Goal: Task Accomplishment & Management: Use online tool/utility

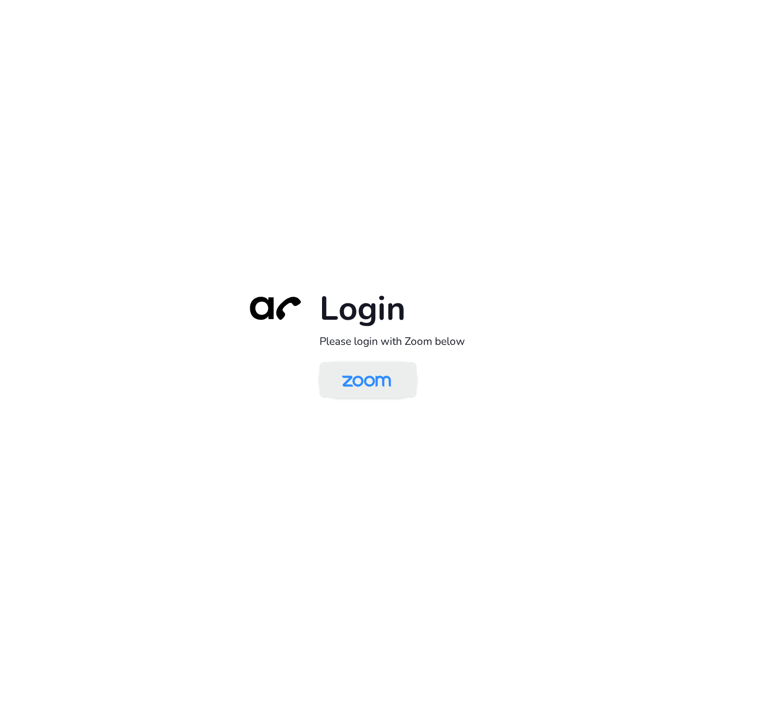
click at [353, 389] on img at bounding box center [366, 381] width 71 height 33
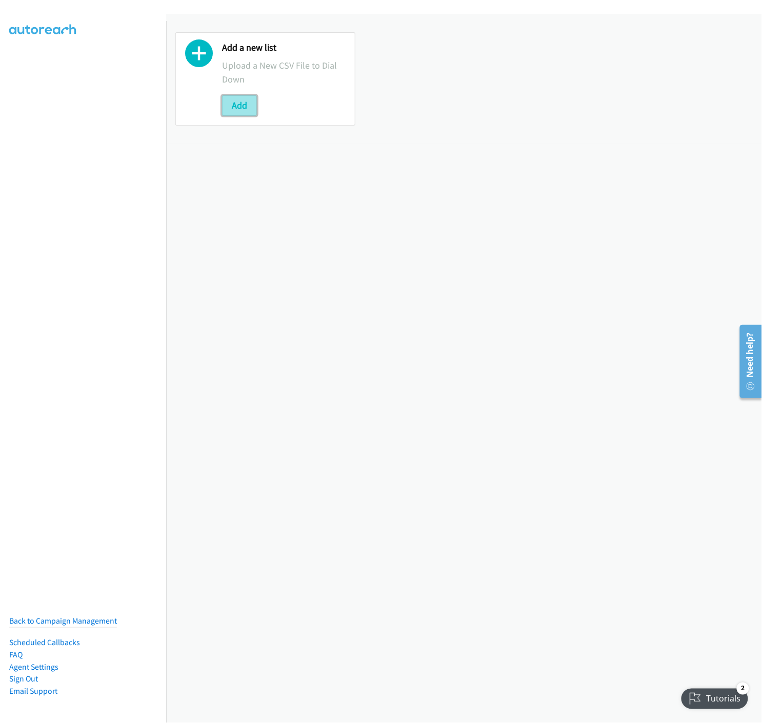
click at [240, 104] on button "Add" at bounding box center [239, 105] width 35 height 21
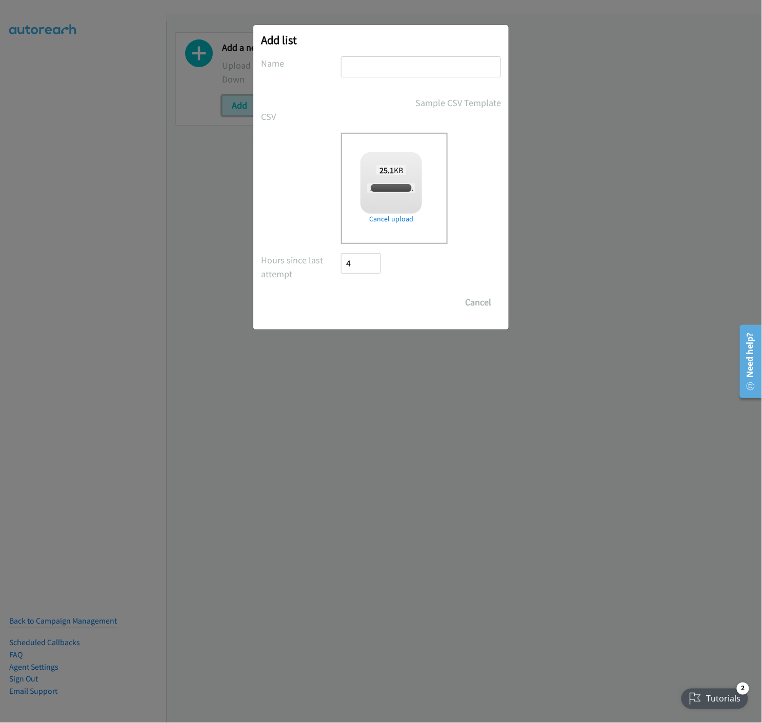
checkbox input "true"
click at [371, 71] on input "text" at bounding box center [421, 66] width 160 height 21
type input "250811 PDK SYD 02 SEP IP - A"
click at [376, 299] on input "Save List" at bounding box center [368, 302] width 54 height 21
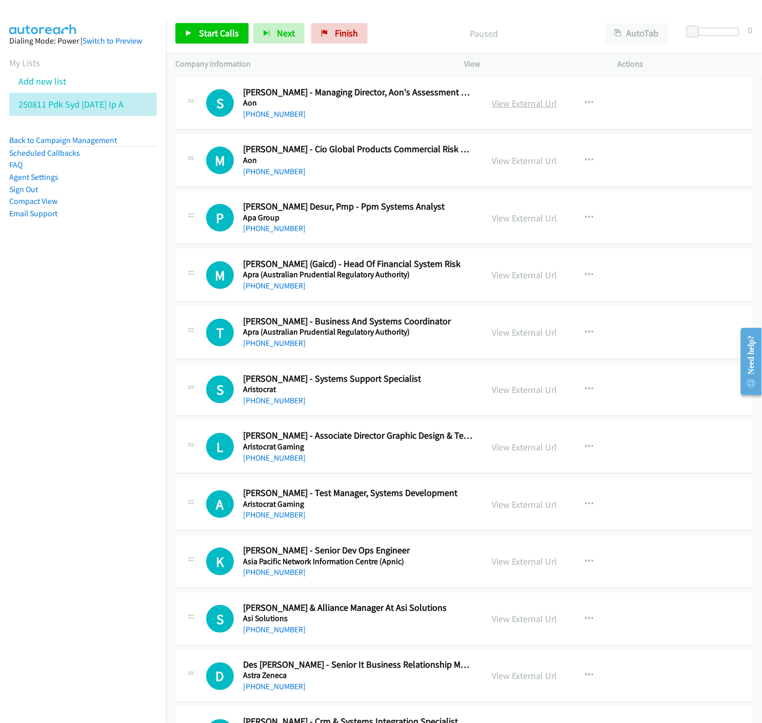
click at [507, 102] on link "View External Url" at bounding box center [524, 103] width 65 height 12
click at [191, 32] on icon at bounding box center [188, 33] width 7 height 7
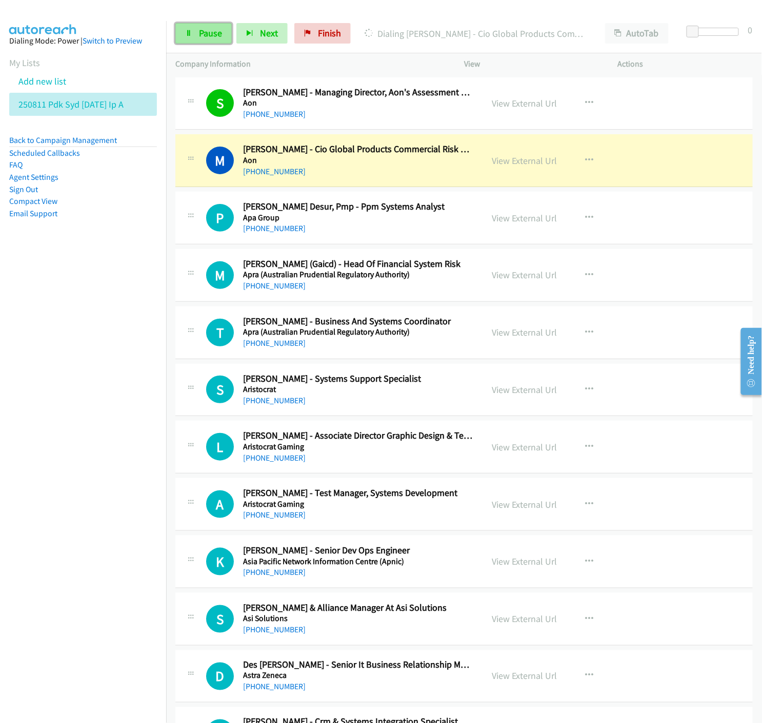
click at [206, 29] on span "Pause" at bounding box center [210, 33] width 23 height 12
click at [201, 26] on link "Start Calls" at bounding box center [211, 33] width 73 height 21
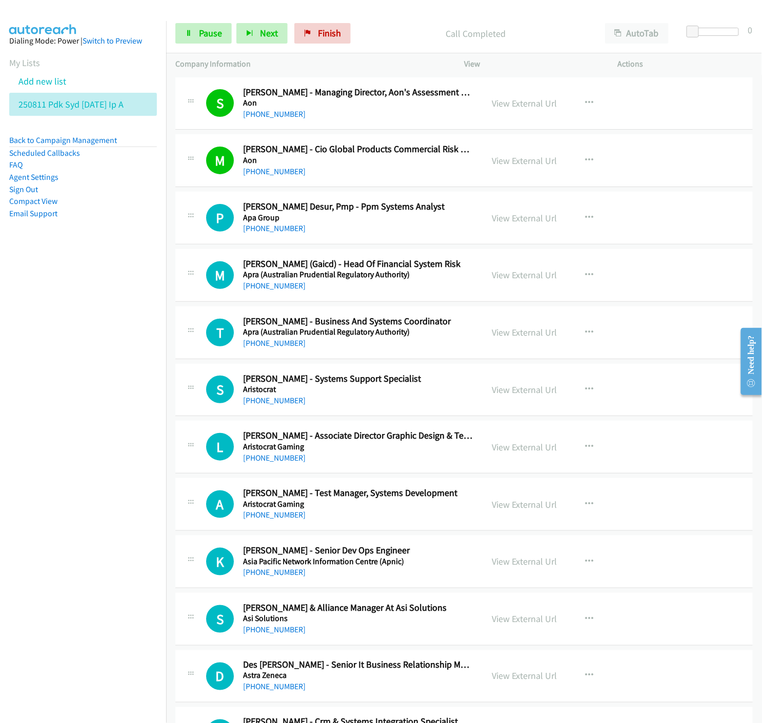
scroll to position [114, 0]
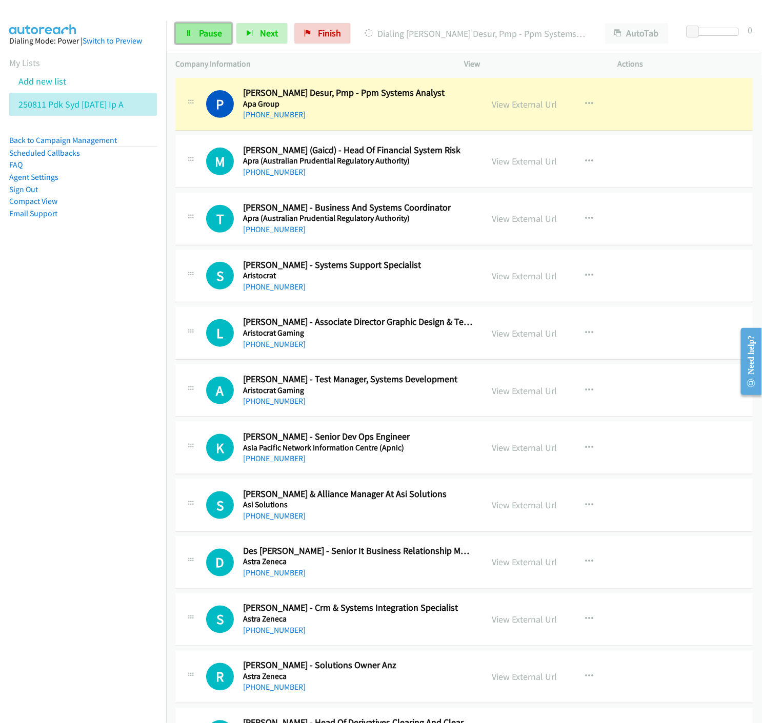
click at [195, 37] on link "Pause" at bounding box center [203, 33] width 56 height 21
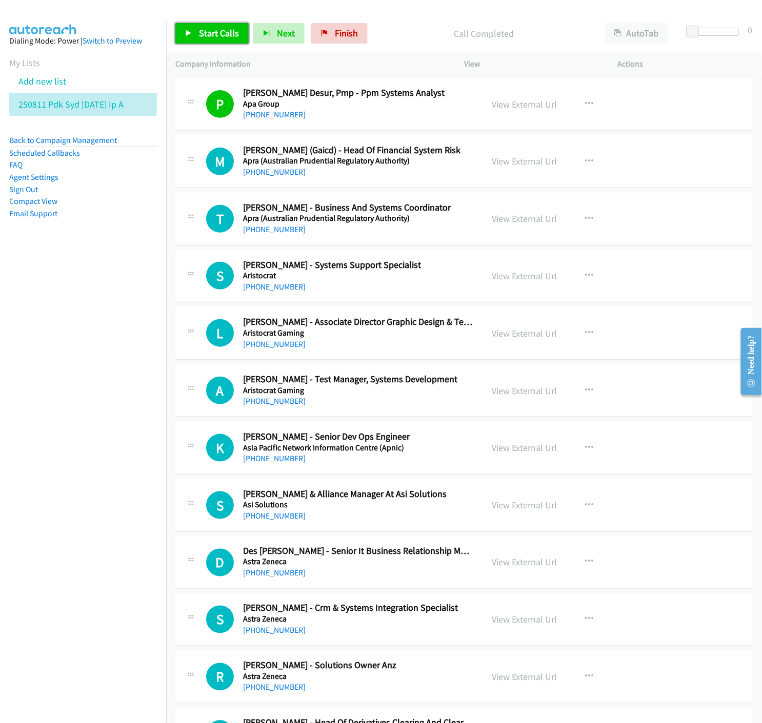
click at [188, 25] on link "Start Calls" at bounding box center [211, 33] width 73 height 21
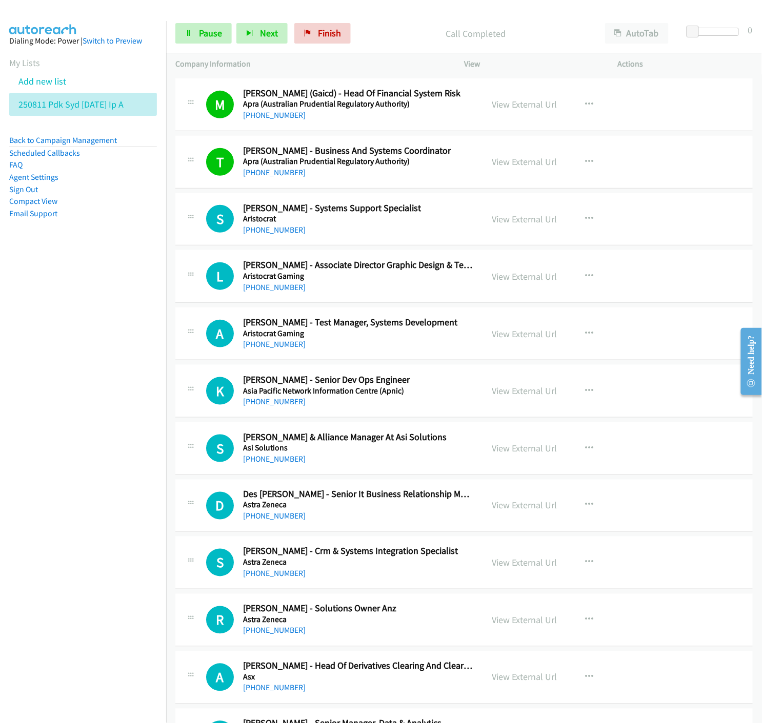
scroll to position [228, 0]
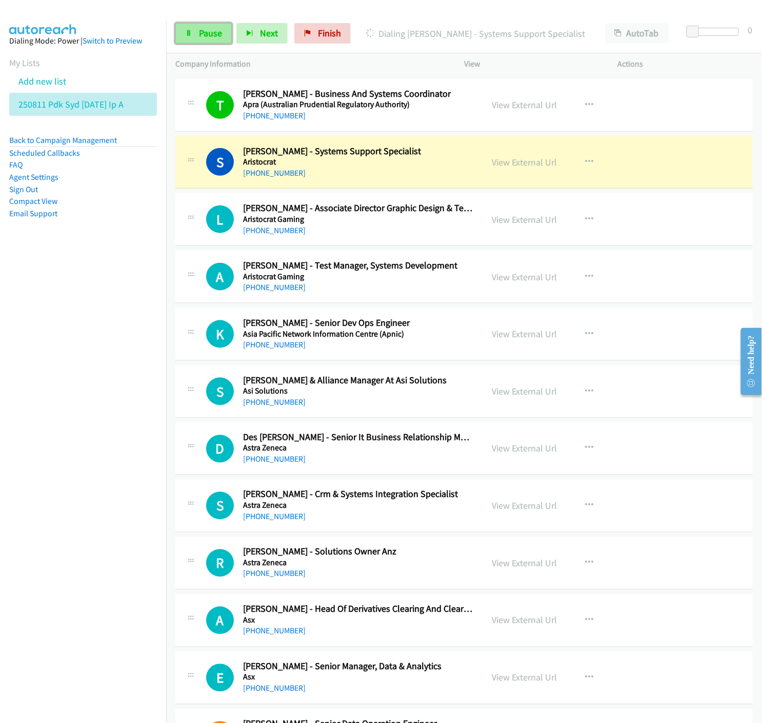
click at [197, 35] on link "Pause" at bounding box center [203, 33] width 56 height 21
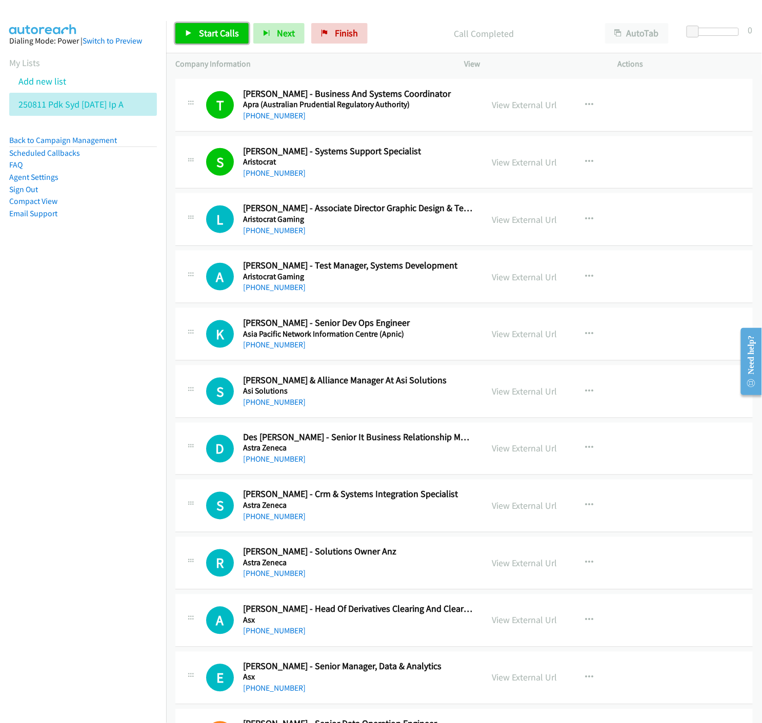
click at [197, 34] on link "Start Calls" at bounding box center [211, 33] width 73 height 21
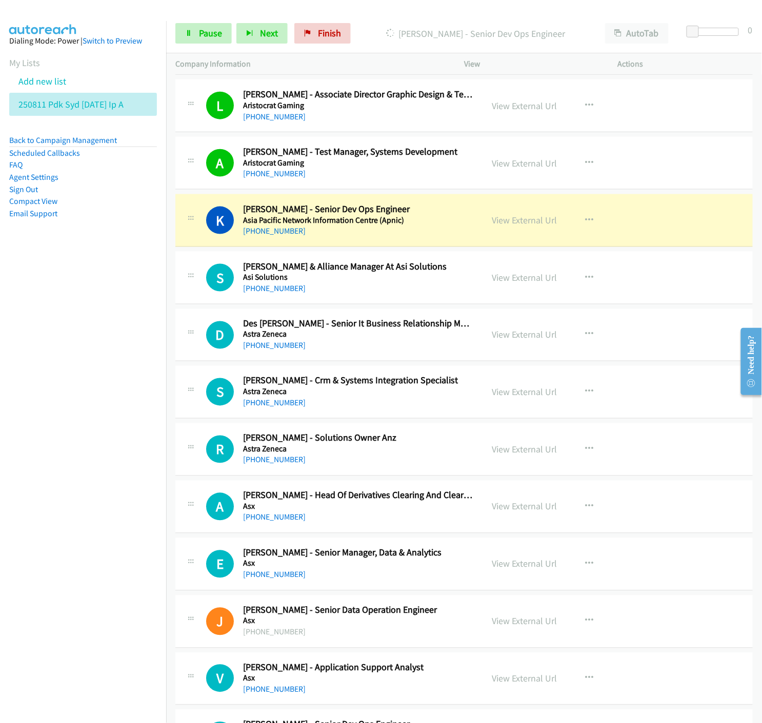
scroll to position [398, 0]
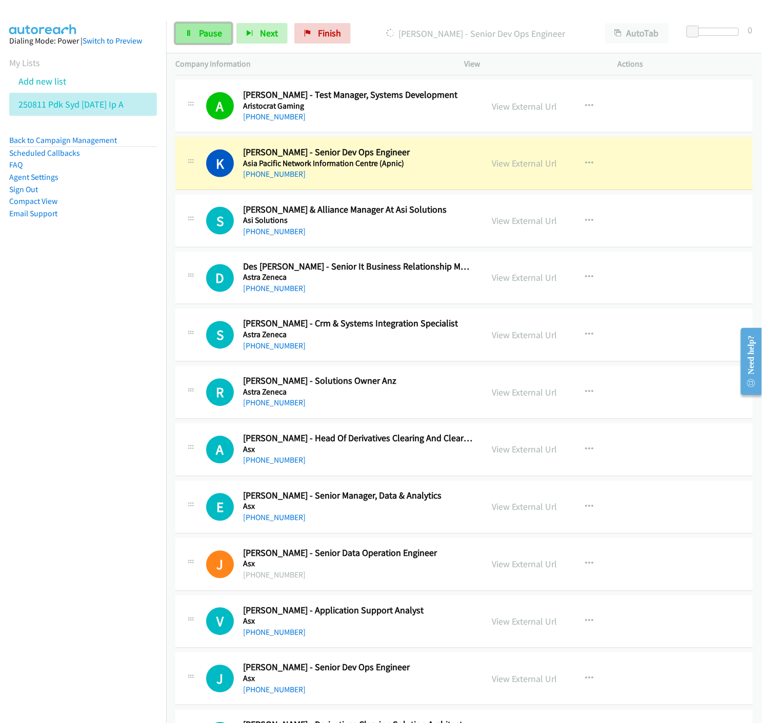
click at [193, 32] on link "Pause" at bounding box center [203, 33] width 56 height 21
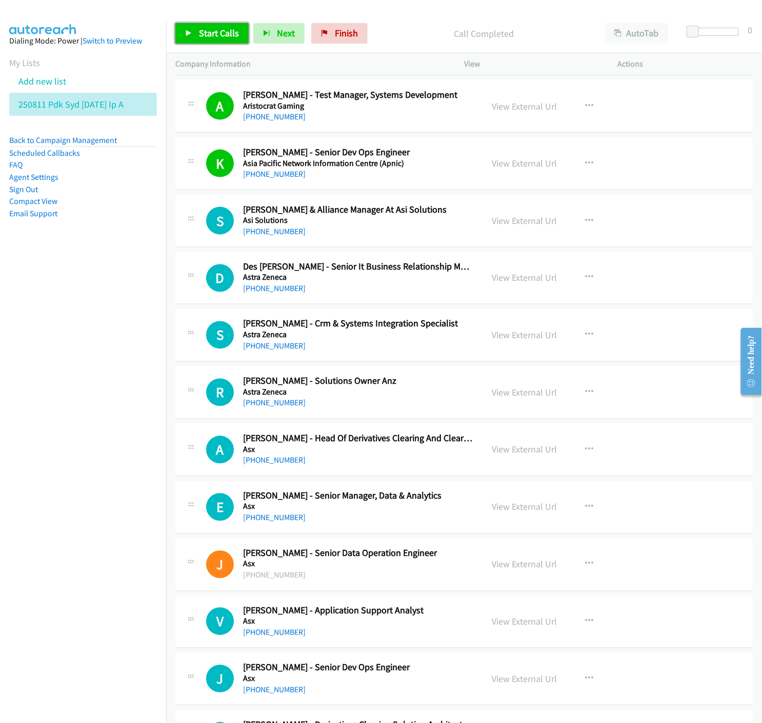
drag, startPoint x: 209, startPoint y: 32, endPoint x: 259, endPoint y: 75, distance: 66.5
click at [209, 32] on span "Start Calls" at bounding box center [219, 33] width 40 height 12
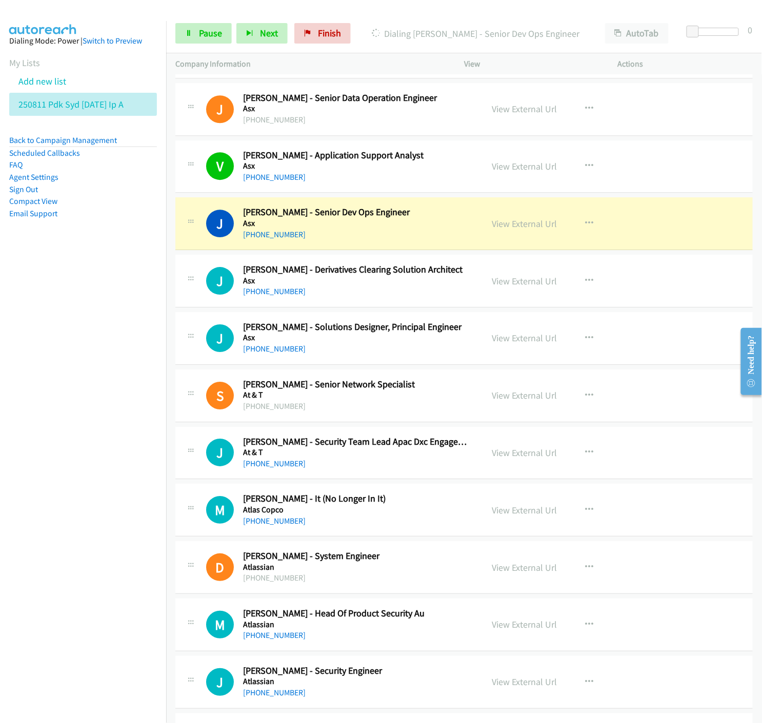
scroll to position [911, 0]
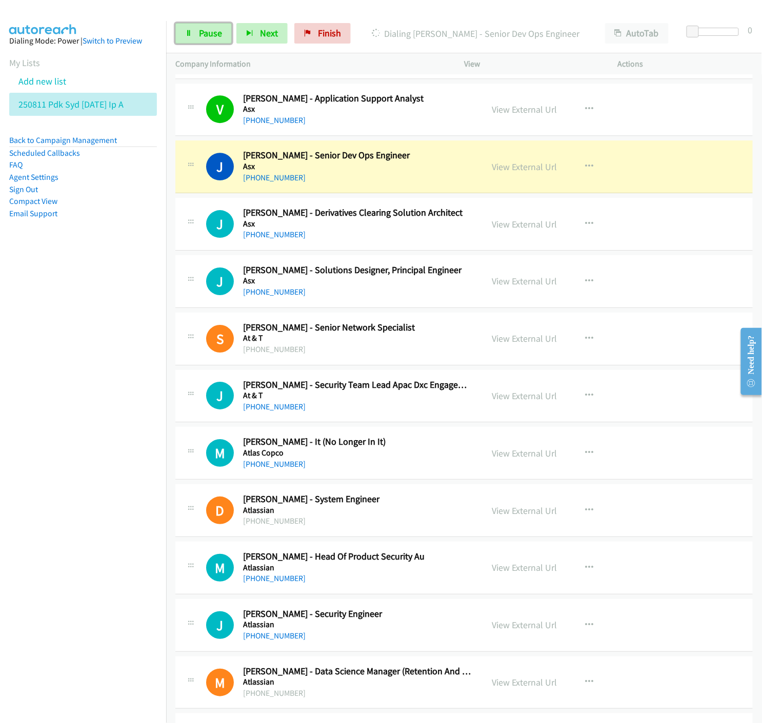
drag, startPoint x: 203, startPoint y: 34, endPoint x: 22, endPoint y: 341, distance: 356.2
click at [203, 34] on span "Pause" at bounding box center [210, 33] width 23 height 12
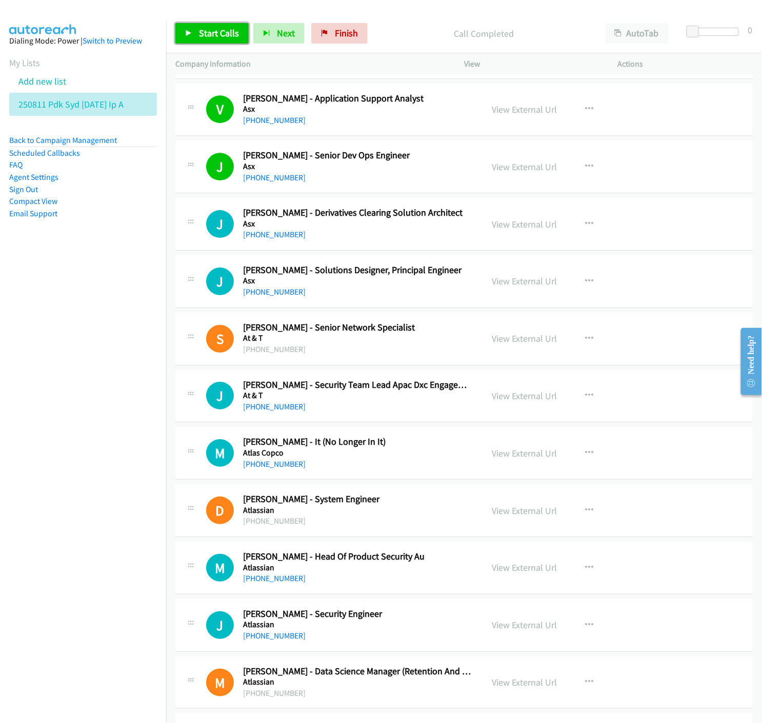
drag, startPoint x: 207, startPoint y: 27, endPoint x: 352, endPoint y: 211, distance: 234.4
click at [207, 27] on span "Start Calls" at bounding box center [219, 33] width 40 height 12
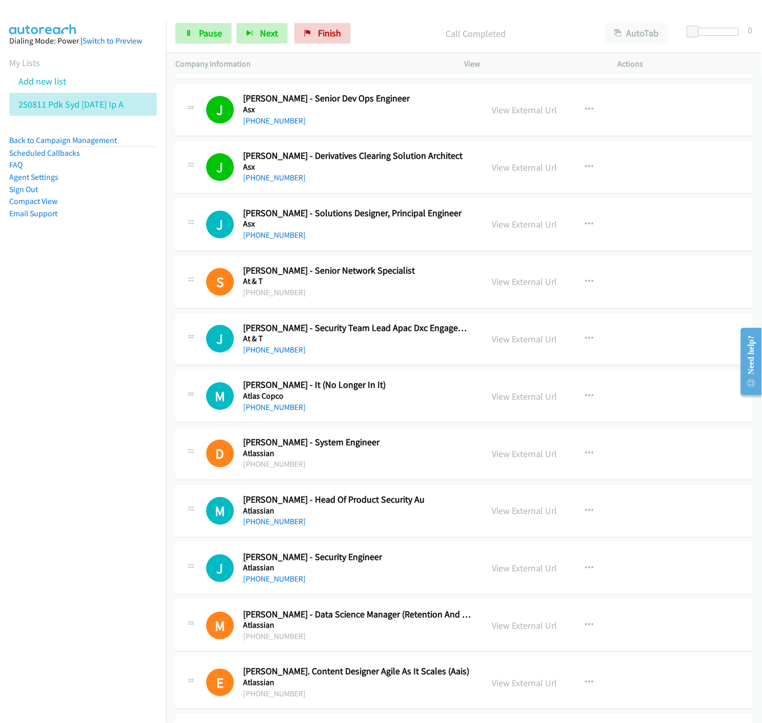
scroll to position [1025, 0]
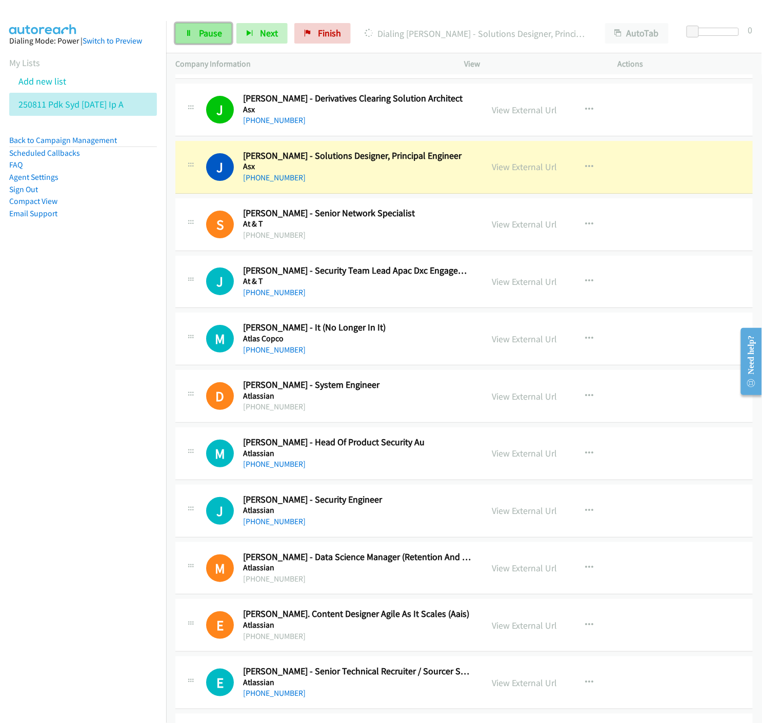
click at [195, 33] on link "Pause" at bounding box center [203, 33] width 56 height 21
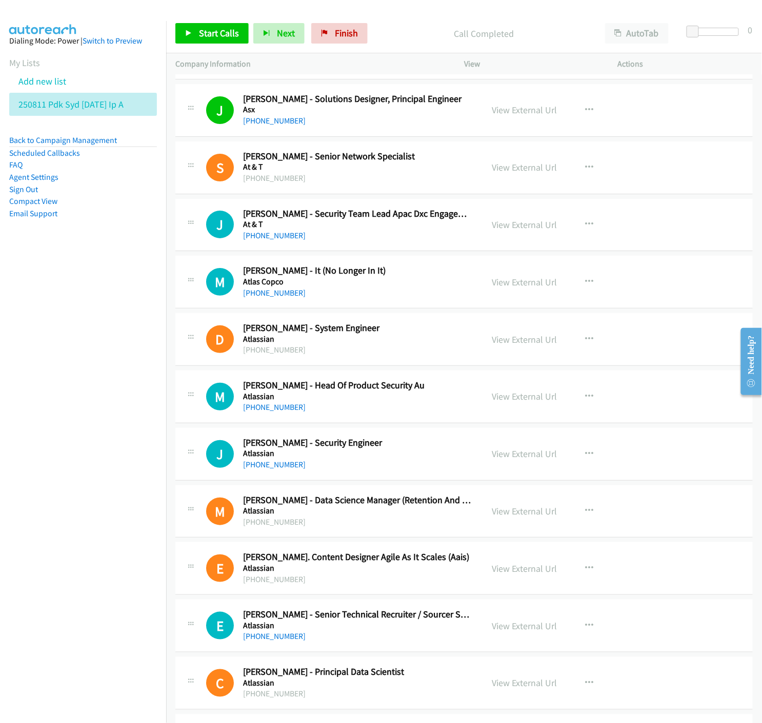
scroll to position [1139, 0]
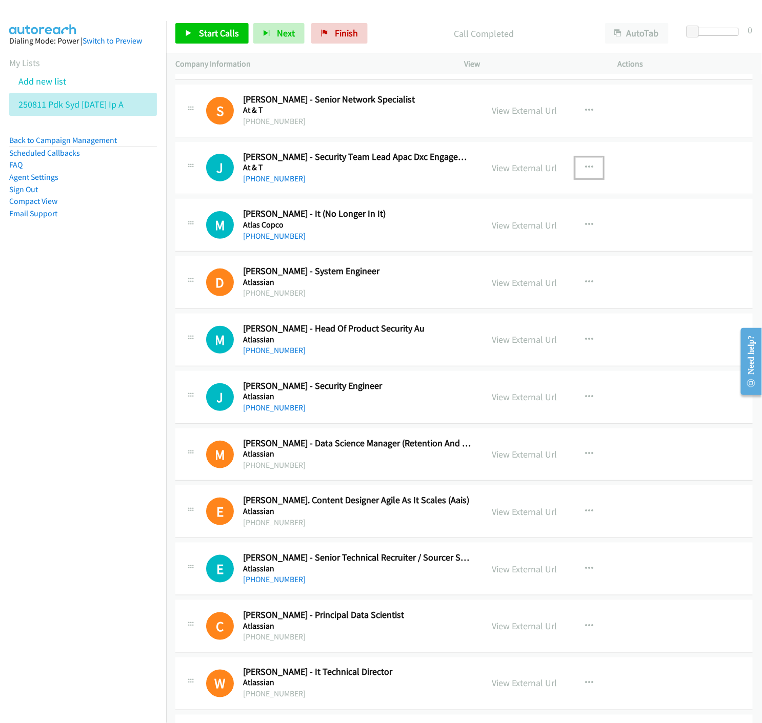
click at [587, 166] on icon "button" at bounding box center [589, 168] width 8 height 8
click at [476, 236] on icon at bounding box center [479, 235] width 7 height 7
click at [205, 32] on span "Start Calls" at bounding box center [219, 33] width 40 height 12
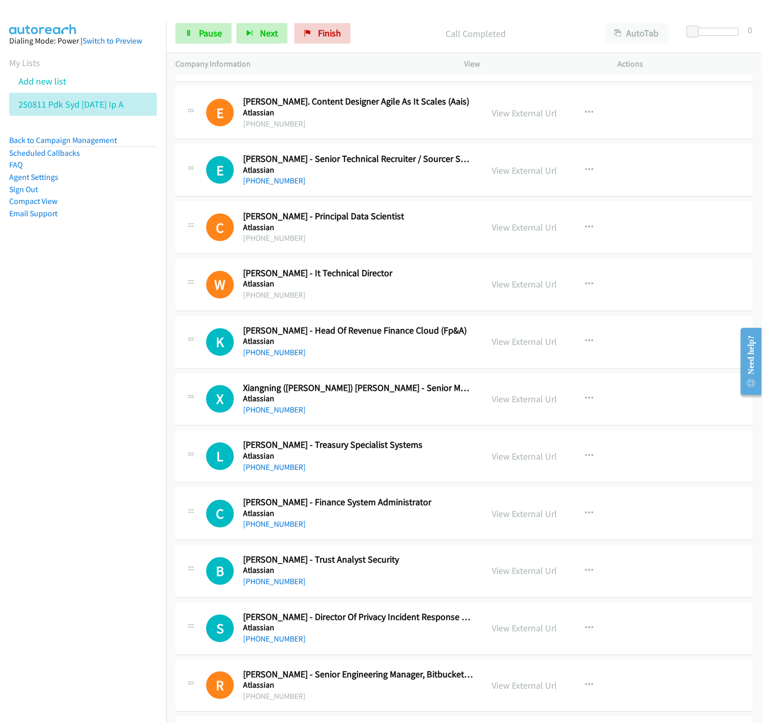
scroll to position [1595, 0]
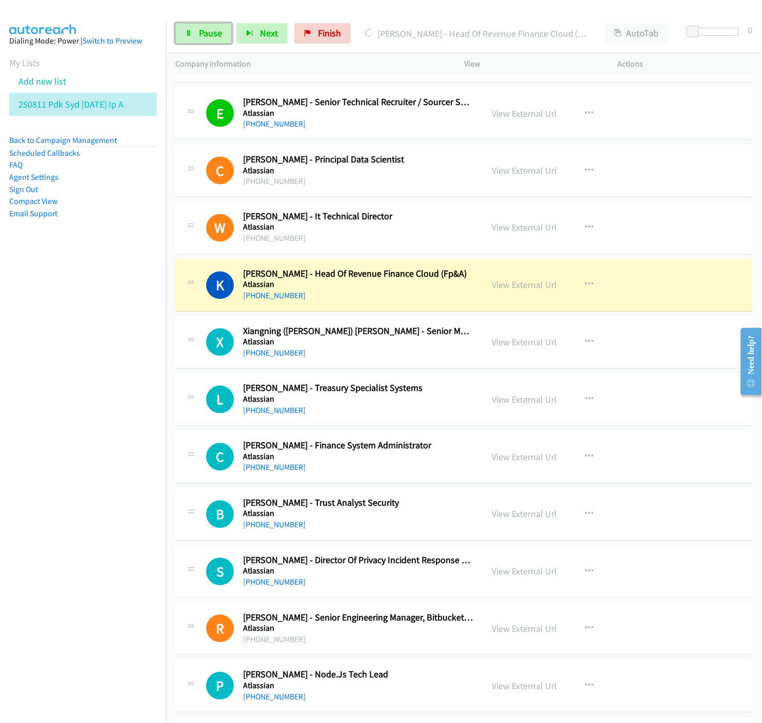
drag, startPoint x: 193, startPoint y: 38, endPoint x: 87, endPoint y: 337, distance: 317.0
click at [193, 38] on link "Pause" at bounding box center [203, 33] width 56 height 21
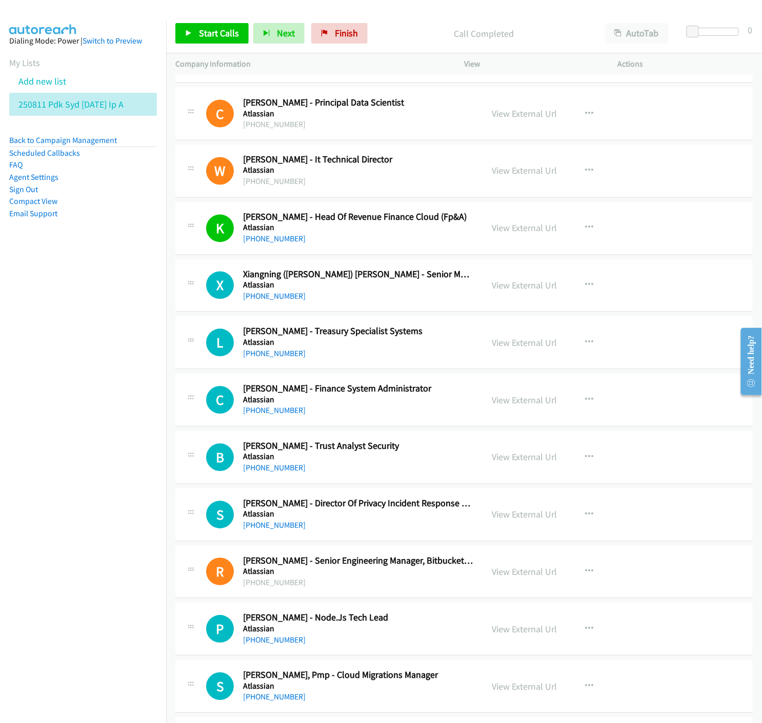
scroll to position [1709, 0]
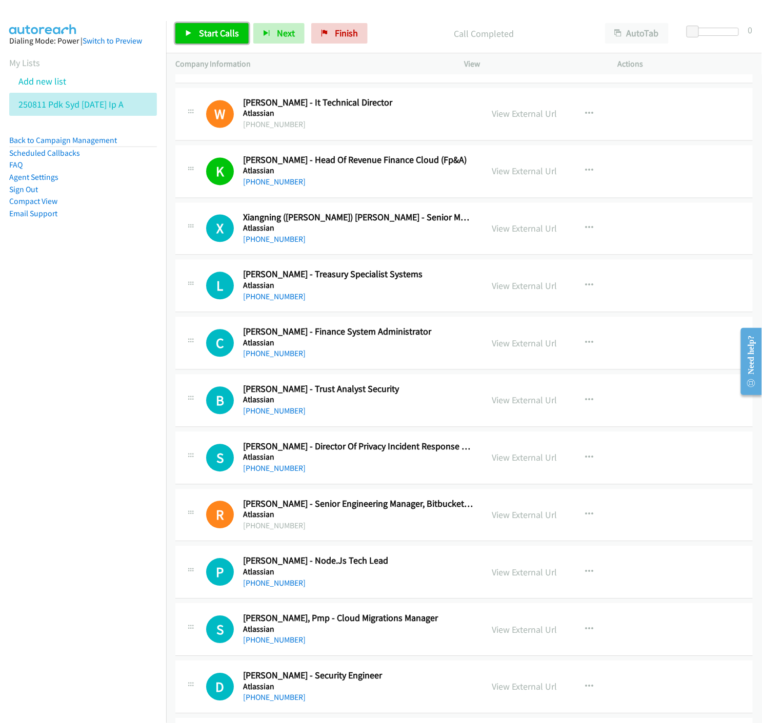
drag, startPoint x: 186, startPoint y: 35, endPoint x: 236, endPoint y: 125, distance: 103.5
click at [186, 35] on icon at bounding box center [188, 33] width 7 height 7
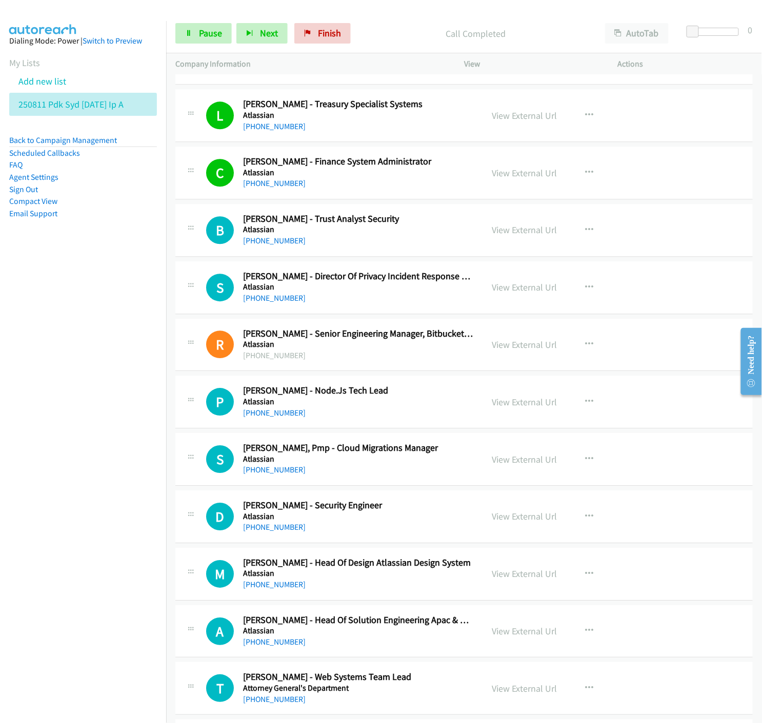
scroll to position [1936, 0]
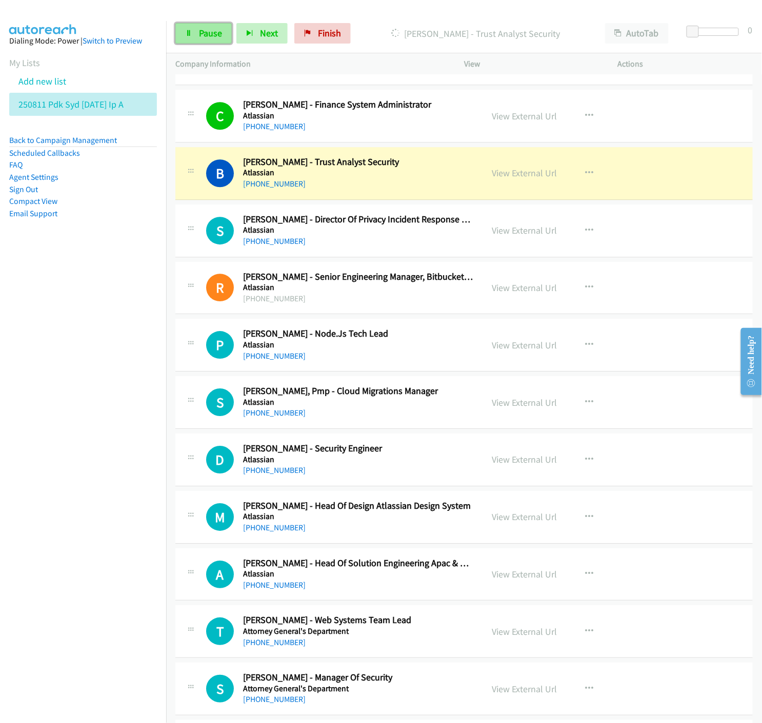
click at [188, 37] on link "Pause" at bounding box center [203, 33] width 56 height 21
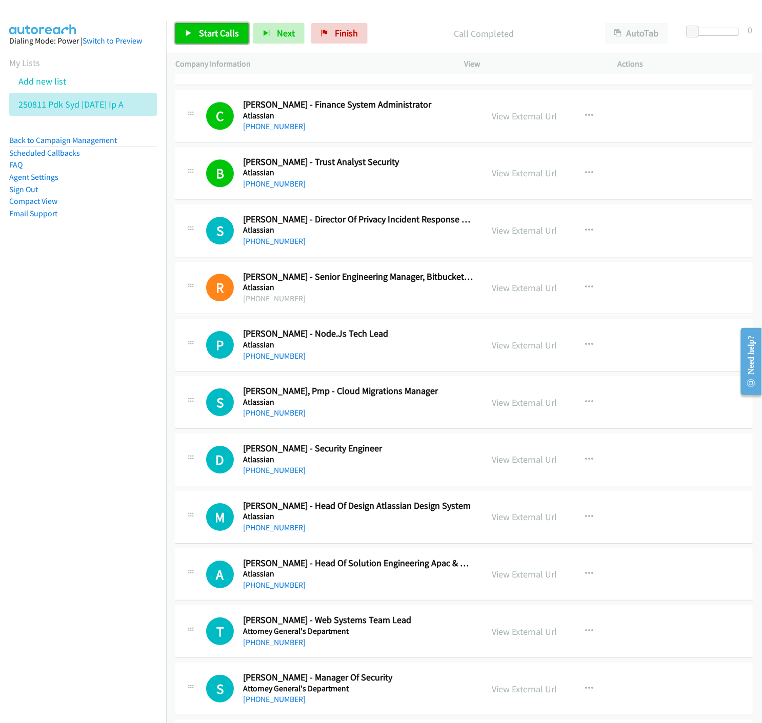
drag, startPoint x: 208, startPoint y: 27, endPoint x: 337, endPoint y: 141, distance: 173.2
click at [208, 27] on link "Start Calls" at bounding box center [211, 33] width 73 height 21
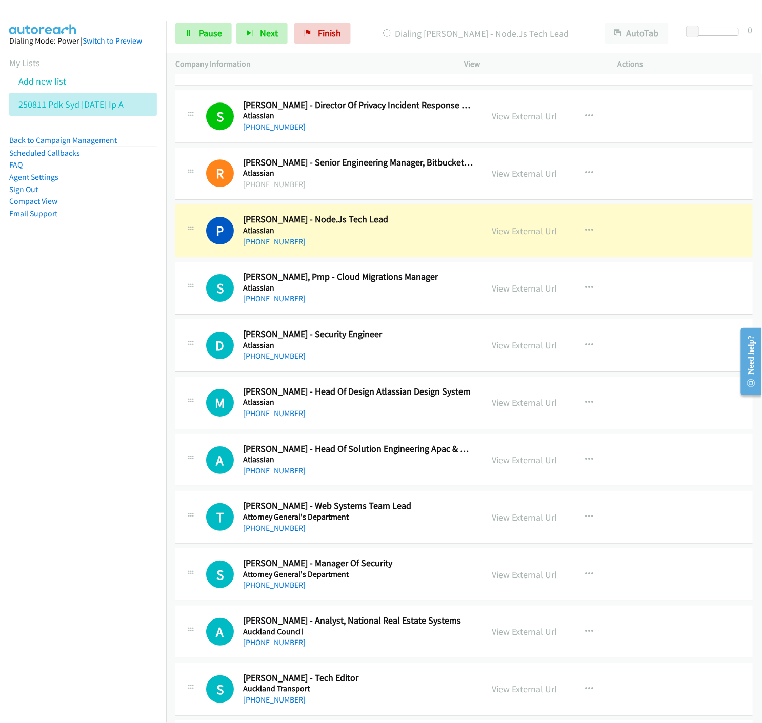
scroll to position [2108, 0]
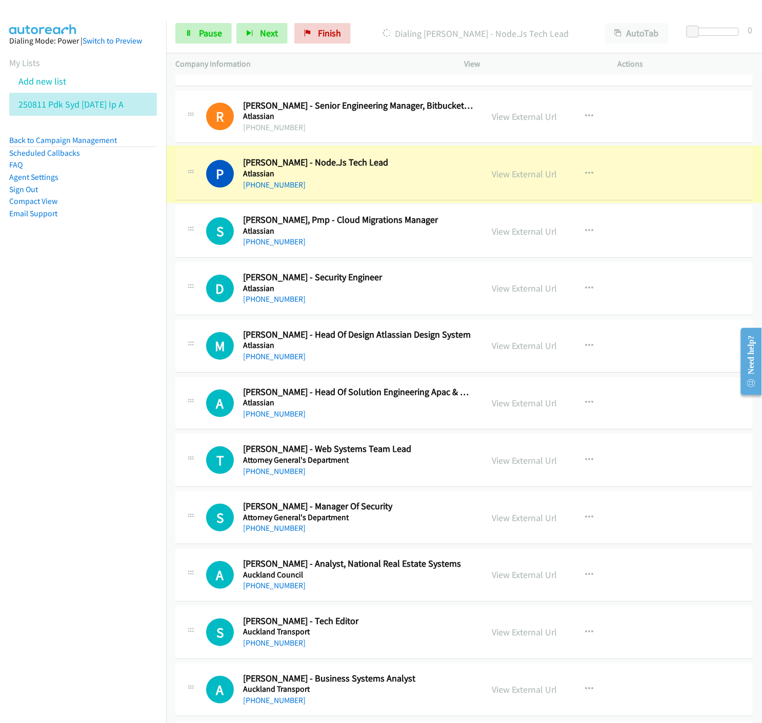
click at [537, 173] on link "View External Url" at bounding box center [524, 174] width 65 height 12
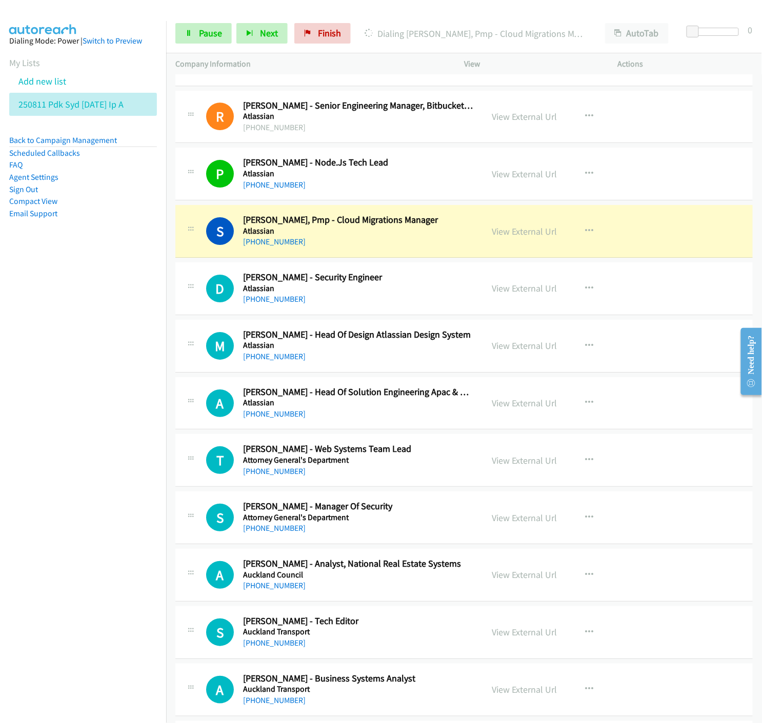
click at [195, 17] on div "Start Calls Pause Next Finish Dialing Sohel Parvez, Pmp - Cloud Migrations Mana…" at bounding box center [464, 33] width 596 height 39
click at [197, 26] on link "Pause" at bounding box center [203, 33] width 56 height 21
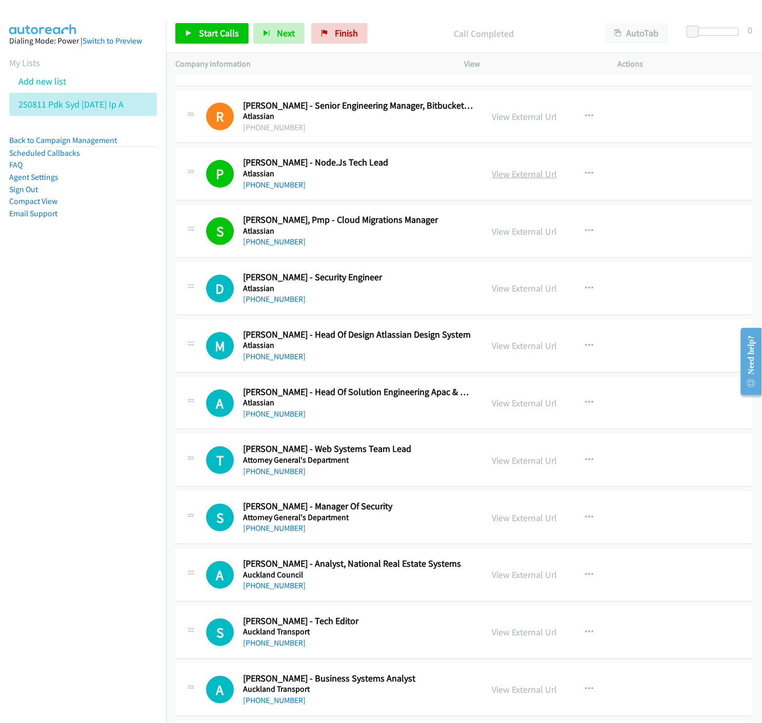
click at [515, 175] on link "View External Url" at bounding box center [524, 174] width 65 height 12
click at [292, 244] on link "+61 420 503 226" at bounding box center [274, 242] width 63 height 10
click at [544, 232] on link "View External Url" at bounding box center [524, 232] width 65 height 12
click at [181, 36] on link "Start Calls" at bounding box center [211, 33] width 73 height 21
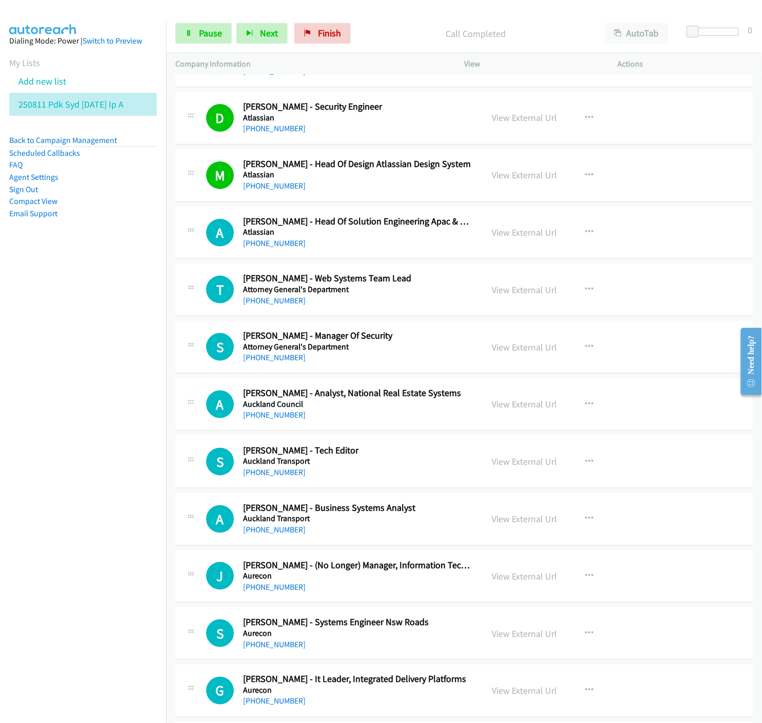
scroll to position [2335, 0]
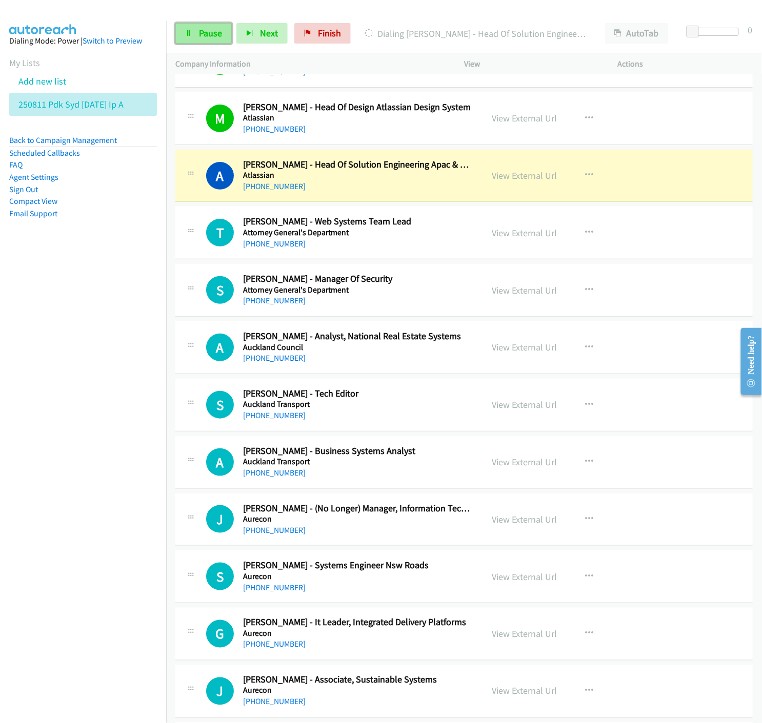
click at [190, 35] on icon at bounding box center [188, 33] width 7 height 7
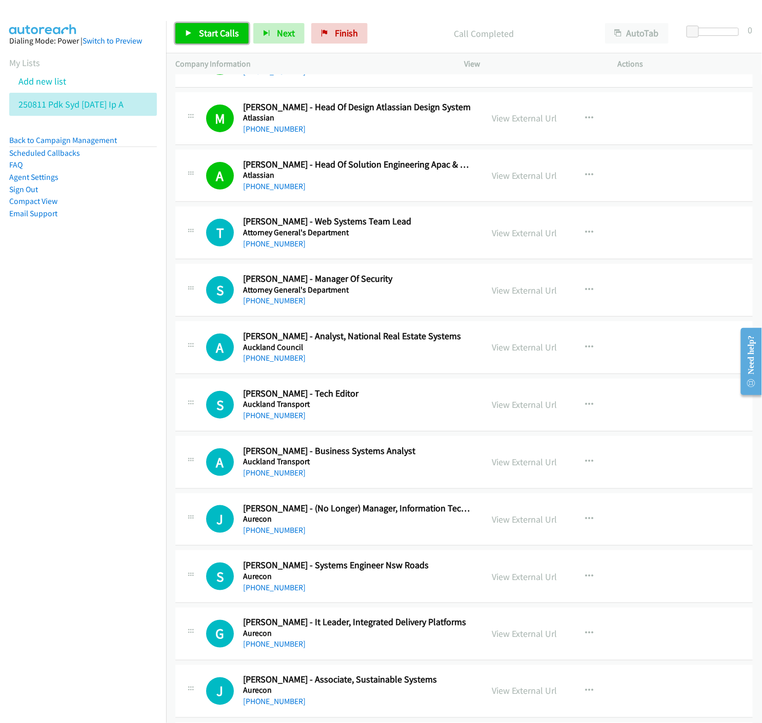
click at [190, 36] on icon at bounding box center [188, 33] width 7 height 7
click at [200, 31] on span "Pause" at bounding box center [210, 33] width 23 height 12
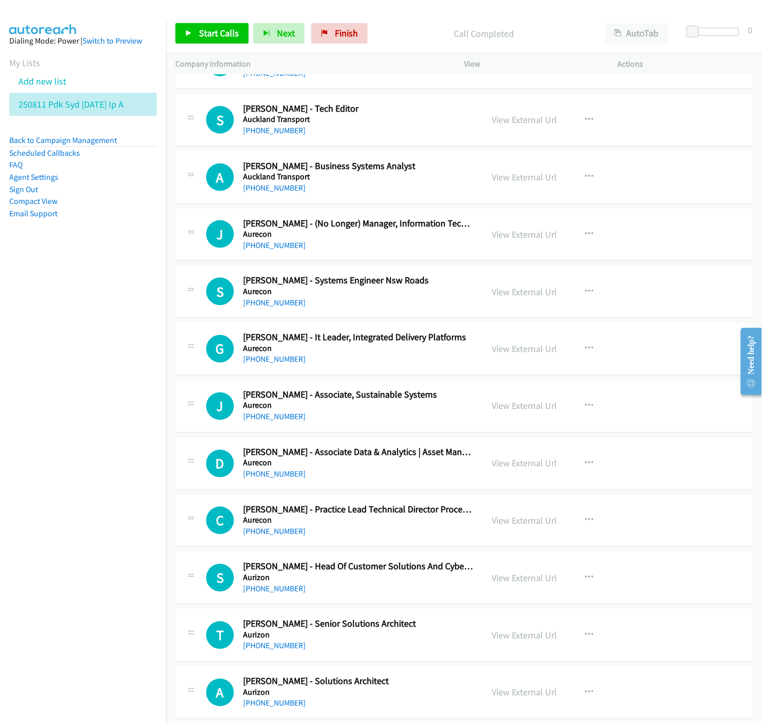
scroll to position [2677, 0]
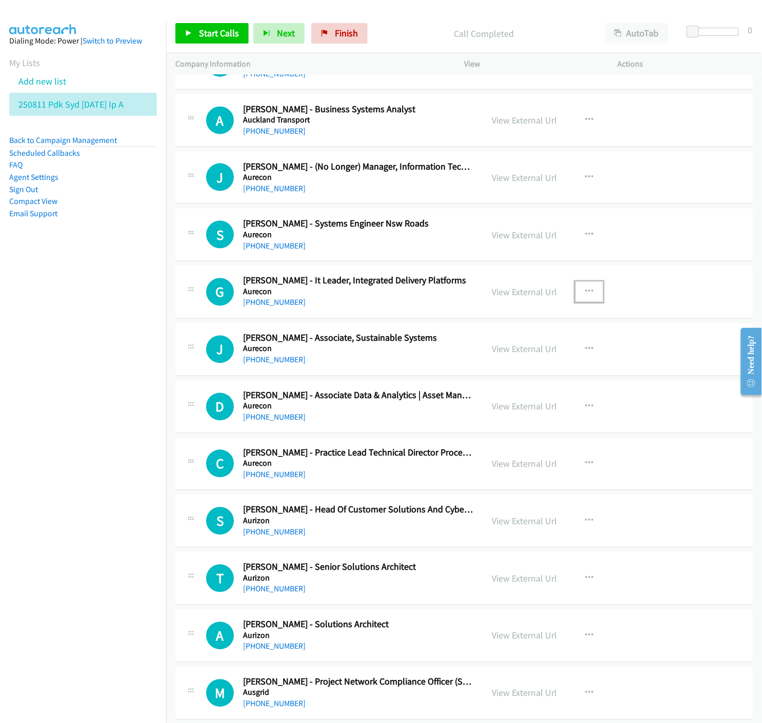
click at [586, 290] on icon "button" at bounding box center [589, 292] width 8 height 8
click at [476, 359] on icon at bounding box center [479, 359] width 7 height 7
drag, startPoint x: 178, startPoint y: 37, endPoint x: 185, endPoint y: 40, distance: 7.1
click at [178, 37] on link "Start Calls" at bounding box center [211, 33] width 73 height 21
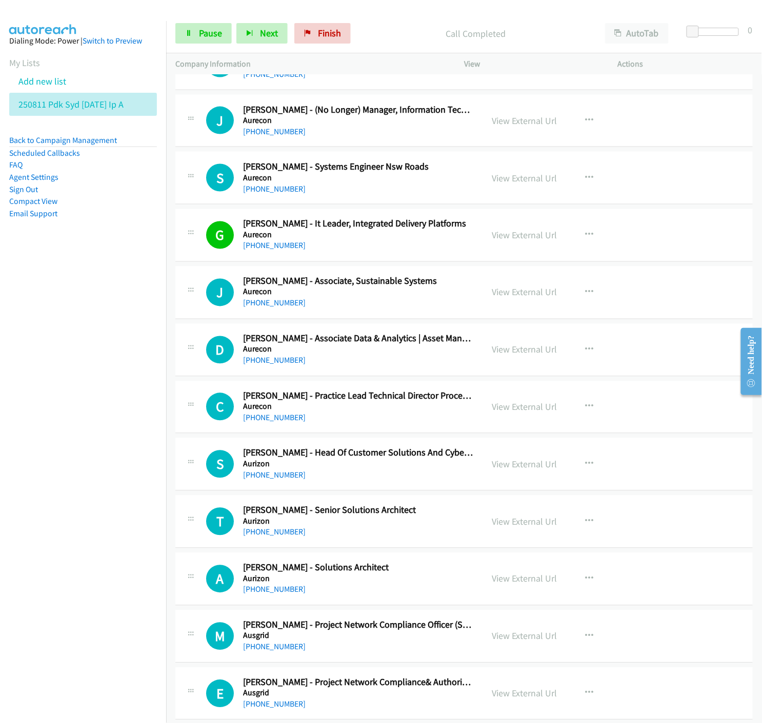
scroll to position [2848, 0]
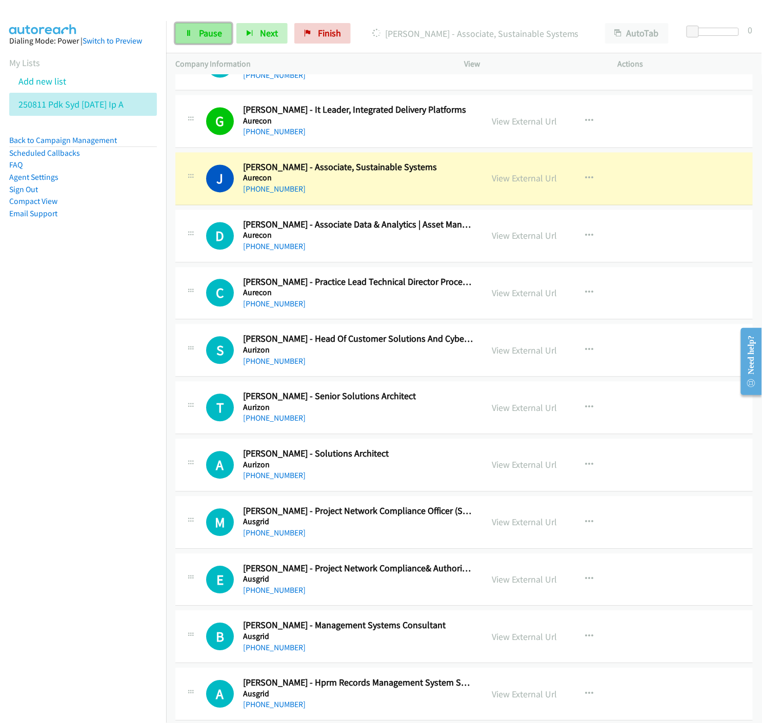
click at [211, 33] on span "Pause" at bounding box center [210, 33] width 23 height 12
click at [525, 178] on link "View External Url" at bounding box center [524, 179] width 65 height 12
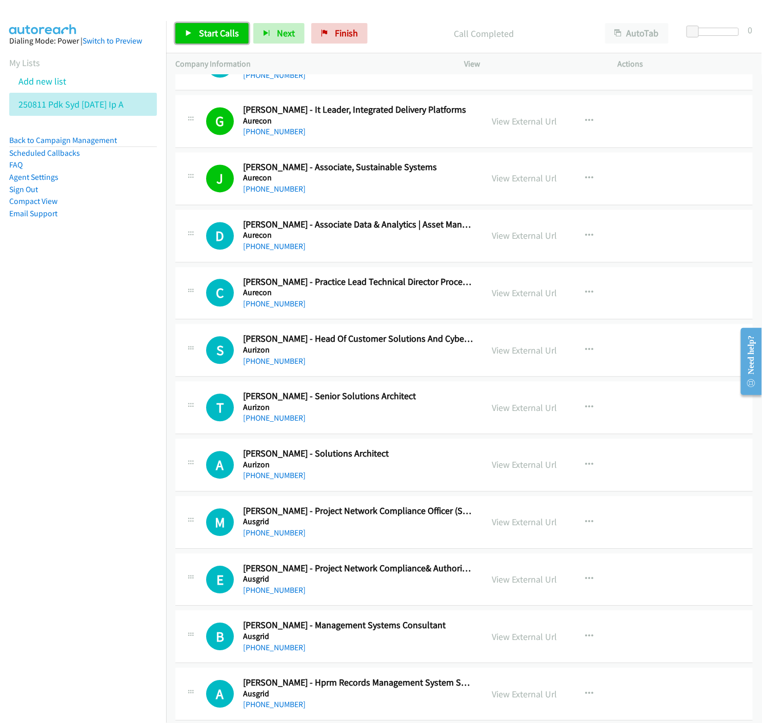
click at [206, 31] on span "Start Calls" at bounding box center [219, 33] width 40 height 12
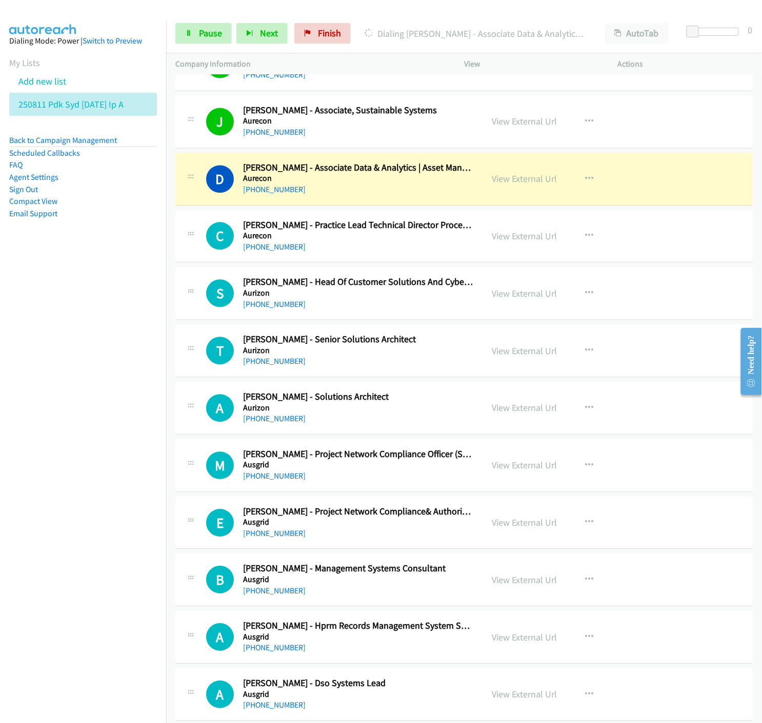
scroll to position [2962, 0]
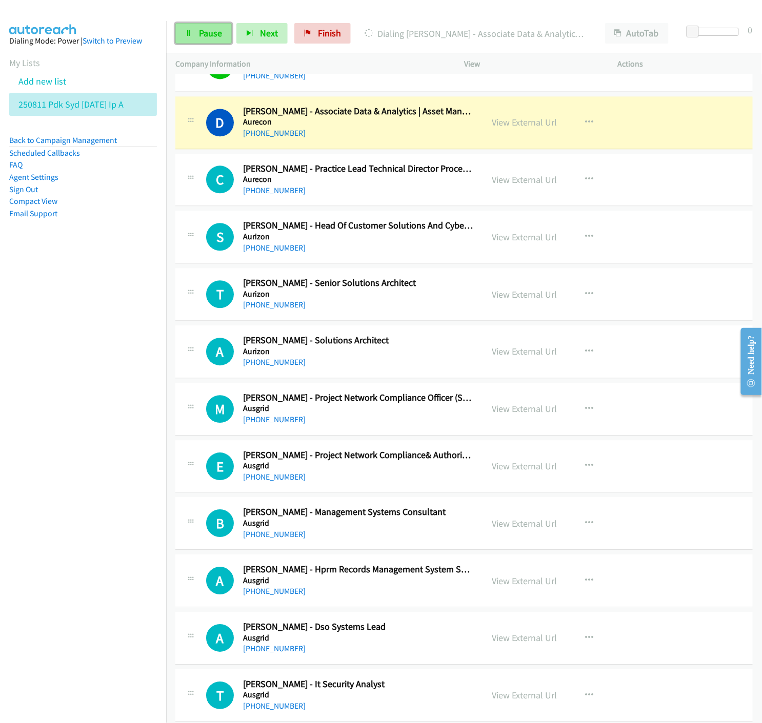
click at [203, 40] on link "Pause" at bounding box center [203, 33] width 56 height 21
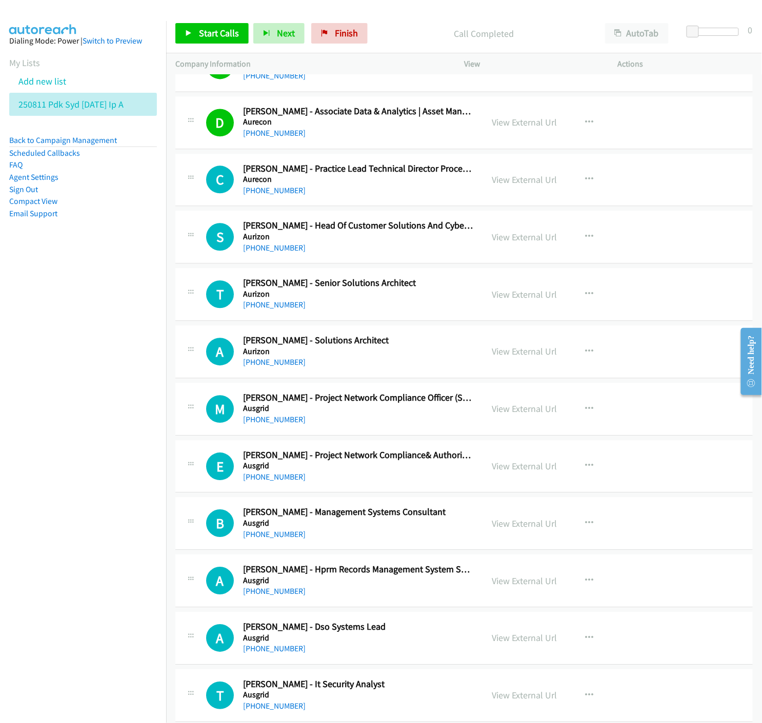
scroll to position [3019, 0]
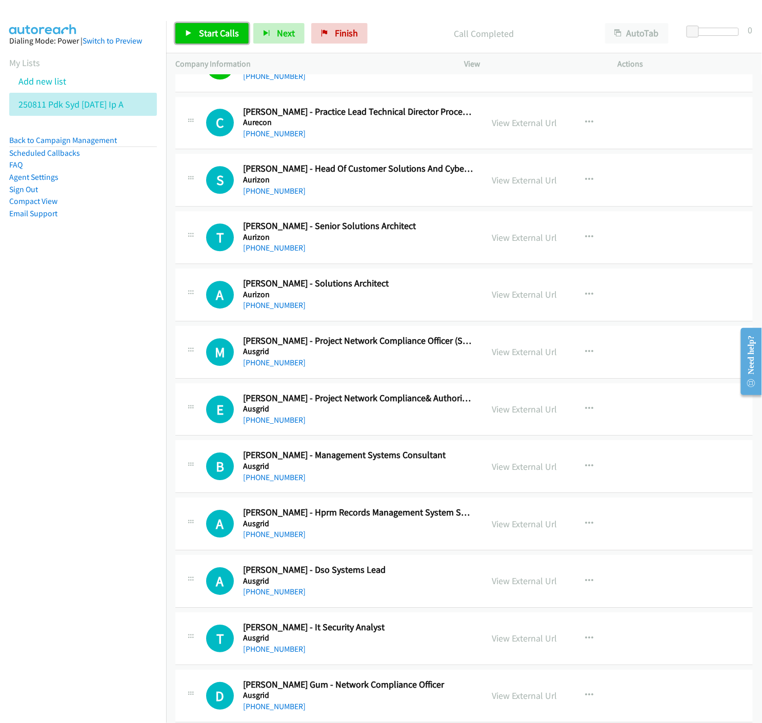
click at [190, 33] on icon at bounding box center [188, 33] width 7 height 7
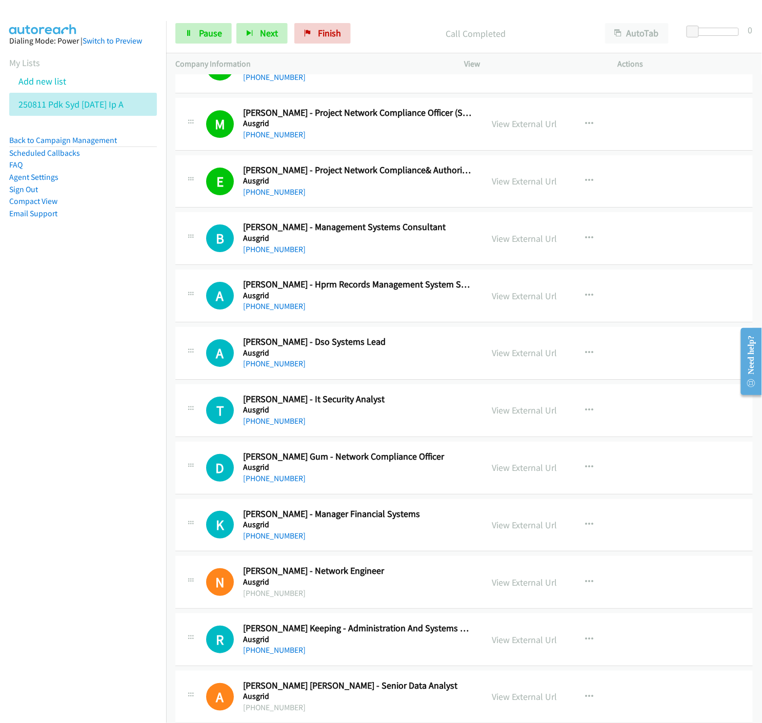
scroll to position [3304, 0]
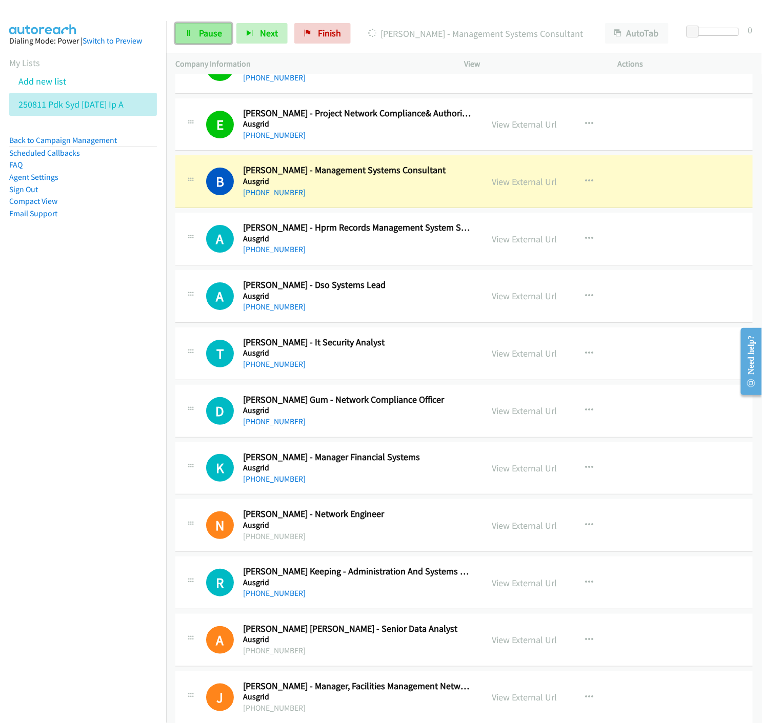
click at [185, 31] on icon at bounding box center [188, 33] width 7 height 7
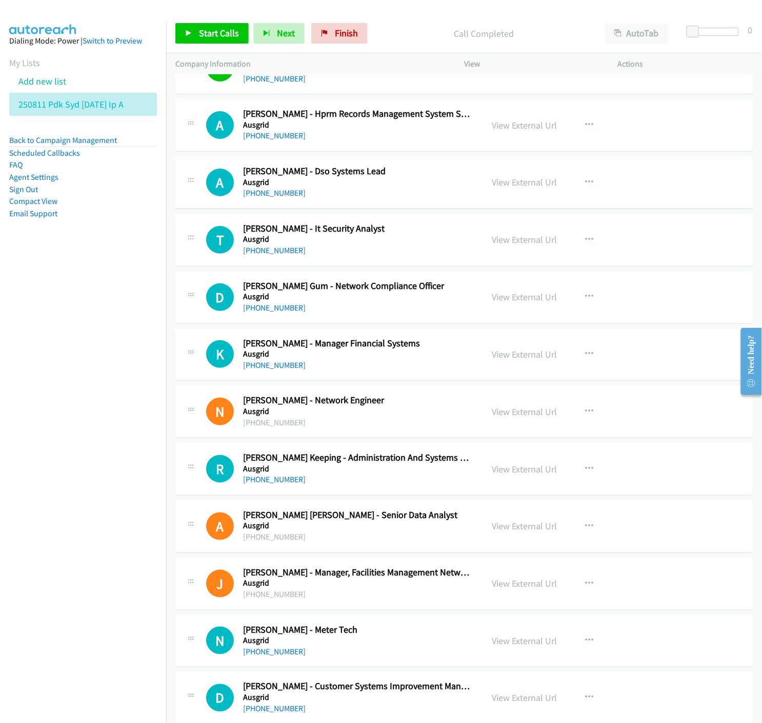
scroll to position [3474, 0]
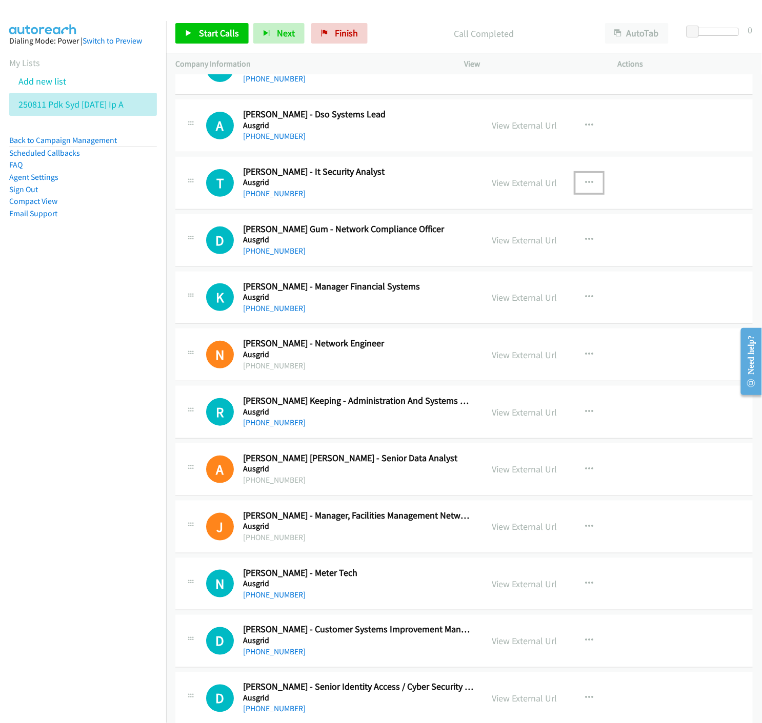
click at [585, 181] on icon "button" at bounding box center [589, 183] width 8 height 8
click at [476, 250] on icon at bounding box center [479, 250] width 7 height 7
click at [187, 27] on link "Start Calls" at bounding box center [211, 33] width 73 height 21
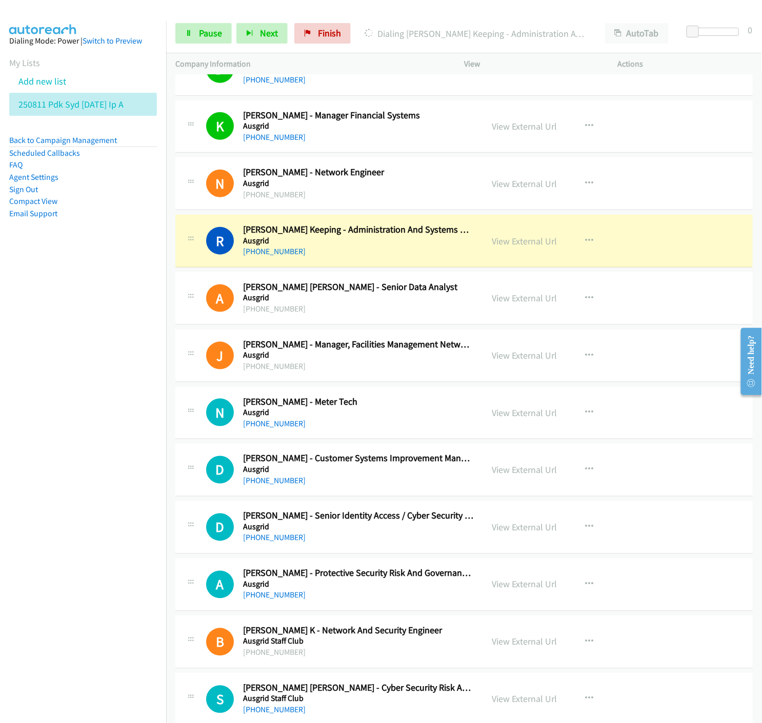
scroll to position [3702, 0]
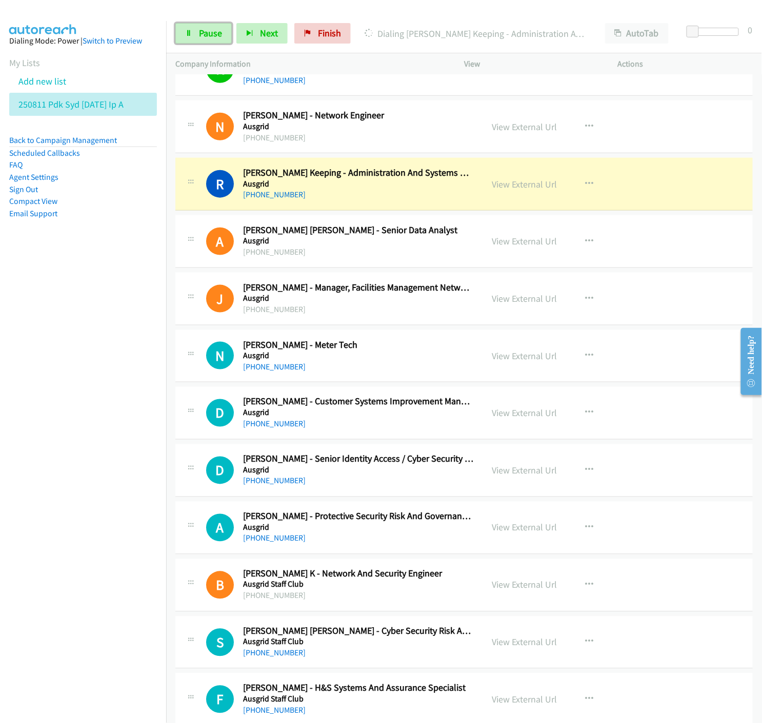
drag, startPoint x: 208, startPoint y: 36, endPoint x: 242, endPoint y: 58, distance: 40.4
click at [208, 36] on span "Pause" at bounding box center [210, 33] width 23 height 12
click at [511, 186] on link "View External Url" at bounding box center [524, 184] width 65 height 12
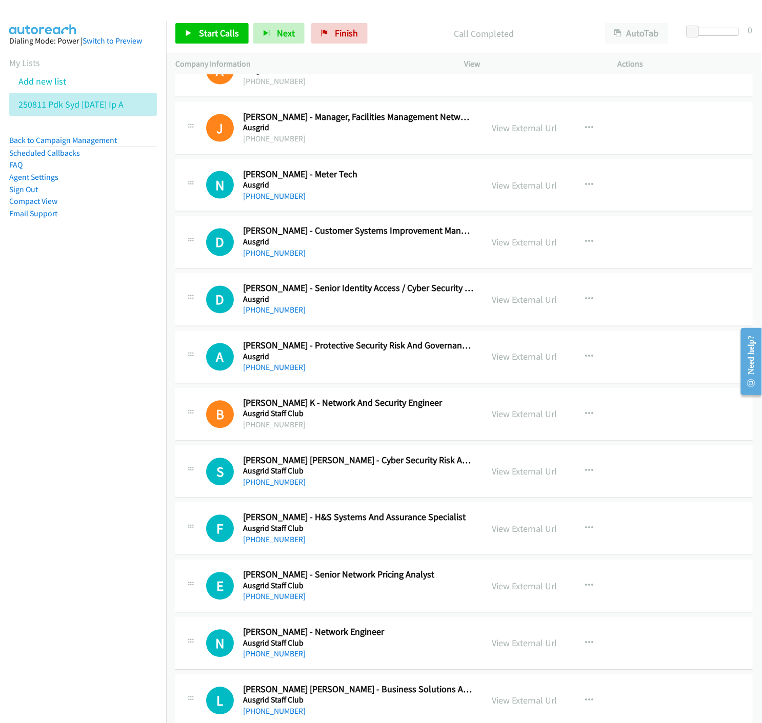
scroll to position [3987, 0]
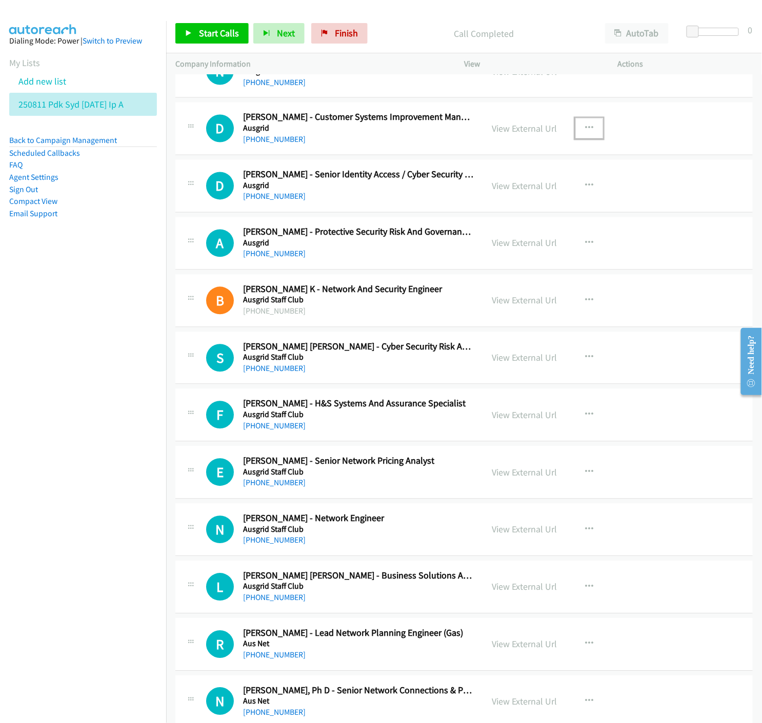
click at [585, 127] on icon "button" at bounding box center [589, 129] width 8 height 8
click at [476, 197] on icon at bounding box center [479, 196] width 7 height 7
click at [221, 36] on span "Start Calls" at bounding box center [219, 33] width 40 height 12
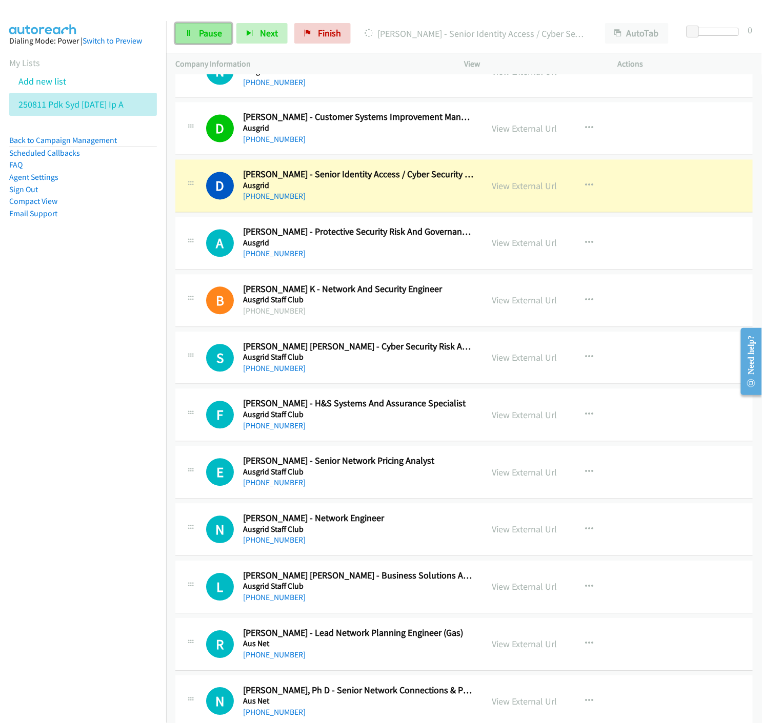
click at [188, 32] on icon at bounding box center [188, 33] width 7 height 7
click at [512, 190] on link "View External Url" at bounding box center [524, 186] width 65 height 12
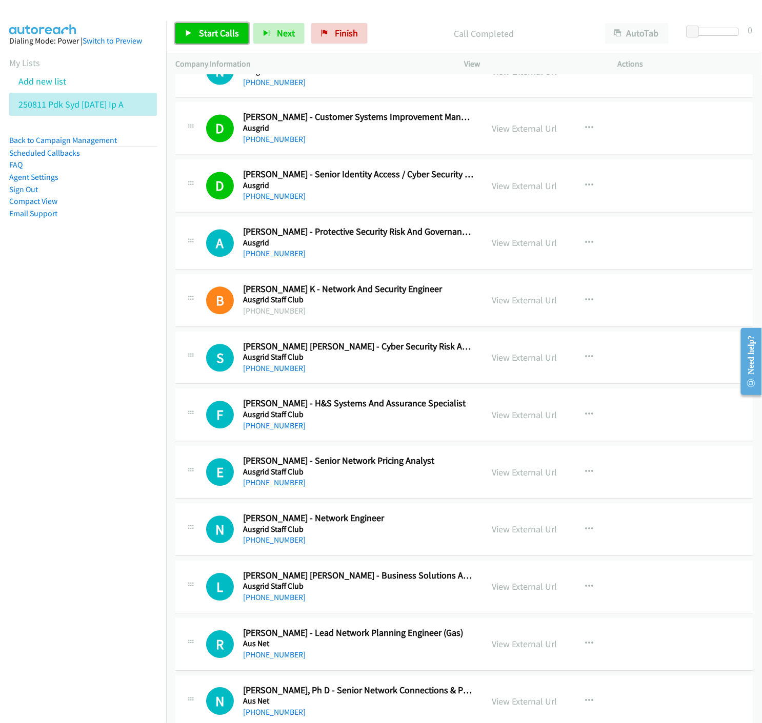
drag, startPoint x: 186, startPoint y: 28, endPoint x: 250, endPoint y: 106, distance: 100.5
click at [186, 28] on link "Start Calls" at bounding box center [211, 33] width 73 height 21
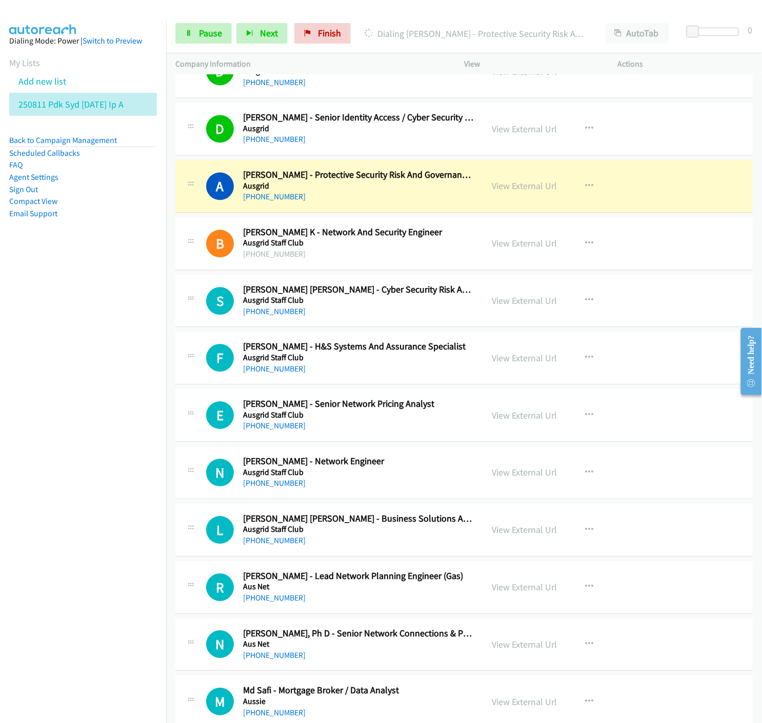
scroll to position [4101, 0]
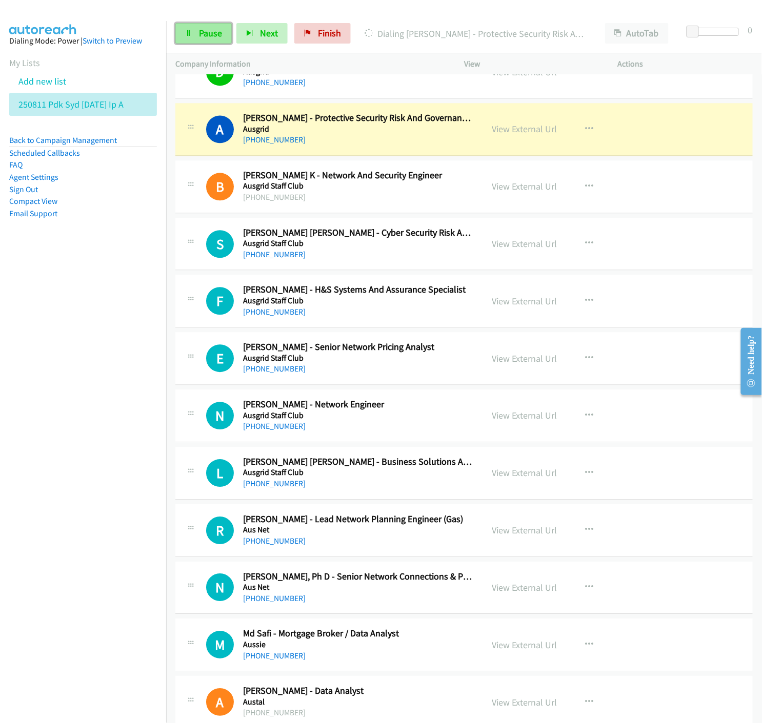
click at [185, 33] on icon at bounding box center [188, 33] width 7 height 7
click at [519, 133] on link "View External Url" at bounding box center [524, 129] width 65 height 12
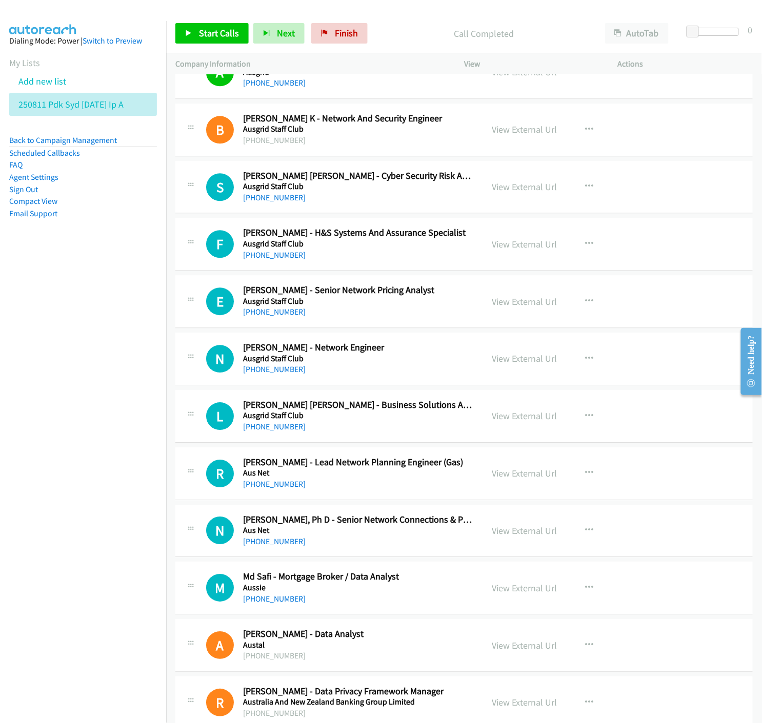
scroll to position [4215, 0]
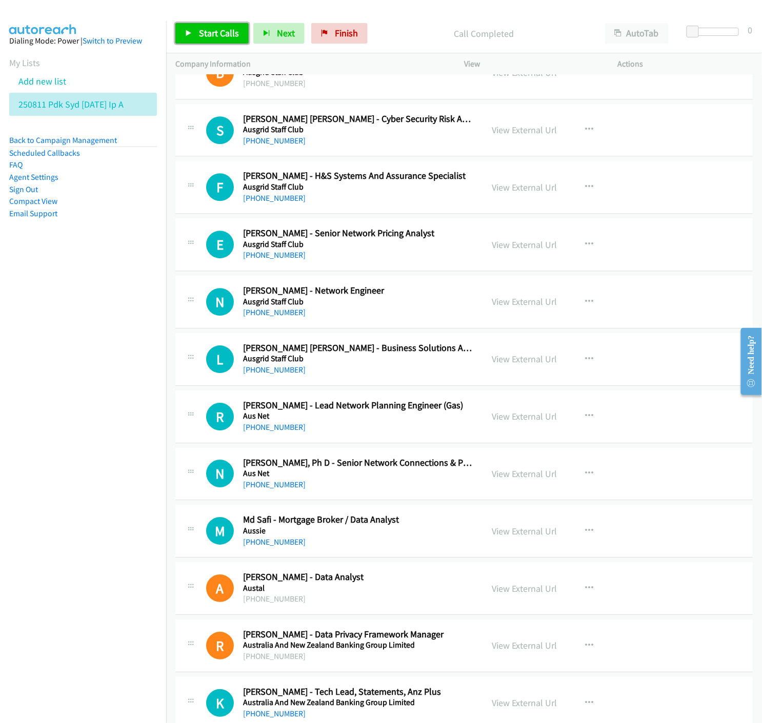
click at [206, 41] on link "Start Calls" at bounding box center [211, 33] width 73 height 21
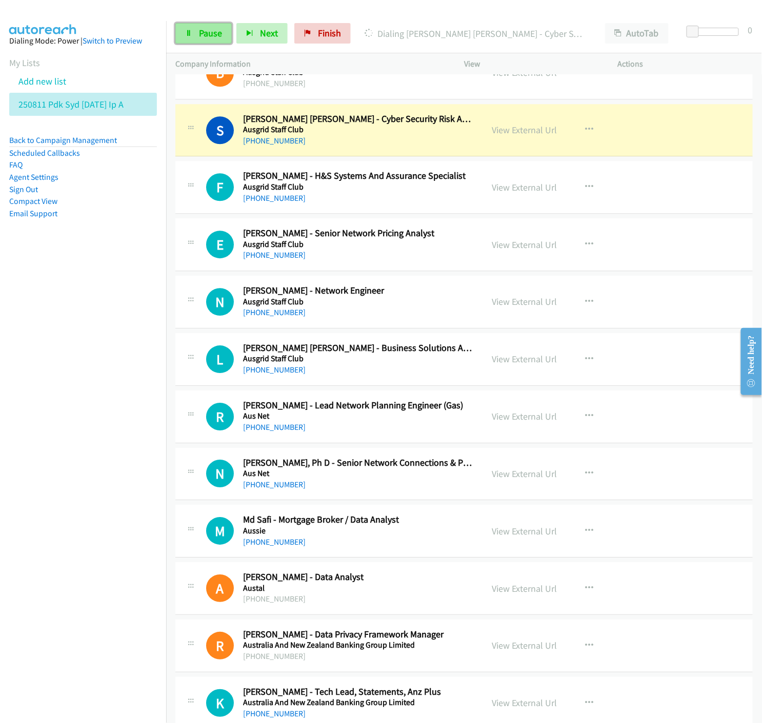
click at [199, 37] on span "Pause" at bounding box center [210, 33] width 23 height 12
click at [518, 135] on link "View External Url" at bounding box center [524, 130] width 65 height 12
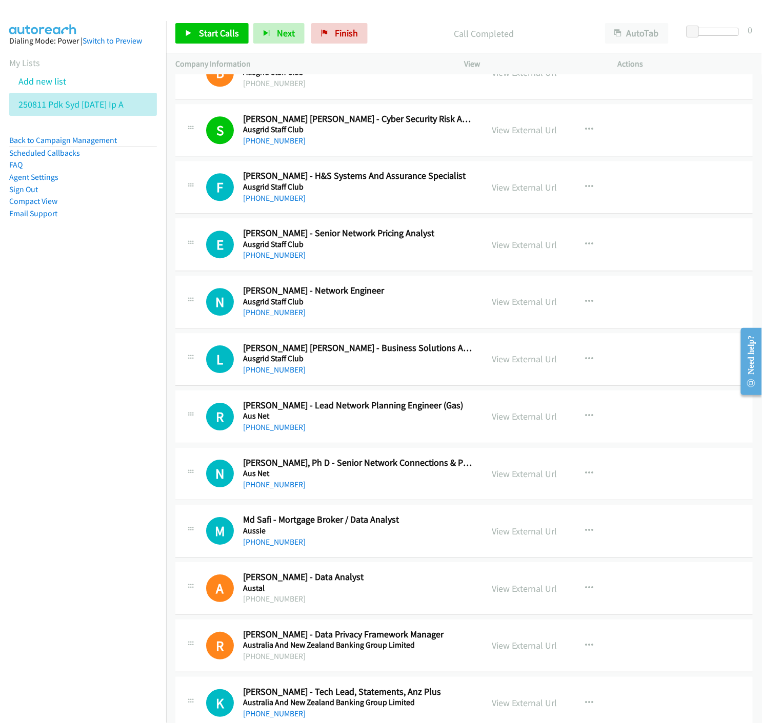
scroll to position [4272, 0]
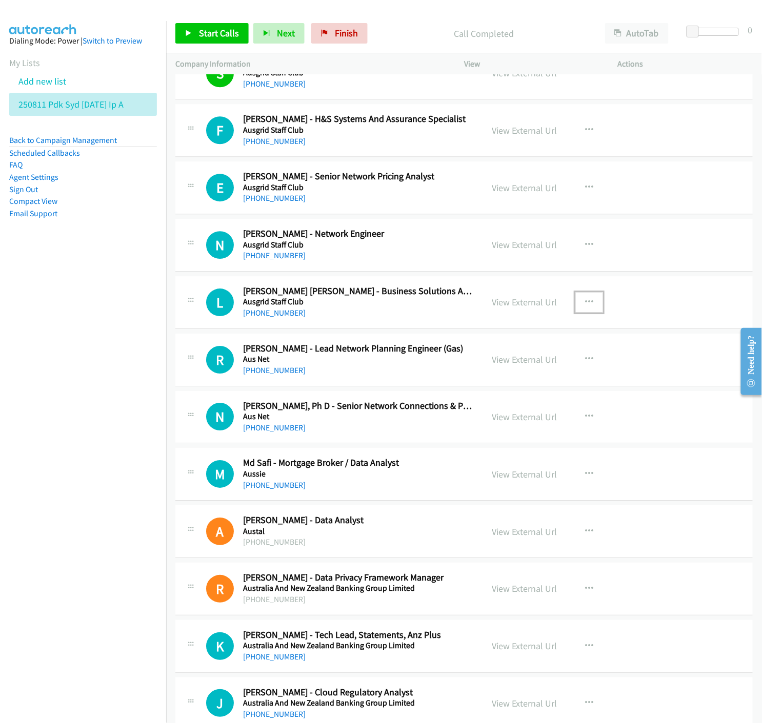
click at [586, 302] on icon "button" at bounding box center [589, 302] width 8 height 8
click at [476, 370] on icon at bounding box center [479, 369] width 7 height 7
click at [190, 34] on icon at bounding box center [188, 33] width 7 height 7
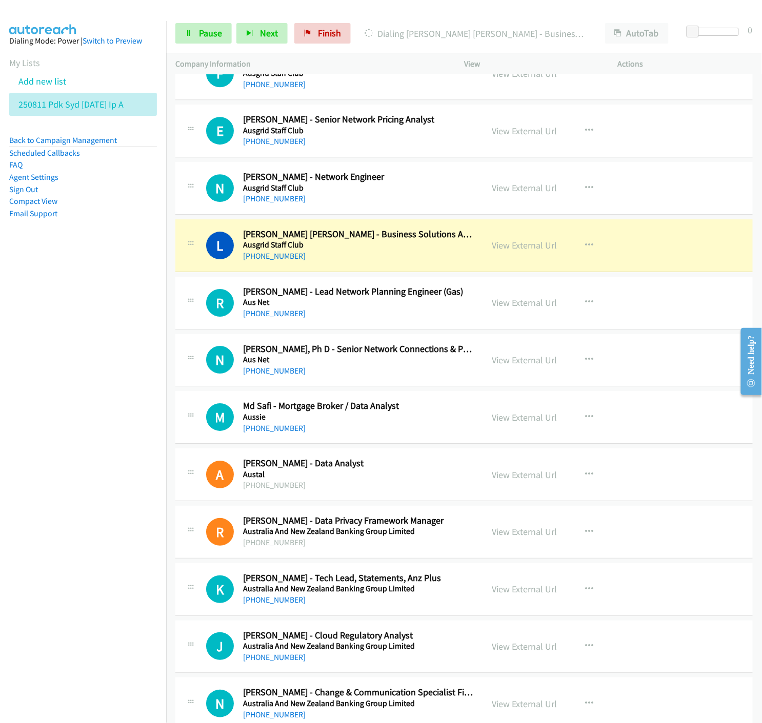
scroll to position [4386, 0]
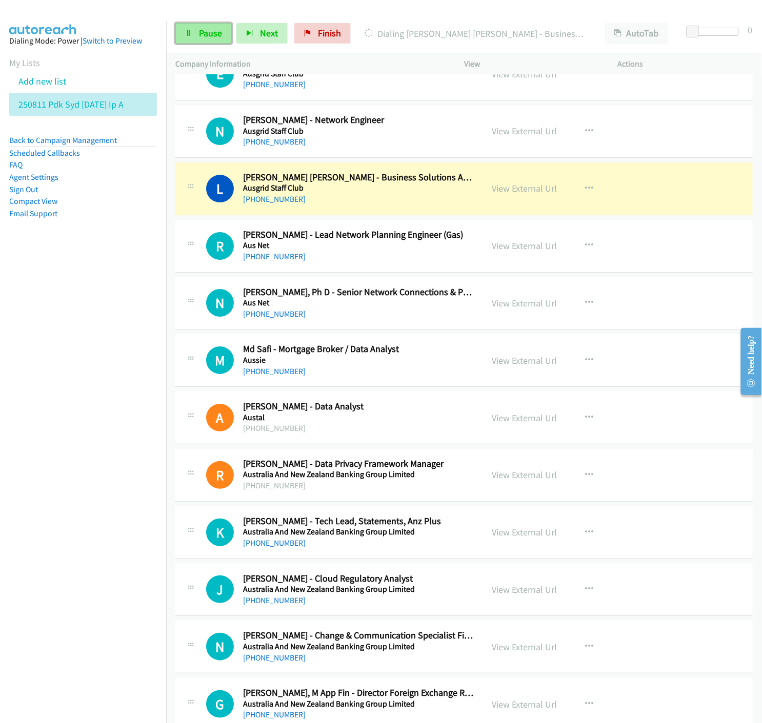
click at [184, 30] on link "Pause" at bounding box center [203, 33] width 56 height 21
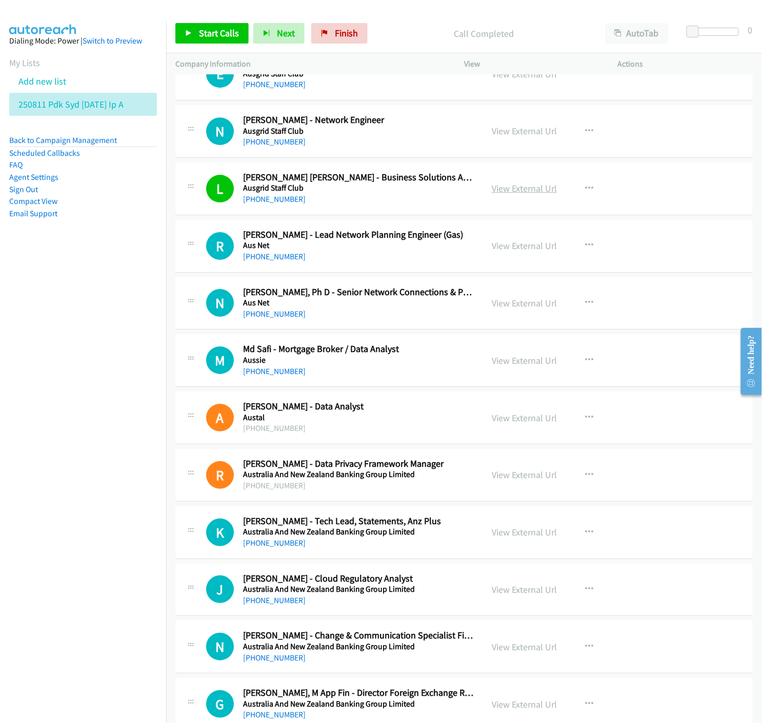
click at [520, 192] on link "View External Url" at bounding box center [524, 189] width 65 height 12
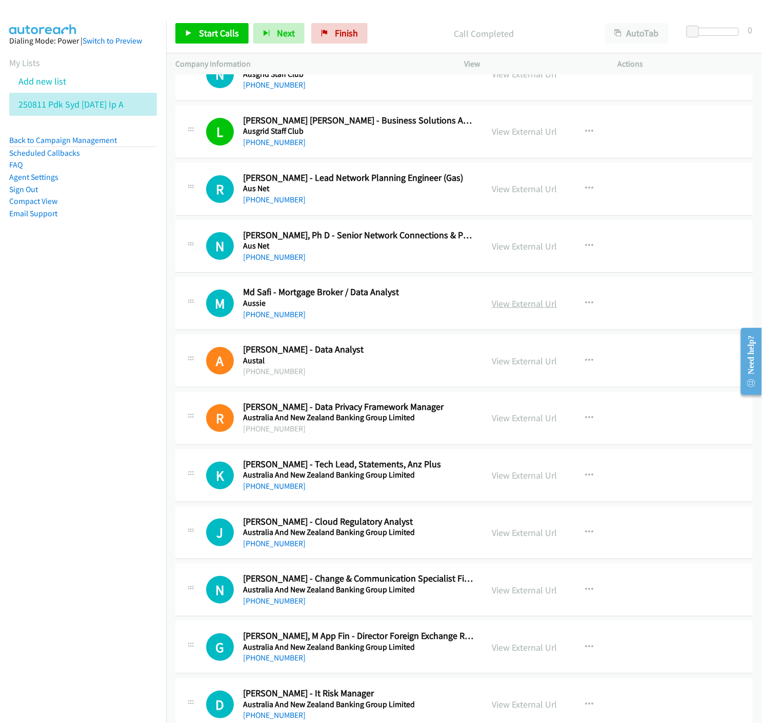
click at [535, 307] on link "View External Url" at bounding box center [524, 304] width 65 height 12
click at [512, 241] on link "View External Url" at bounding box center [524, 246] width 65 height 12
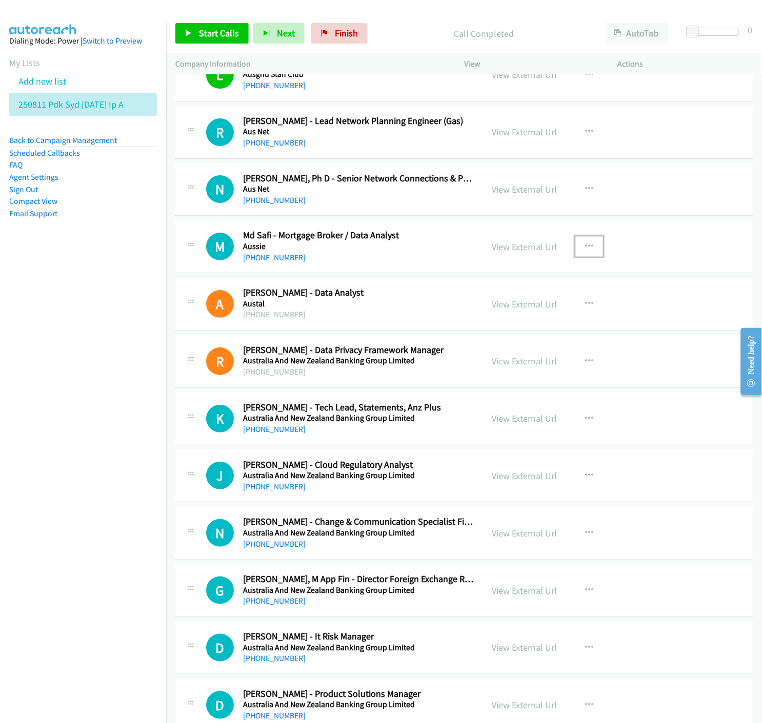
click at [587, 248] on icon "button" at bounding box center [589, 246] width 8 height 8
click at [476, 313] on icon at bounding box center [479, 314] width 7 height 7
click at [207, 33] on span "Start Calls" at bounding box center [219, 33] width 40 height 12
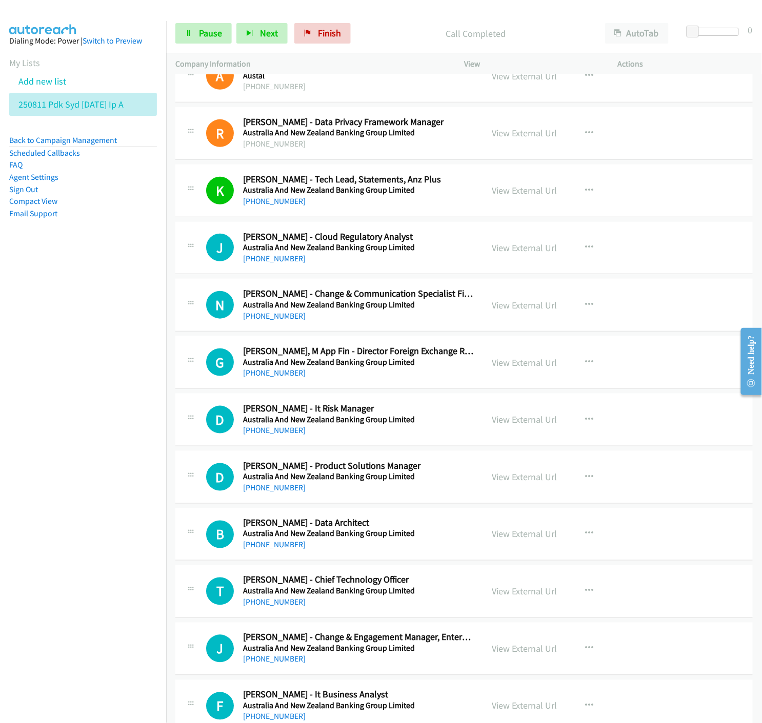
scroll to position [4785, 0]
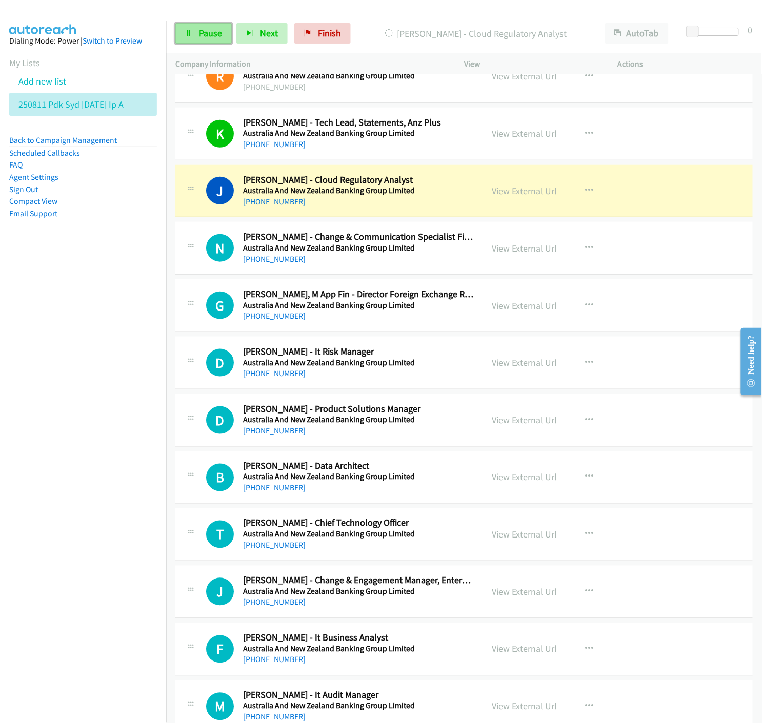
drag, startPoint x: 195, startPoint y: 32, endPoint x: 202, endPoint y: 36, distance: 7.8
click at [195, 32] on link "Pause" at bounding box center [203, 33] width 56 height 21
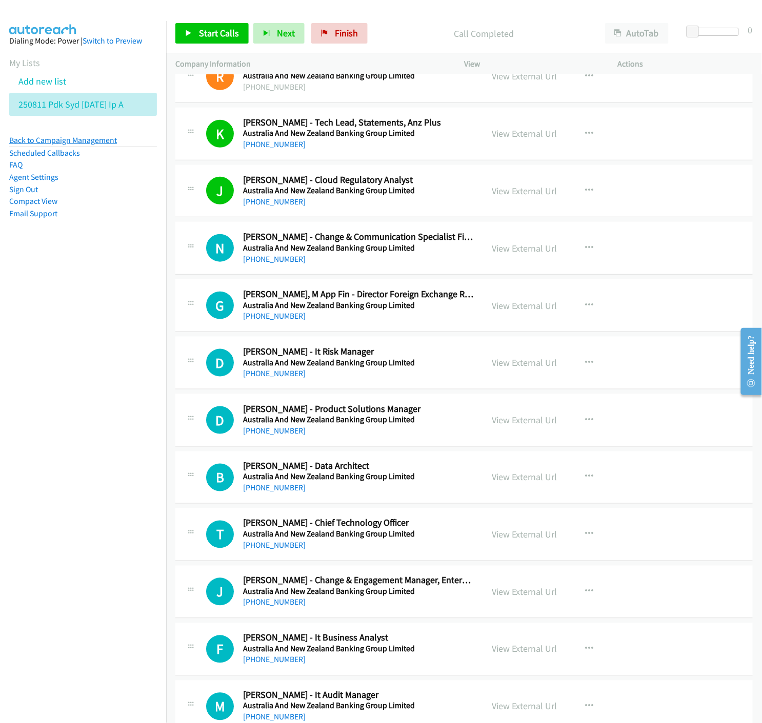
click at [21, 139] on link "Back to Campaign Management" at bounding box center [63, 140] width 108 height 10
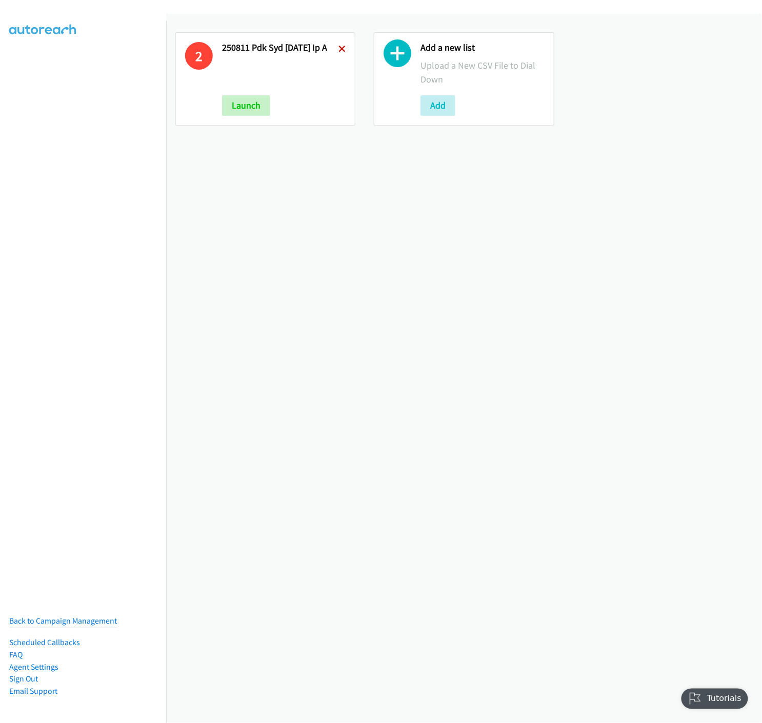
click at [338, 48] on icon at bounding box center [341, 49] width 7 height 7
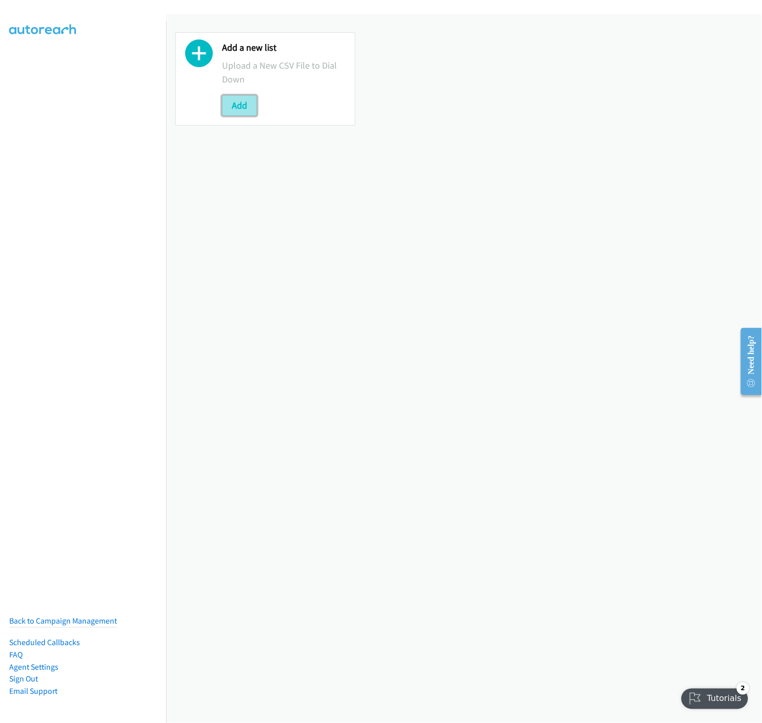
click at [236, 96] on button "Add" at bounding box center [239, 105] width 35 height 21
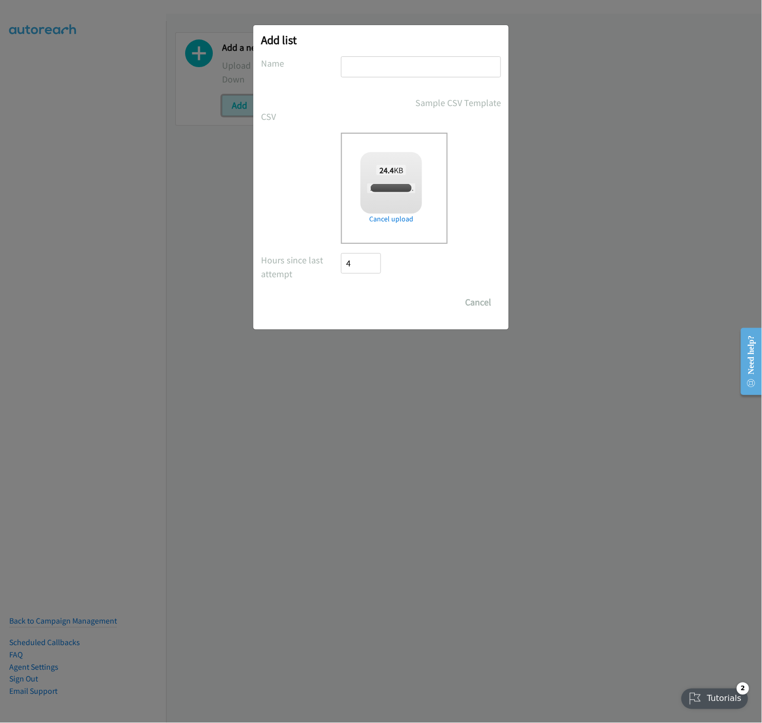
checkbox input "true"
click at [408, 64] on input "text" at bounding box center [421, 66] width 160 height 21
type input "250811 PDK SYD 02 SEP IP - B"
drag, startPoint x: 352, startPoint y: 305, endPoint x: 11, endPoint y: 343, distance: 343.6
click at [352, 305] on input "Save List" at bounding box center [368, 302] width 54 height 21
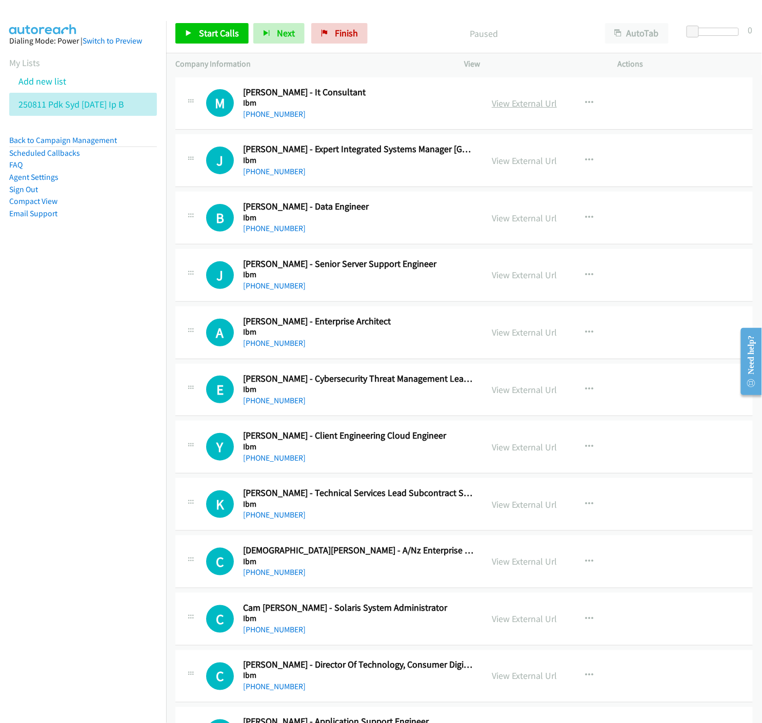
click at [512, 103] on link "View External Url" at bounding box center [524, 103] width 65 height 12
click at [529, 161] on link "View External Url" at bounding box center [524, 161] width 65 height 12
click at [539, 279] on link "View External Url" at bounding box center [524, 275] width 65 height 12
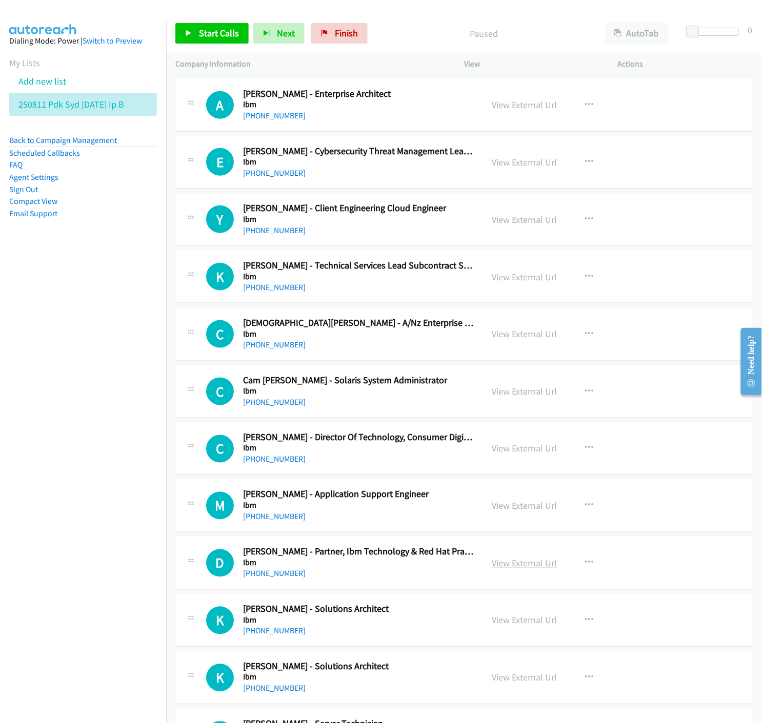
click at [529, 563] on link "View External Url" at bounding box center [524, 564] width 65 height 12
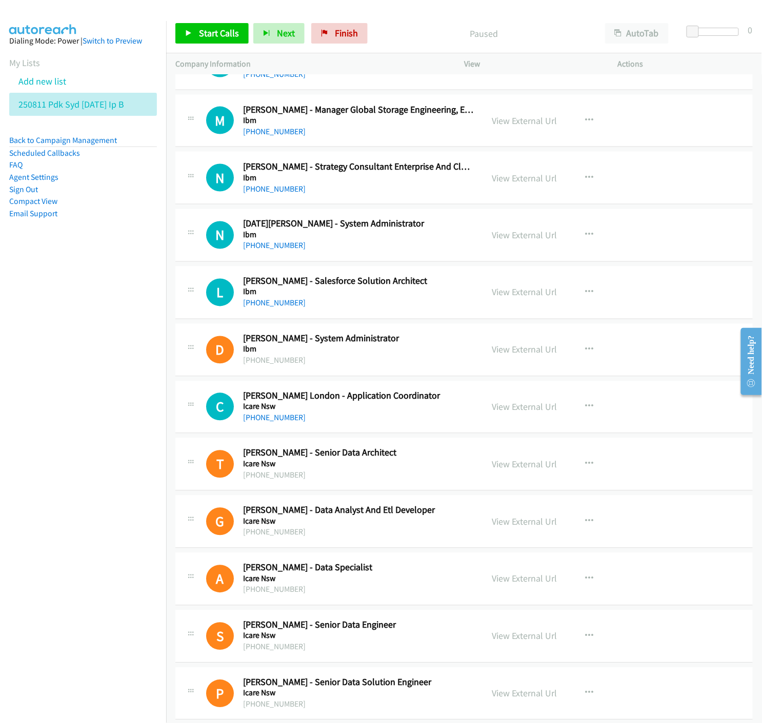
scroll to position [3190, 0]
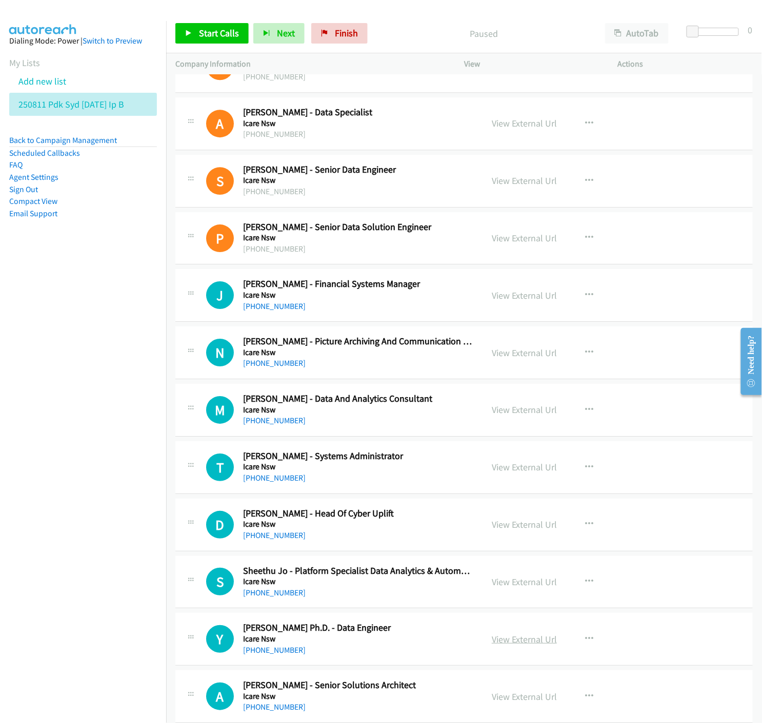
click at [513, 637] on link "View External Url" at bounding box center [524, 640] width 65 height 12
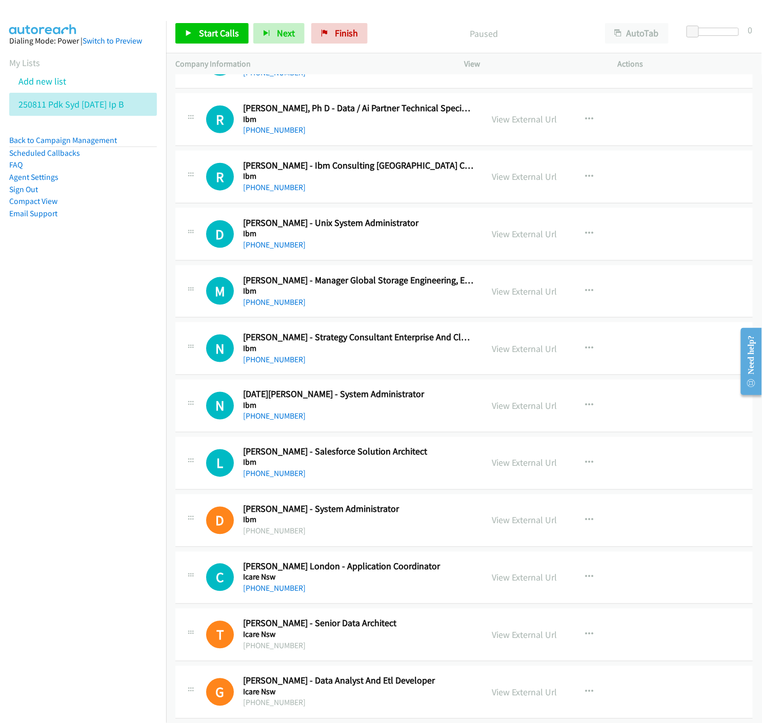
scroll to position [2221, 0]
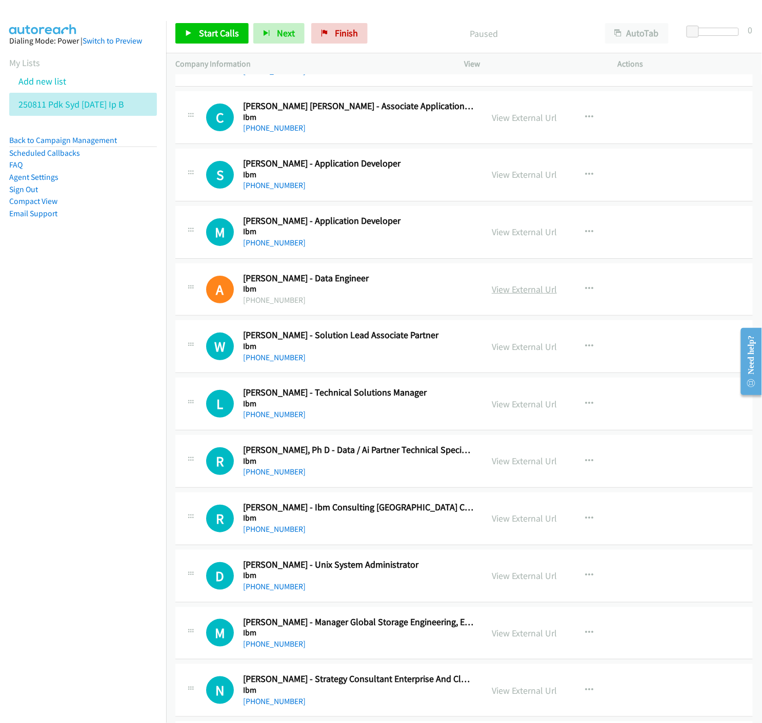
click at [532, 291] on link "View External Url" at bounding box center [524, 290] width 65 height 12
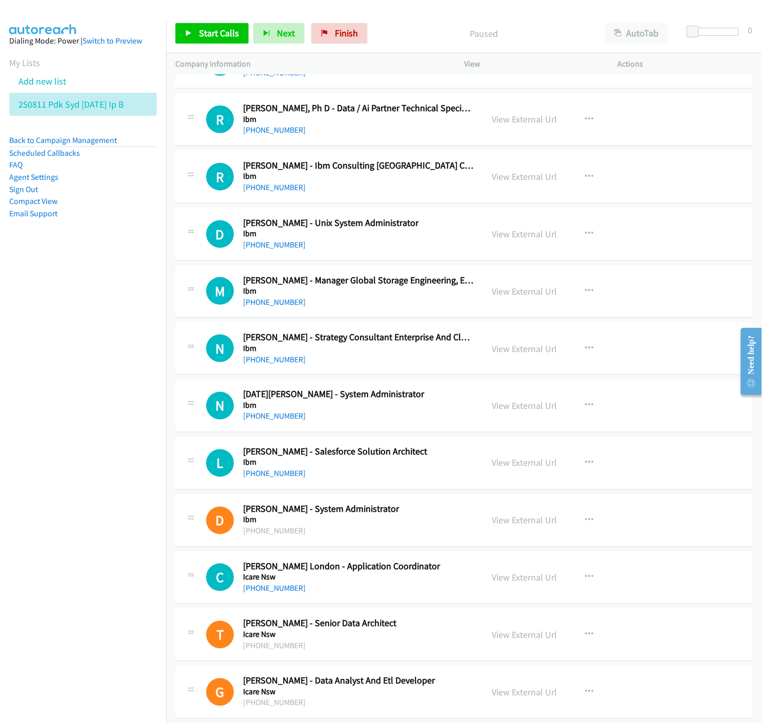
scroll to position [2620, 0]
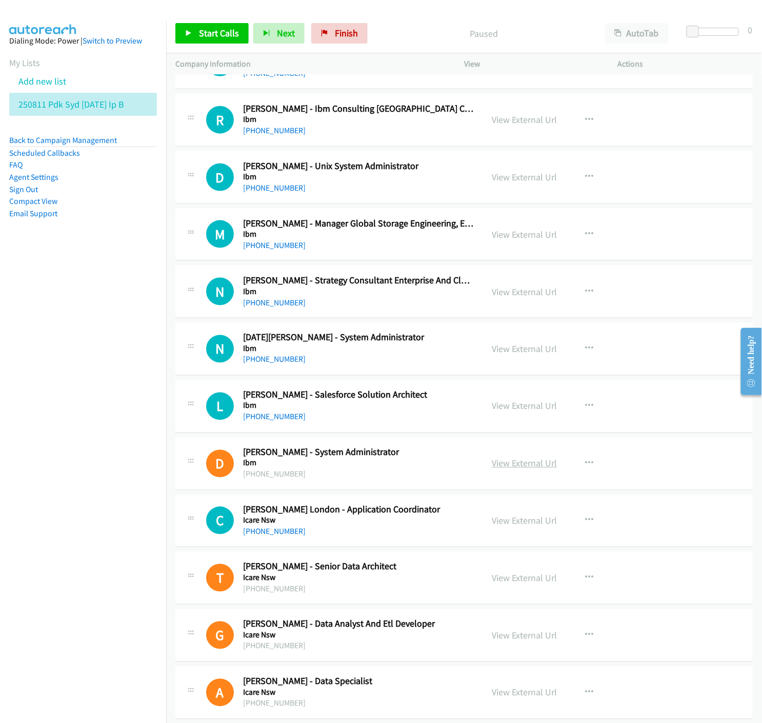
click at [540, 468] on link "View External Url" at bounding box center [524, 464] width 65 height 12
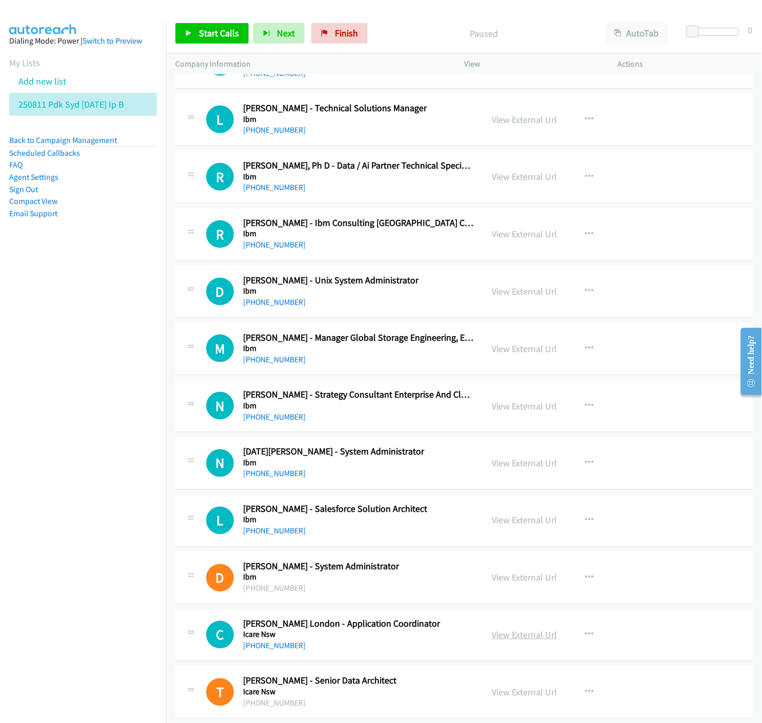
scroll to position [2848, 0]
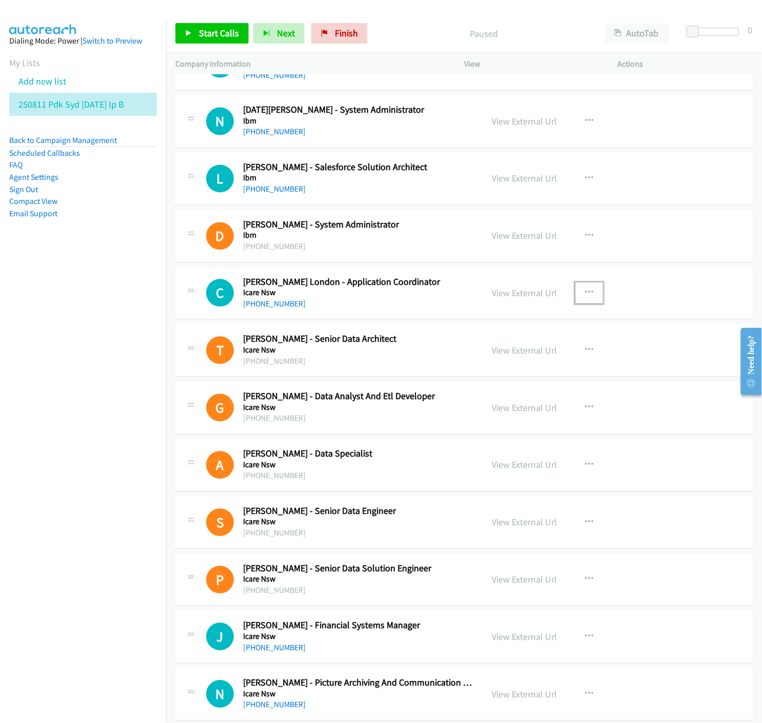
click at [585, 292] on icon "button" at bounding box center [589, 293] width 8 height 8
click at [469, 360] on link "Start Calls Here" at bounding box center [534, 360] width 136 height 21
click at [190, 35] on icon at bounding box center [188, 33] width 7 height 7
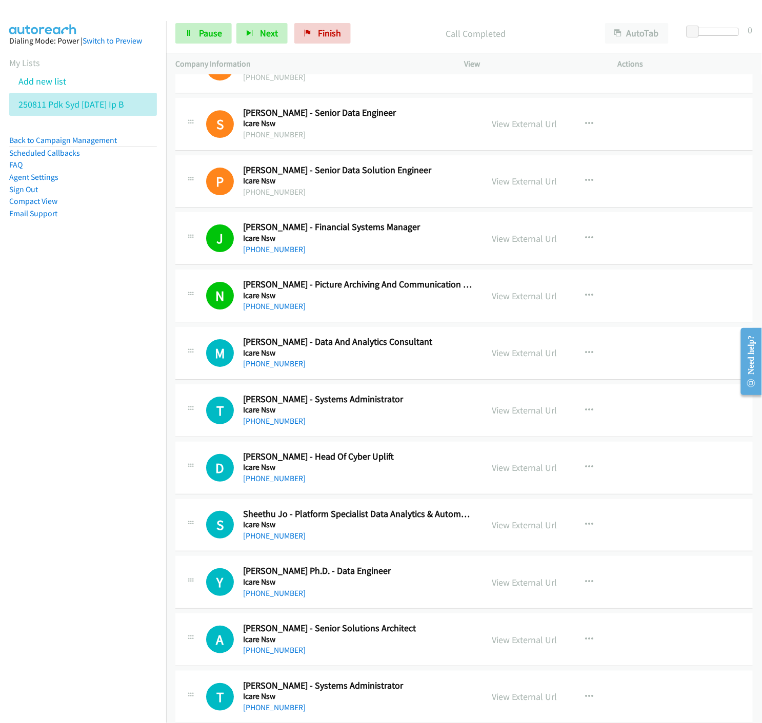
scroll to position [3304, 0]
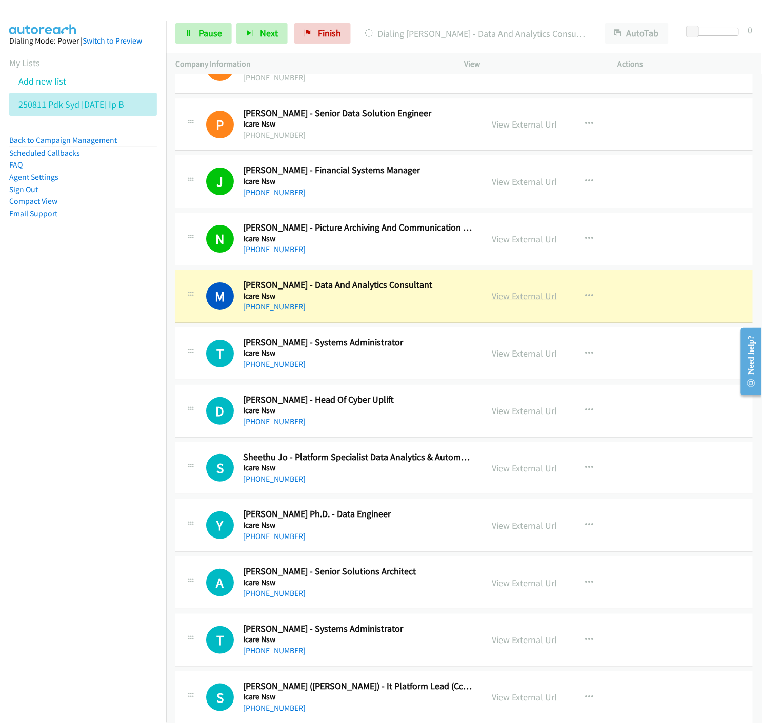
click at [524, 296] on link "View External Url" at bounding box center [524, 296] width 65 height 12
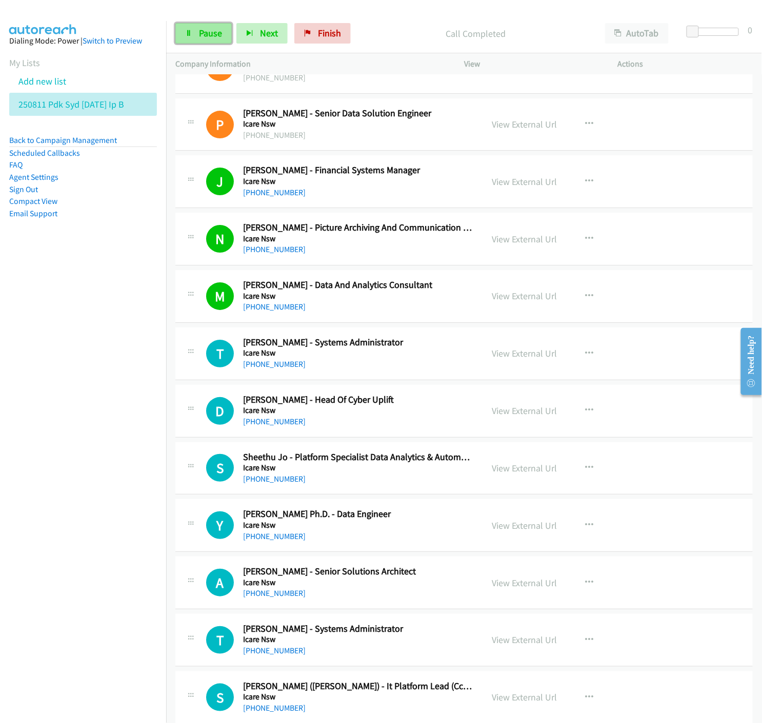
click at [211, 32] on span "Pause" at bounding box center [210, 33] width 23 height 12
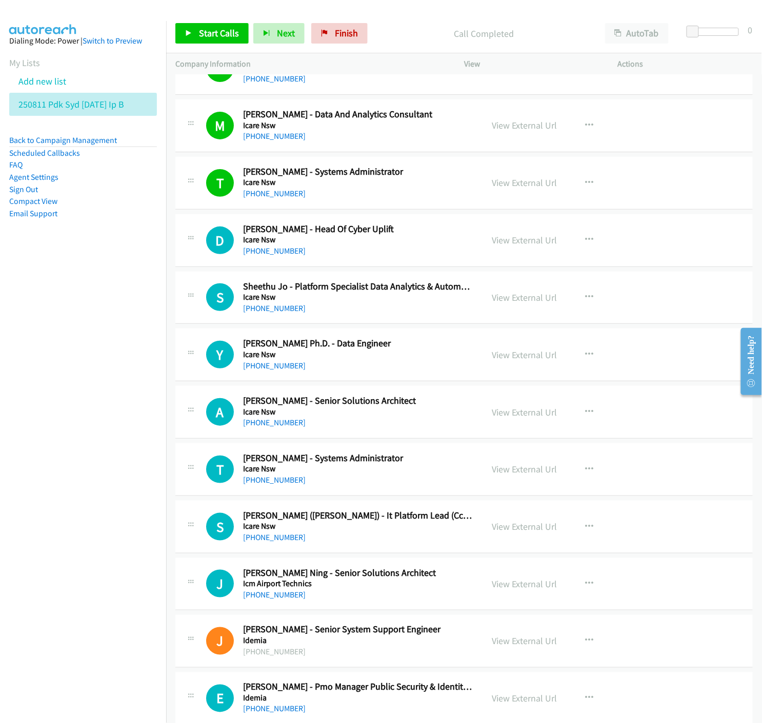
scroll to position [3589, 0]
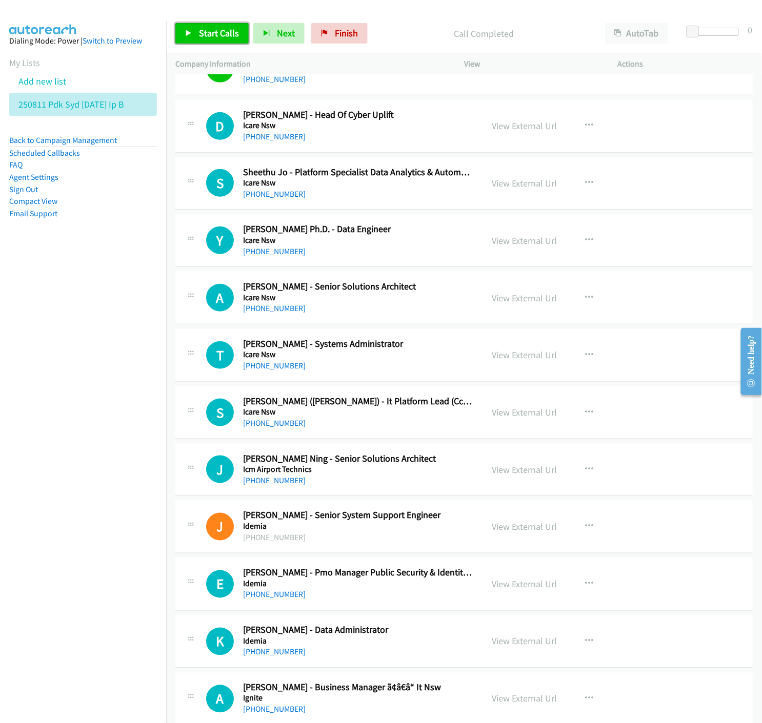
click at [200, 36] on span "Start Calls" at bounding box center [219, 33] width 40 height 12
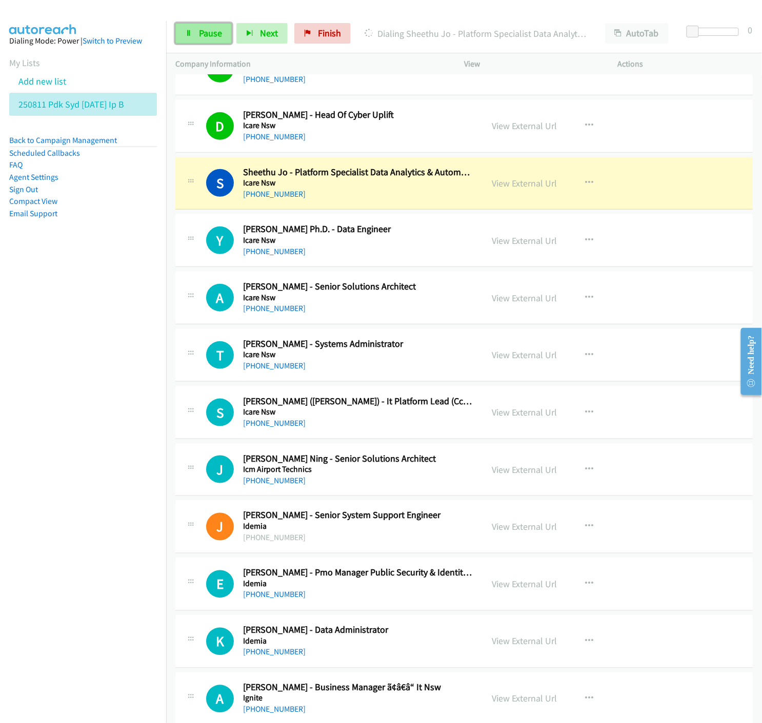
click at [213, 39] on link "Pause" at bounding box center [203, 33] width 56 height 21
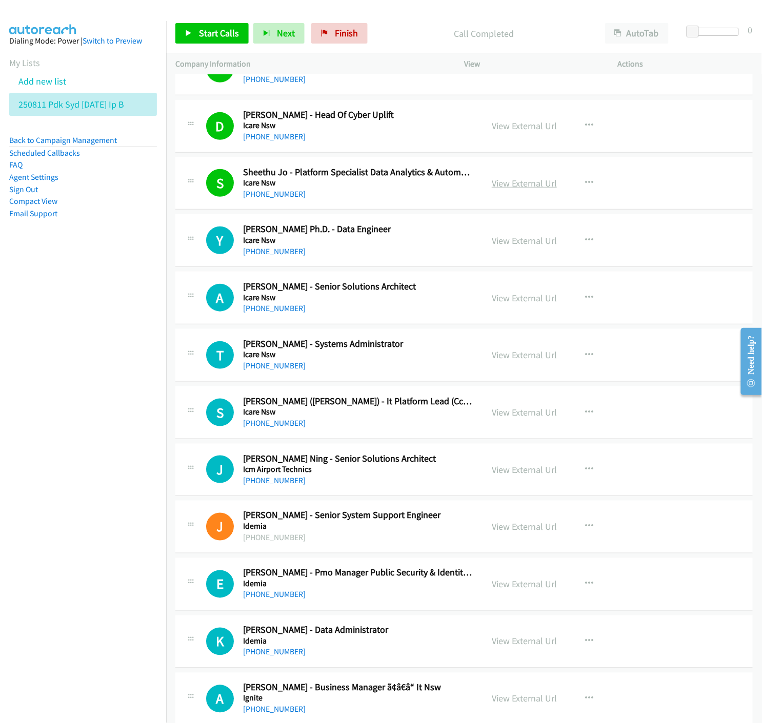
click at [520, 186] on link "View External Url" at bounding box center [524, 183] width 65 height 12
click at [181, 29] on link "Start Calls" at bounding box center [211, 33] width 73 height 21
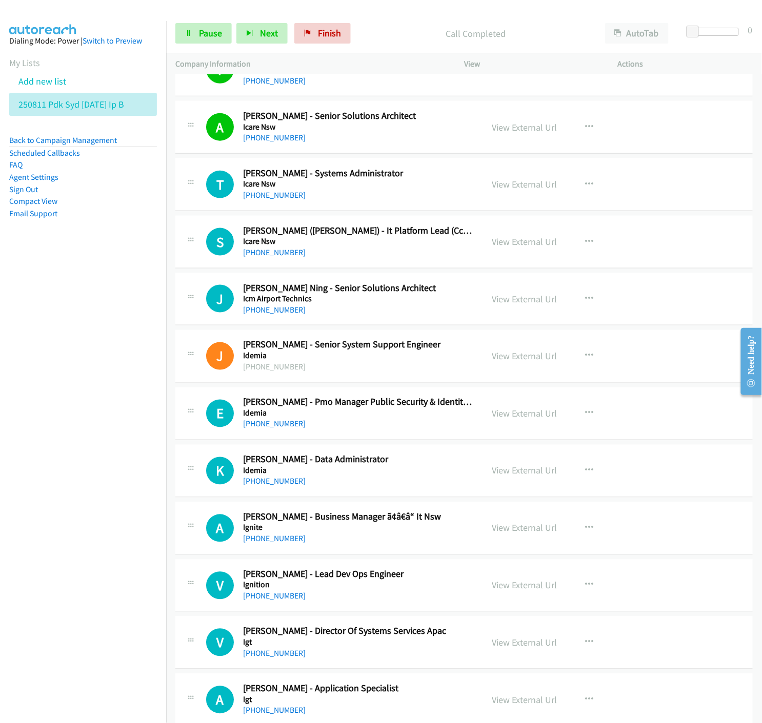
scroll to position [3816, 0]
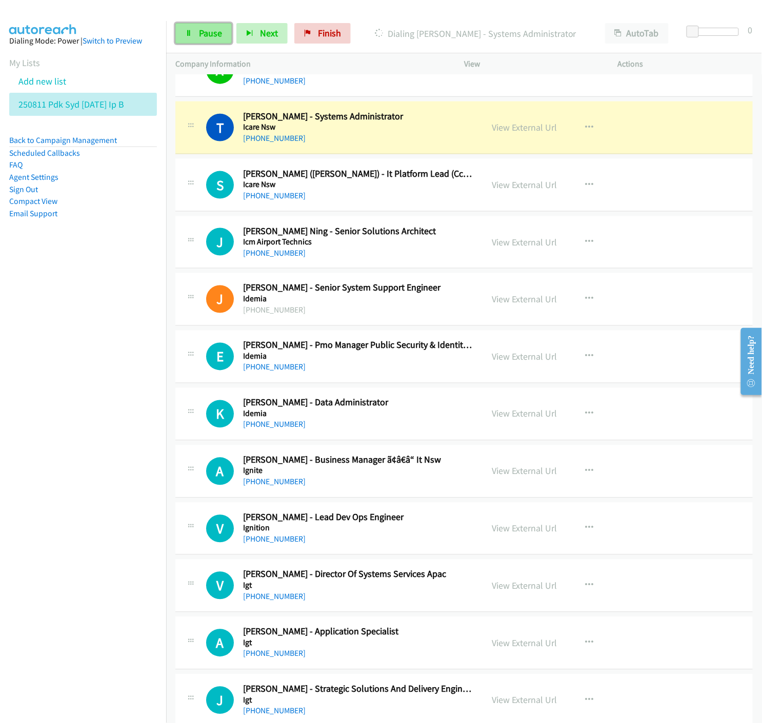
click at [198, 34] on link "Pause" at bounding box center [203, 33] width 56 height 21
click at [500, 130] on link "View External Url" at bounding box center [524, 128] width 65 height 12
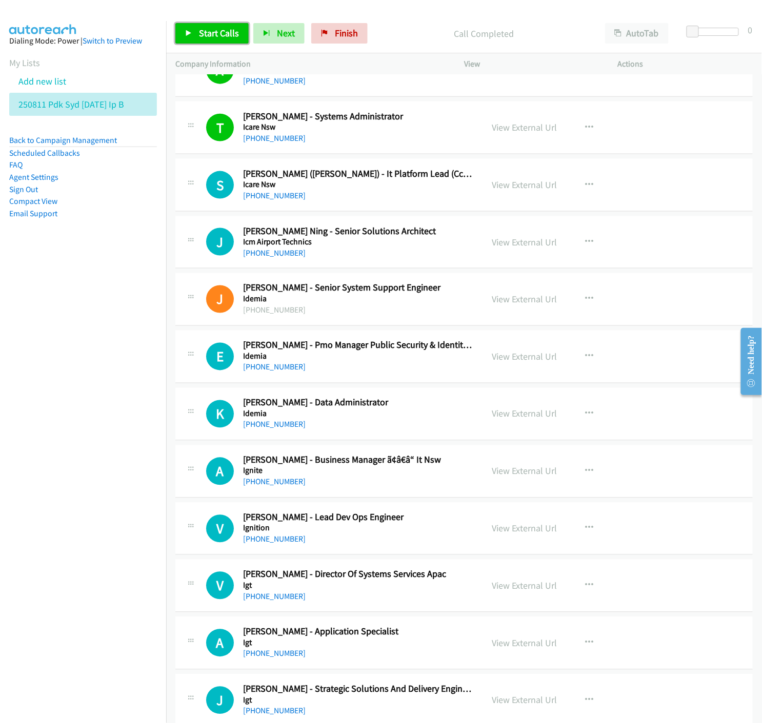
click at [180, 28] on link "Start Calls" at bounding box center [211, 33] width 73 height 21
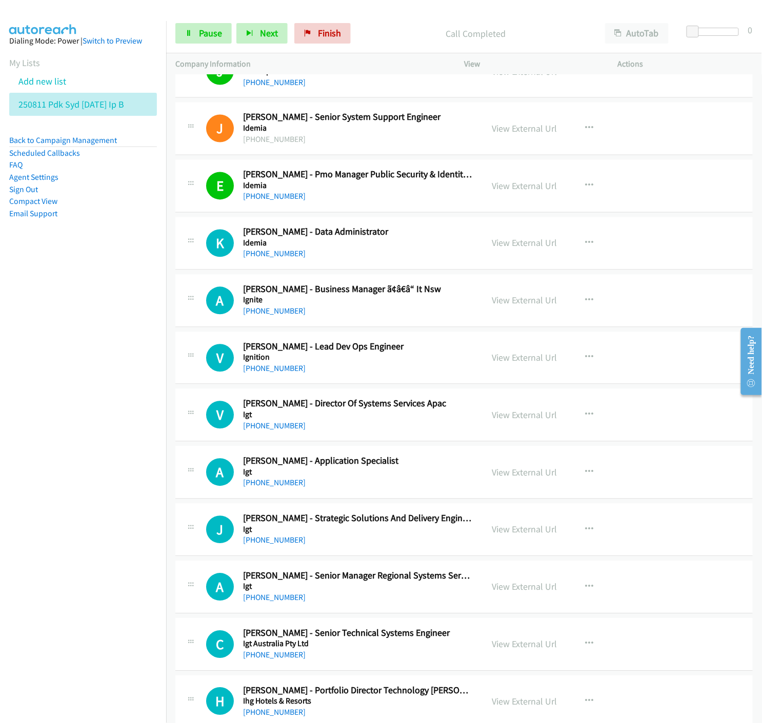
scroll to position [4044, 0]
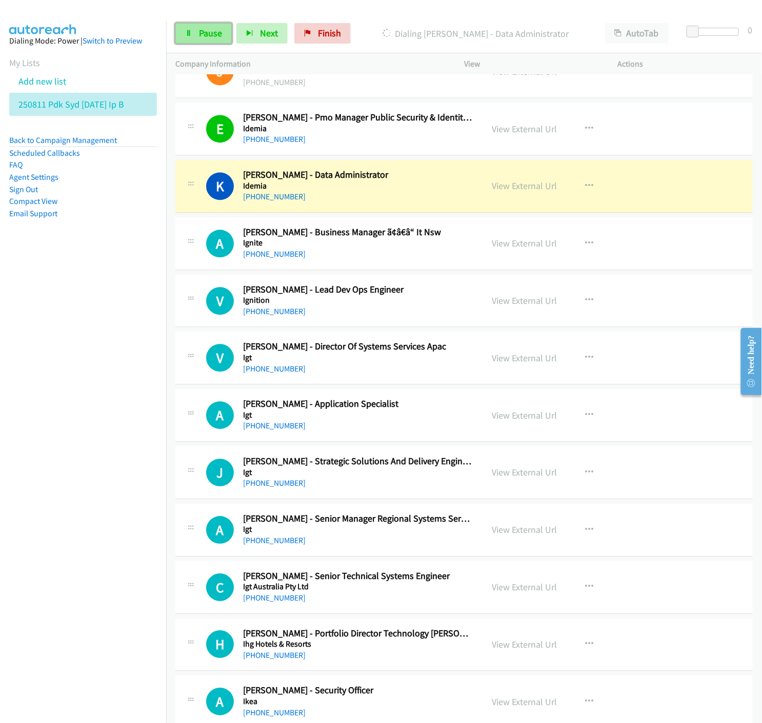
click at [206, 31] on span "Pause" at bounding box center [210, 33] width 23 height 12
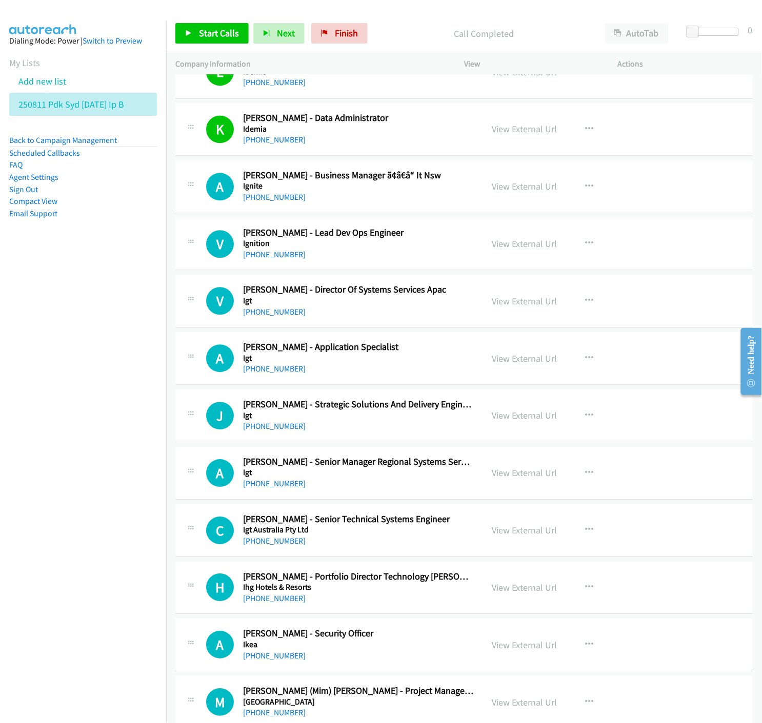
scroll to position [4158, 0]
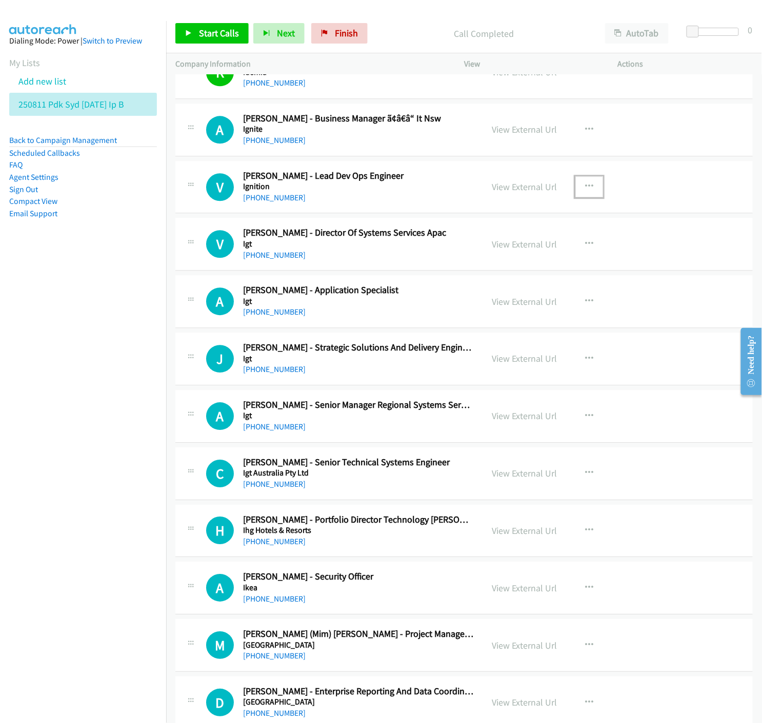
click at [587, 186] on icon "button" at bounding box center [589, 187] width 8 height 8
click at [476, 254] on icon at bounding box center [479, 254] width 7 height 7
click at [206, 33] on span "Start Calls" at bounding box center [219, 33] width 40 height 12
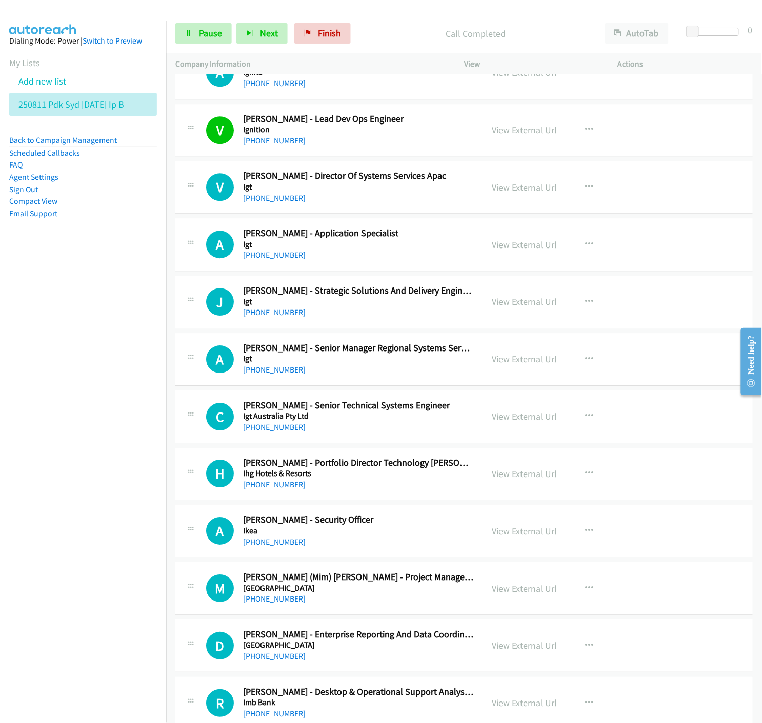
scroll to position [4272, 0]
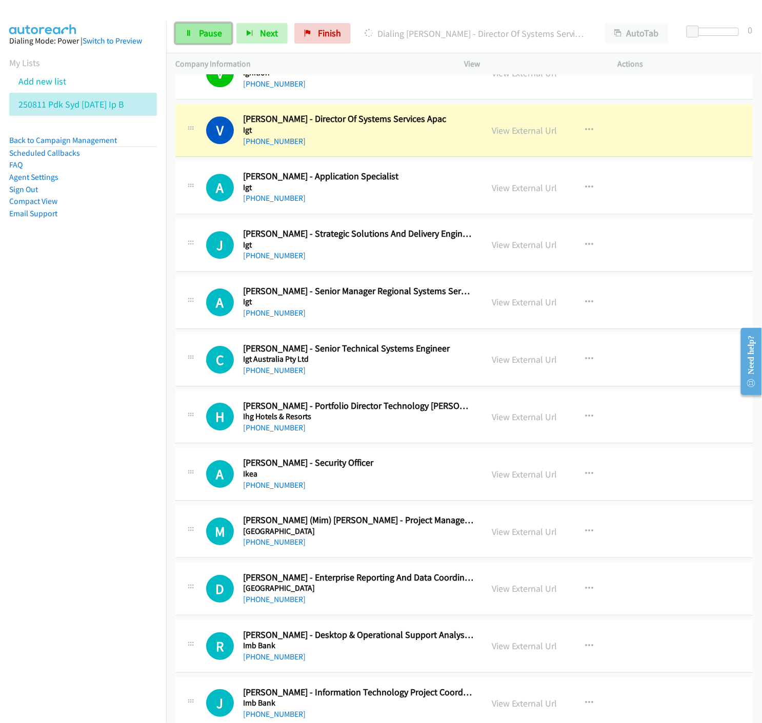
click at [194, 34] on link "Pause" at bounding box center [203, 33] width 56 height 21
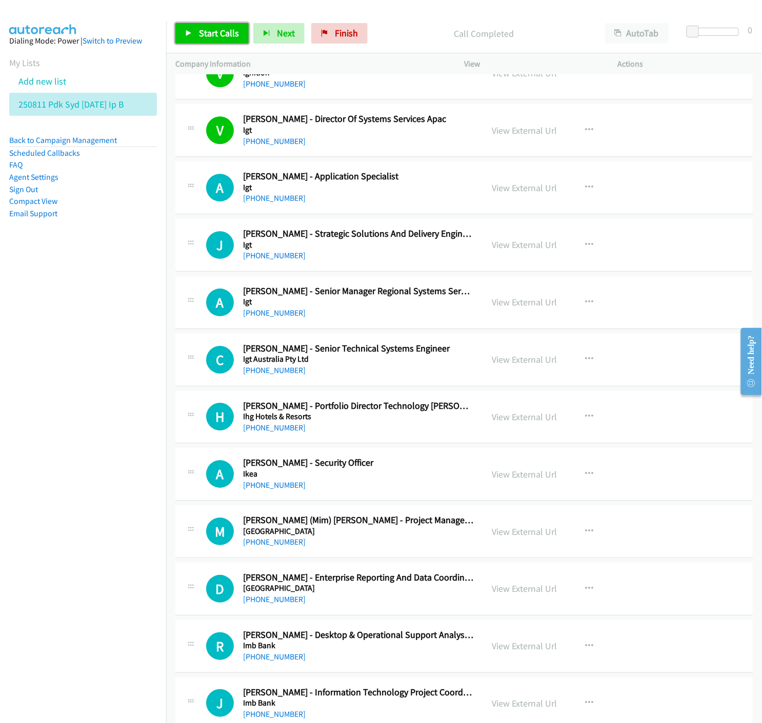
drag, startPoint x: 181, startPoint y: 27, endPoint x: 203, endPoint y: 44, distance: 27.5
click at [181, 27] on link "Start Calls" at bounding box center [211, 33] width 73 height 21
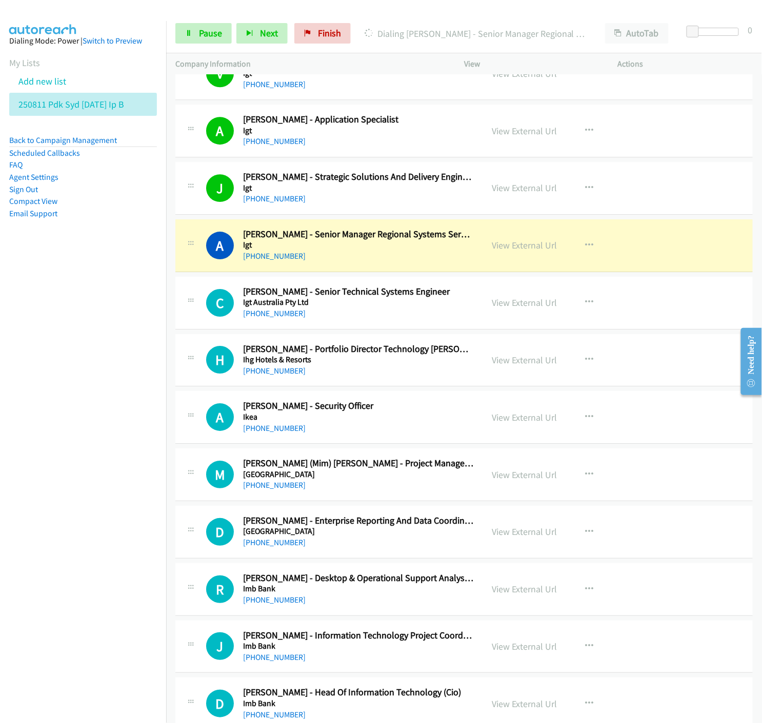
scroll to position [4386, 0]
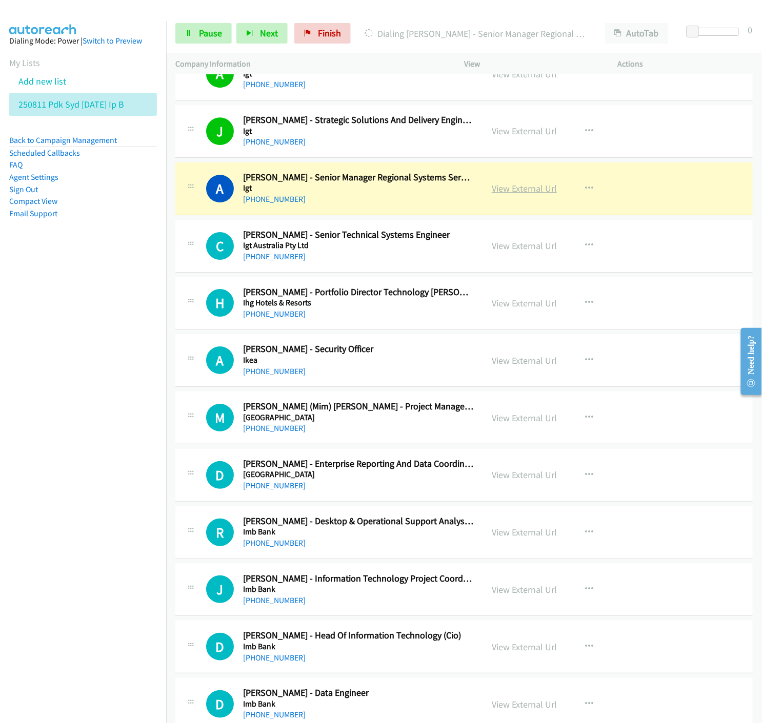
click at [519, 187] on link "View External Url" at bounding box center [524, 189] width 65 height 12
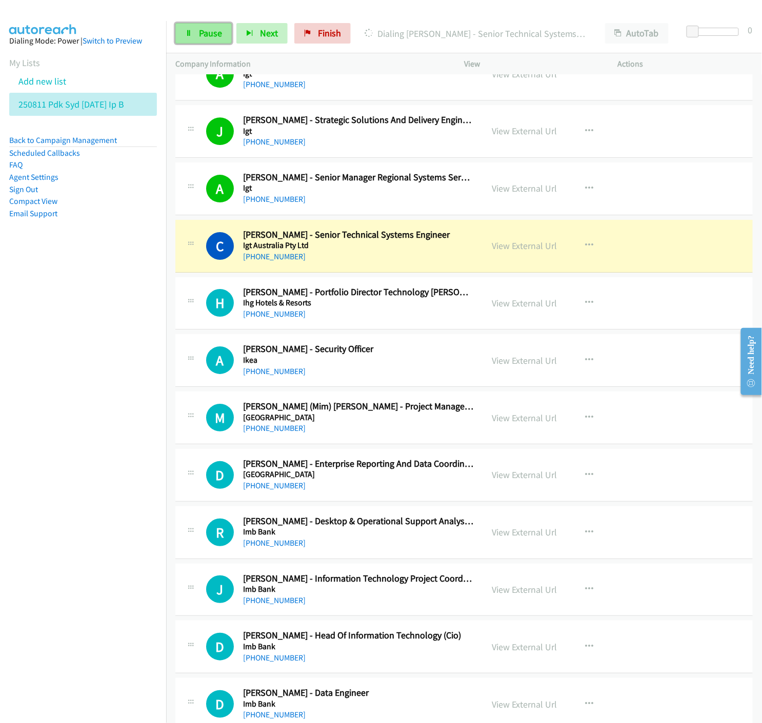
click at [196, 35] on link "Pause" at bounding box center [203, 33] width 56 height 21
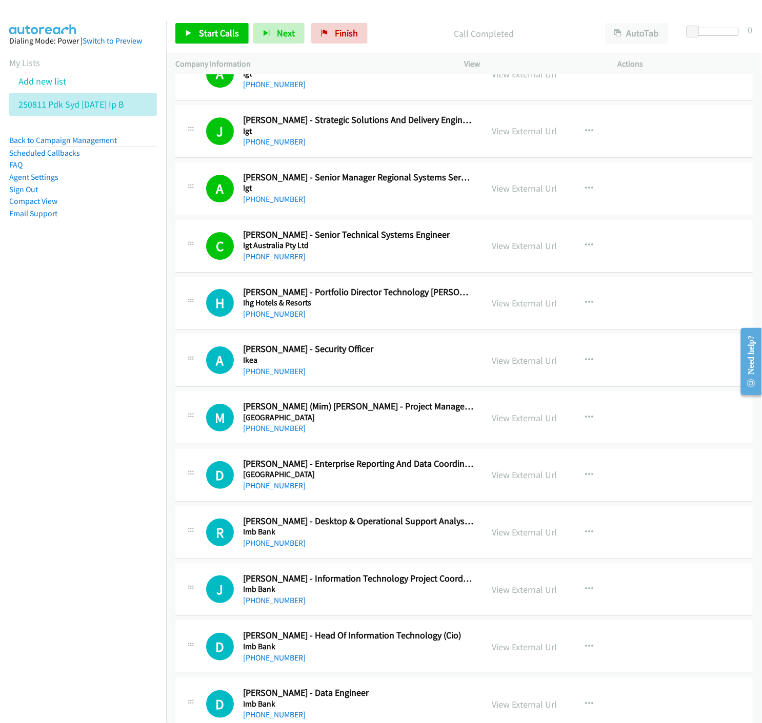
scroll to position [4443, 0]
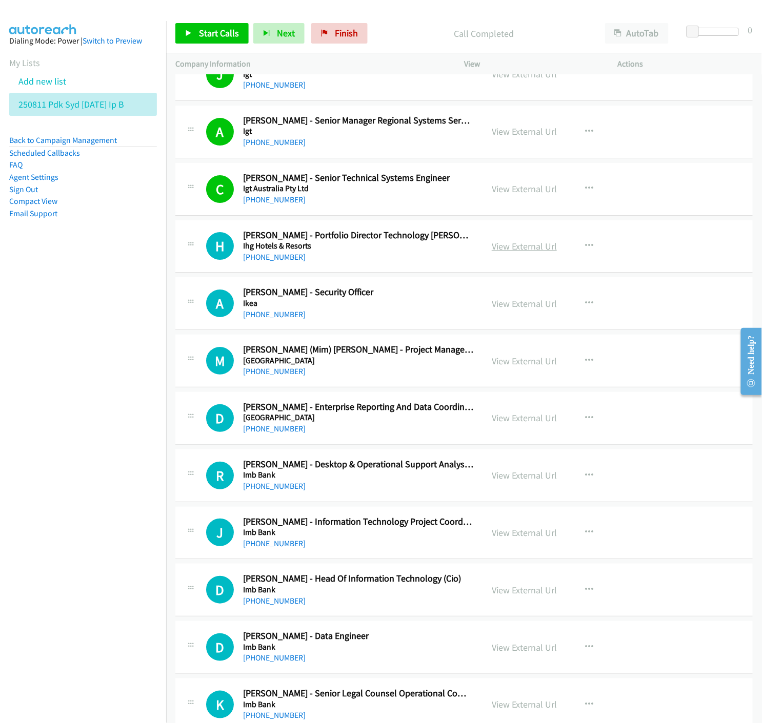
click at [495, 247] on link "View External Url" at bounding box center [524, 246] width 65 height 12
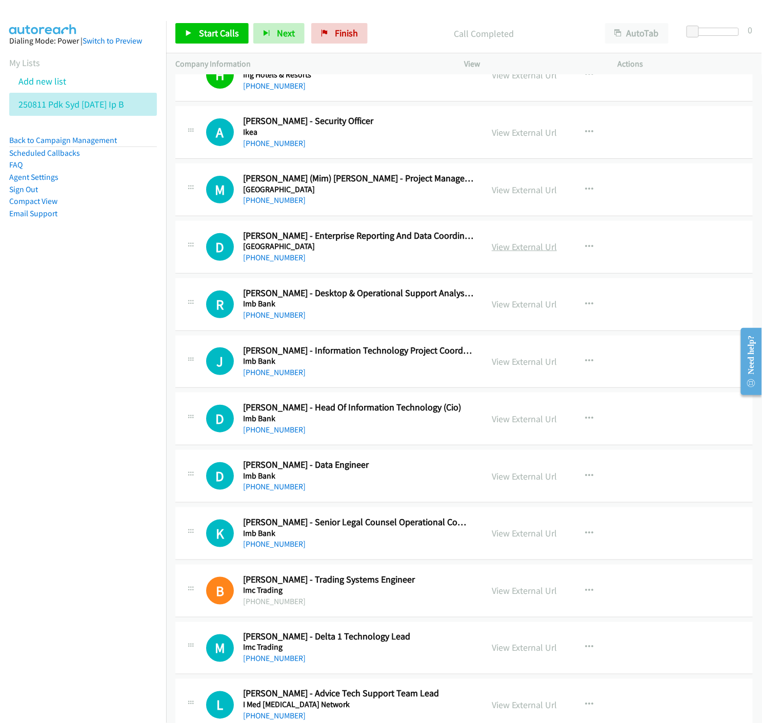
scroll to position [4671, 0]
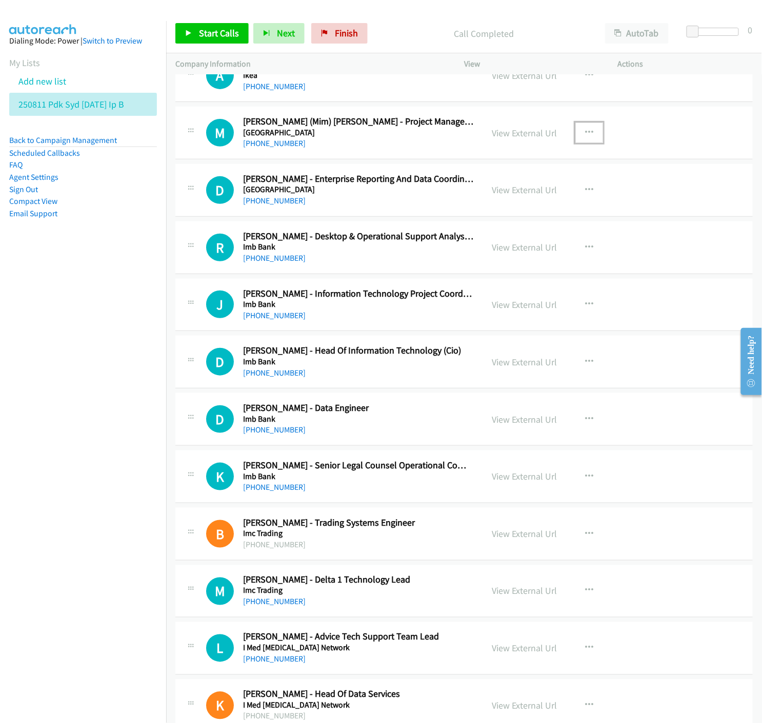
click at [585, 135] on icon "button" at bounding box center [589, 133] width 8 height 8
click at [476, 200] on icon at bounding box center [479, 200] width 7 height 7
click at [194, 35] on link "Start Calls" at bounding box center [211, 33] width 73 height 21
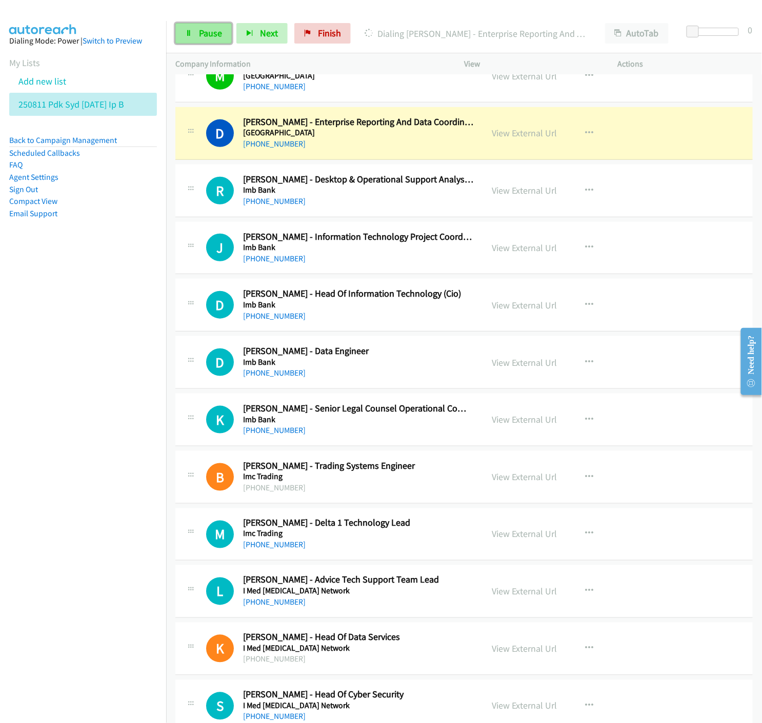
click at [193, 34] on link "Pause" at bounding box center [203, 33] width 56 height 21
click at [533, 137] on link "View External Url" at bounding box center [524, 133] width 65 height 12
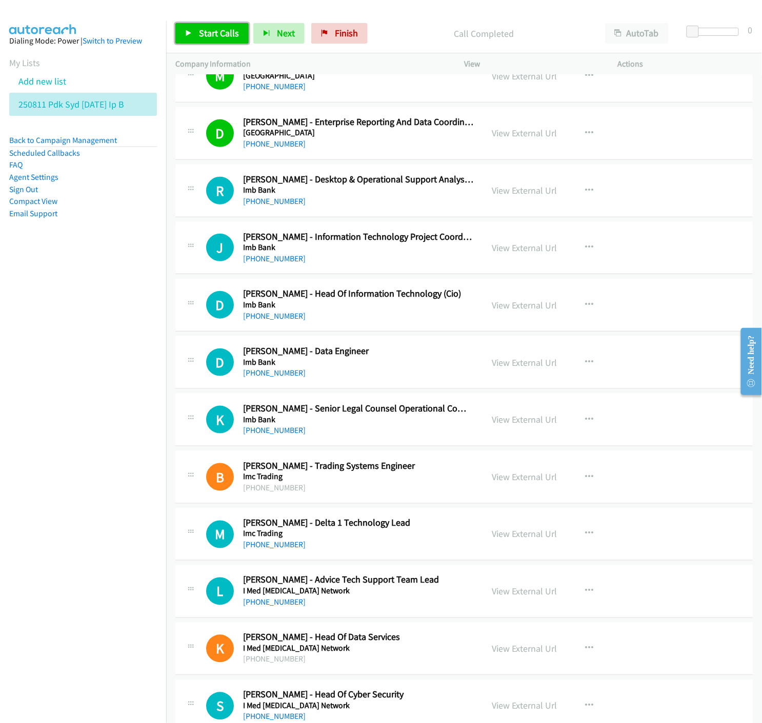
click at [209, 33] on span "Start Calls" at bounding box center [219, 33] width 40 height 12
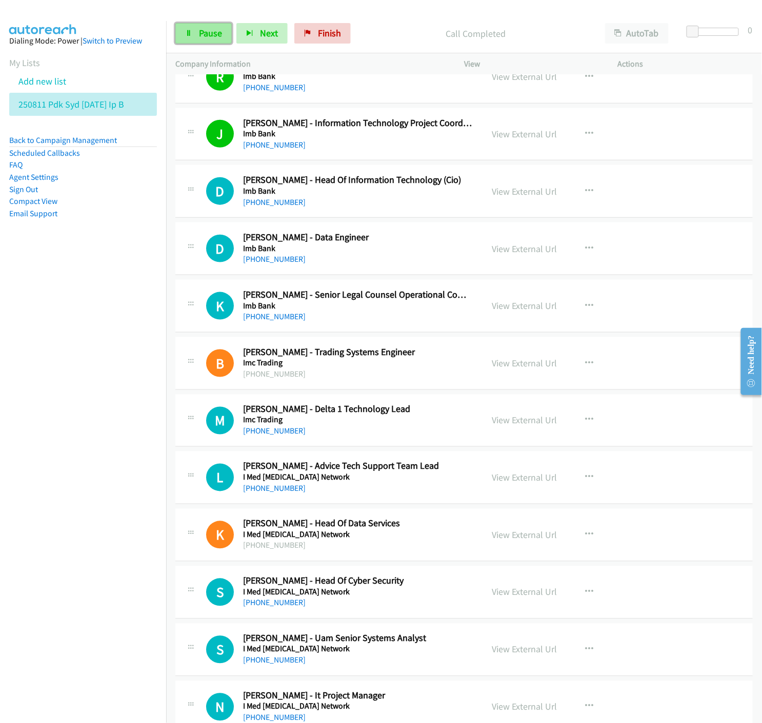
click at [221, 32] on span "Pause" at bounding box center [210, 33] width 23 height 12
drag, startPoint x: 186, startPoint y: 31, endPoint x: 259, endPoint y: 135, distance: 126.9
click at [186, 31] on icon at bounding box center [188, 33] width 7 height 7
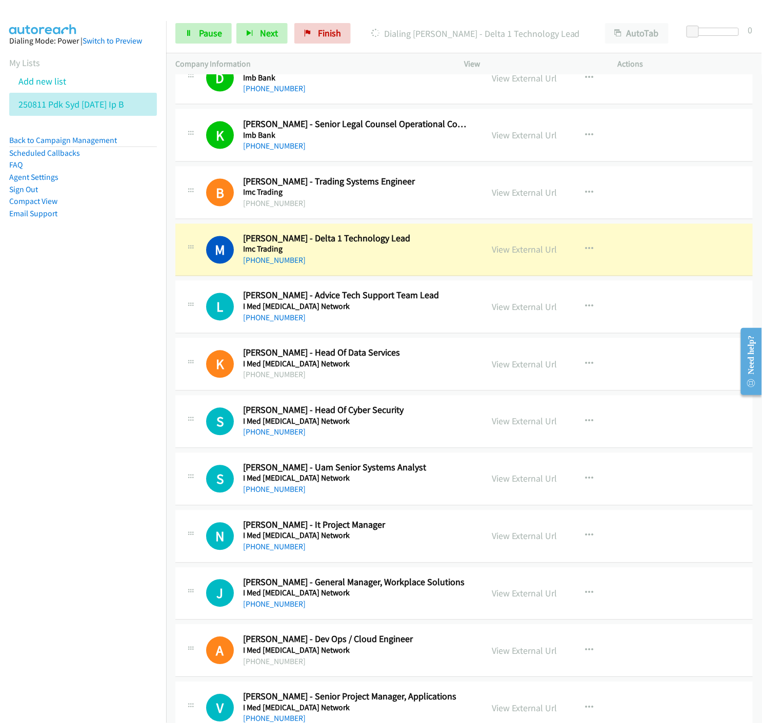
scroll to position [5069, 0]
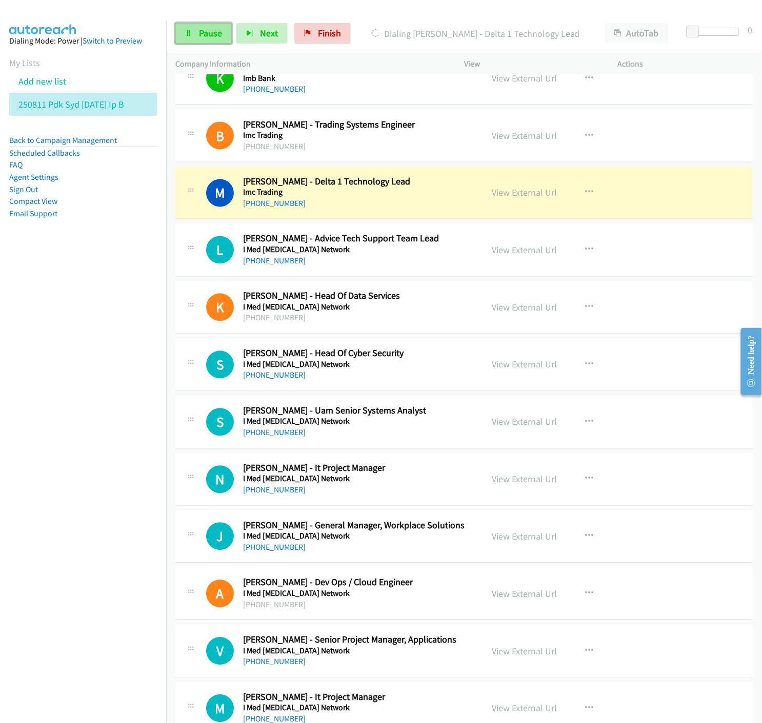
click at [203, 29] on span "Pause" at bounding box center [210, 33] width 23 height 12
click at [515, 196] on link "View External Url" at bounding box center [524, 193] width 65 height 12
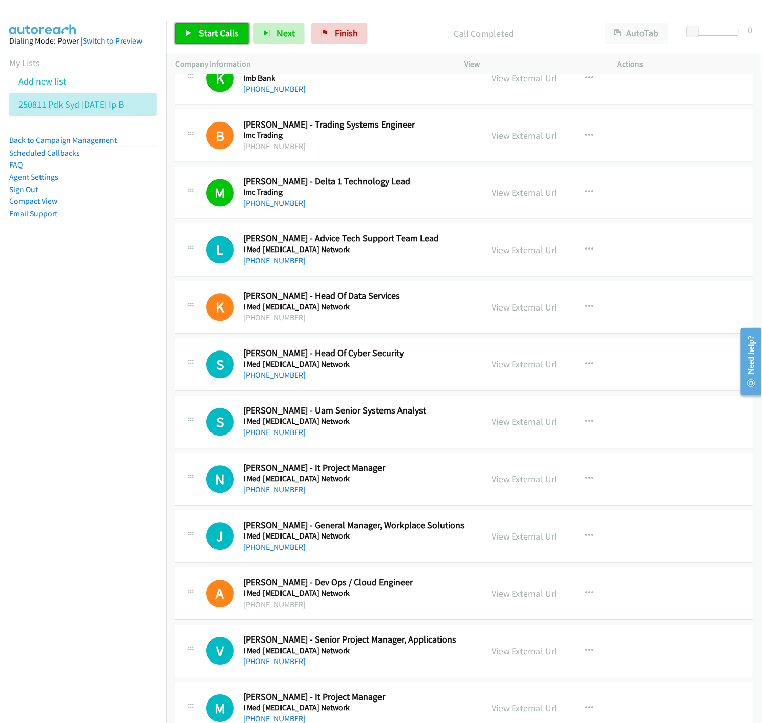
click at [190, 35] on icon at bounding box center [188, 33] width 7 height 7
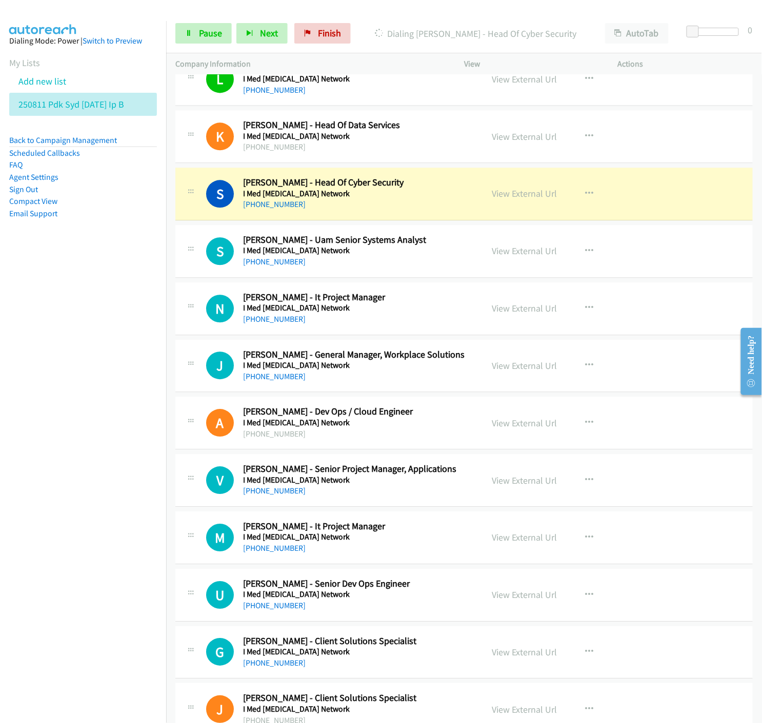
scroll to position [5297, 0]
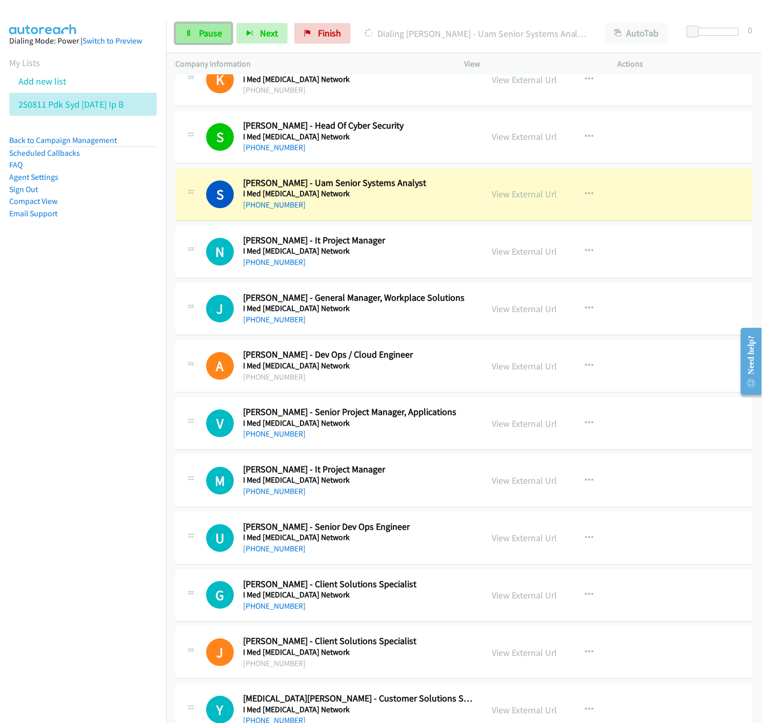
click at [188, 38] on link "Pause" at bounding box center [203, 33] width 56 height 21
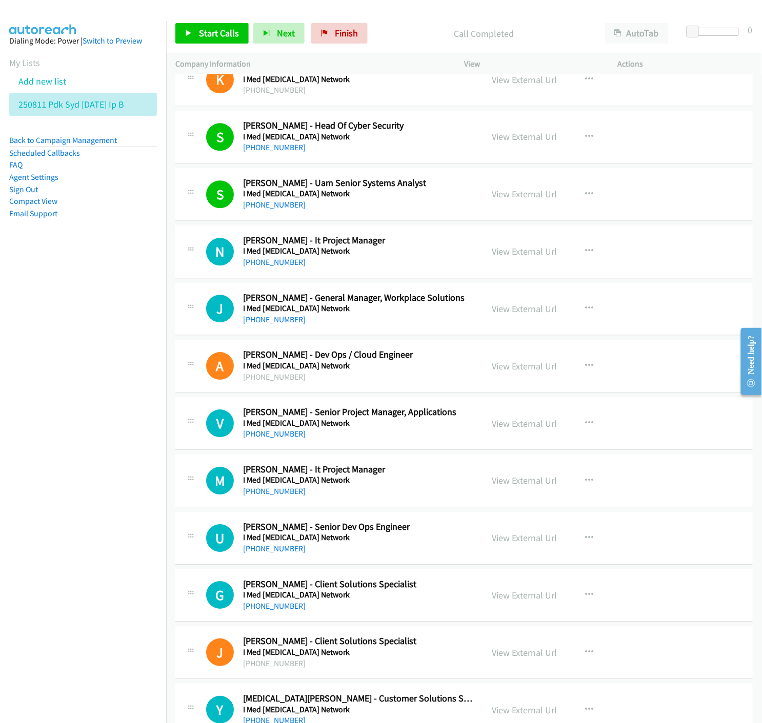
scroll to position [5354, 0]
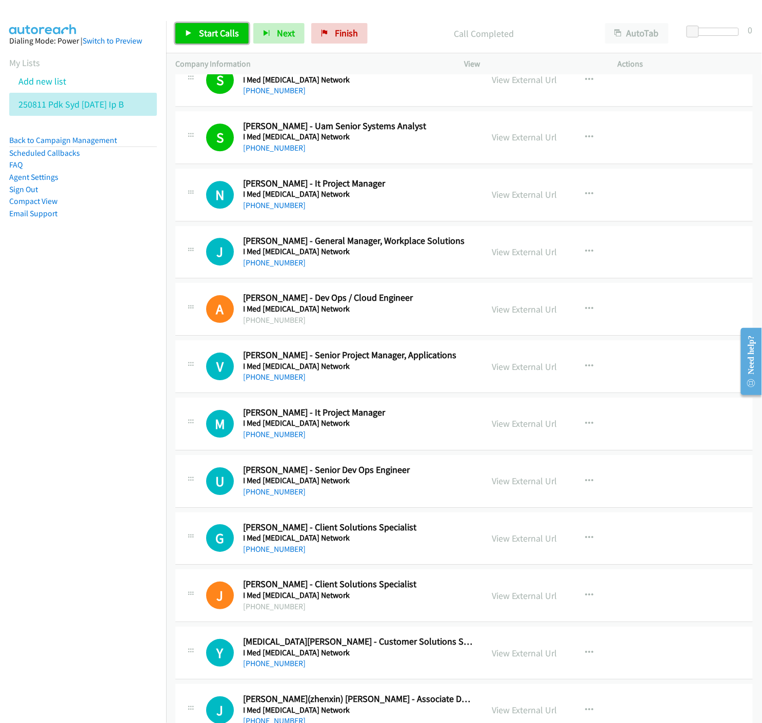
drag, startPoint x: 198, startPoint y: 29, endPoint x: 350, endPoint y: 175, distance: 210.7
click at [199, 29] on span "Start Calls" at bounding box center [219, 33] width 40 height 12
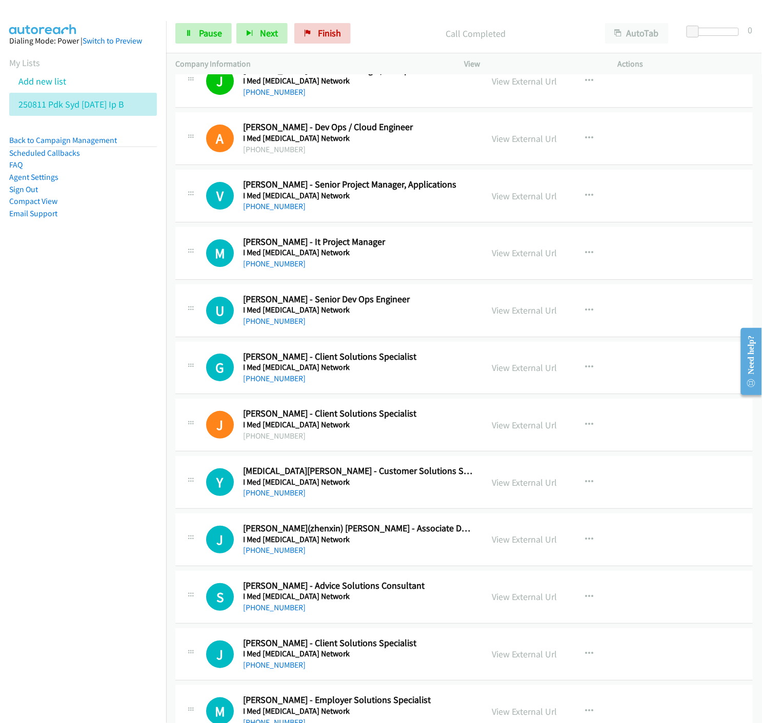
scroll to position [5582, 0]
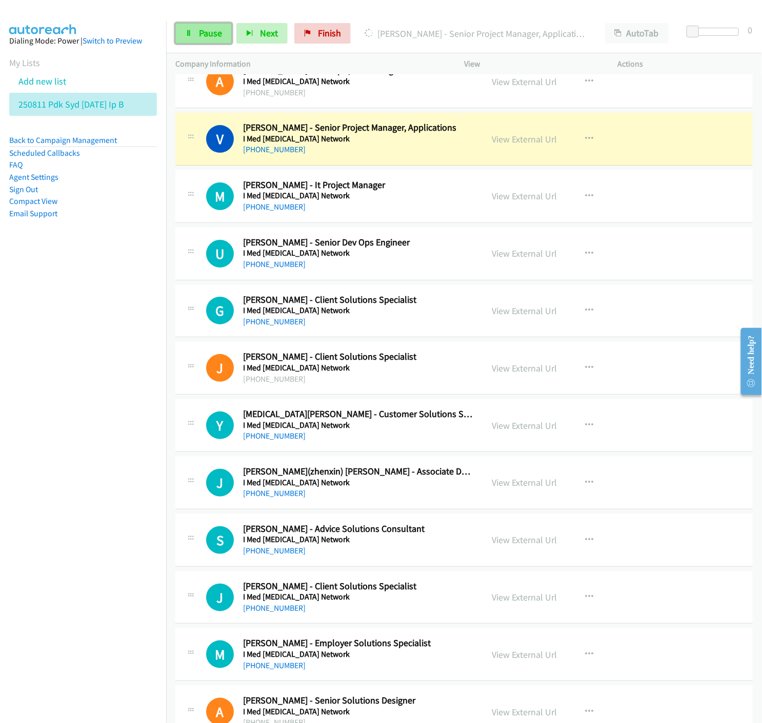
click at [192, 36] on link "Pause" at bounding box center [203, 33] width 56 height 21
click at [513, 140] on link "View External Url" at bounding box center [524, 139] width 65 height 12
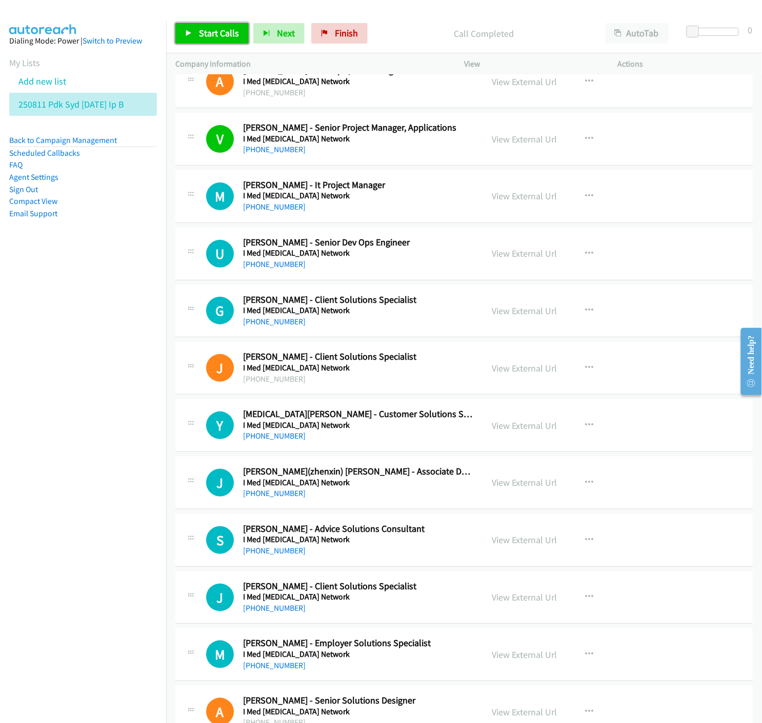
drag, startPoint x: 196, startPoint y: 36, endPoint x: 275, endPoint y: 109, distance: 108.1
click at [196, 35] on link "Start Calls" at bounding box center [211, 33] width 73 height 21
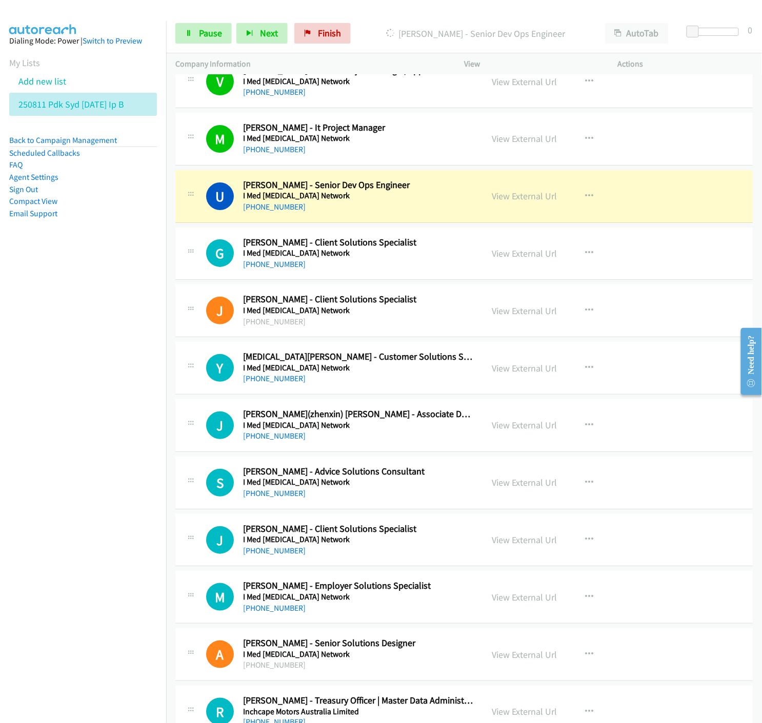
scroll to position [5696, 0]
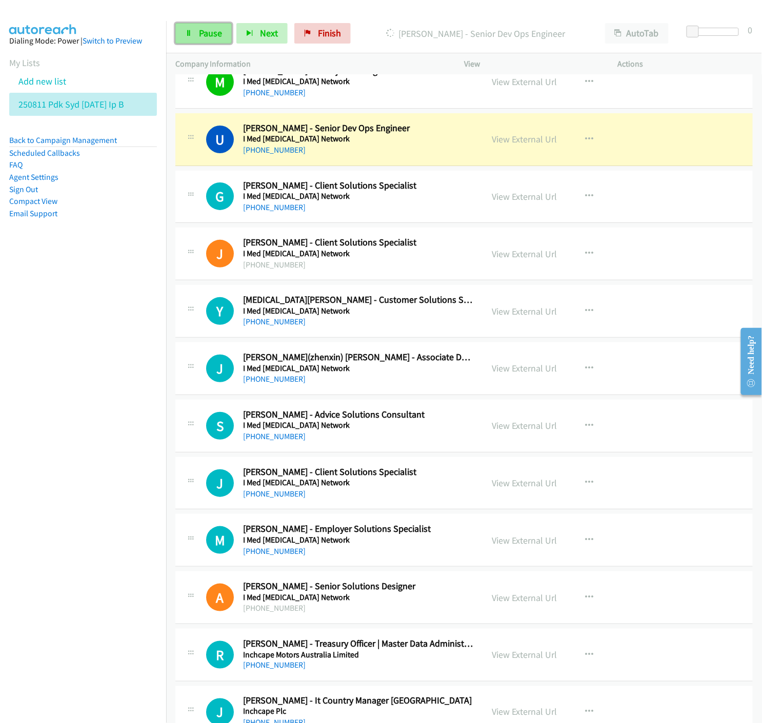
click at [201, 26] on link "Pause" at bounding box center [203, 33] width 56 height 21
click at [501, 141] on link "View External Url" at bounding box center [524, 139] width 65 height 12
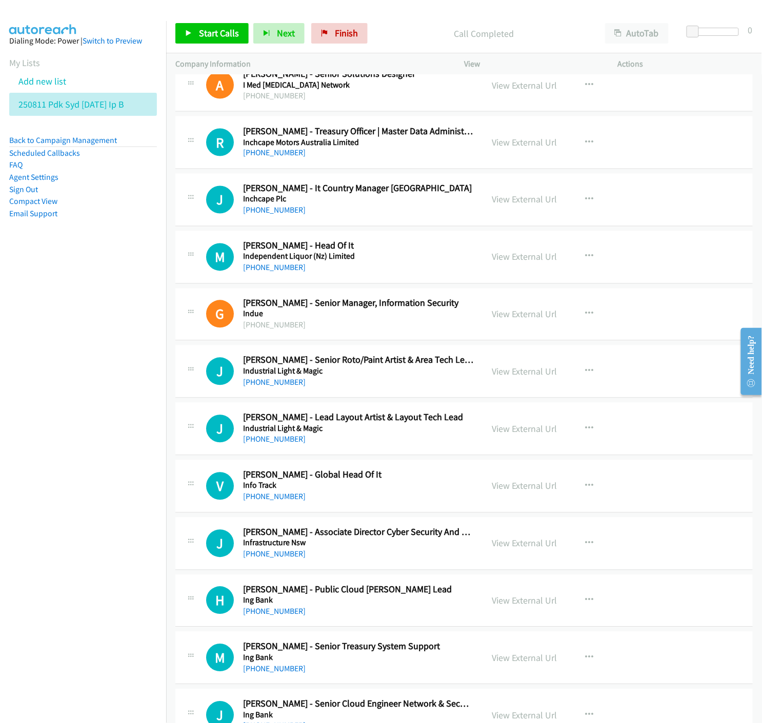
scroll to position [6152, 0]
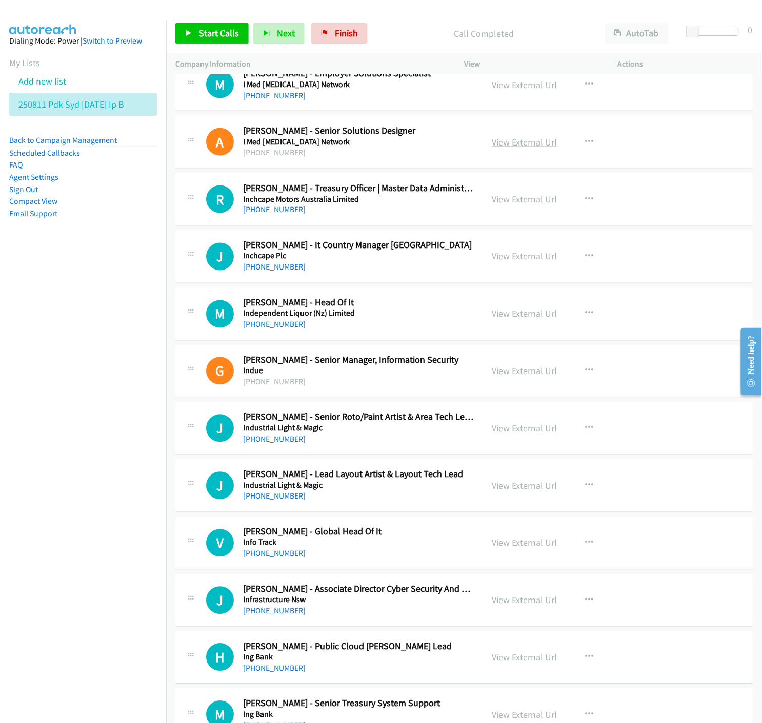
click at [533, 146] on link "View External Url" at bounding box center [524, 142] width 65 height 12
click at [586, 200] on icon "button" at bounding box center [589, 199] width 8 height 8
click at [476, 268] on icon at bounding box center [479, 267] width 7 height 7
click at [197, 32] on link "Start Calls" at bounding box center [211, 33] width 73 height 21
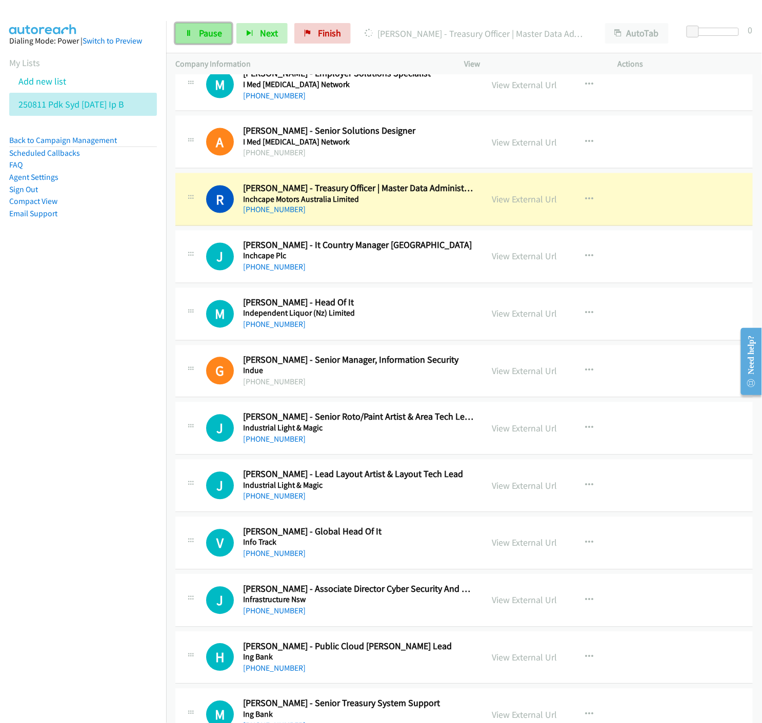
click at [212, 34] on span "Pause" at bounding box center [210, 33] width 23 height 12
click at [511, 202] on link "View External Url" at bounding box center [524, 199] width 65 height 12
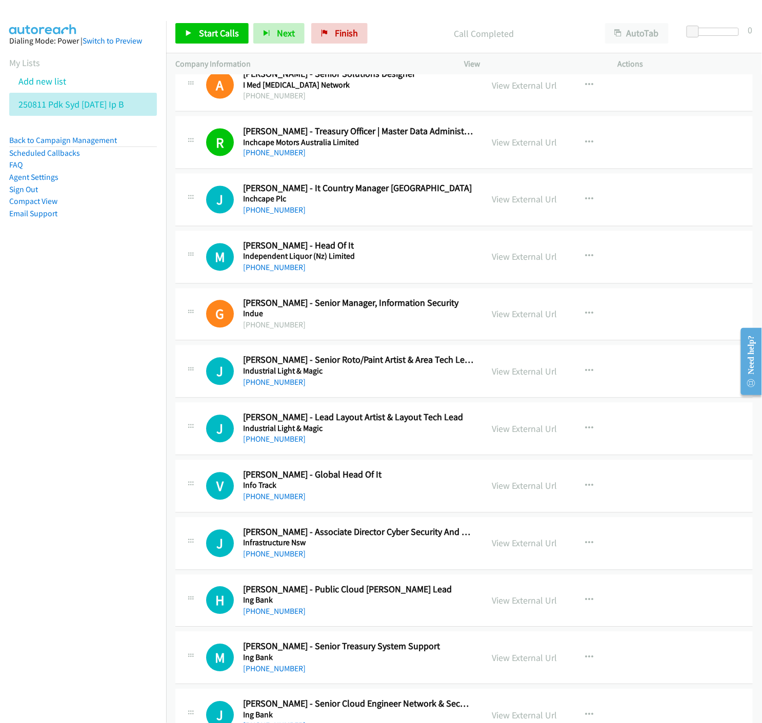
scroll to position [6266, 0]
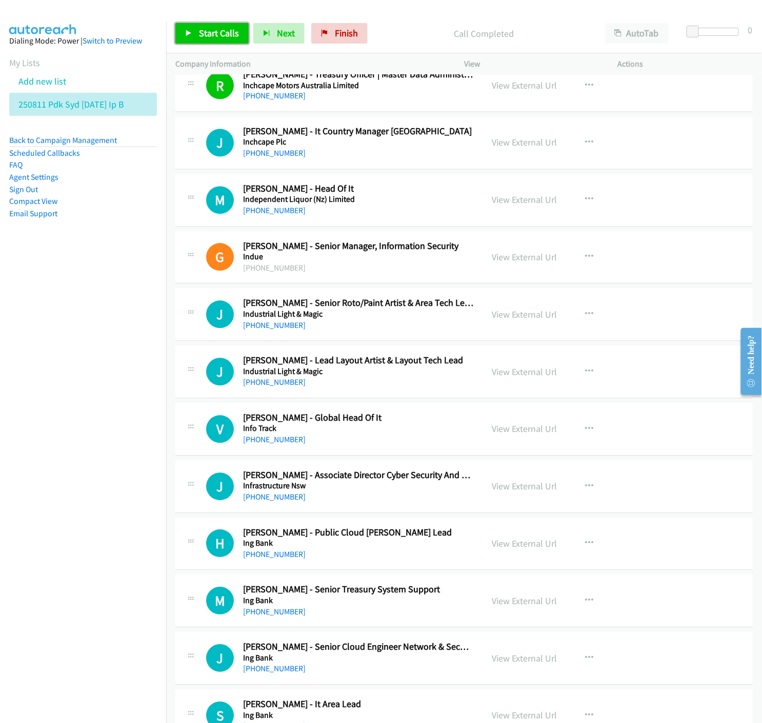
drag, startPoint x: 197, startPoint y: 37, endPoint x: 422, endPoint y: 311, distance: 354.4
click at [197, 36] on link "Start Calls" at bounding box center [211, 33] width 73 height 21
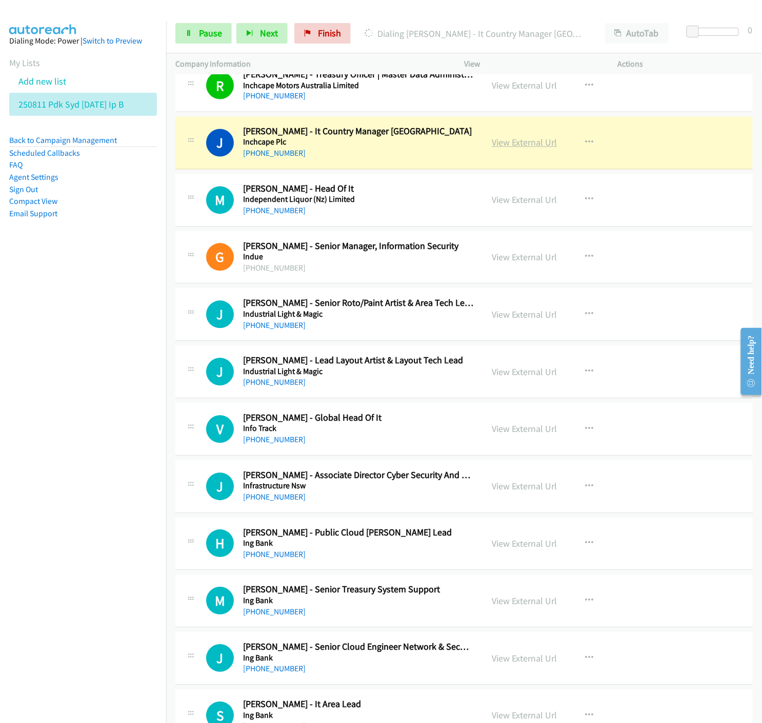
click at [523, 149] on link "View External Url" at bounding box center [524, 143] width 65 height 12
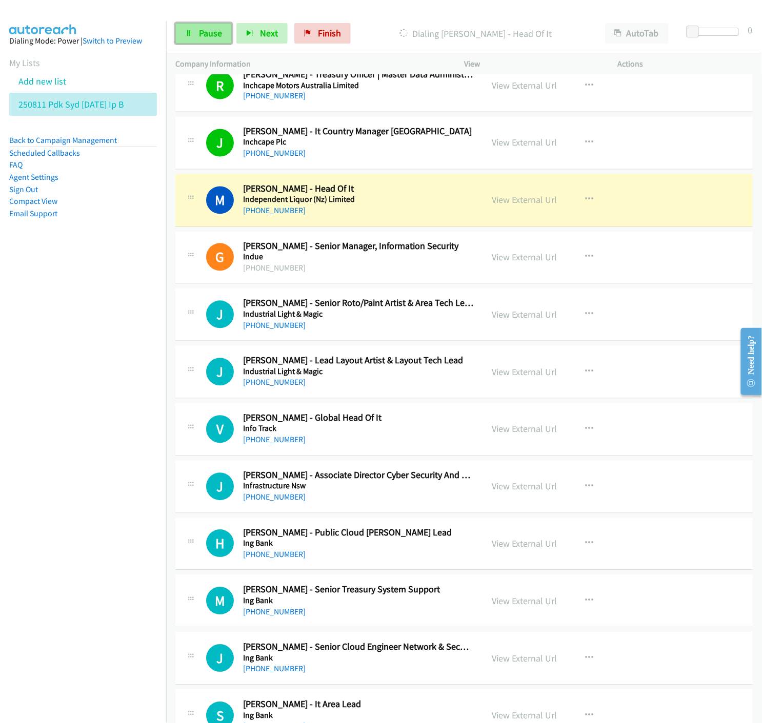
click at [191, 34] on icon at bounding box center [188, 33] width 7 height 7
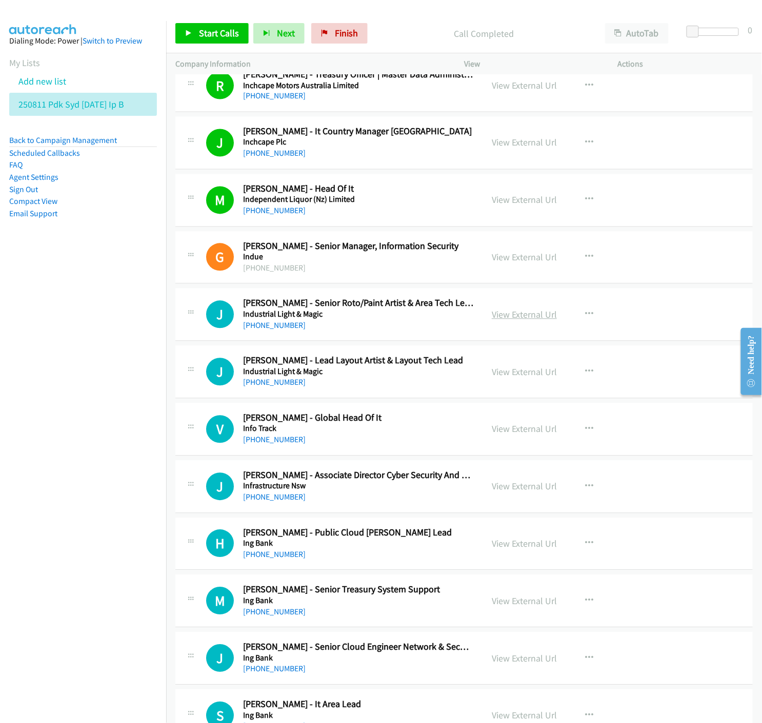
click at [527, 318] on link "View External Url" at bounding box center [524, 315] width 65 height 12
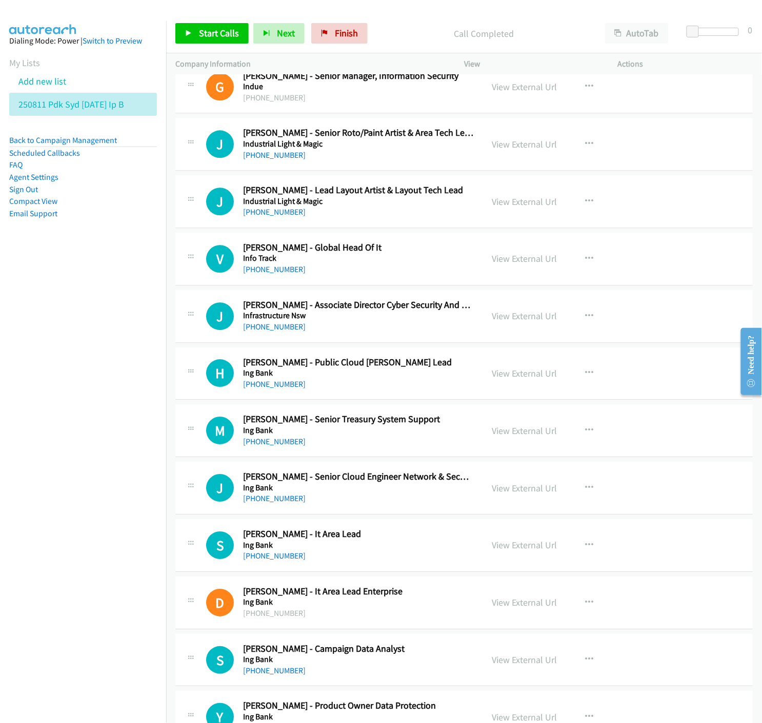
scroll to position [6493, 0]
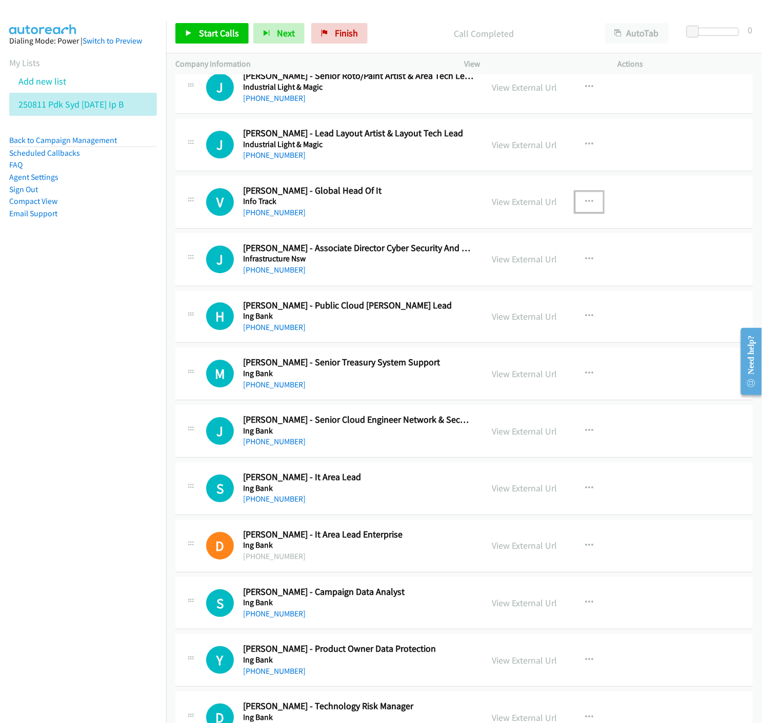
click at [585, 203] on icon "button" at bounding box center [589, 202] width 8 height 8
click at [476, 273] on icon at bounding box center [479, 269] width 7 height 7
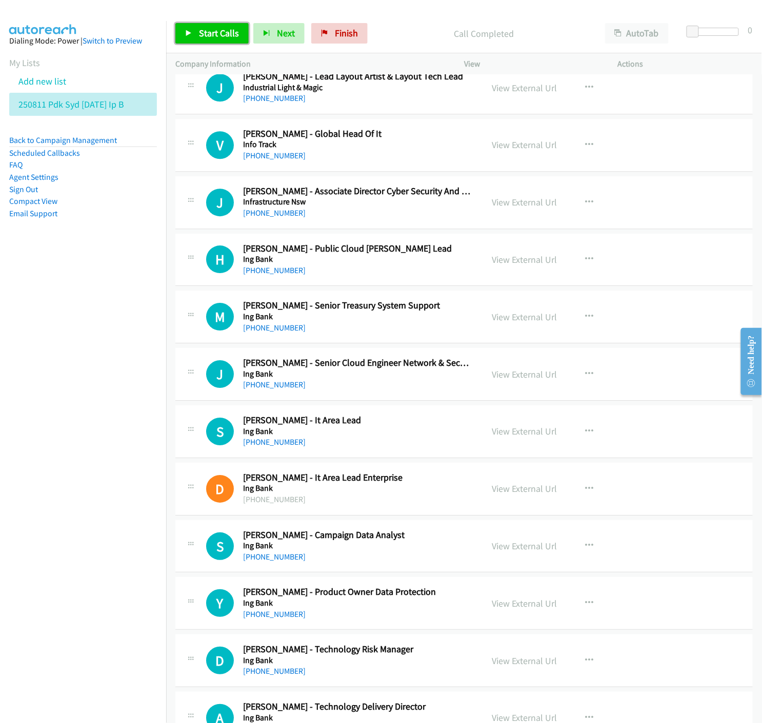
click at [186, 33] on icon at bounding box center [188, 33] width 7 height 7
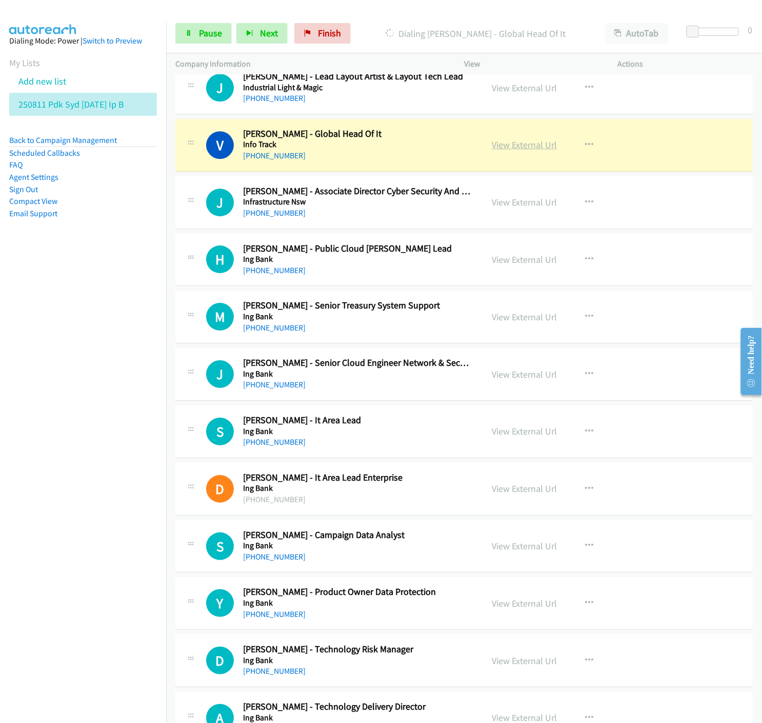
click at [527, 147] on link "View External Url" at bounding box center [524, 145] width 65 height 12
click at [214, 40] on link "Pause" at bounding box center [203, 33] width 56 height 21
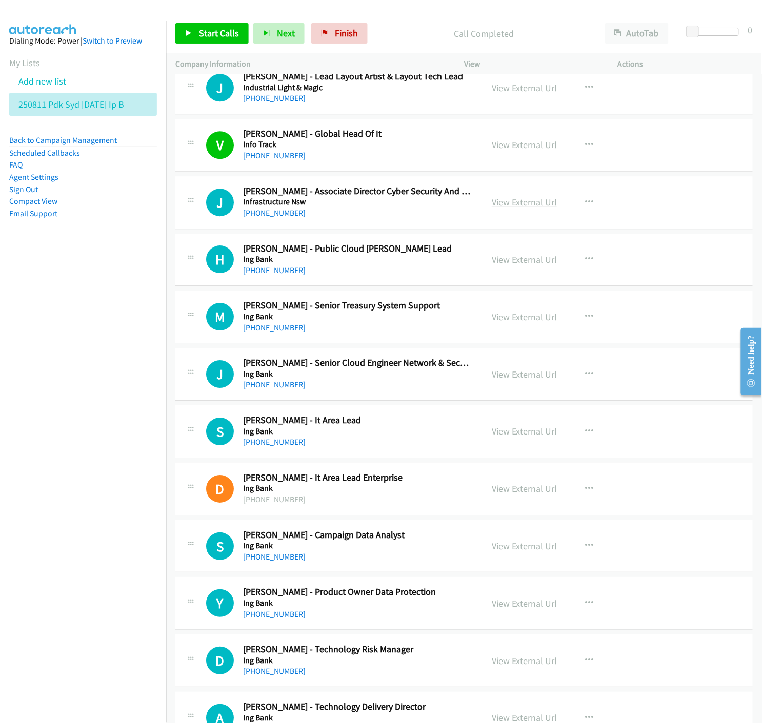
click at [516, 204] on link "View External Url" at bounding box center [524, 202] width 65 height 12
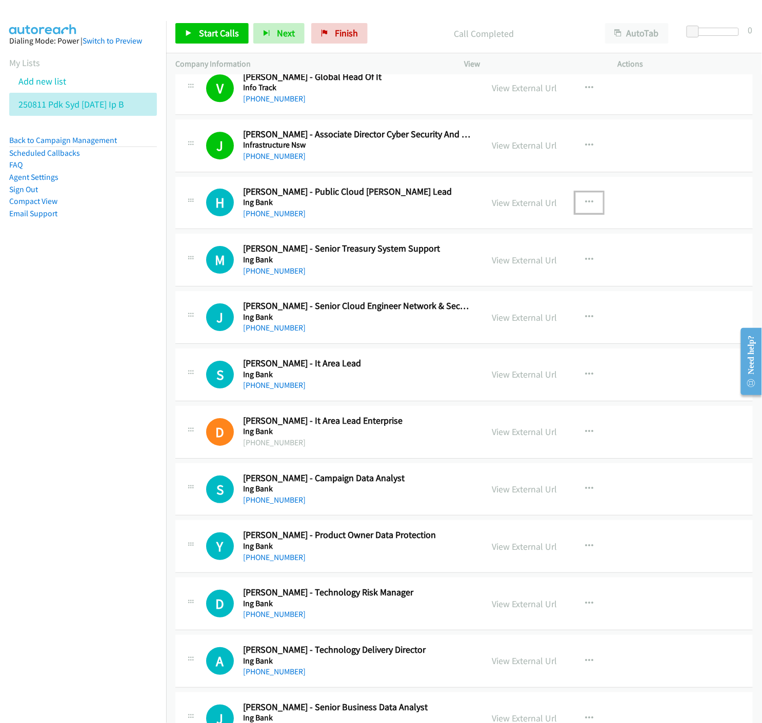
click at [585, 201] on icon "button" at bounding box center [589, 202] width 8 height 8
click at [476, 272] on icon at bounding box center [479, 270] width 7 height 7
click at [231, 37] on span "Start Calls" at bounding box center [219, 33] width 40 height 12
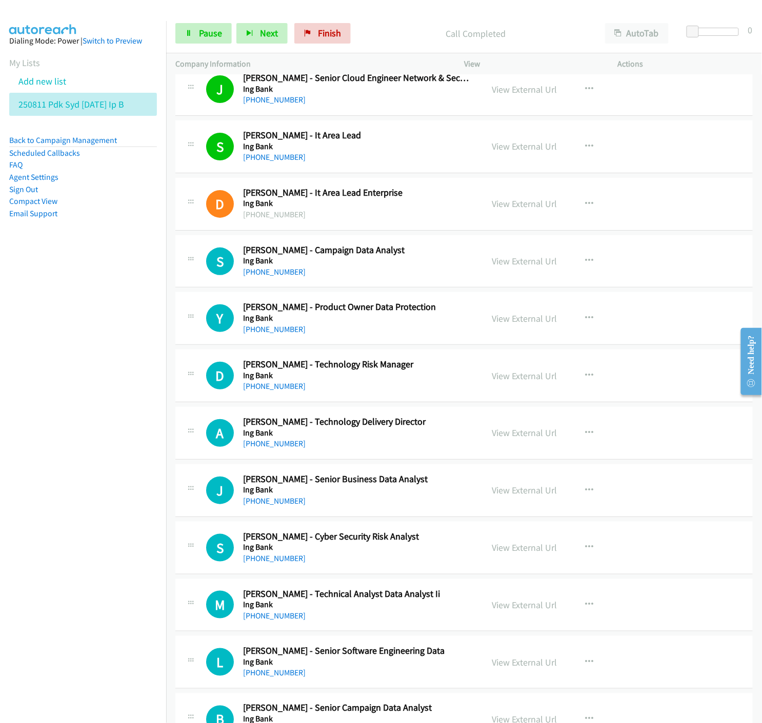
scroll to position [6949, 0]
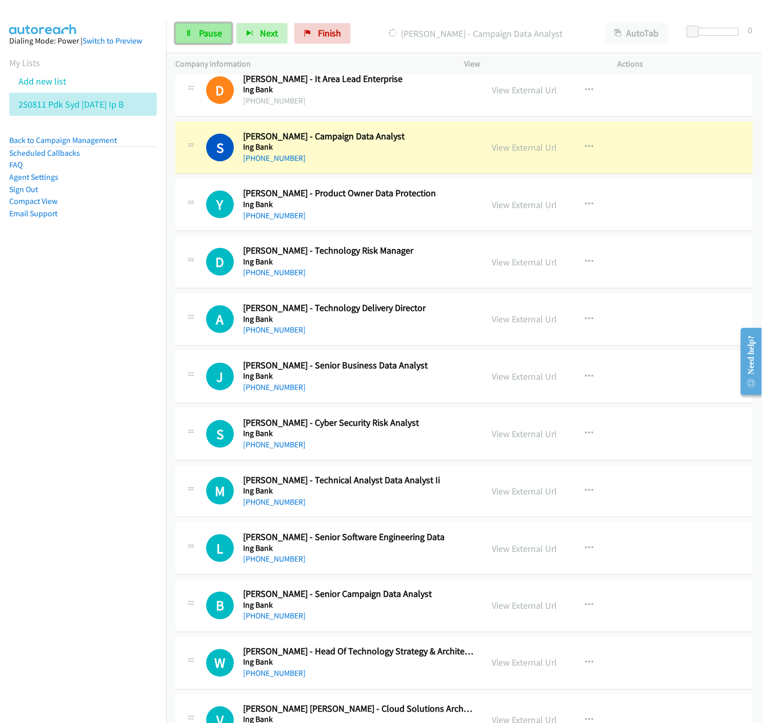
click at [193, 34] on link "Pause" at bounding box center [203, 33] width 56 height 21
click at [524, 152] on link "View External Url" at bounding box center [524, 147] width 65 height 12
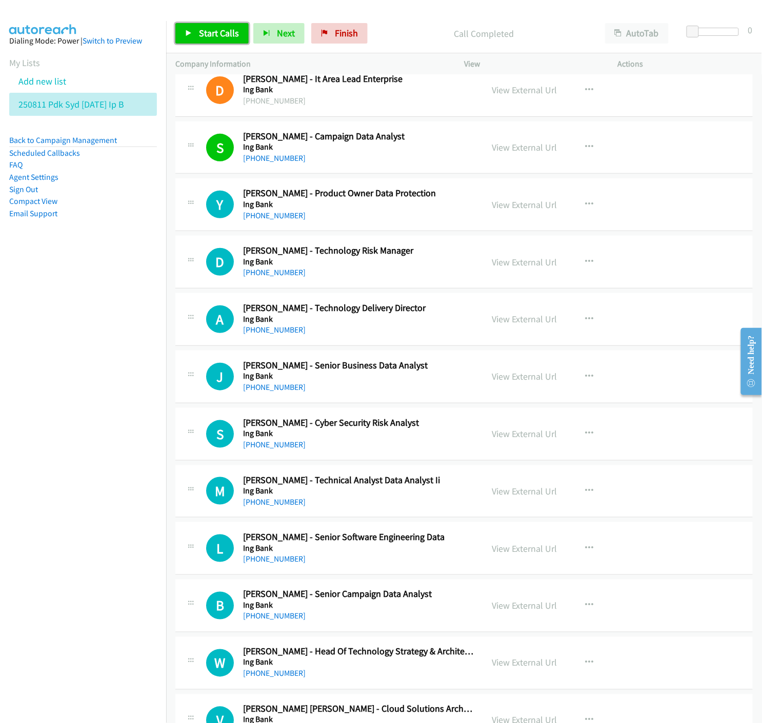
click at [192, 32] on icon at bounding box center [188, 33] width 7 height 7
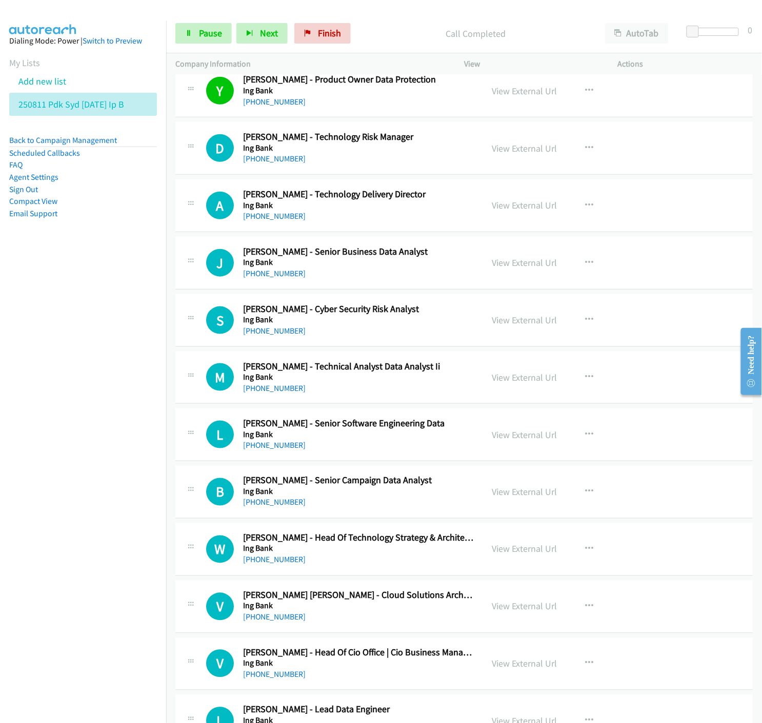
scroll to position [7120, 0]
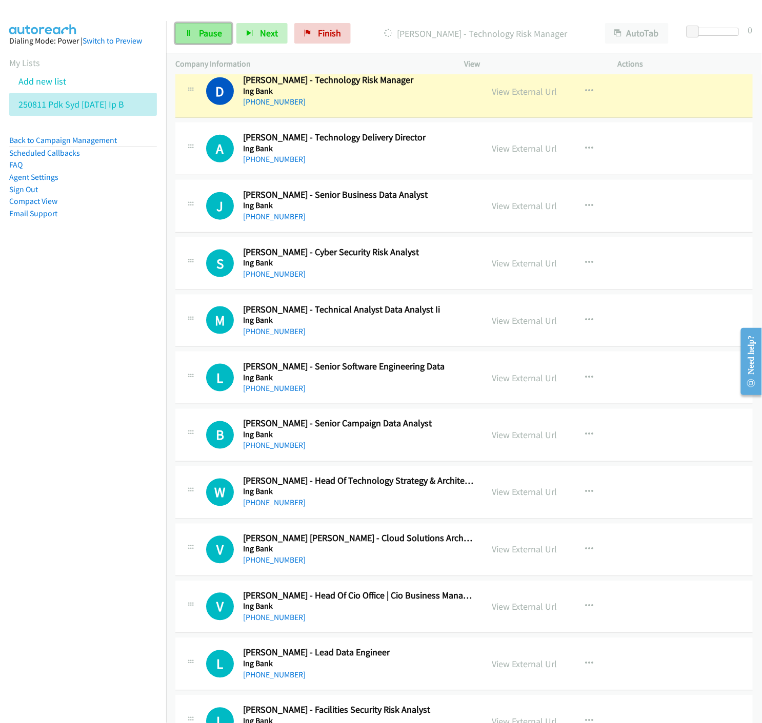
click at [197, 36] on link "Pause" at bounding box center [203, 33] width 56 height 21
click at [511, 94] on link "View External Url" at bounding box center [524, 92] width 65 height 12
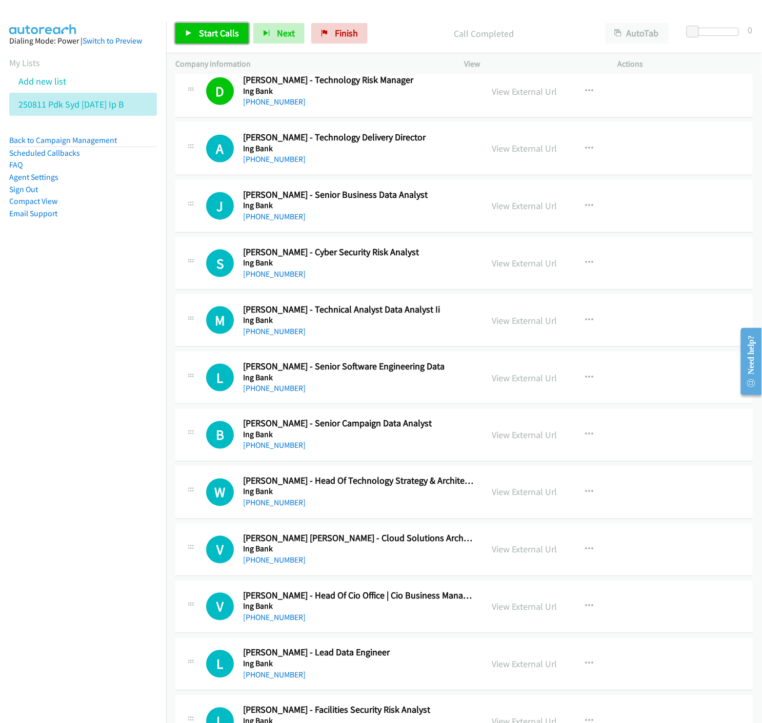
click at [185, 37] on link "Start Calls" at bounding box center [211, 33] width 73 height 21
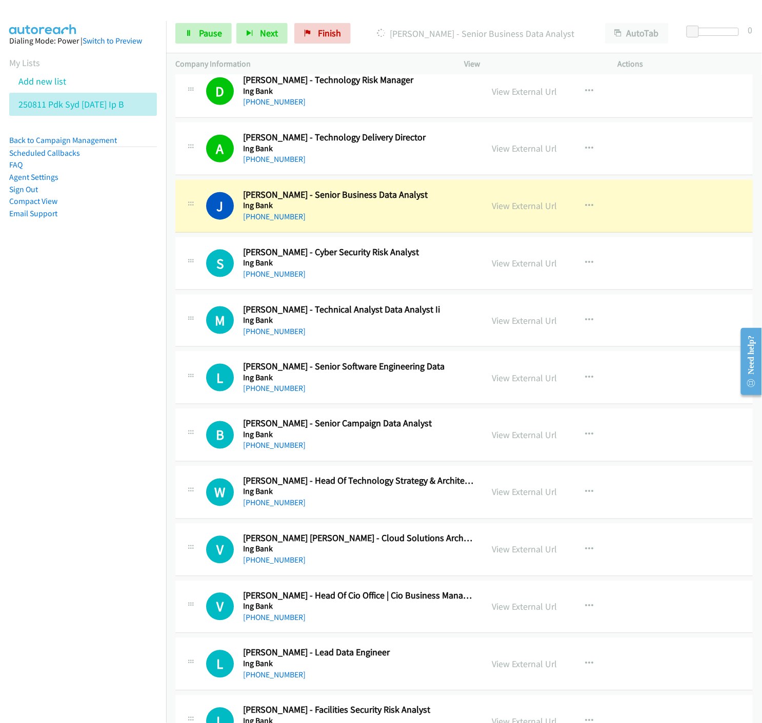
scroll to position [7177, 0]
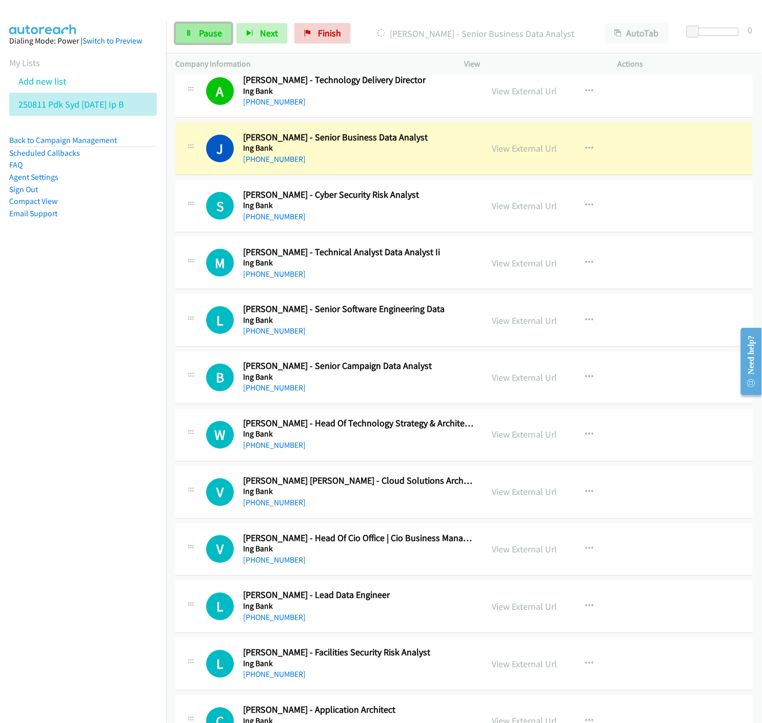
click at [192, 34] on link "Pause" at bounding box center [203, 33] width 56 height 21
click at [502, 149] on link "View External Url" at bounding box center [524, 149] width 65 height 12
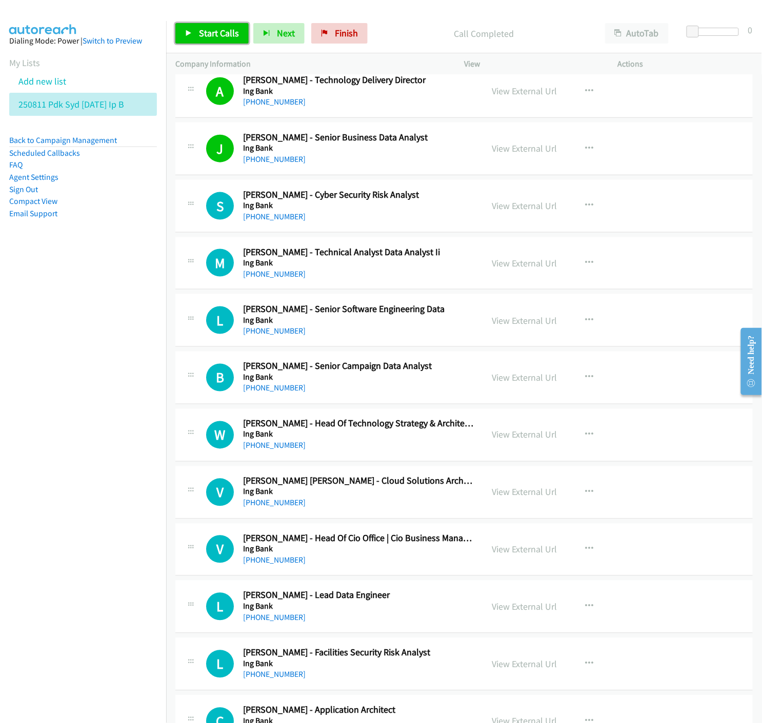
drag, startPoint x: 183, startPoint y: 34, endPoint x: 299, endPoint y: 150, distance: 164.6
click at [183, 34] on link "Start Calls" at bounding box center [211, 33] width 73 height 21
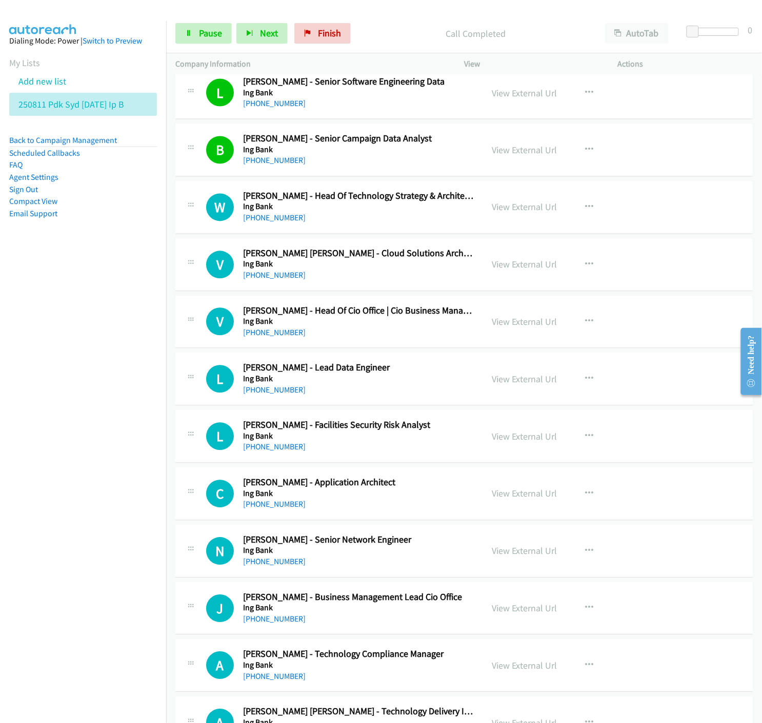
scroll to position [7462, 0]
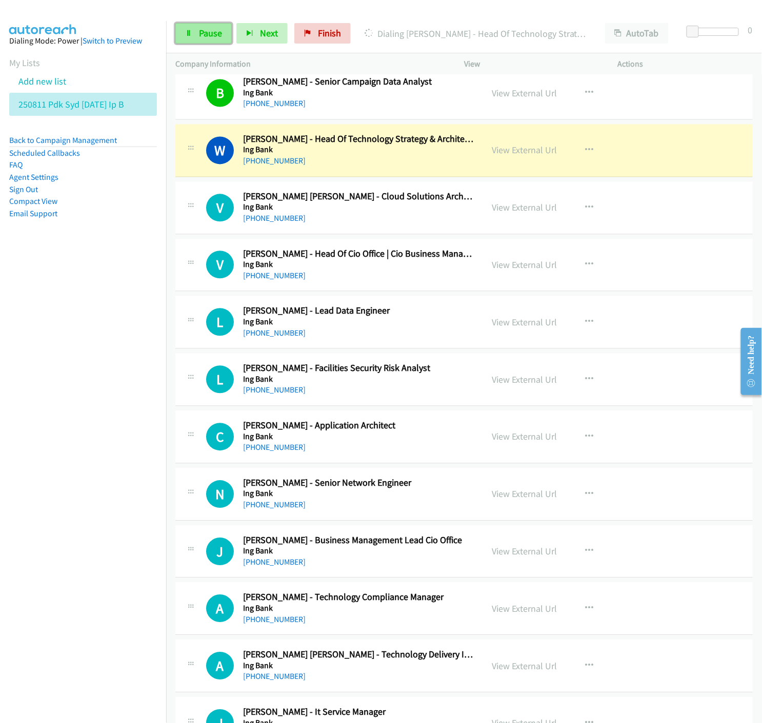
click at [187, 31] on icon at bounding box center [188, 33] width 7 height 7
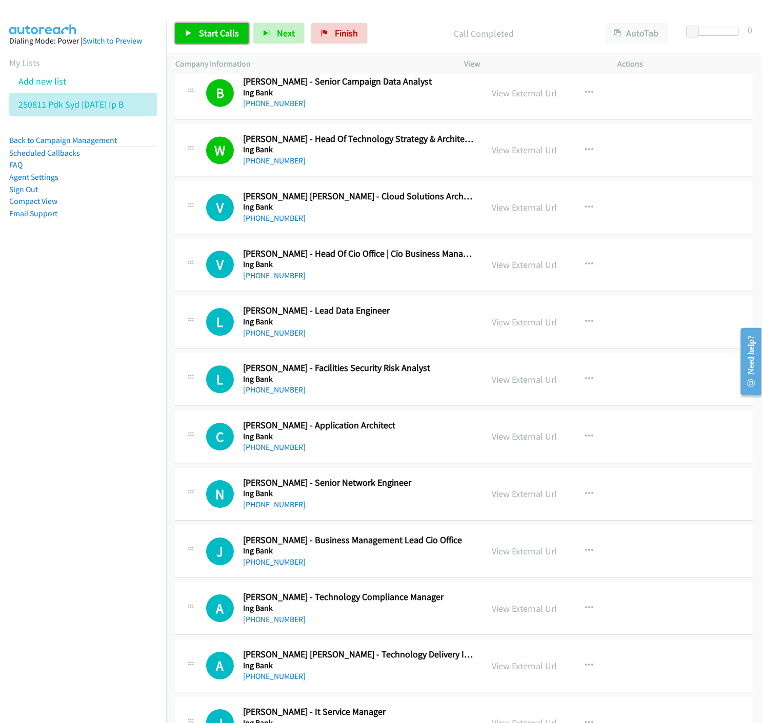
click at [195, 33] on link "Start Calls" at bounding box center [211, 33] width 73 height 21
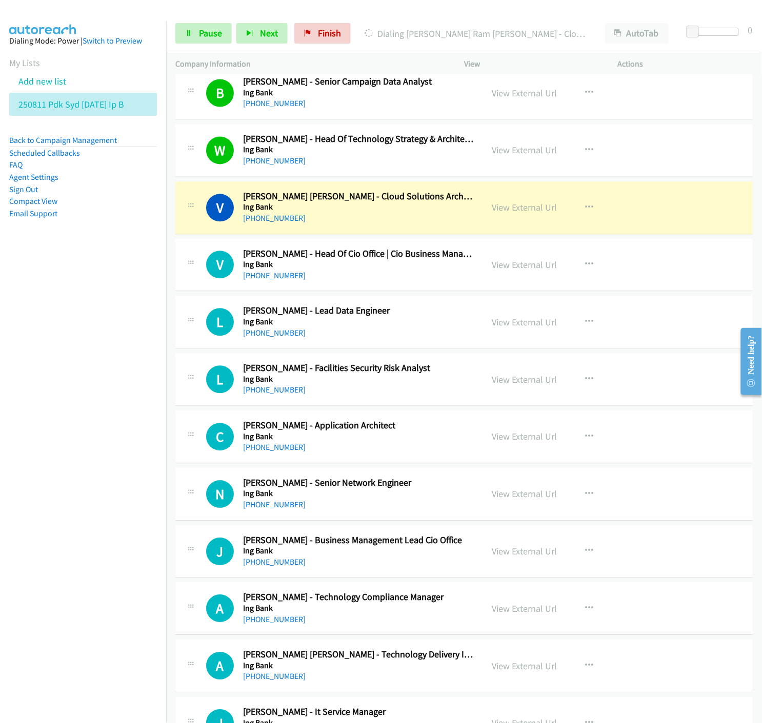
scroll to position [7519, 0]
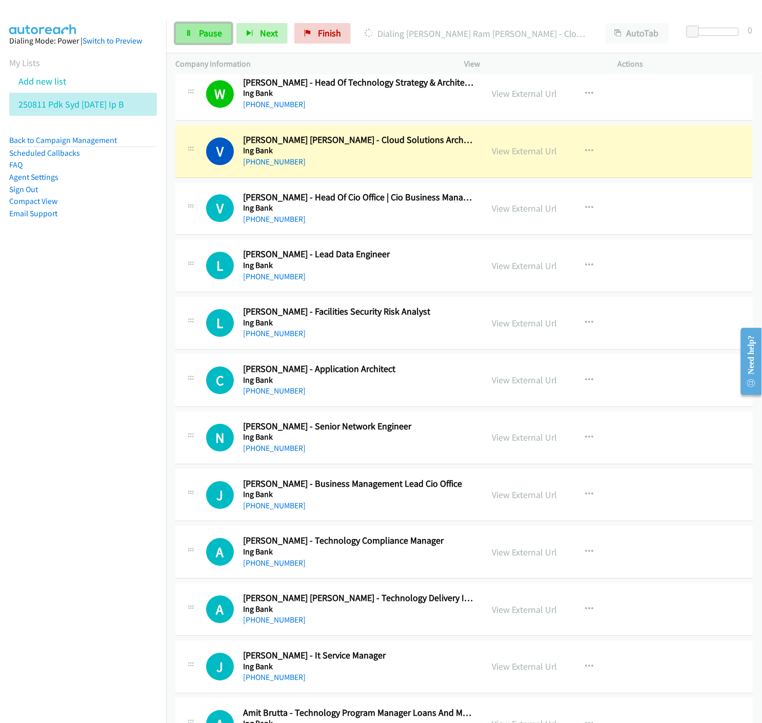
click at [204, 38] on span "Pause" at bounding box center [210, 33] width 23 height 12
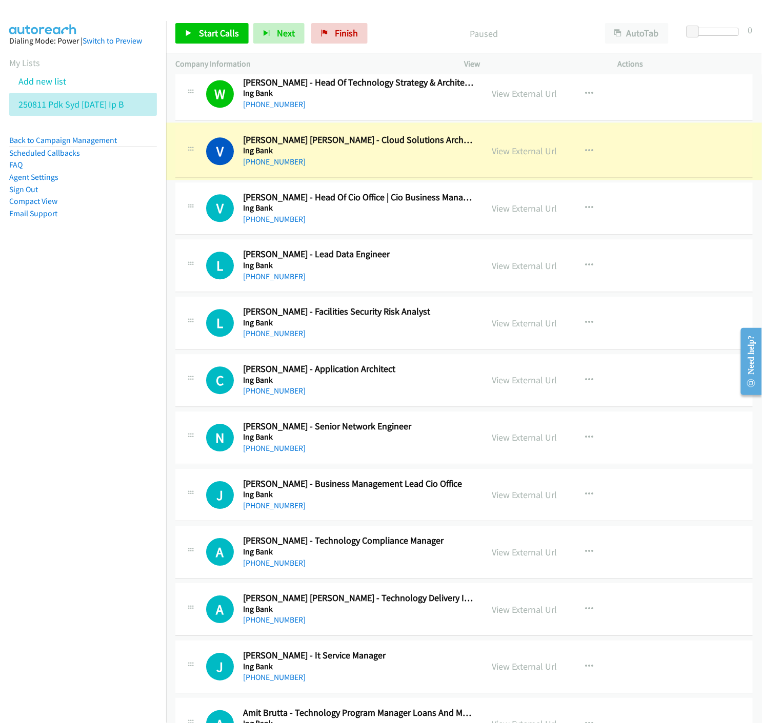
click at [520, 154] on link "View External Url" at bounding box center [524, 151] width 65 height 12
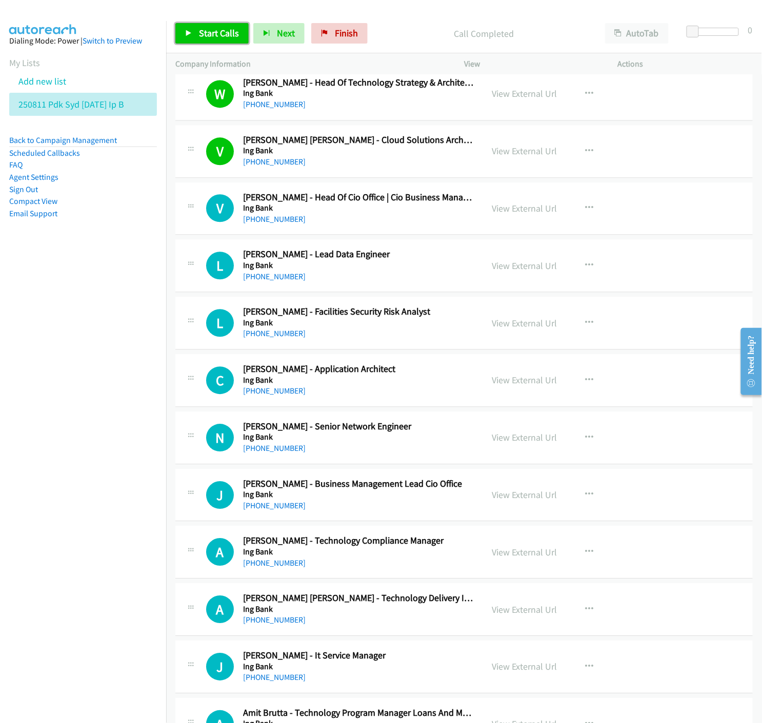
click at [184, 29] on link "Start Calls" at bounding box center [211, 33] width 73 height 21
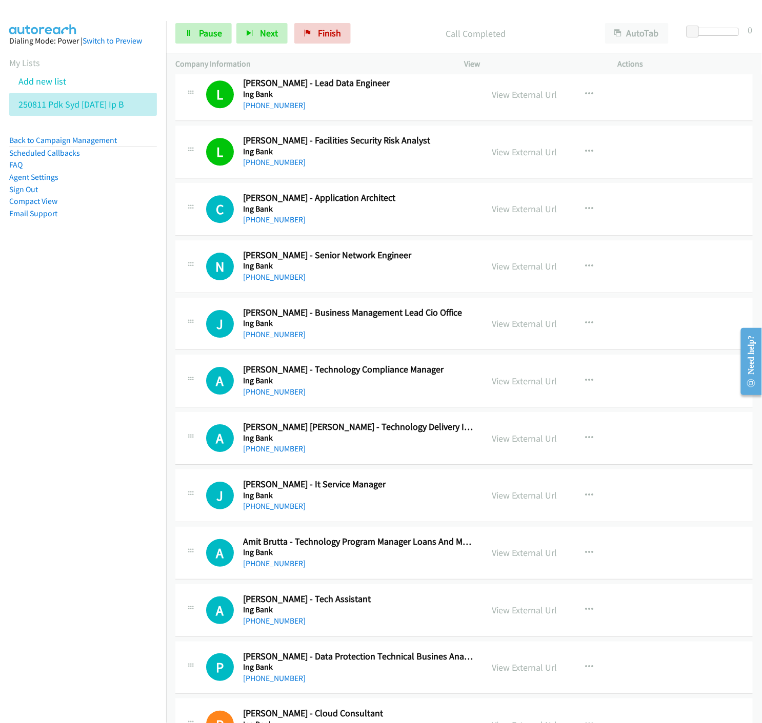
scroll to position [7747, 0]
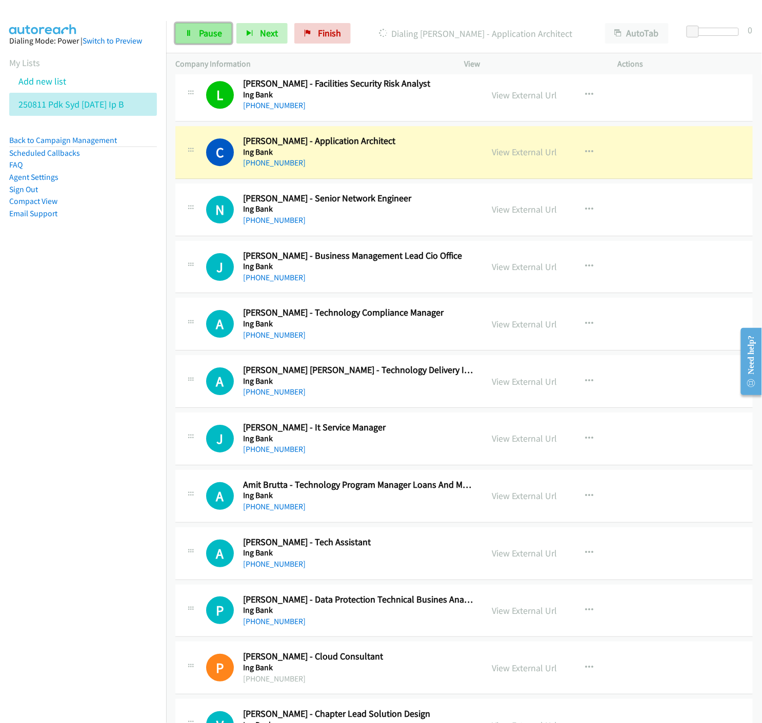
click at [201, 32] on span "Pause" at bounding box center [210, 33] width 23 height 12
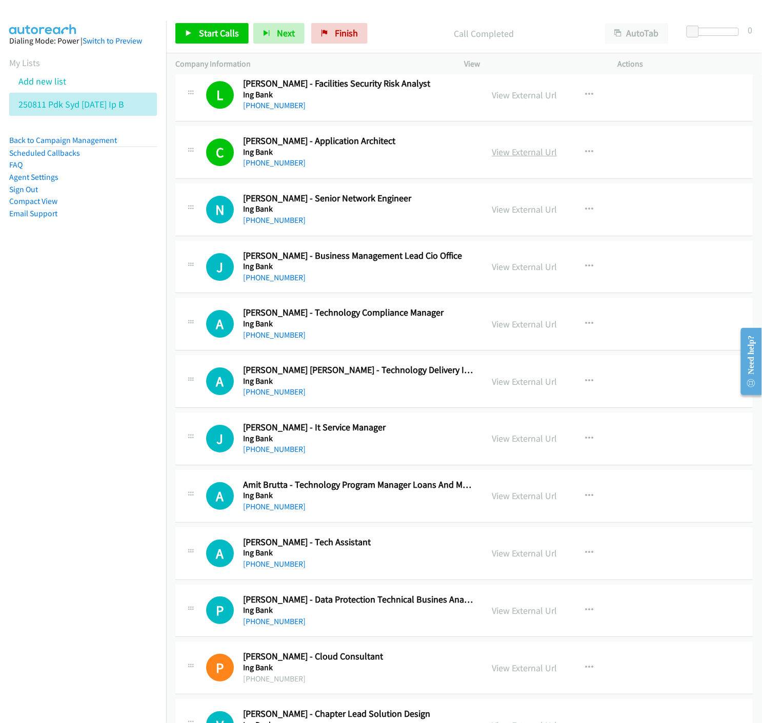
click at [524, 156] on link "View External Url" at bounding box center [524, 152] width 65 height 12
click at [221, 37] on span "Start Calls" at bounding box center [219, 33] width 40 height 12
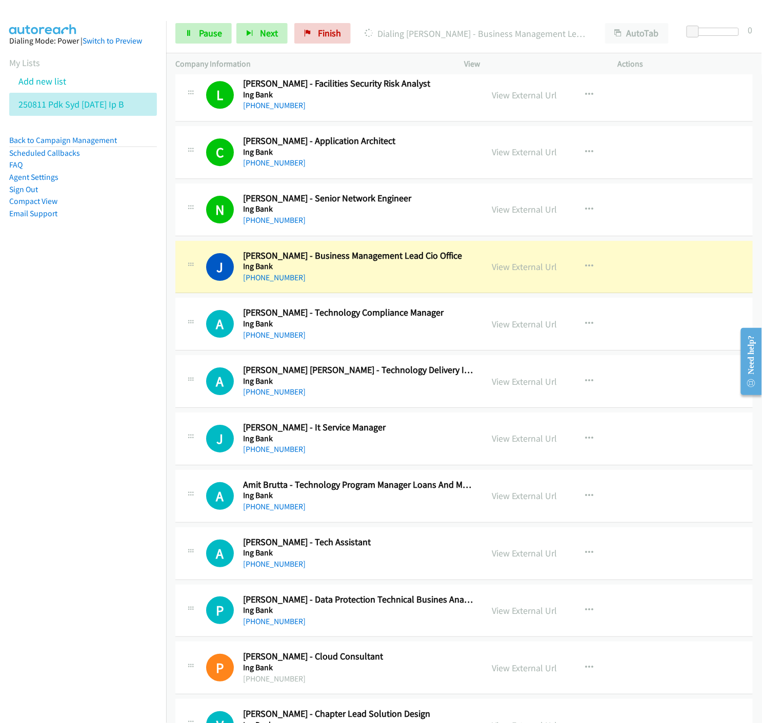
scroll to position [7804, 0]
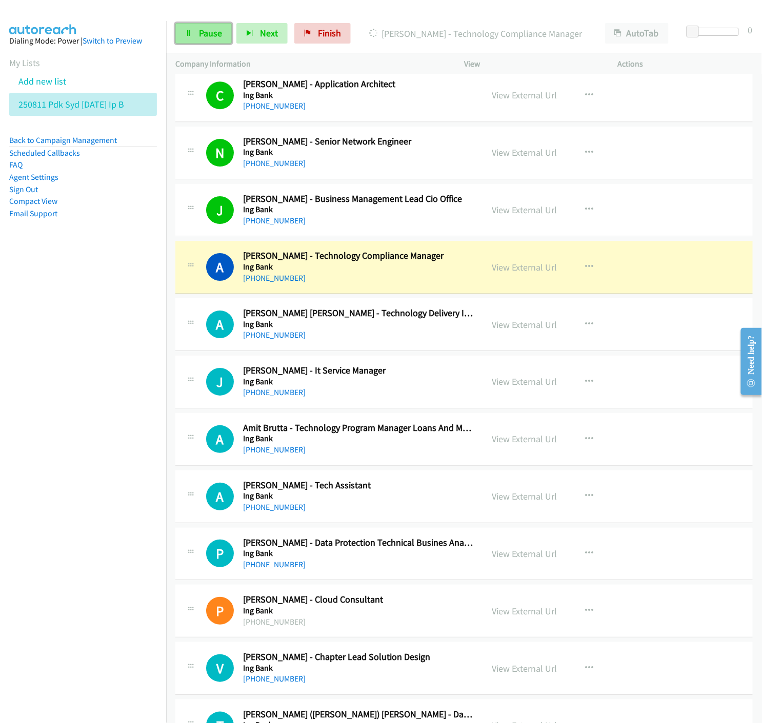
click at [185, 33] on icon at bounding box center [188, 33] width 7 height 7
click at [538, 269] on link "View External Url" at bounding box center [524, 267] width 65 height 12
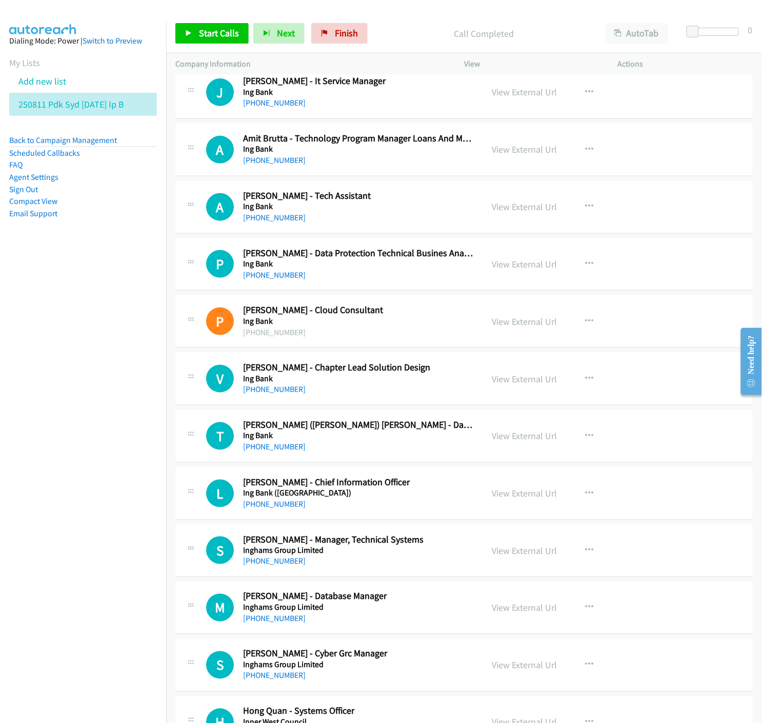
scroll to position [7809, 0]
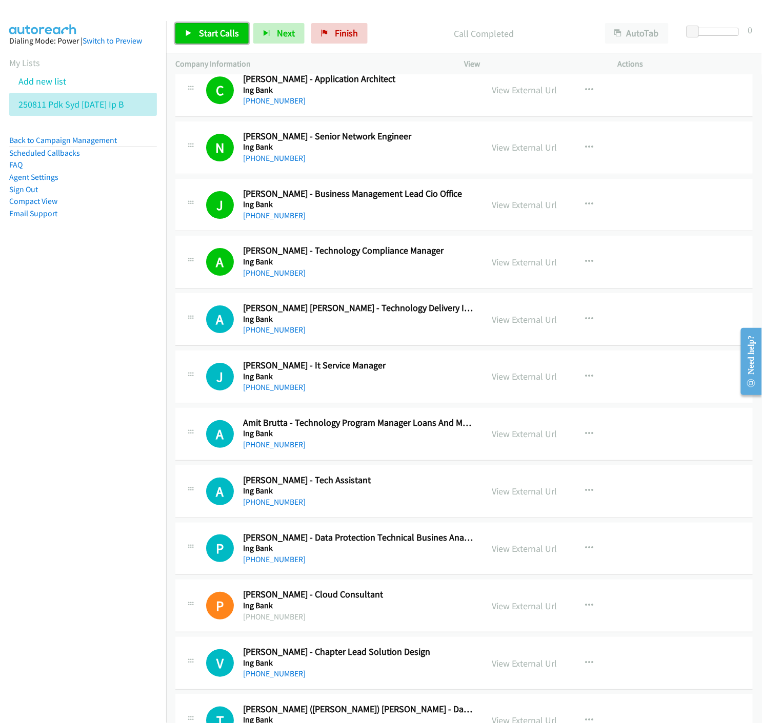
drag, startPoint x: 192, startPoint y: 37, endPoint x: 197, endPoint y: 49, distance: 12.9
click at [192, 37] on link "Start Calls" at bounding box center [211, 33] width 73 height 21
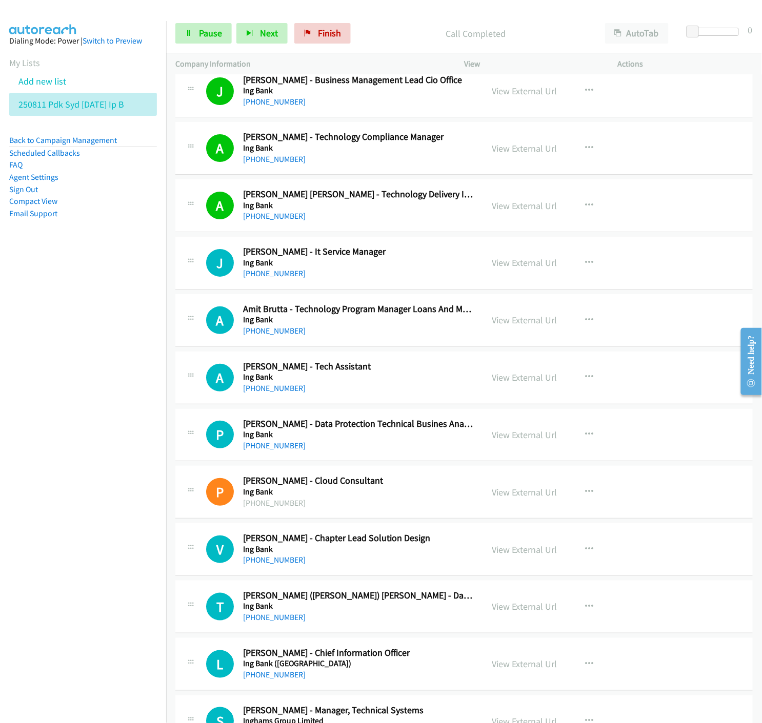
scroll to position [7980, 0]
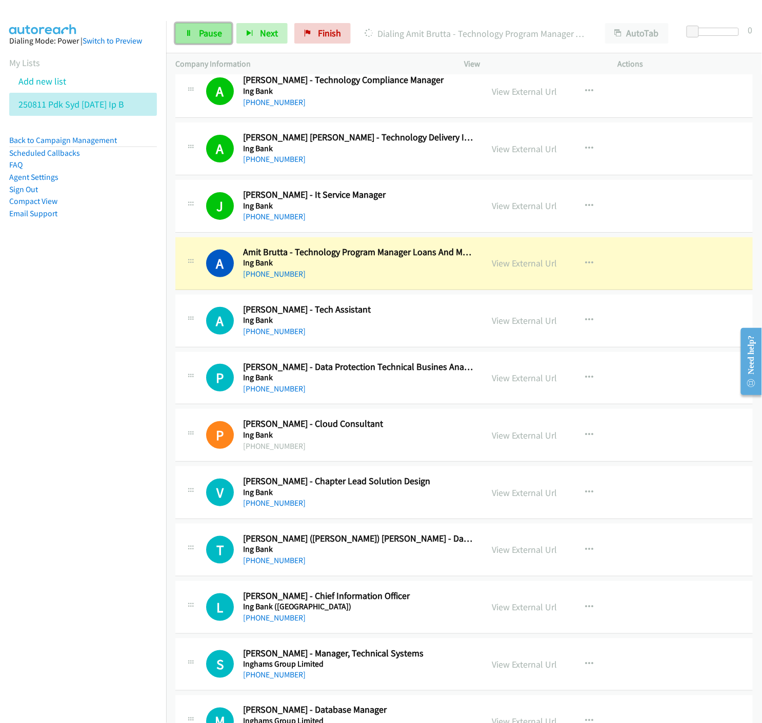
click at [193, 32] on link "Pause" at bounding box center [203, 33] width 56 height 21
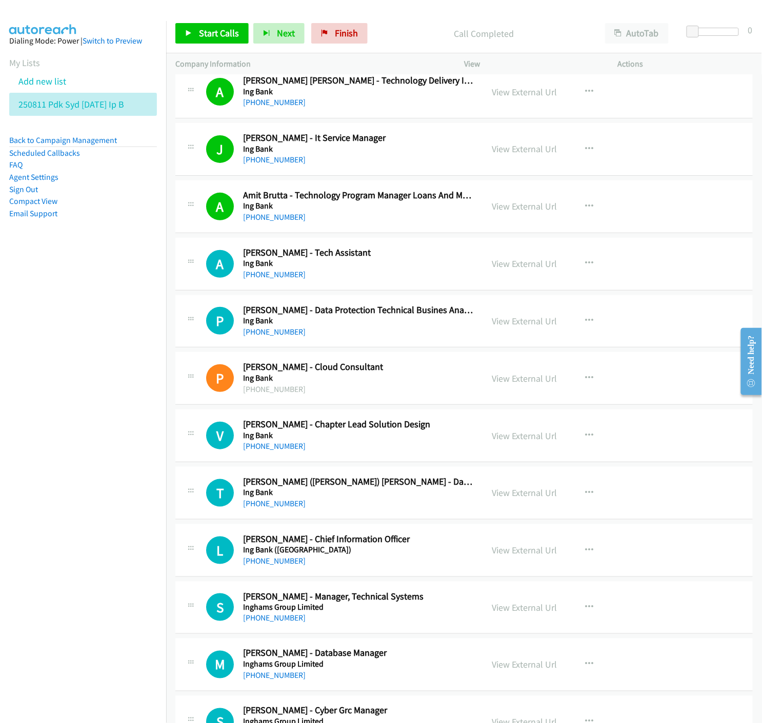
scroll to position [8093, 0]
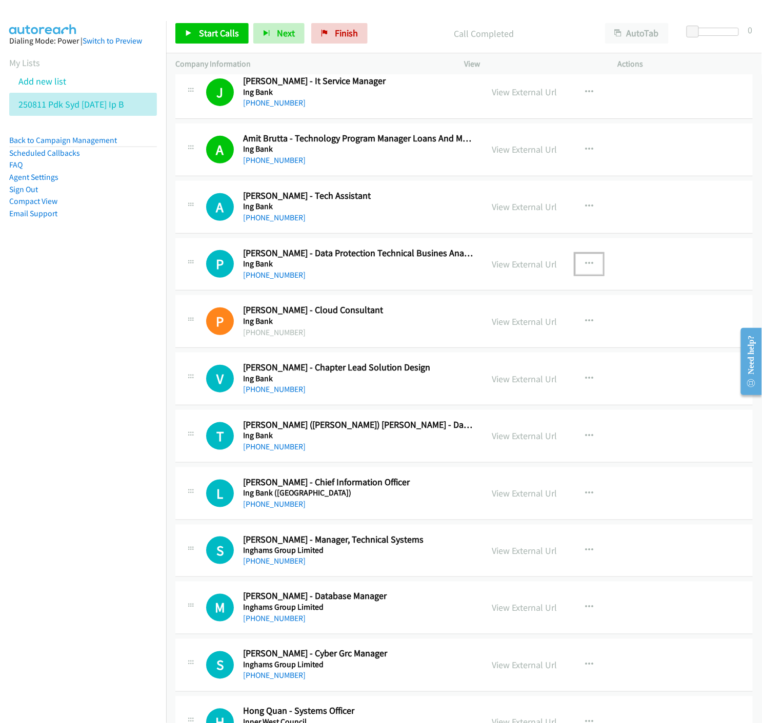
click at [588, 264] on icon "button" at bounding box center [589, 264] width 8 height 8
click at [476, 335] on icon at bounding box center [479, 331] width 7 height 7
click at [180, 36] on link "Start Calls" at bounding box center [211, 33] width 73 height 21
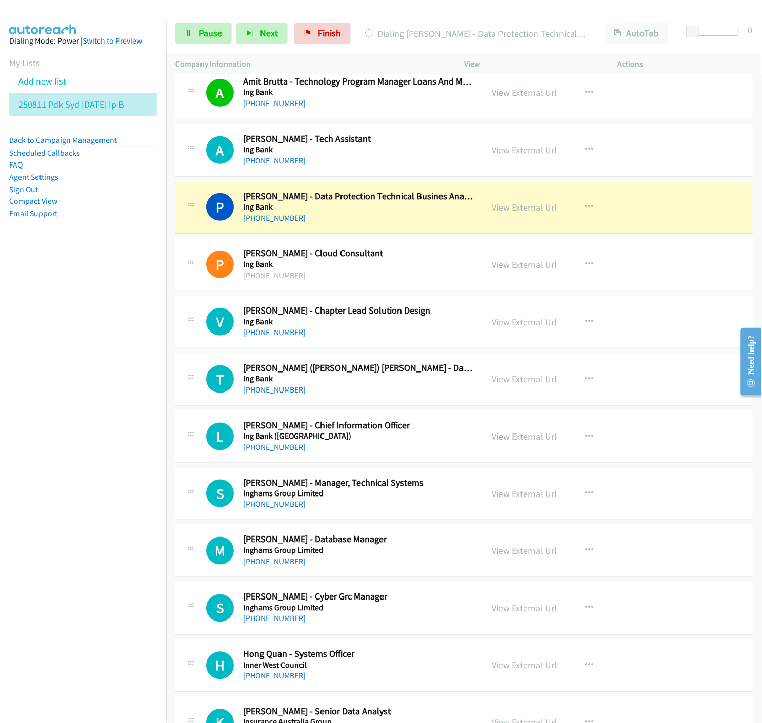
scroll to position [8208, 0]
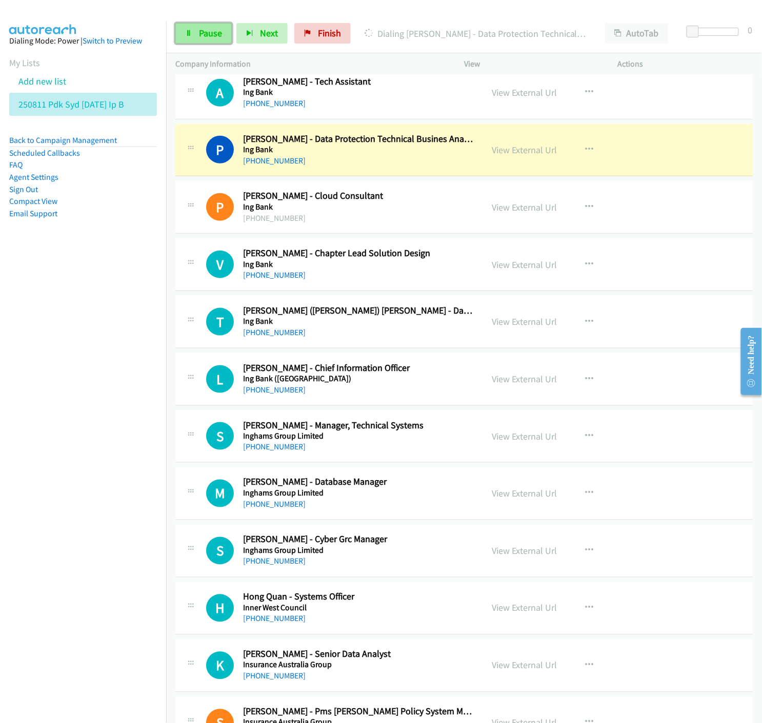
click at [186, 28] on link "Pause" at bounding box center [203, 33] width 56 height 21
click at [523, 154] on link "View External Url" at bounding box center [524, 150] width 65 height 12
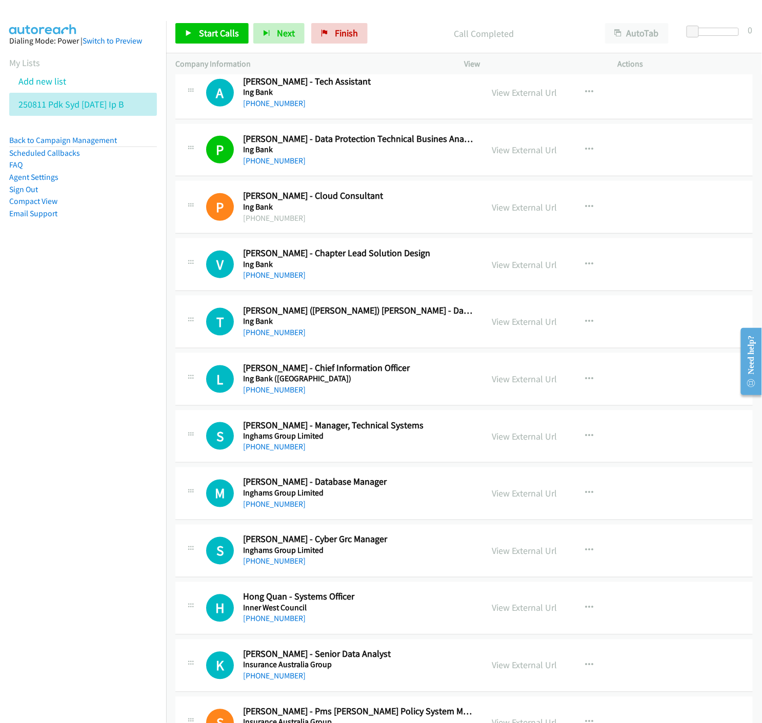
scroll to position [8265, 0]
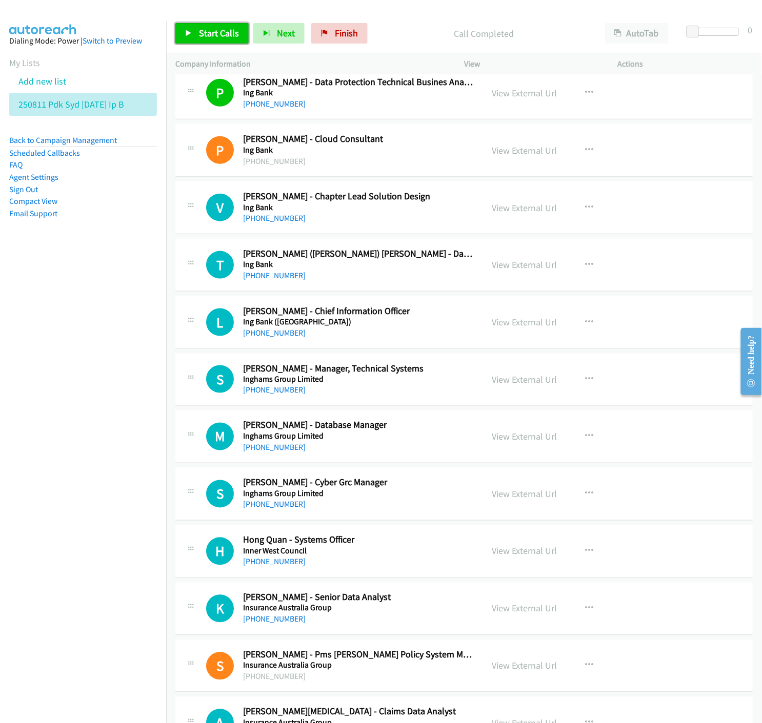
click at [209, 33] on span "Start Calls" at bounding box center [219, 33] width 40 height 12
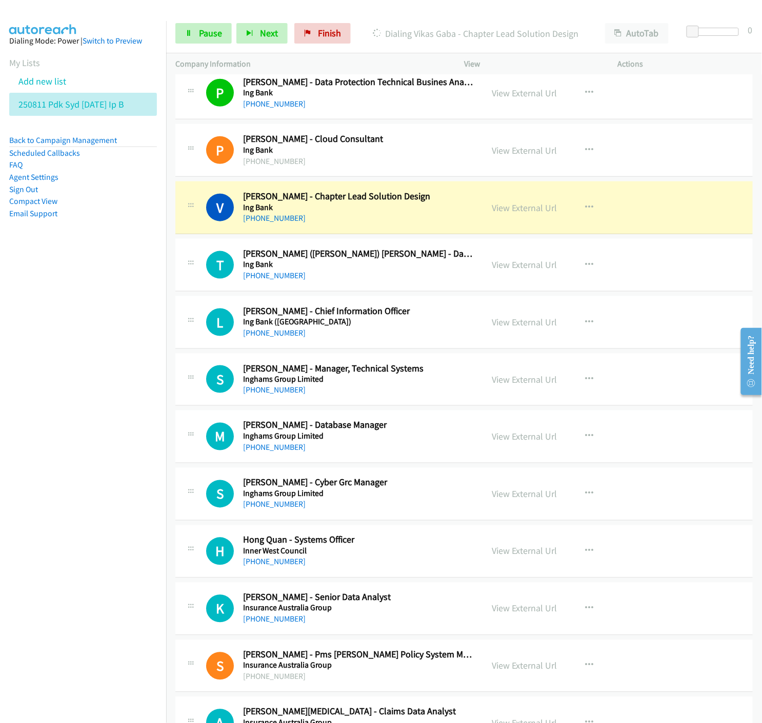
scroll to position [8322, 0]
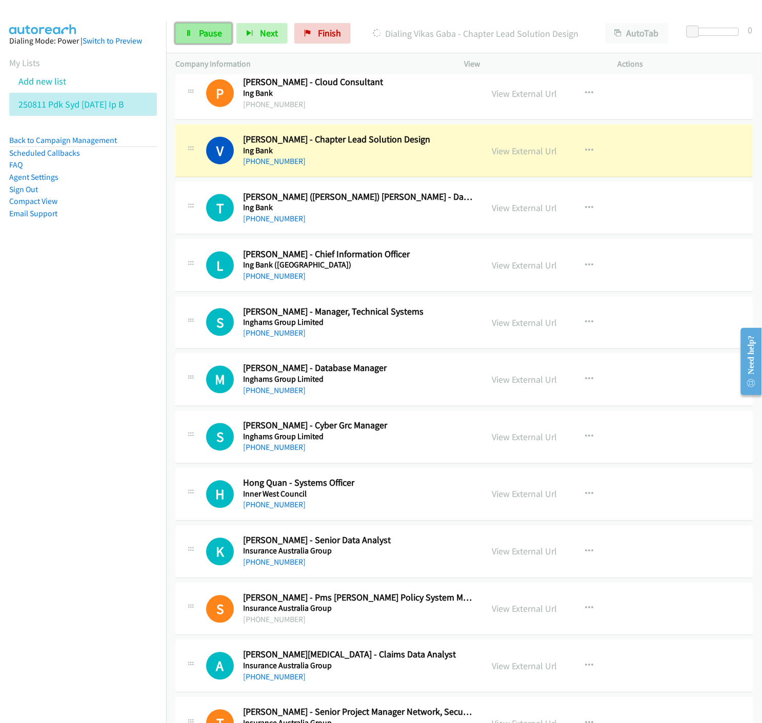
click at [199, 33] on span "Pause" at bounding box center [210, 33] width 23 height 12
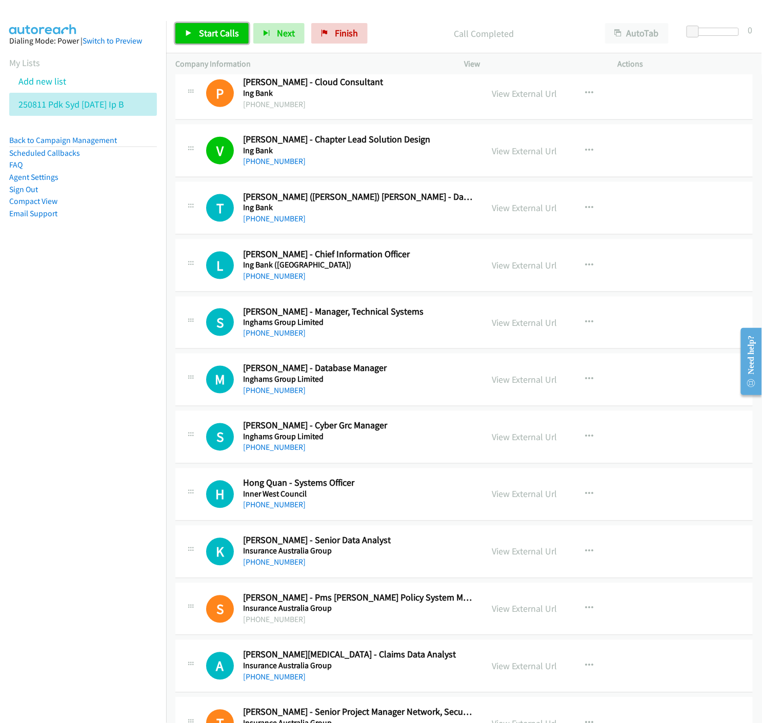
drag, startPoint x: 203, startPoint y: 36, endPoint x: 226, endPoint y: 59, distance: 32.6
click at [203, 35] on span "Start Calls" at bounding box center [219, 33] width 40 height 12
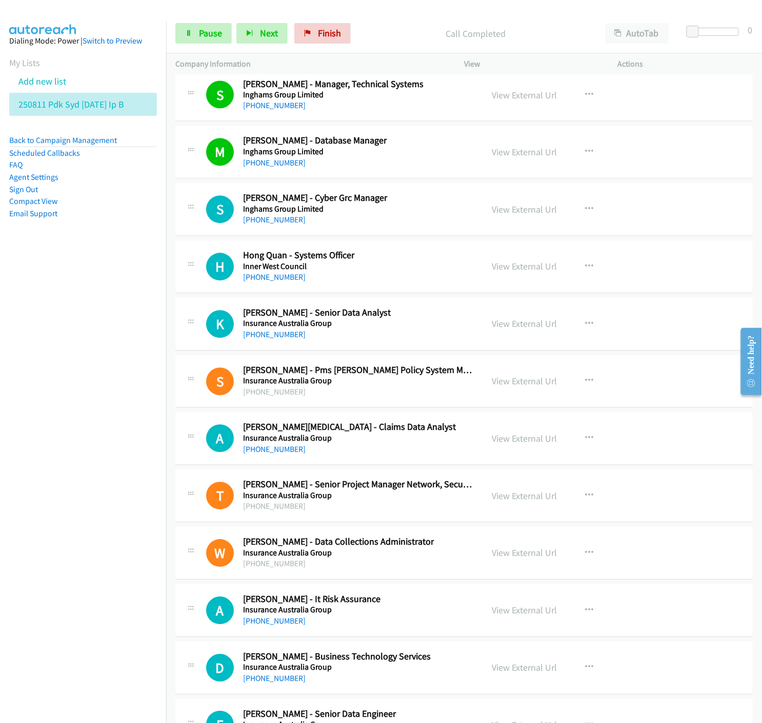
scroll to position [8606, 0]
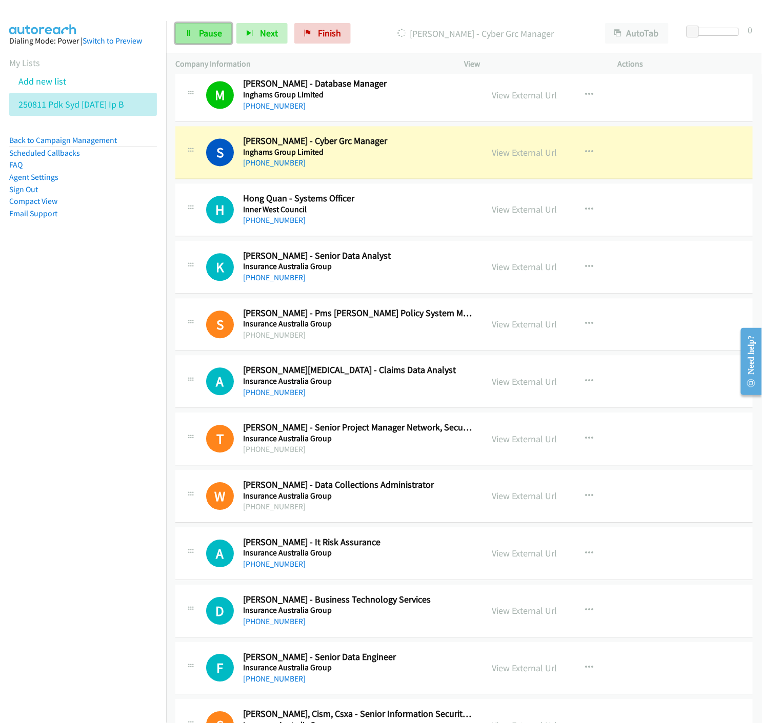
click at [188, 39] on link "Pause" at bounding box center [203, 33] width 56 height 21
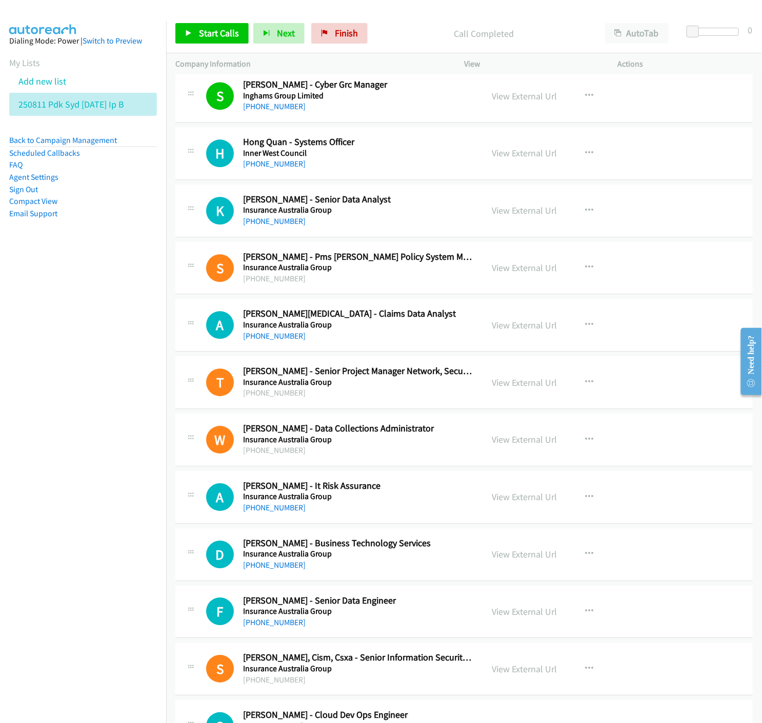
scroll to position [8720, 0]
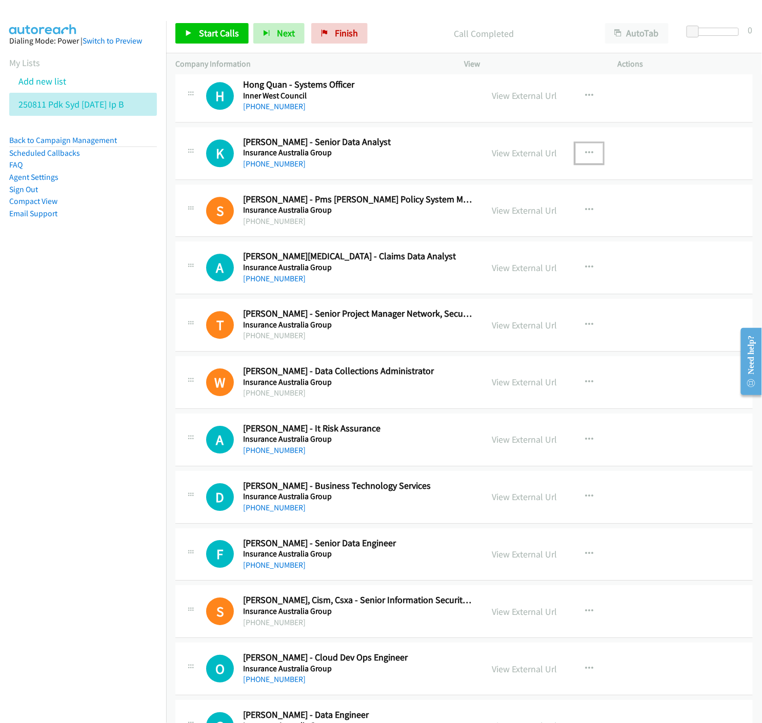
click at [586, 154] on icon "button" at bounding box center [589, 153] width 8 height 8
click at [476, 222] on icon at bounding box center [479, 220] width 7 height 7
click at [211, 34] on span "Start Calls" at bounding box center [219, 33] width 40 height 12
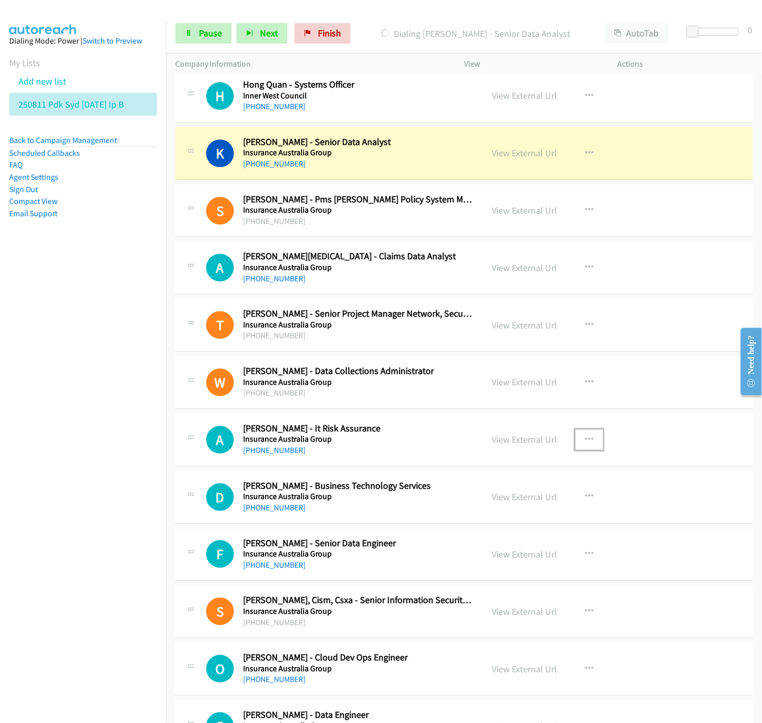
click at [586, 437] on button "button" at bounding box center [589, 440] width 28 height 21
click at [476, 511] on icon at bounding box center [479, 506] width 7 height 7
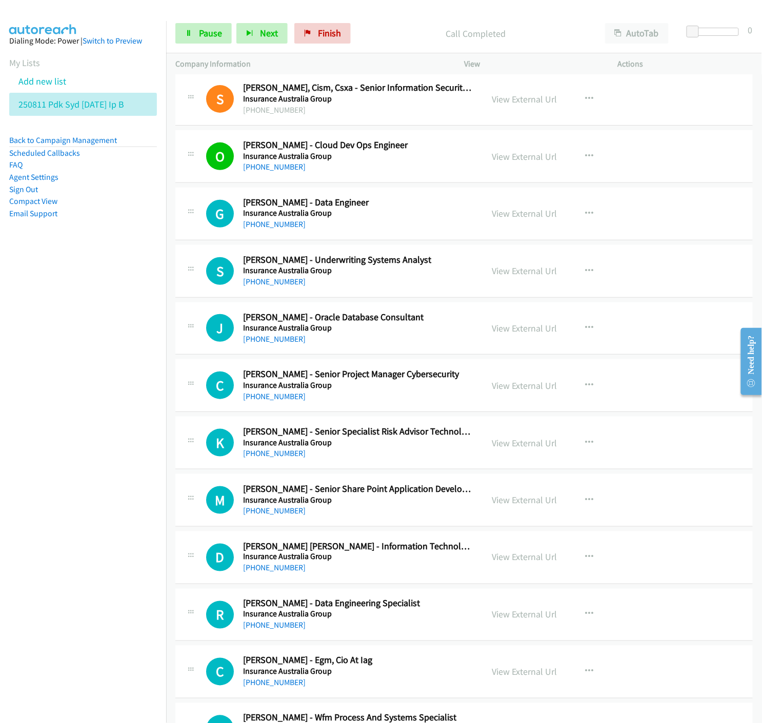
scroll to position [9290, 0]
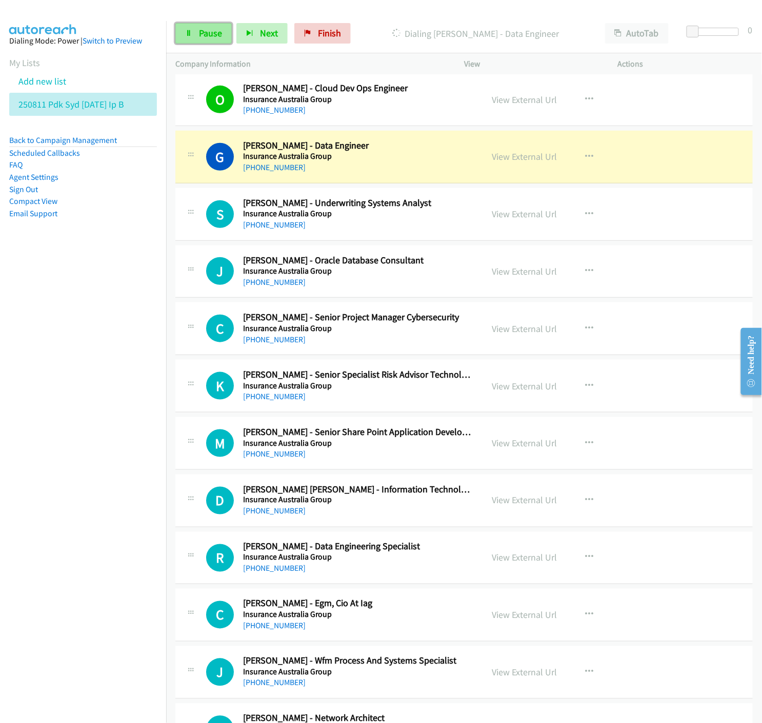
click at [188, 34] on icon at bounding box center [188, 33] width 7 height 7
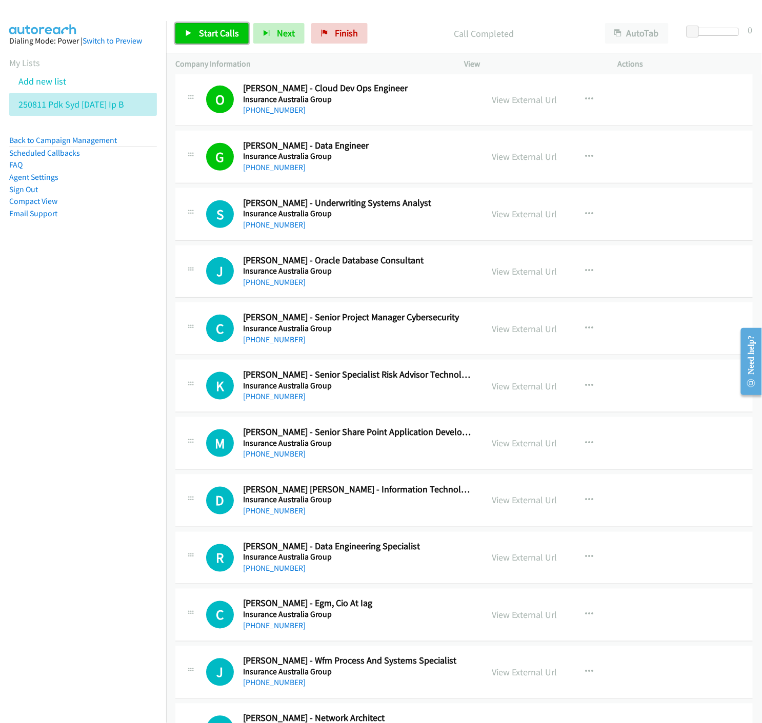
drag, startPoint x: 198, startPoint y: 29, endPoint x: 204, endPoint y: 39, distance: 11.7
click at [199, 29] on span "Start Calls" at bounding box center [219, 33] width 40 height 12
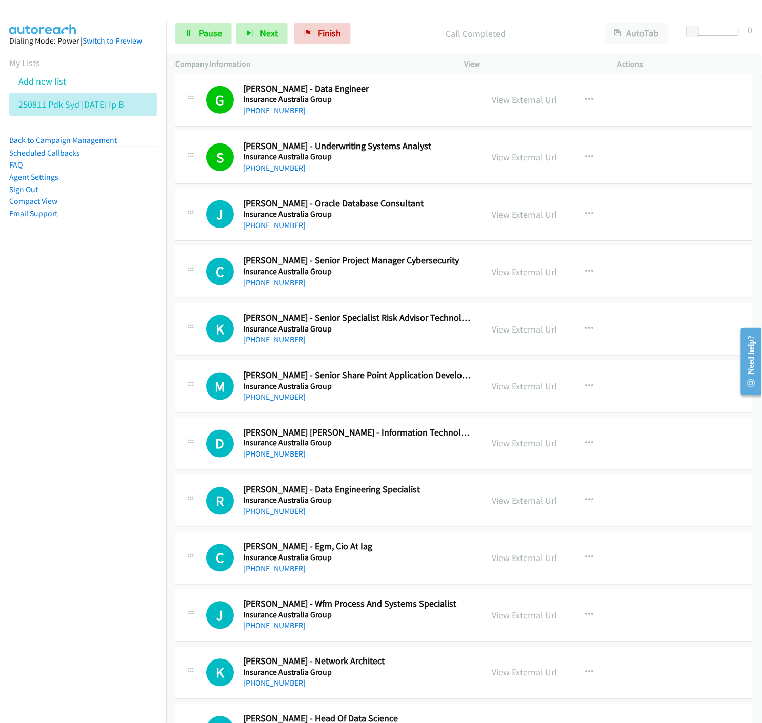
scroll to position [9461, 0]
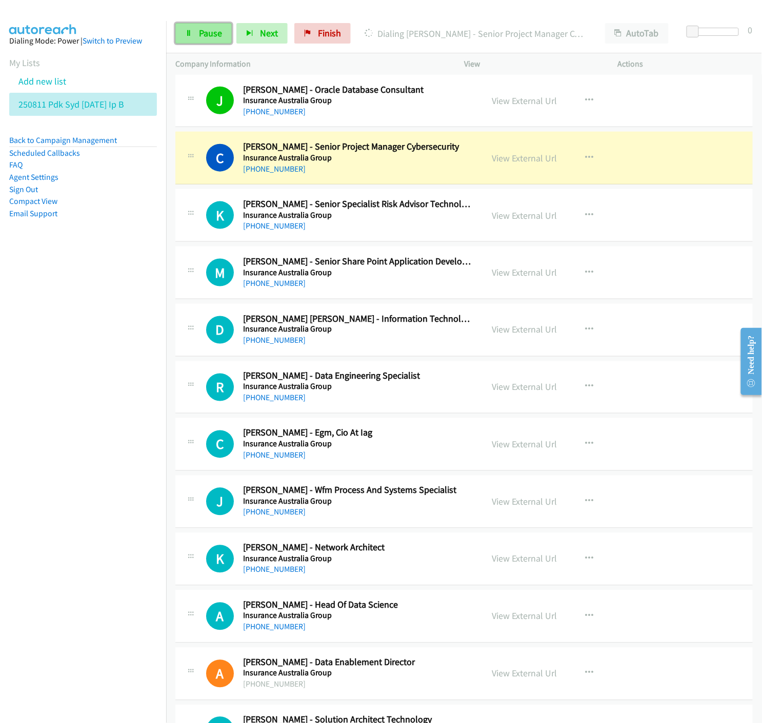
click at [190, 29] on link "Pause" at bounding box center [203, 33] width 56 height 21
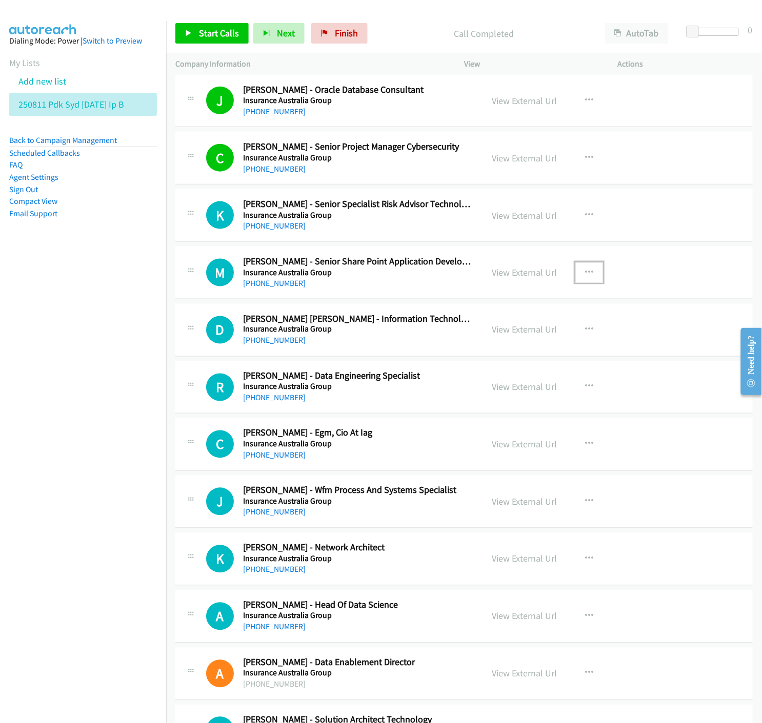
click at [590, 274] on button "button" at bounding box center [589, 272] width 28 height 21
click at [433, 26] on div at bounding box center [381, 361] width 762 height 723
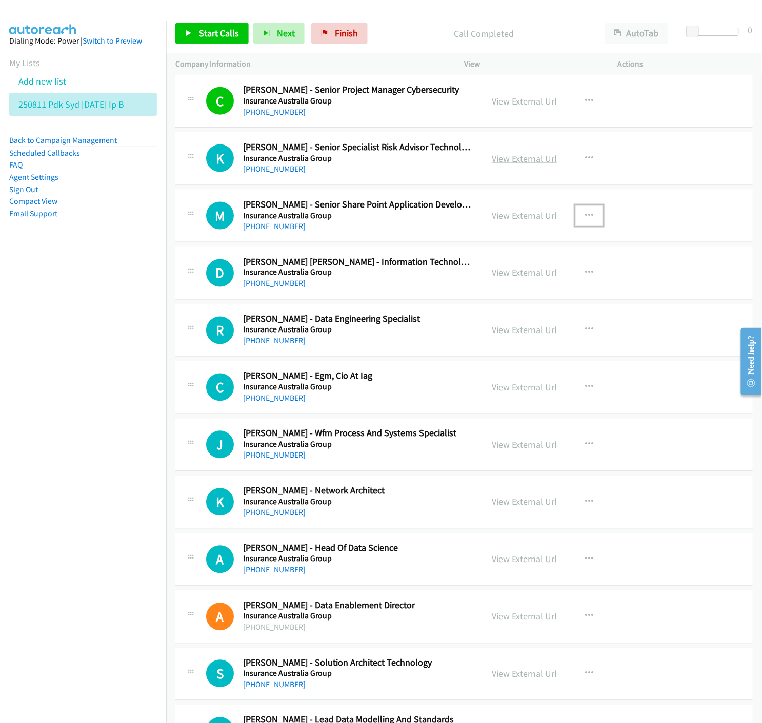
click at [534, 165] on link "View External Url" at bounding box center [524, 159] width 65 height 12
click at [585, 219] on icon "button" at bounding box center [589, 216] width 8 height 8
click at [478, 282] on link "Start Calls Here" at bounding box center [534, 283] width 136 height 21
click at [192, 32] on link "Start Calls" at bounding box center [211, 33] width 73 height 21
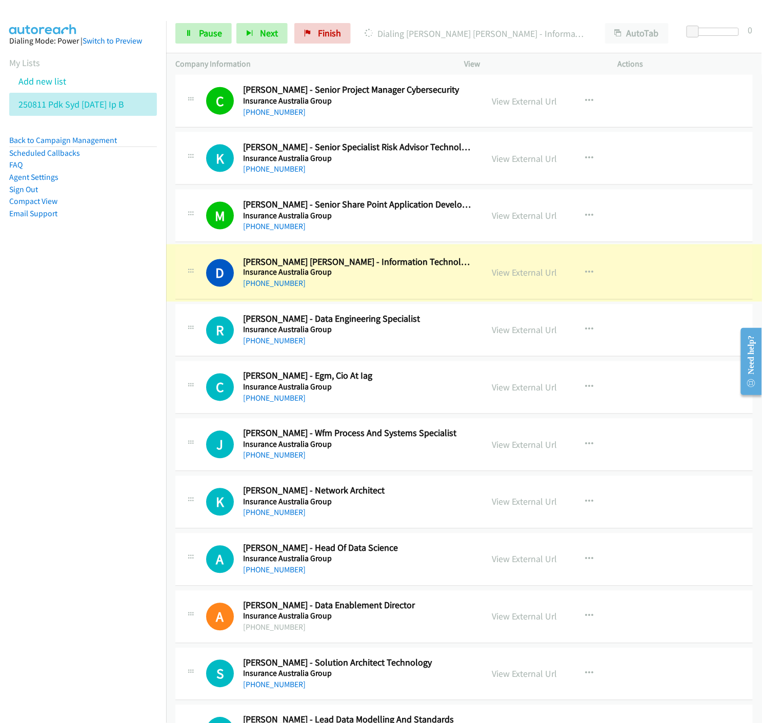
click at [521, 278] on link "View External Url" at bounding box center [524, 273] width 65 height 12
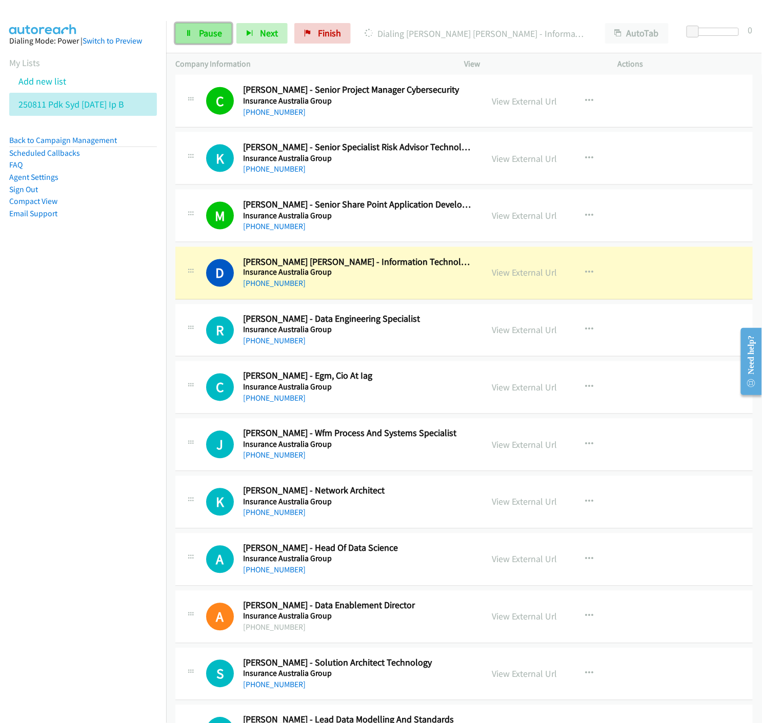
drag, startPoint x: 192, startPoint y: 33, endPoint x: 226, endPoint y: 33, distance: 34.4
click at [192, 33] on link "Pause" at bounding box center [203, 33] width 56 height 21
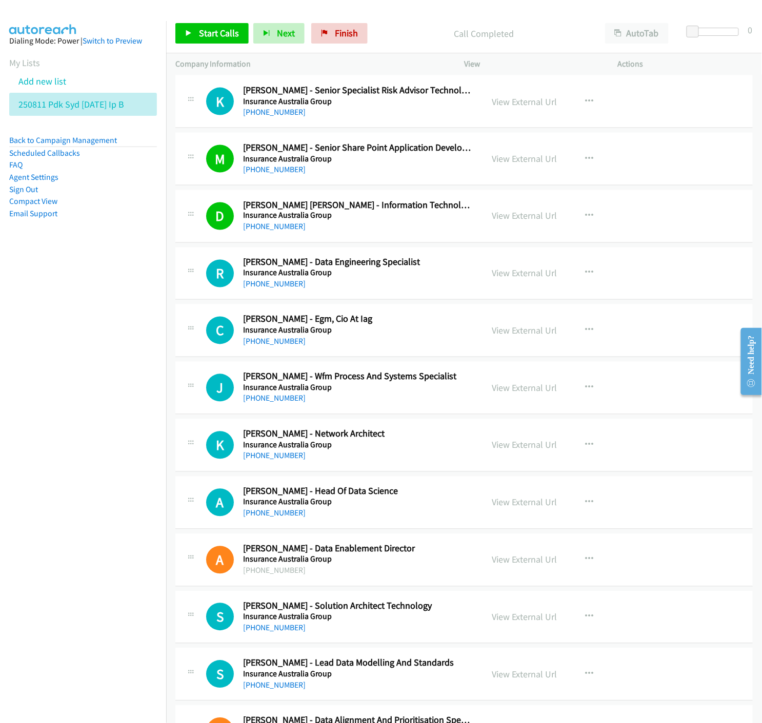
scroll to position [9631, 0]
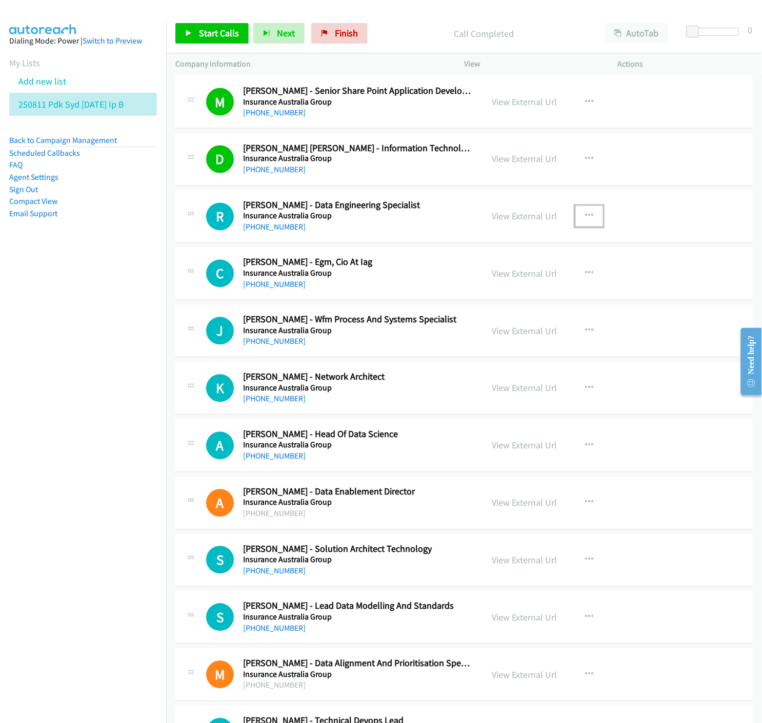
click at [585, 220] on icon "button" at bounding box center [589, 216] width 8 height 8
click at [476, 287] on icon at bounding box center [479, 283] width 7 height 7
click at [184, 37] on link "Start Calls" at bounding box center [211, 33] width 73 height 21
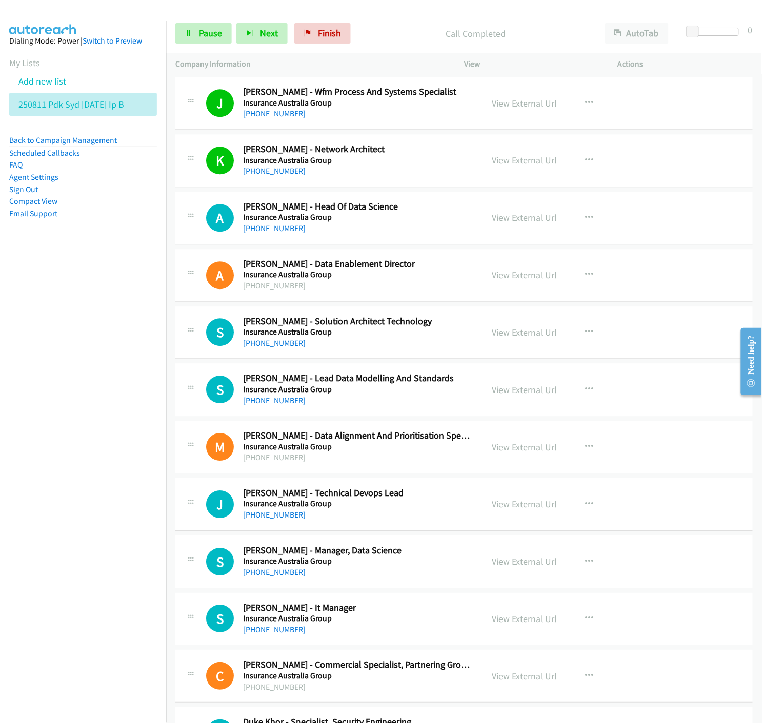
scroll to position [9917, 0]
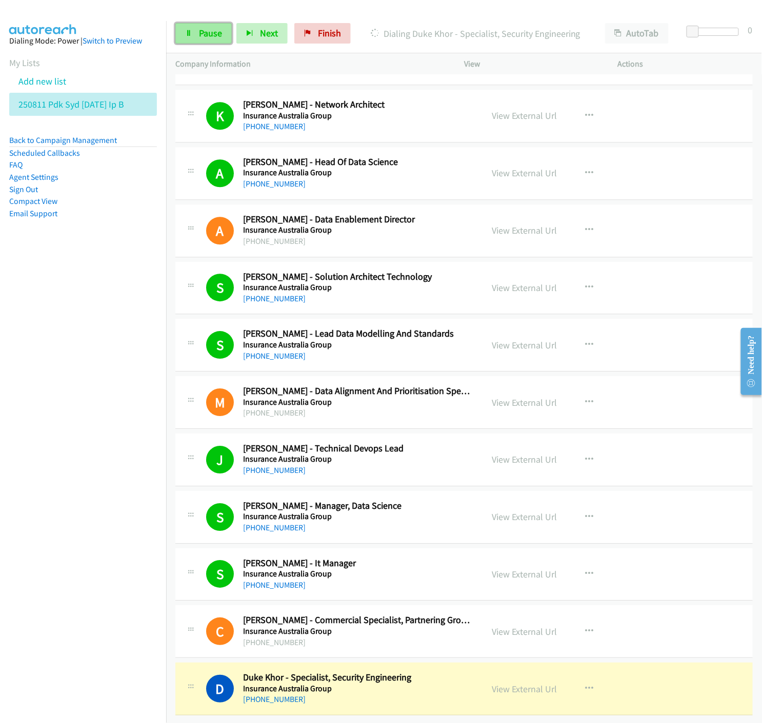
click at [204, 34] on span "Pause" at bounding box center [210, 33] width 23 height 12
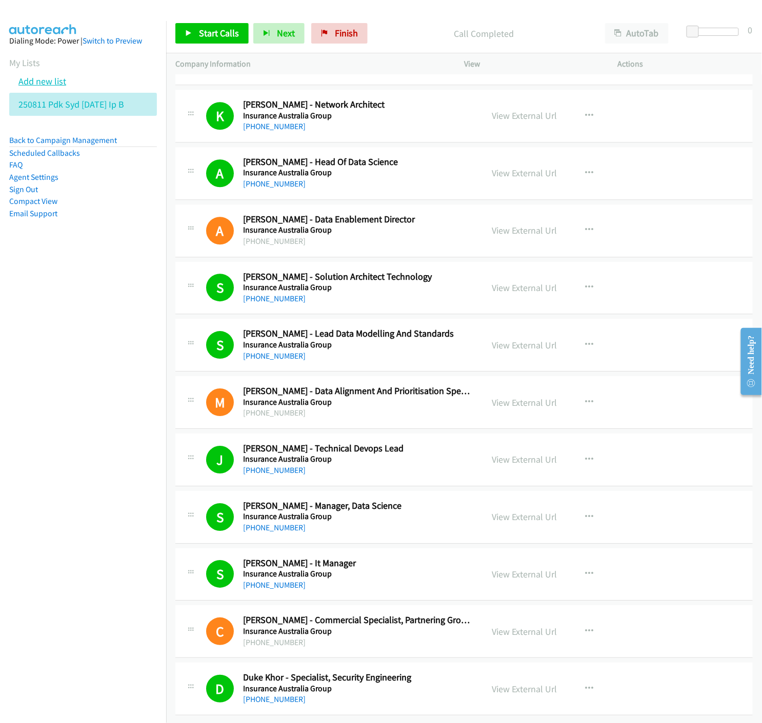
click at [41, 79] on link "Add new list" at bounding box center [42, 81] width 48 height 12
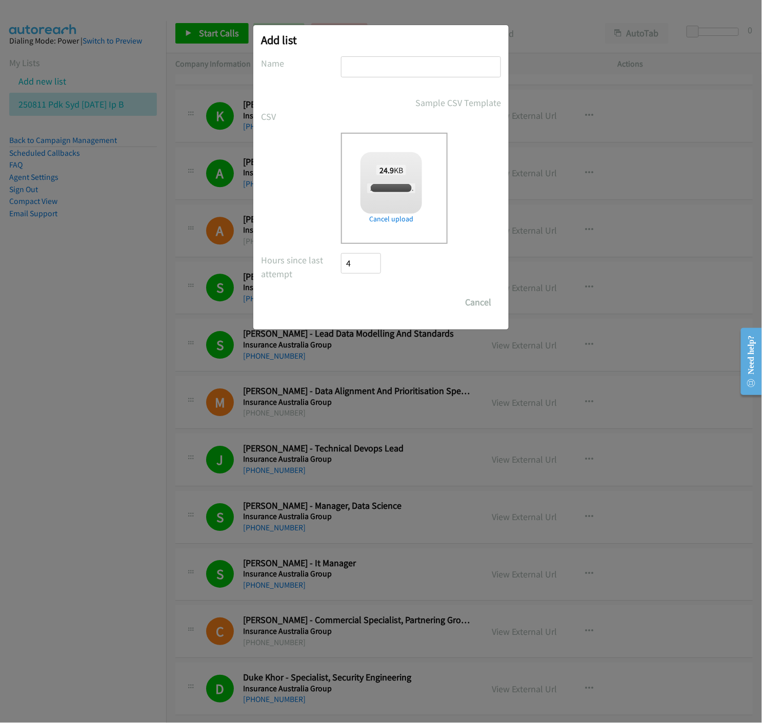
checkbox input "true"
click at [375, 68] on input "text" at bounding box center [421, 66] width 160 height 21
type input "250811 PDK SYD 02 SEP IP - C"
click at [343, 295] on input "Save List" at bounding box center [368, 302] width 54 height 21
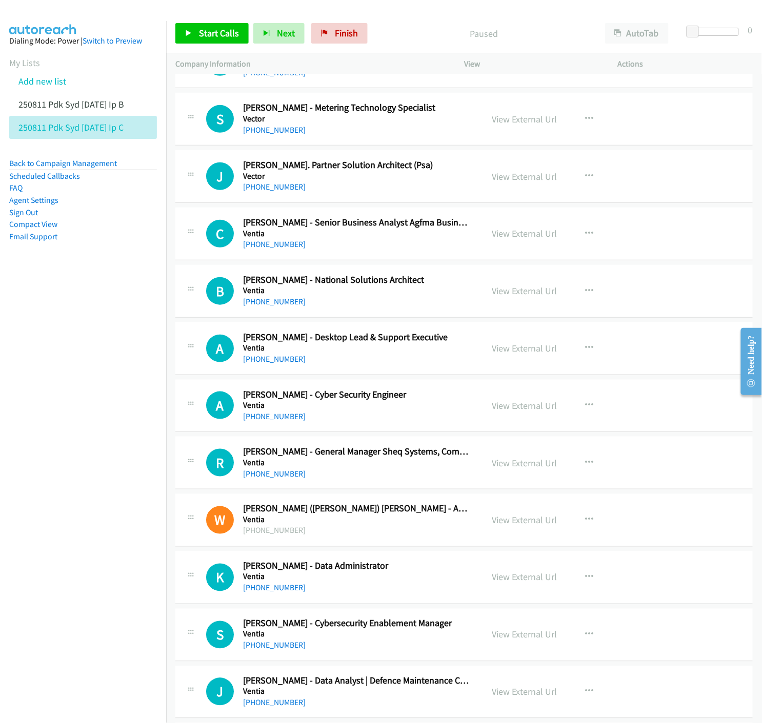
scroll to position [2506, 0]
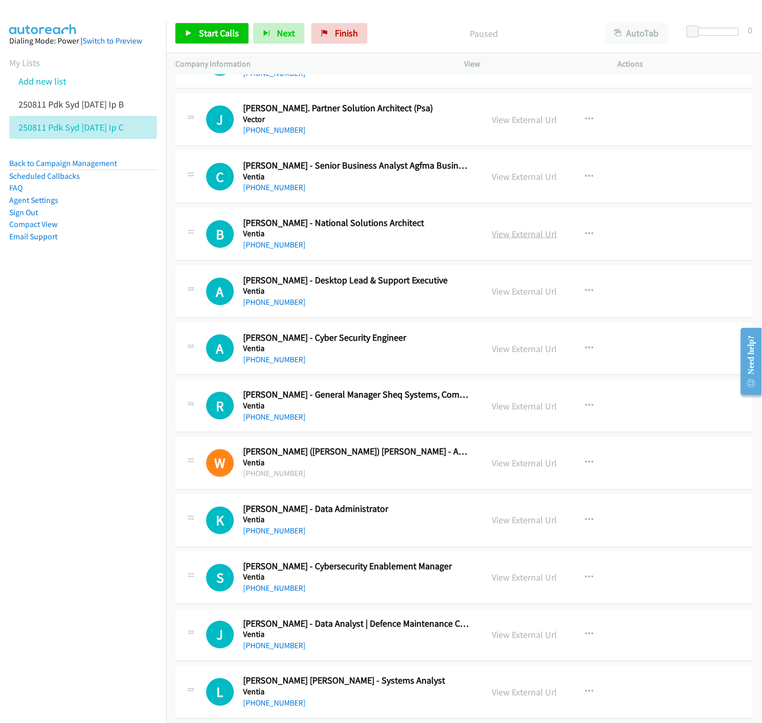
click at [526, 233] on link "View External Url" at bounding box center [524, 234] width 65 height 12
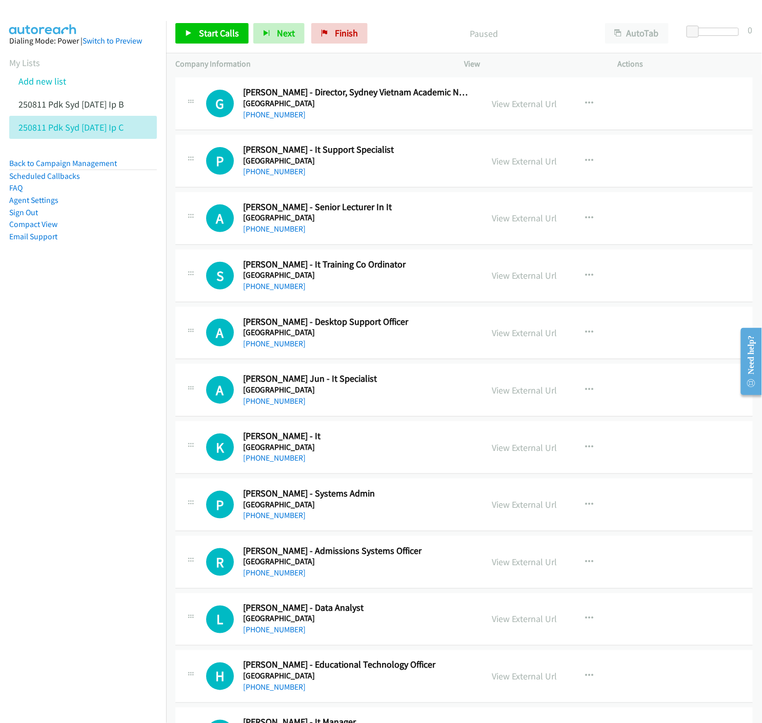
scroll to position [0, 0]
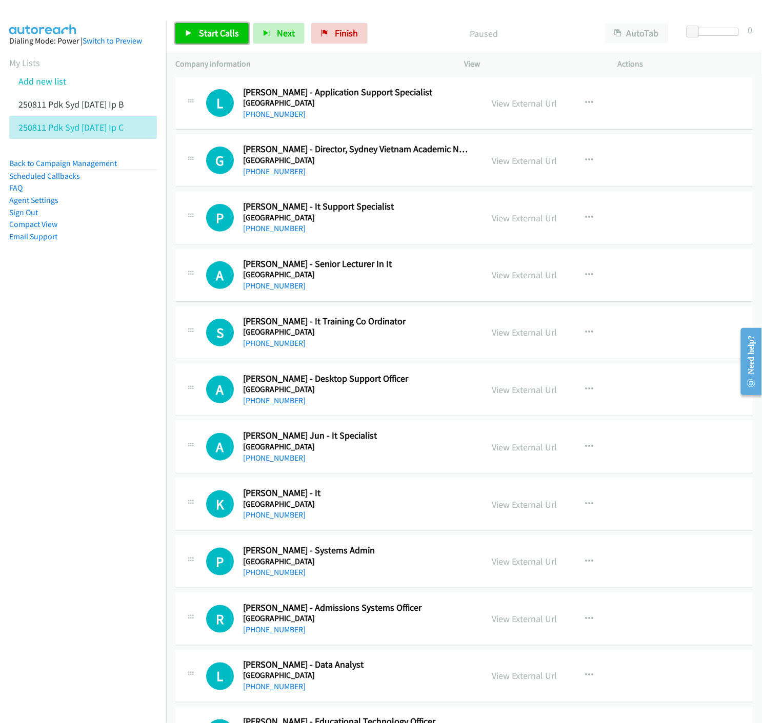
drag, startPoint x: 182, startPoint y: 29, endPoint x: 186, endPoint y: 33, distance: 5.4
click at [182, 29] on link "Start Calls" at bounding box center [211, 33] width 73 height 21
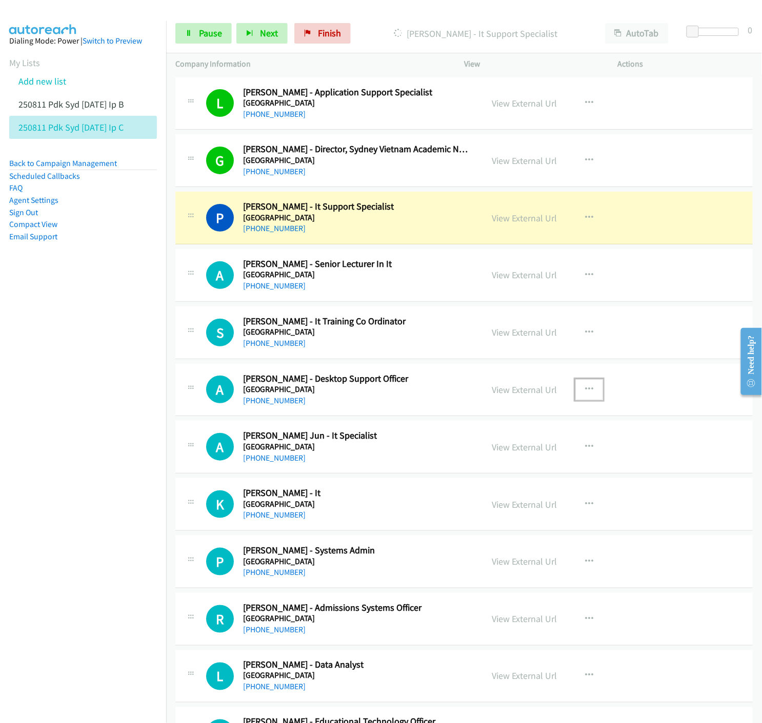
click at [587, 387] on icon "button" at bounding box center [589, 390] width 8 height 8
click at [476, 454] on icon at bounding box center [479, 457] width 7 height 7
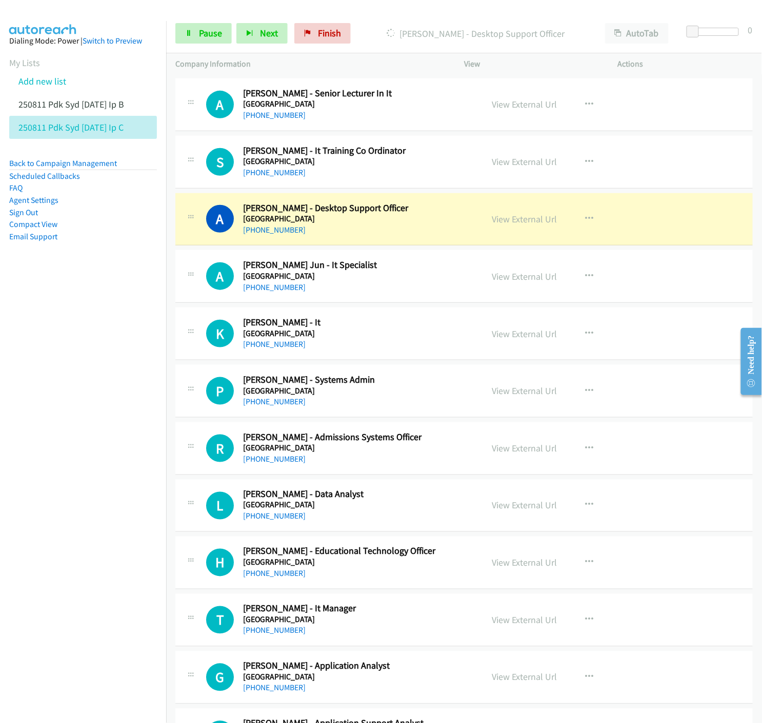
scroll to position [228, 0]
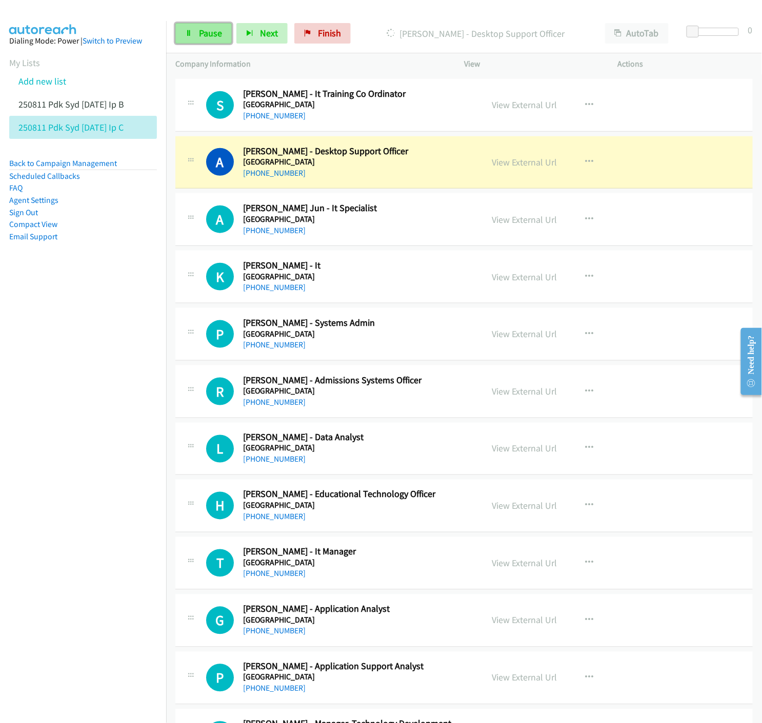
click at [204, 35] on span "Pause" at bounding box center [210, 33] width 23 height 12
click at [498, 161] on link "View External Url" at bounding box center [524, 162] width 65 height 12
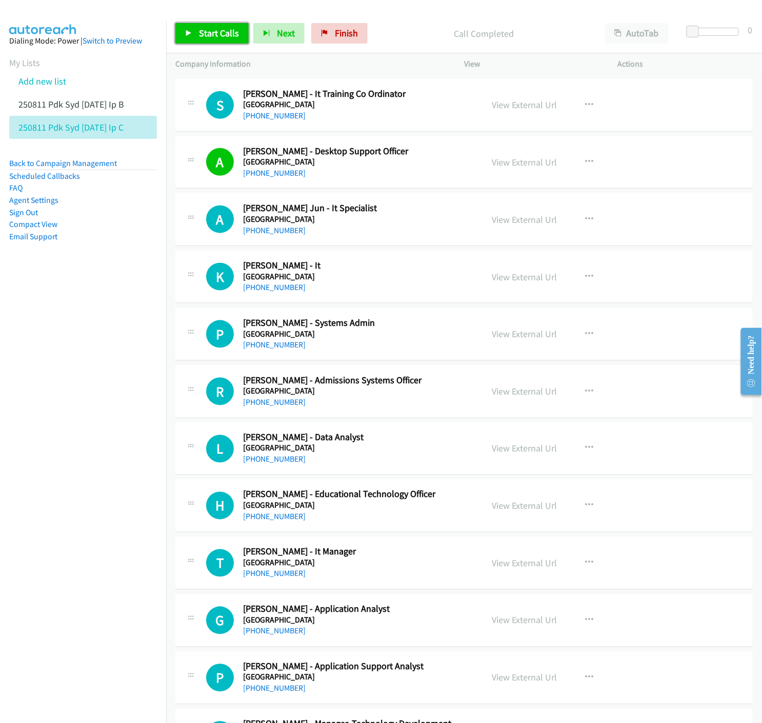
click at [213, 32] on span "Start Calls" at bounding box center [219, 33] width 40 height 12
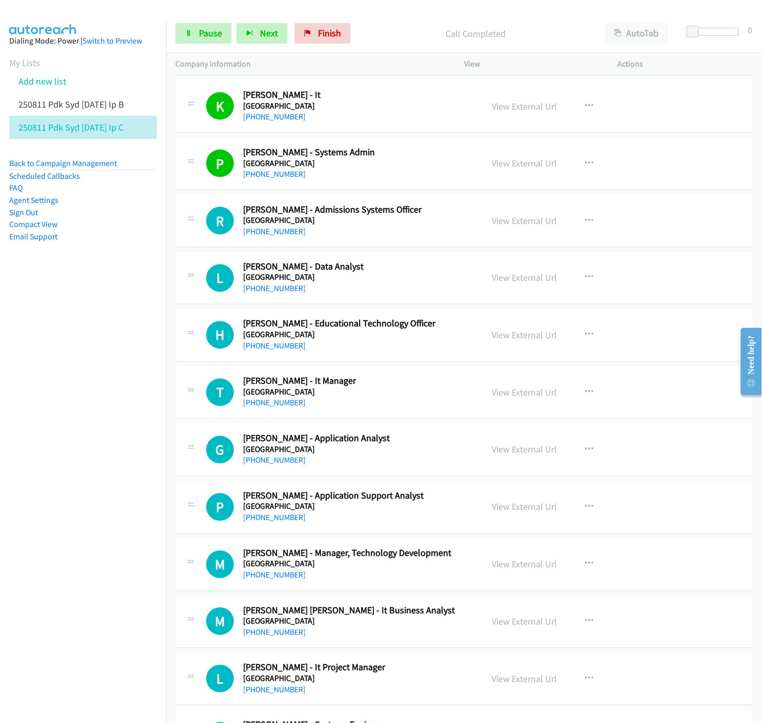
scroll to position [455, 0]
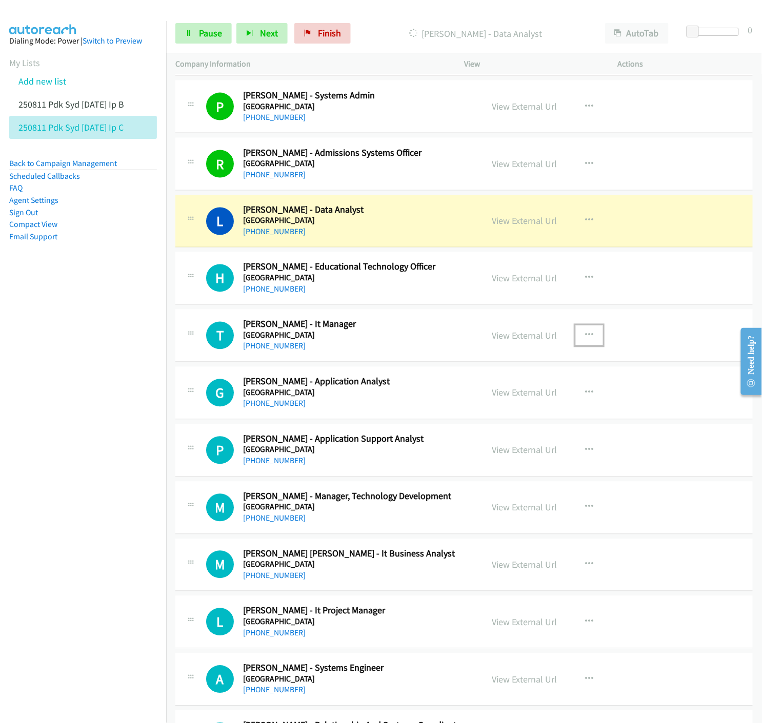
click at [585, 335] on icon "button" at bounding box center [589, 336] width 8 height 8
click at [476, 402] on icon at bounding box center [479, 403] width 7 height 7
click at [195, 32] on link "Pause" at bounding box center [203, 33] width 56 height 21
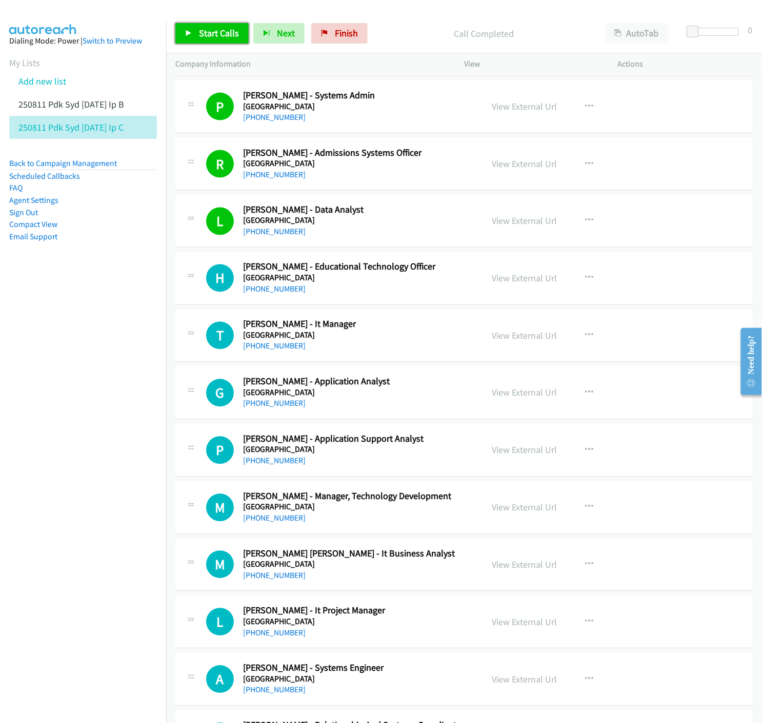
drag, startPoint x: 196, startPoint y: 24, endPoint x: 197, endPoint y: 29, distance: 5.4
click at [196, 24] on link "Start Calls" at bounding box center [211, 33] width 73 height 21
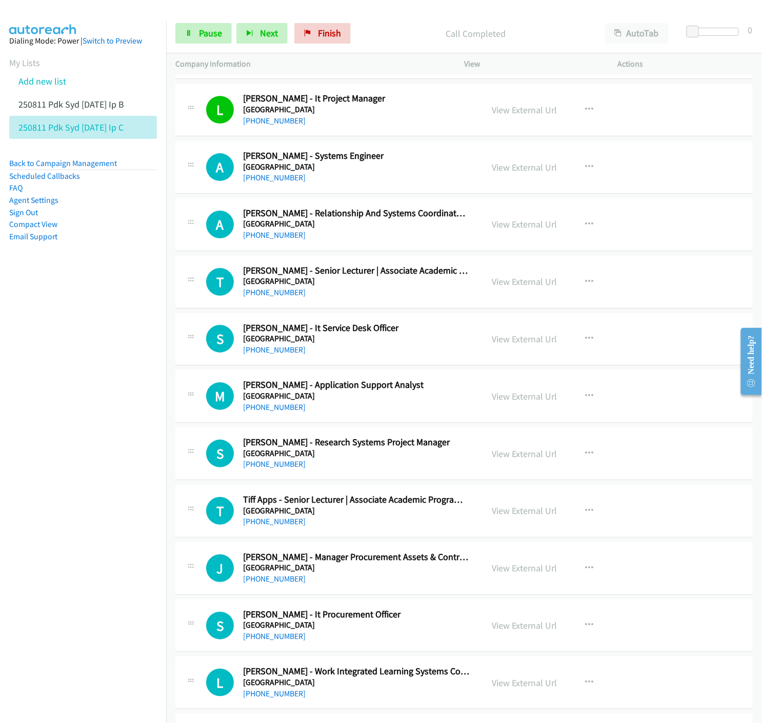
scroll to position [1025, 0]
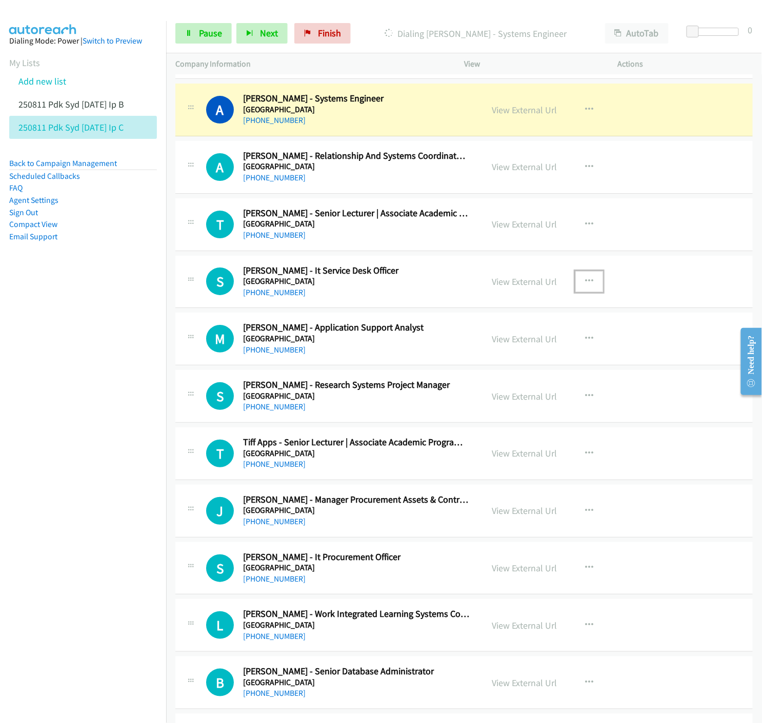
click at [585, 282] on icon "button" at bounding box center [589, 281] width 8 height 8
click at [476, 347] on icon at bounding box center [479, 349] width 7 height 7
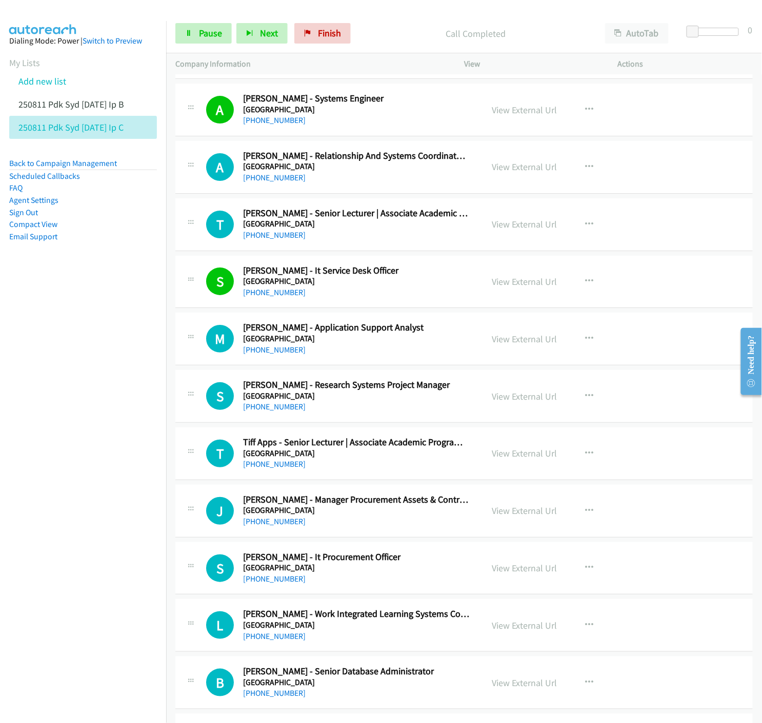
scroll to position [1082, 0]
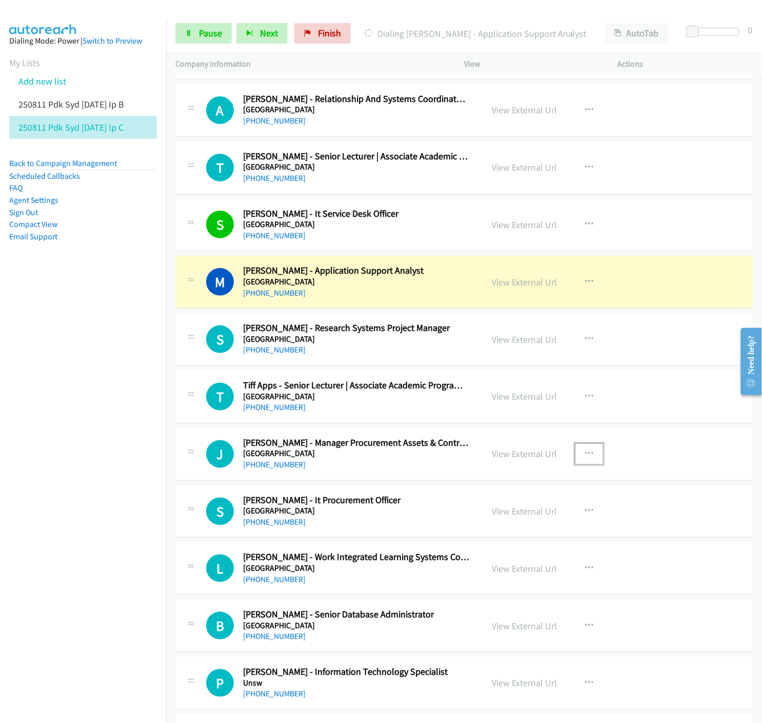
click at [582, 448] on button "button" at bounding box center [589, 454] width 28 height 21
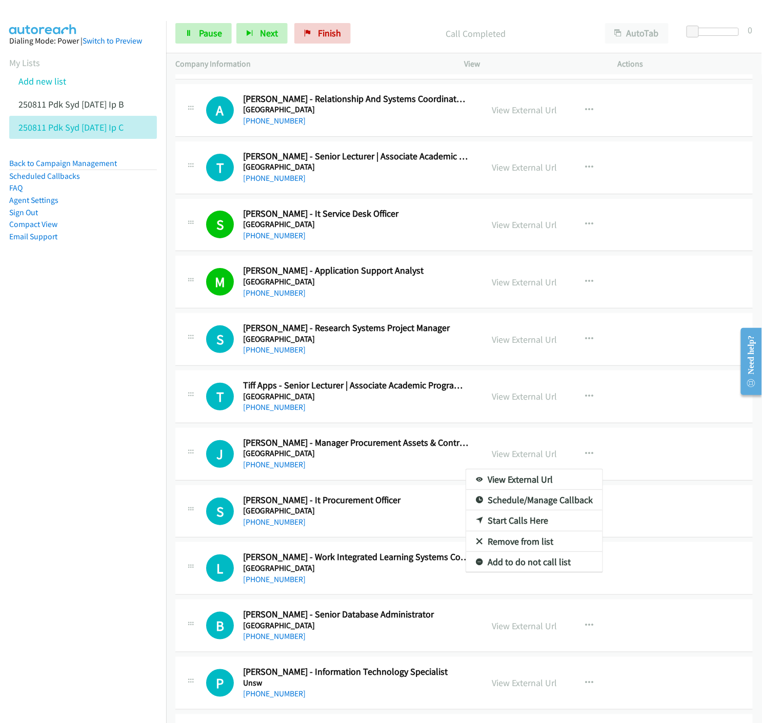
click at [12, 542] on nav "Dialing Mode: Power | Switch to Preview My Lists Add new list 250811 Pdk Syd [D…" at bounding box center [83, 382] width 167 height 723
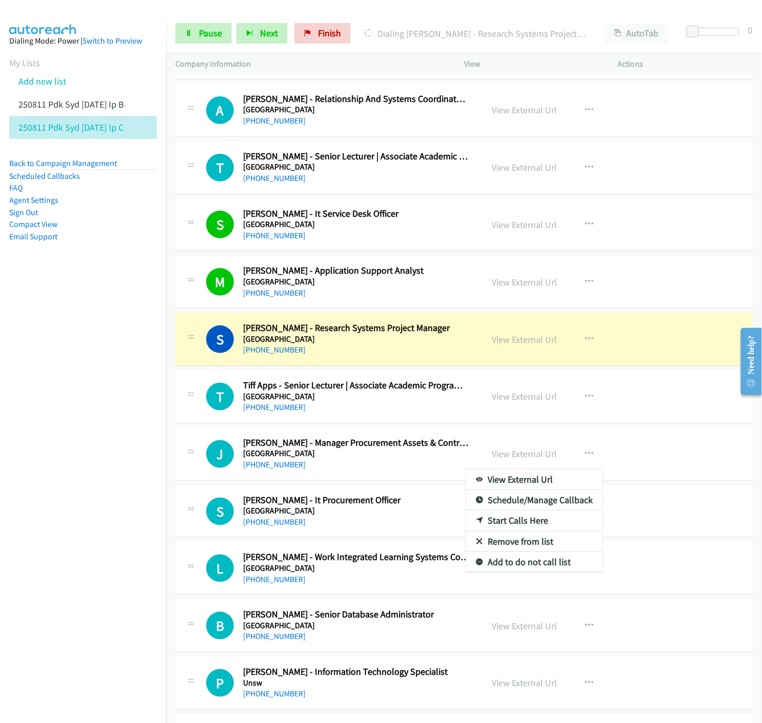
click at [671, 586] on div at bounding box center [381, 361] width 762 height 723
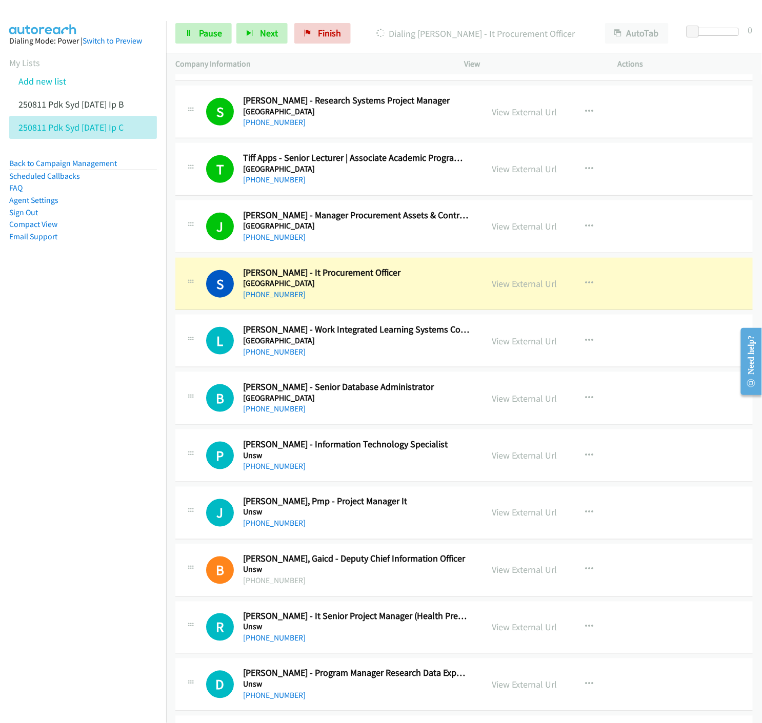
scroll to position [1367, 0]
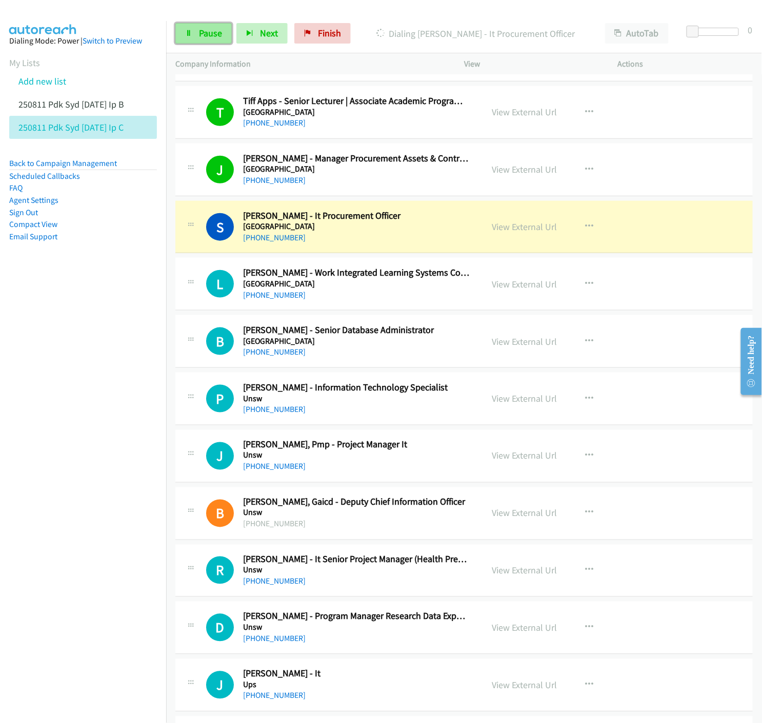
drag, startPoint x: 210, startPoint y: 39, endPoint x: 203, endPoint y: 39, distance: 7.7
click at [210, 39] on link "Pause" at bounding box center [203, 33] width 56 height 21
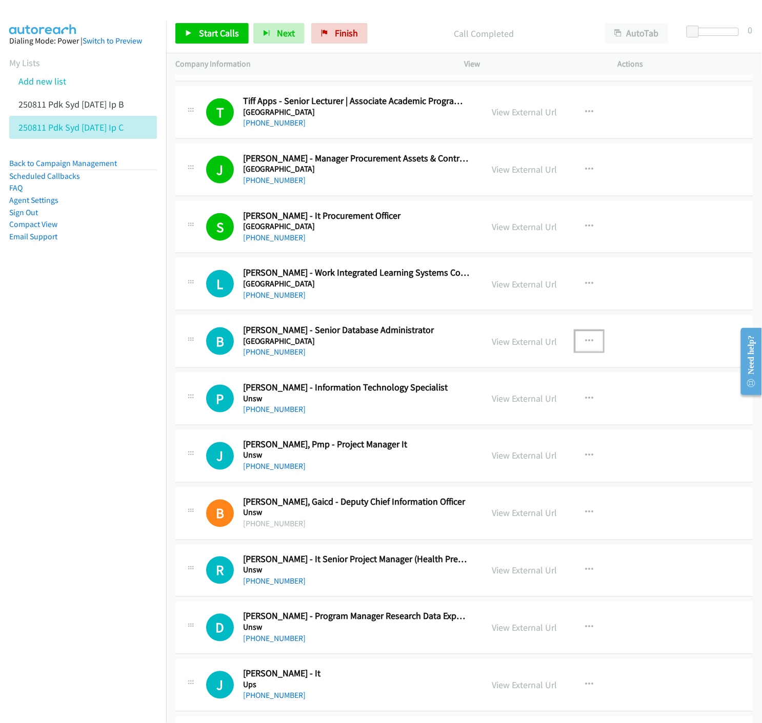
click at [585, 342] on icon "button" at bounding box center [589, 341] width 8 height 8
click at [476, 408] on icon at bounding box center [479, 409] width 7 height 7
click at [191, 30] on icon at bounding box center [188, 33] width 7 height 7
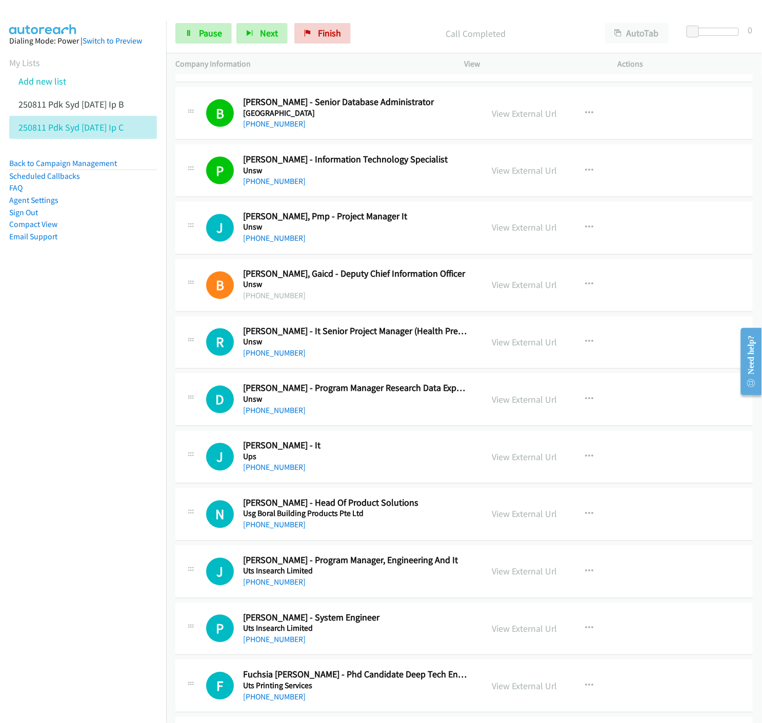
scroll to position [1652, 0]
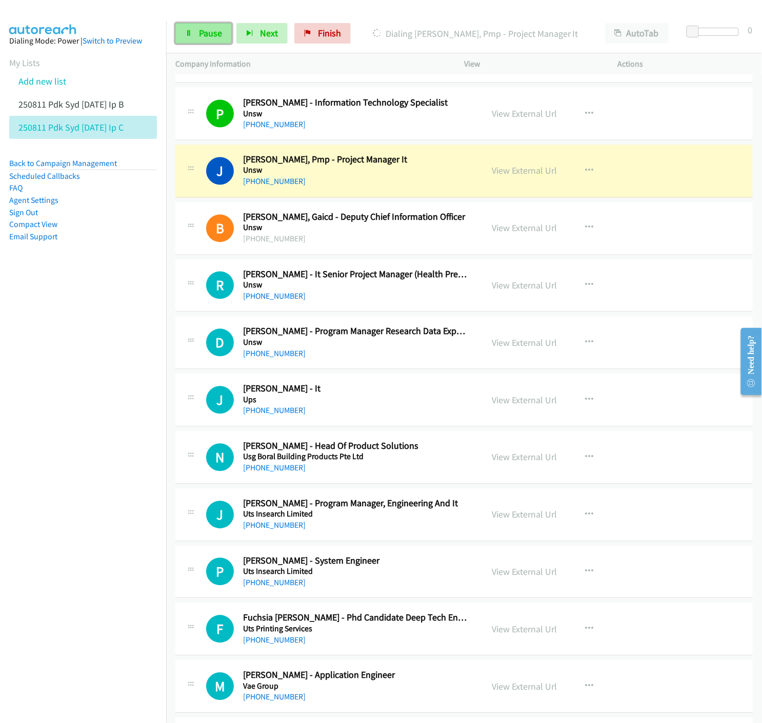
drag, startPoint x: 196, startPoint y: 39, endPoint x: 187, endPoint y: 42, distance: 9.6
click at [194, 39] on link "Pause" at bounding box center [203, 33] width 56 height 21
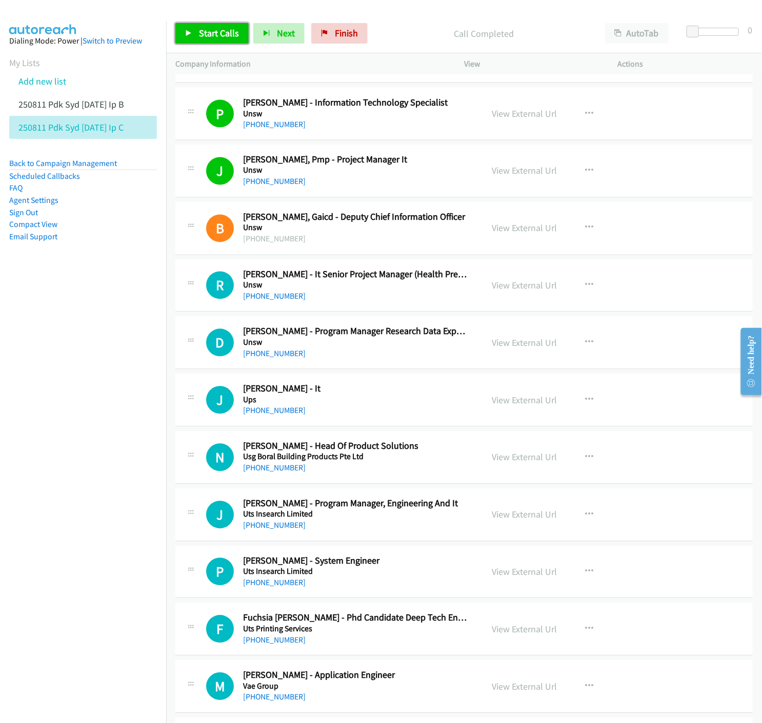
click at [202, 29] on span "Start Calls" at bounding box center [219, 33] width 40 height 12
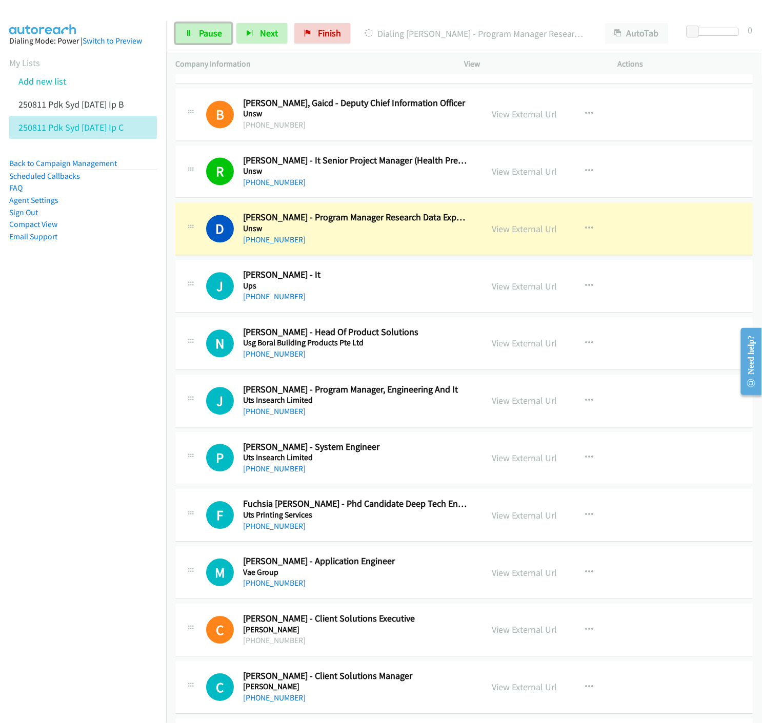
drag, startPoint x: 206, startPoint y: 39, endPoint x: 195, endPoint y: 45, distance: 12.6
click at [206, 39] on link "Pause" at bounding box center [203, 33] width 56 height 21
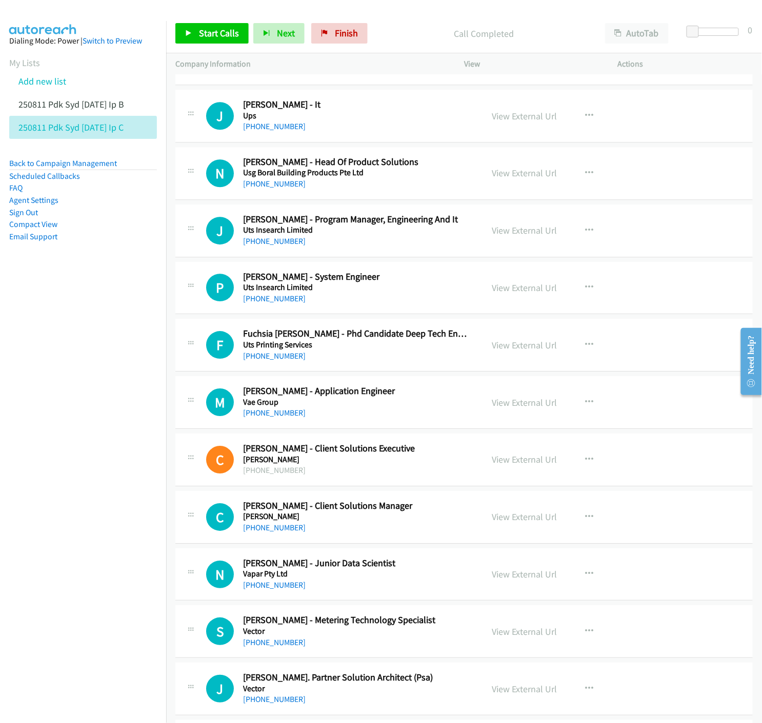
scroll to position [1993, 0]
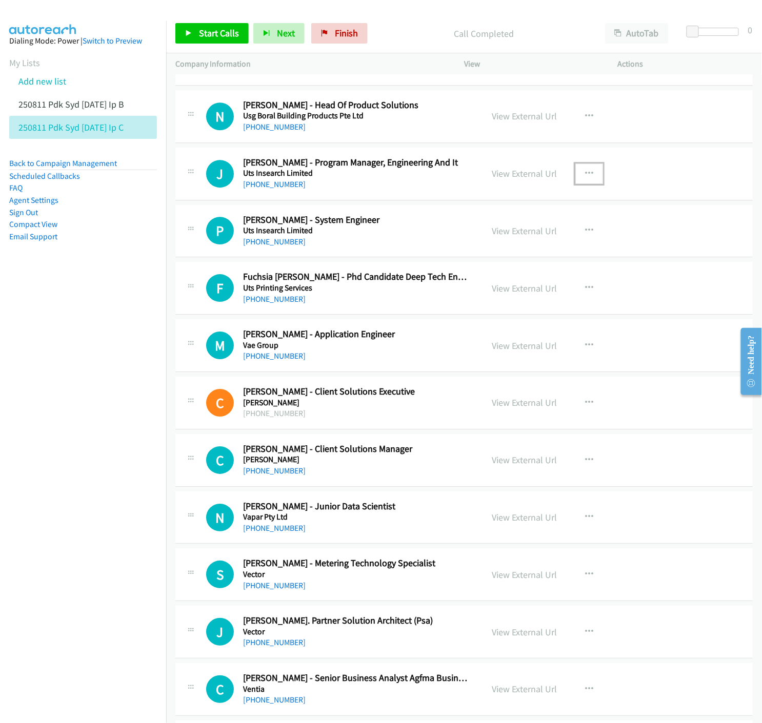
click at [585, 173] on icon "button" at bounding box center [589, 174] width 8 height 8
click at [476, 239] on icon at bounding box center [479, 240] width 7 height 7
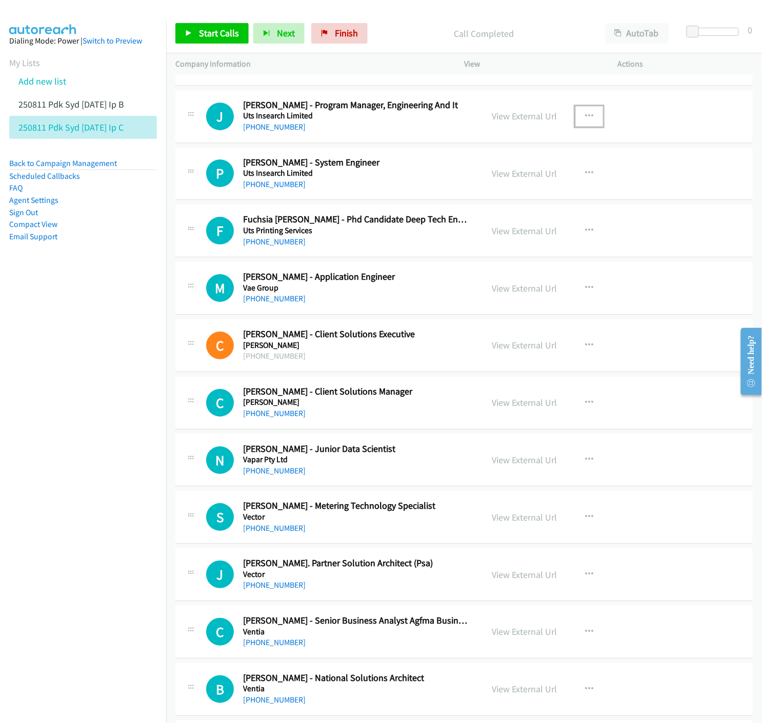
click at [587, 114] on icon "button" at bounding box center [589, 116] width 8 height 8
click at [476, 185] on icon at bounding box center [479, 183] width 7 height 7
drag, startPoint x: 185, startPoint y: 33, endPoint x: 191, endPoint y: 37, distance: 8.1
click at [186, 32] on icon at bounding box center [188, 33] width 7 height 7
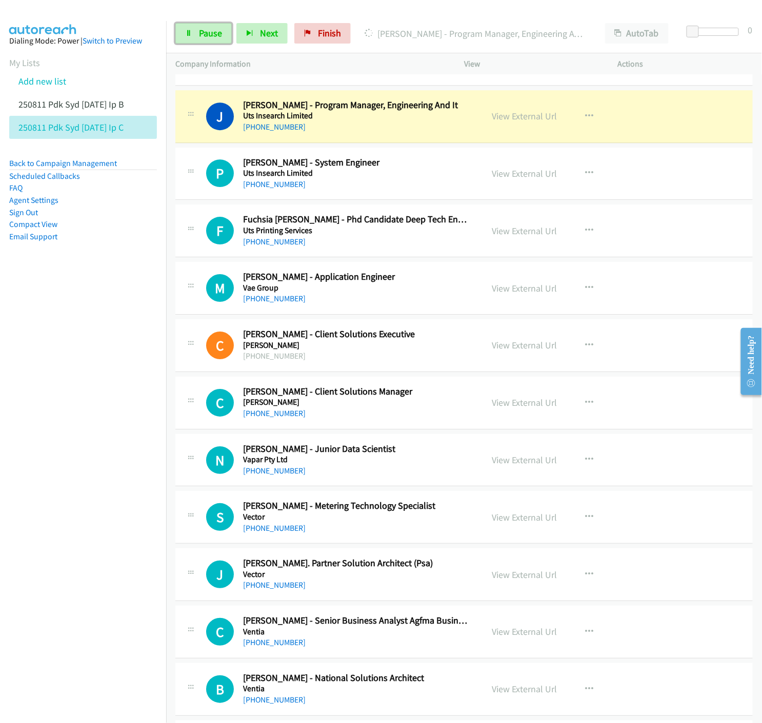
drag, startPoint x: 187, startPoint y: 33, endPoint x: 118, endPoint y: 224, distance: 202.9
click at [187, 33] on icon at bounding box center [188, 33] width 7 height 7
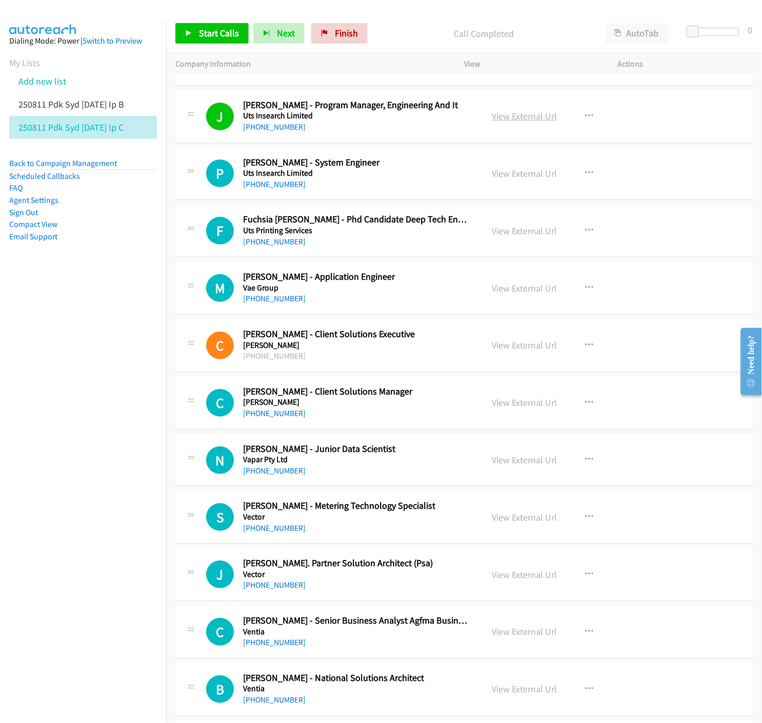
click at [512, 118] on link "View External Url" at bounding box center [524, 116] width 65 height 12
click at [180, 36] on link "Start Calls" at bounding box center [211, 33] width 73 height 21
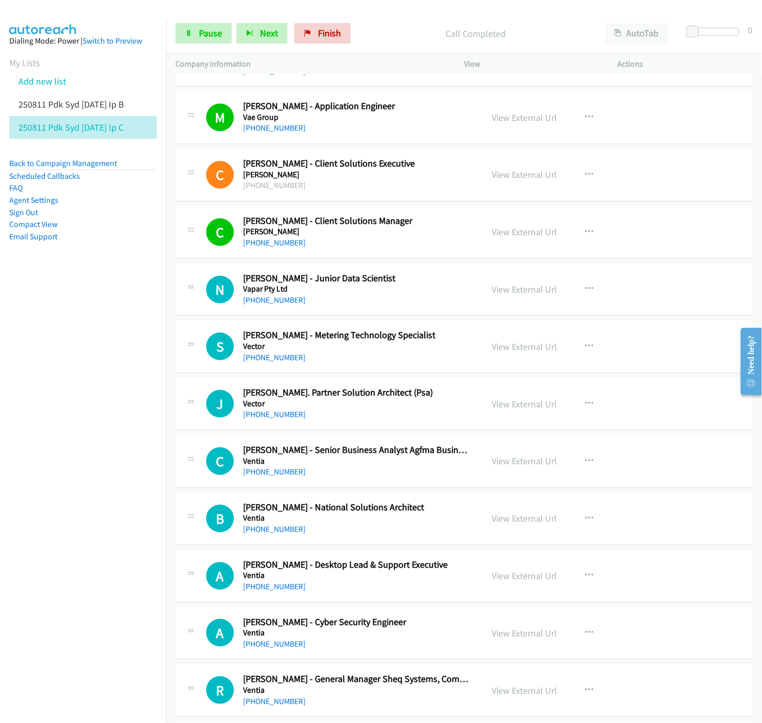
scroll to position [2278, 0]
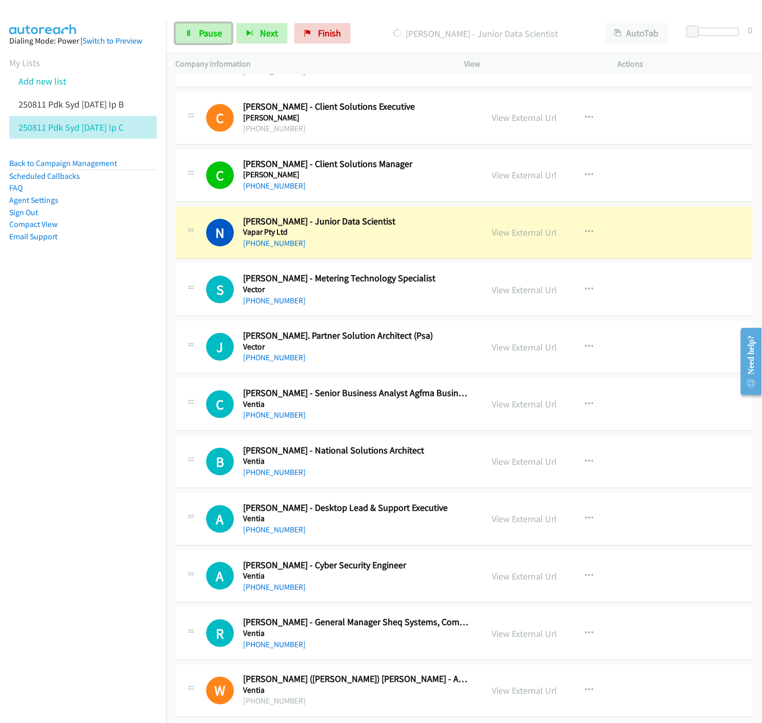
drag, startPoint x: 208, startPoint y: 28, endPoint x: 191, endPoint y: 60, distance: 36.5
click at [208, 28] on span "Pause" at bounding box center [210, 33] width 23 height 12
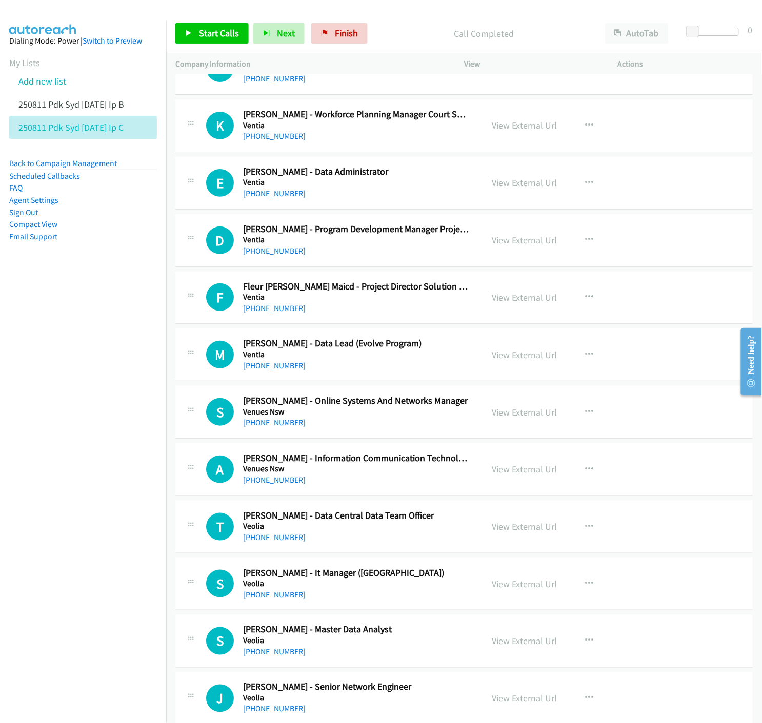
scroll to position [3531, 0]
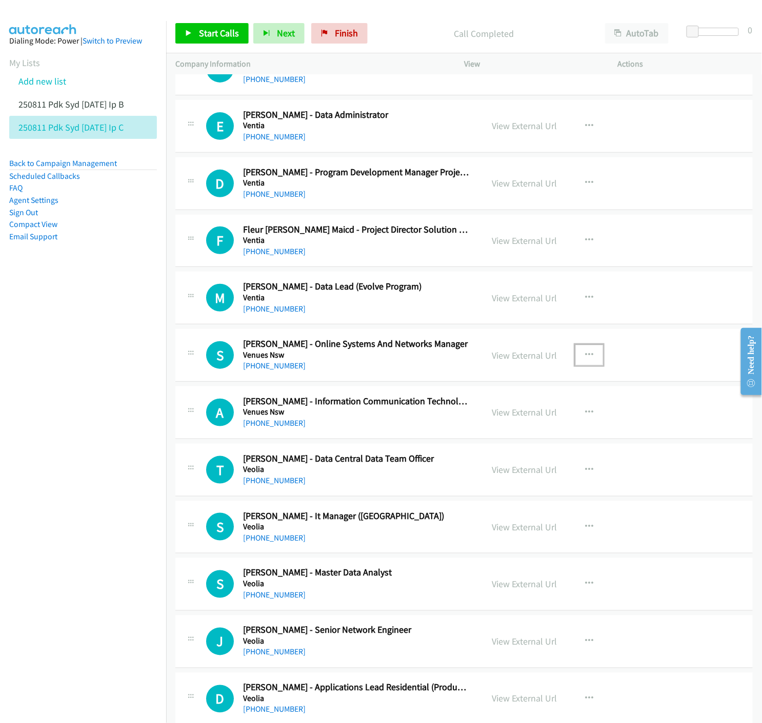
click at [585, 358] on icon "button" at bounding box center [589, 355] width 8 height 8
click at [476, 421] on icon at bounding box center [479, 422] width 7 height 7
click at [196, 34] on link "Start Calls" at bounding box center [211, 33] width 73 height 21
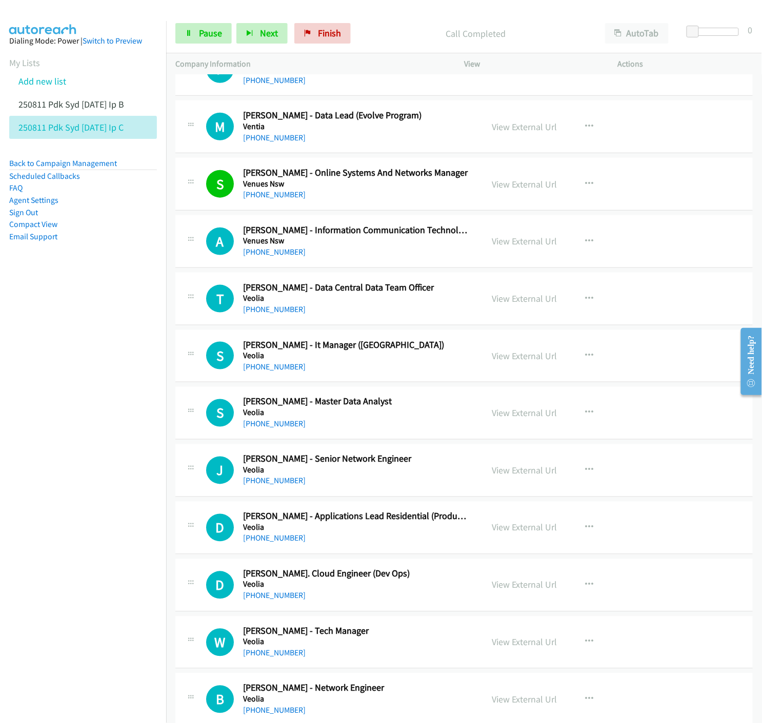
scroll to position [3759, 0]
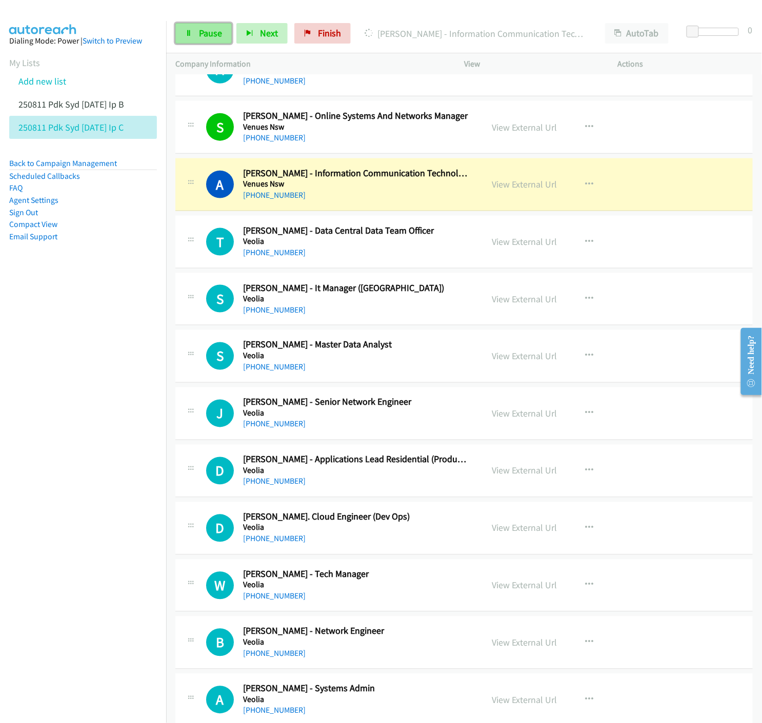
click at [191, 36] on icon at bounding box center [188, 33] width 7 height 7
click at [514, 186] on link "View External Url" at bounding box center [524, 184] width 65 height 12
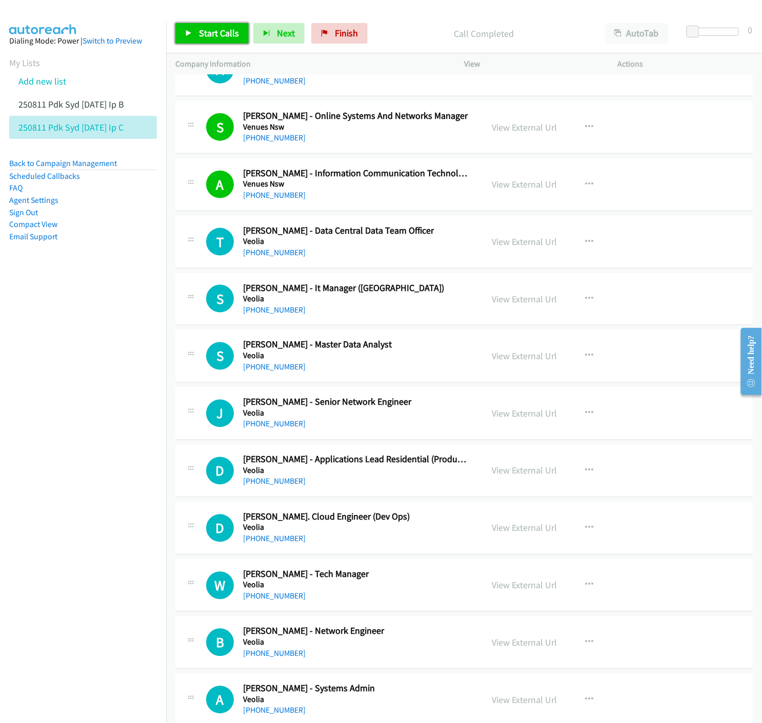
click at [200, 30] on span "Start Calls" at bounding box center [219, 33] width 40 height 12
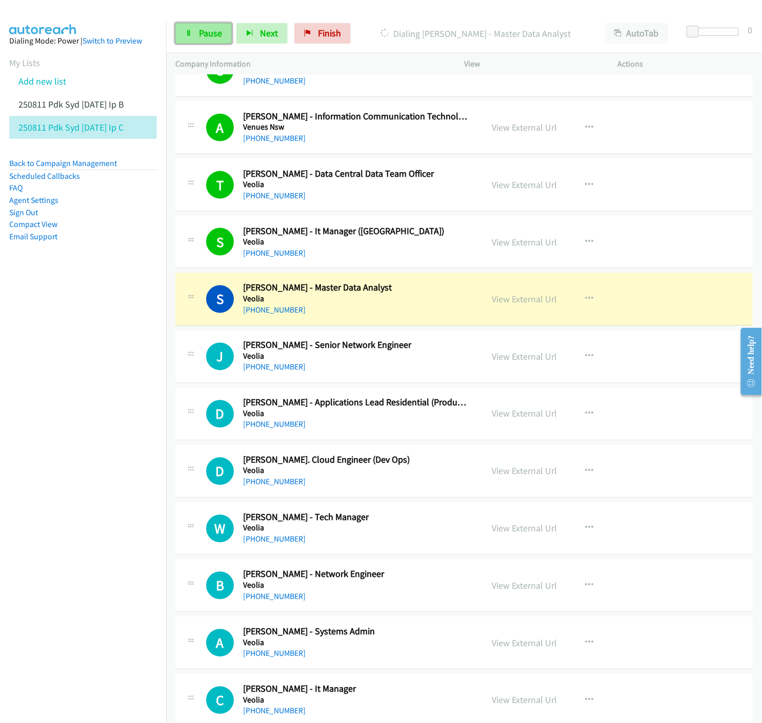
click at [190, 33] on icon at bounding box center [188, 33] width 7 height 7
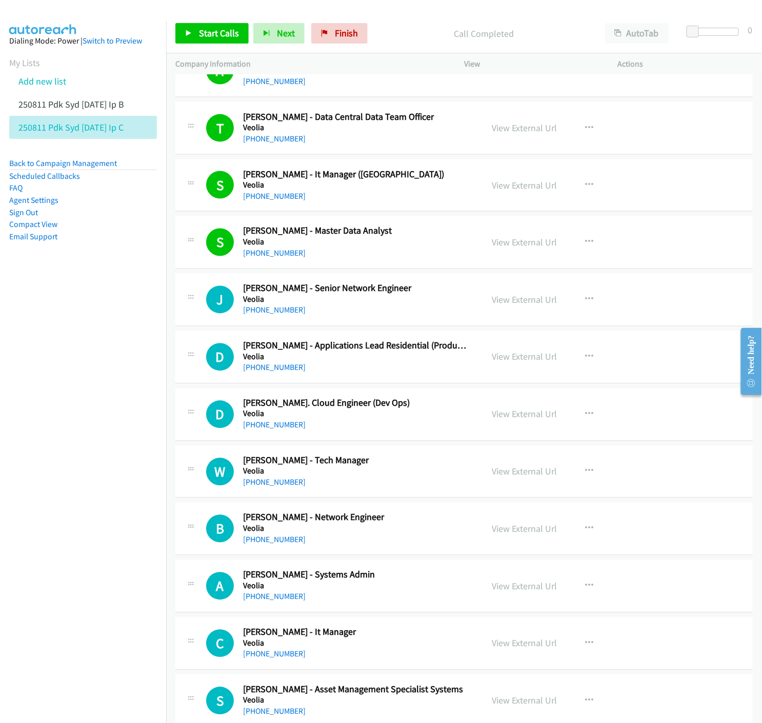
scroll to position [3930, 0]
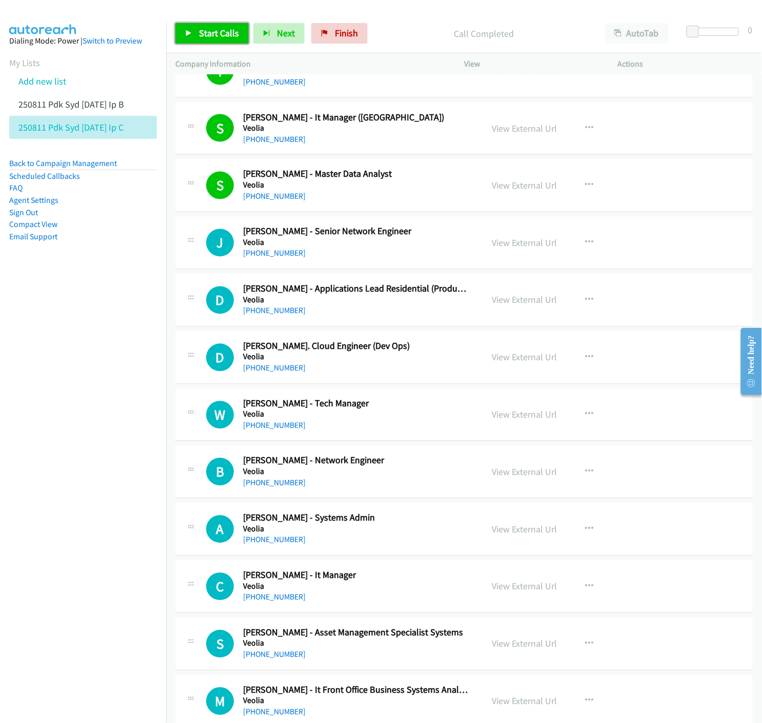
click at [186, 28] on link "Start Calls" at bounding box center [211, 33] width 73 height 21
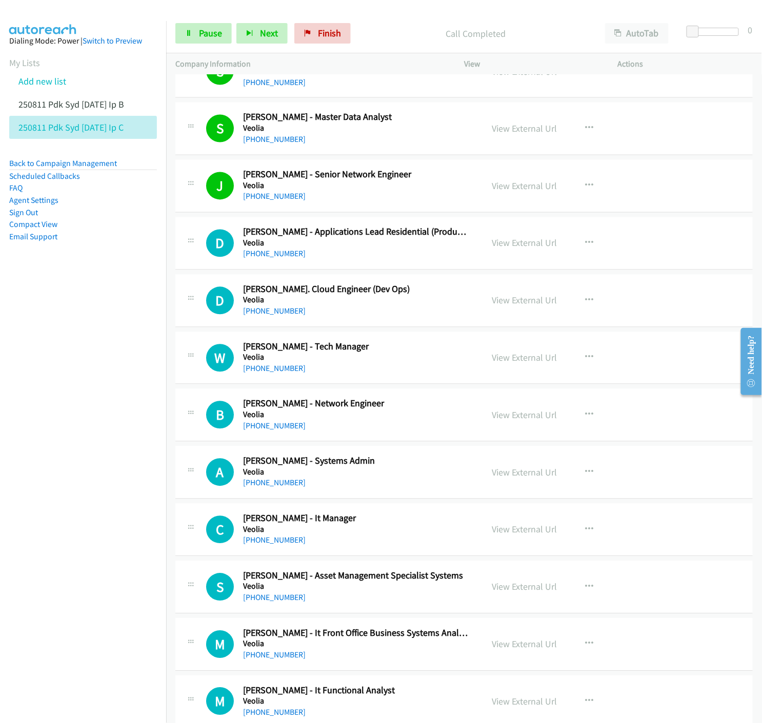
scroll to position [4044, 0]
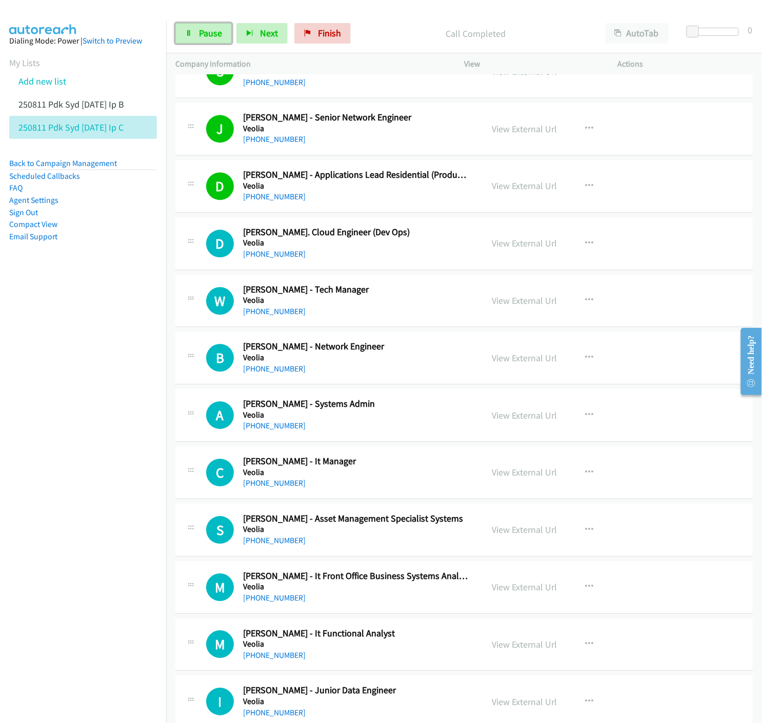
click at [190, 38] on link "Pause" at bounding box center [203, 33] width 56 height 21
click at [180, 36] on link "Start Calls" at bounding box center [211, 33] width 73 height 21
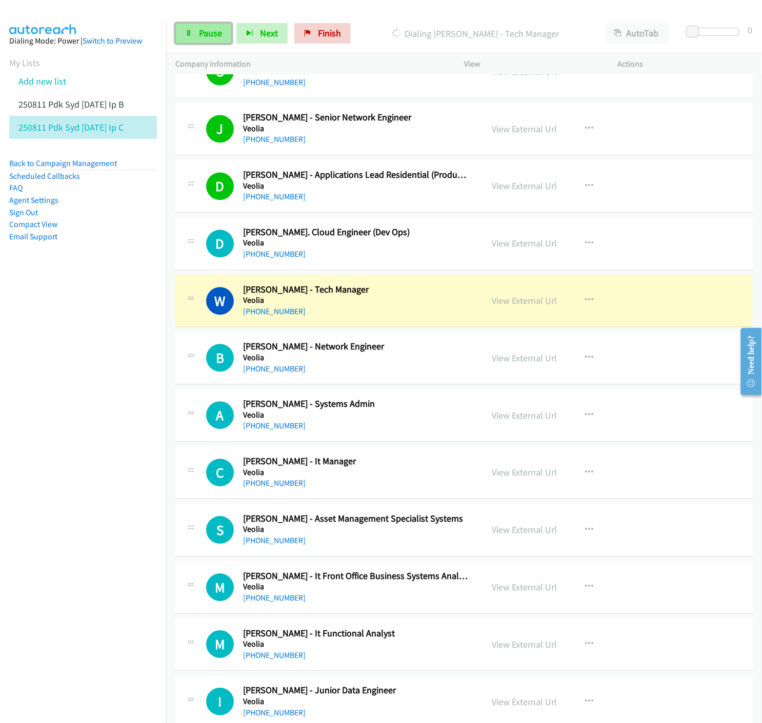
click at [186, 33] on icon at bounding box center [188, 33] width 7 height 7
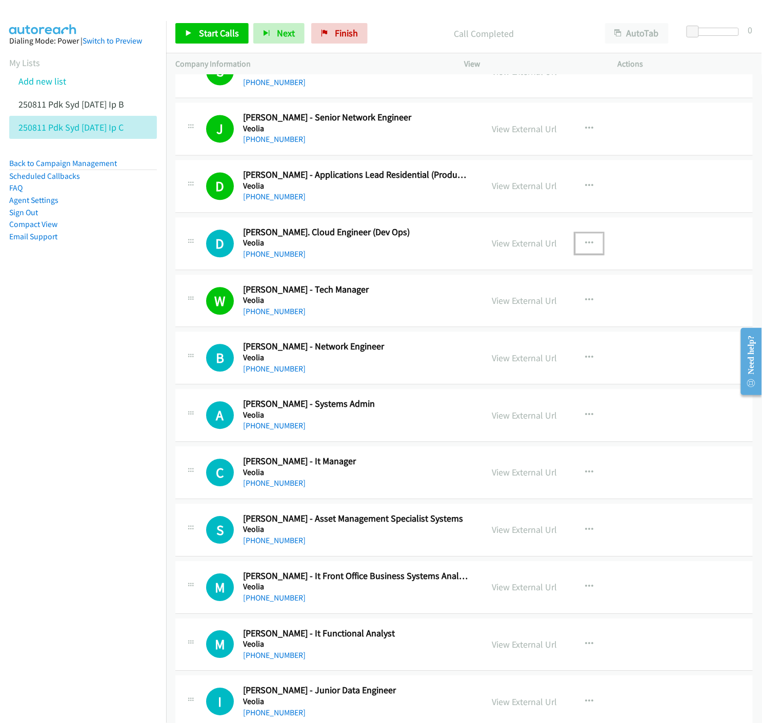
click at [586, 242] on icon "button" at bounding box center [589, 244] width 8 height 8
click at [476, 310] on icon at bounding box center [479, 311] width 7 height 7
click at [180, 32] on link "Start Calls" at bounding box center [211, 33] width 73 height 21
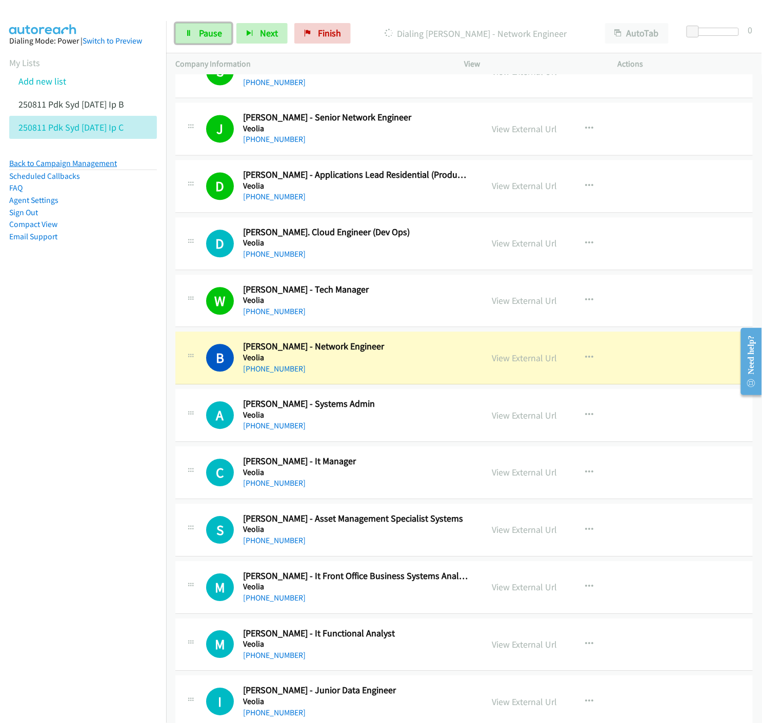
drag, startPoint x: 197, startPoint y: 41, endPoint x: 103, endPoint y: 166, distance: 156.6
click at [197, 40] on link "Pause" at bounding box center [203, 33] width 56 height 21
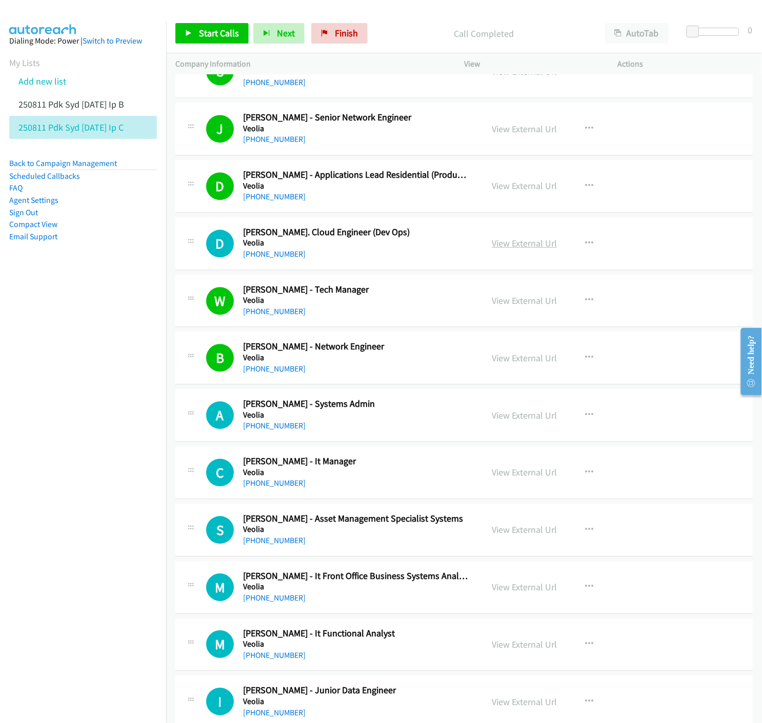
click at [545, 247] on link "View External Url" at bounding box center [524, 244] width 65 height 12
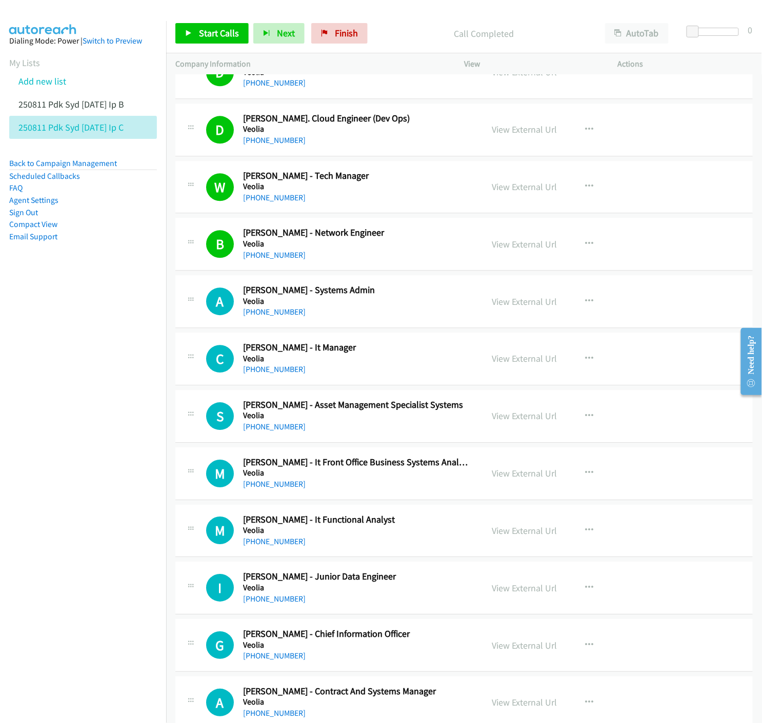
scroll to position [4272, 0]
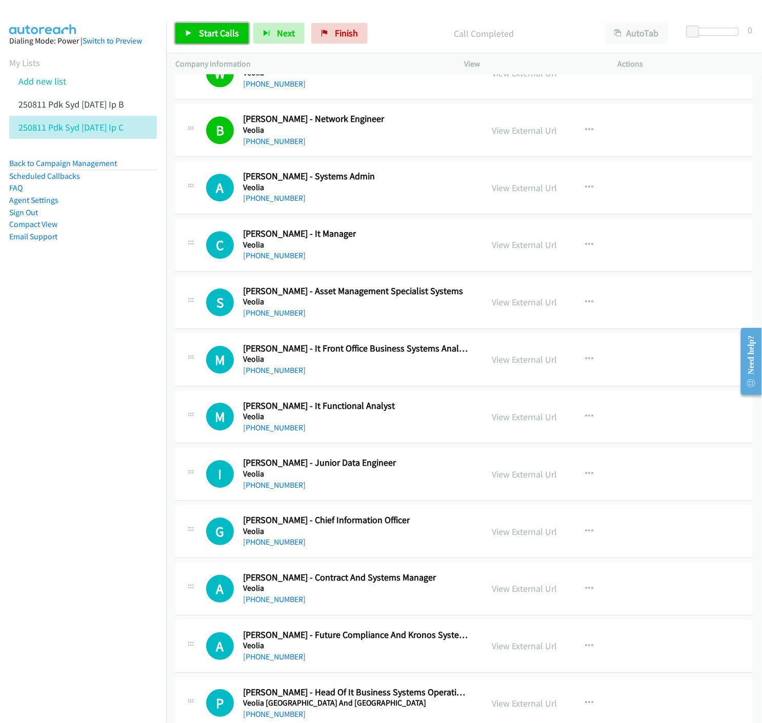
click at [181, 32] on link "Start Calls" at bounding box center [211, 33] width 73 height 21
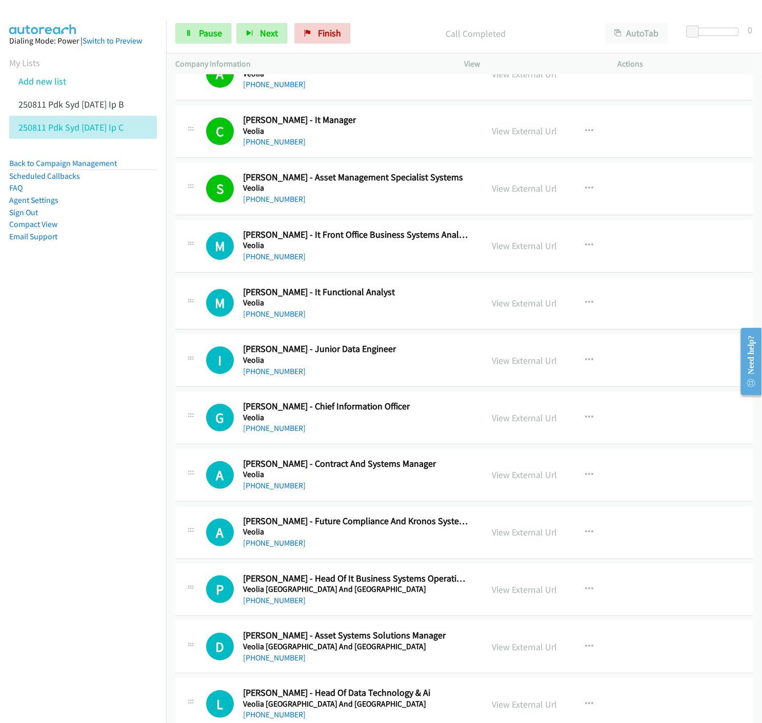
scroll to position [4443, 0]
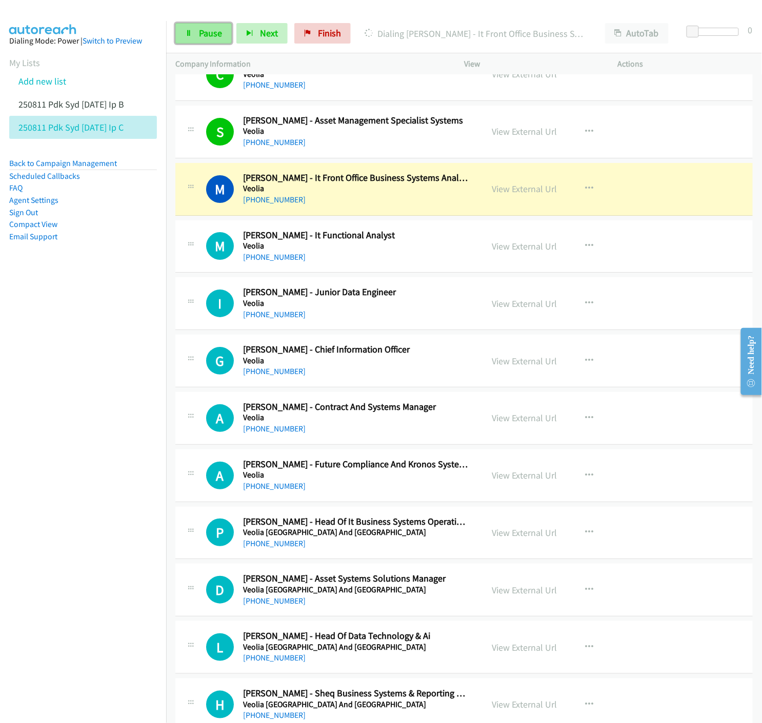
click at [206, 38] on span "Pause" at bounding box center [210, 33] width 23 height 12
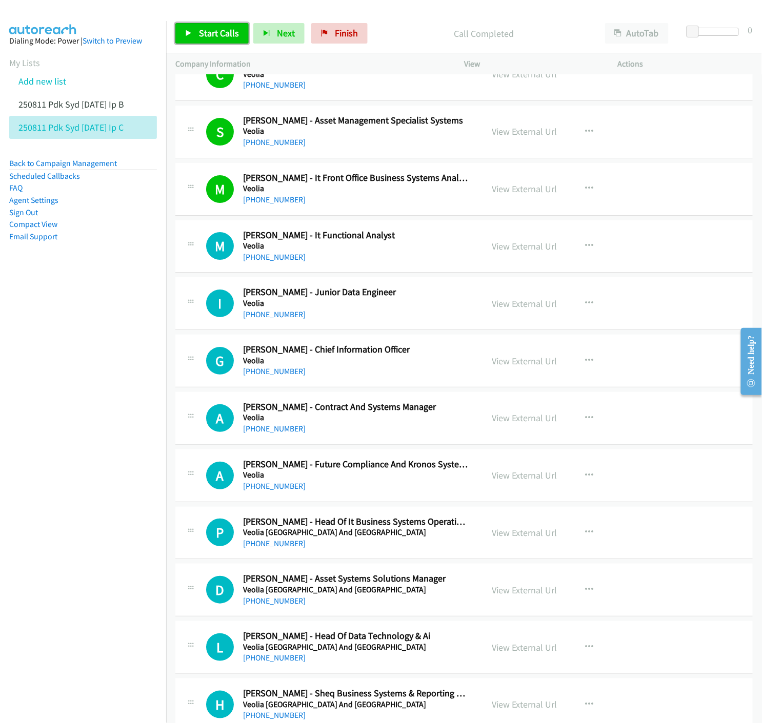
drag, startPoint x: 197, startPoint y: 32, endPoint x: 203, endPoint y: 39, distance: 9.5
click at [198, 33] on link "Start Calls" at bounding box center [211, 33] width 73 height 21
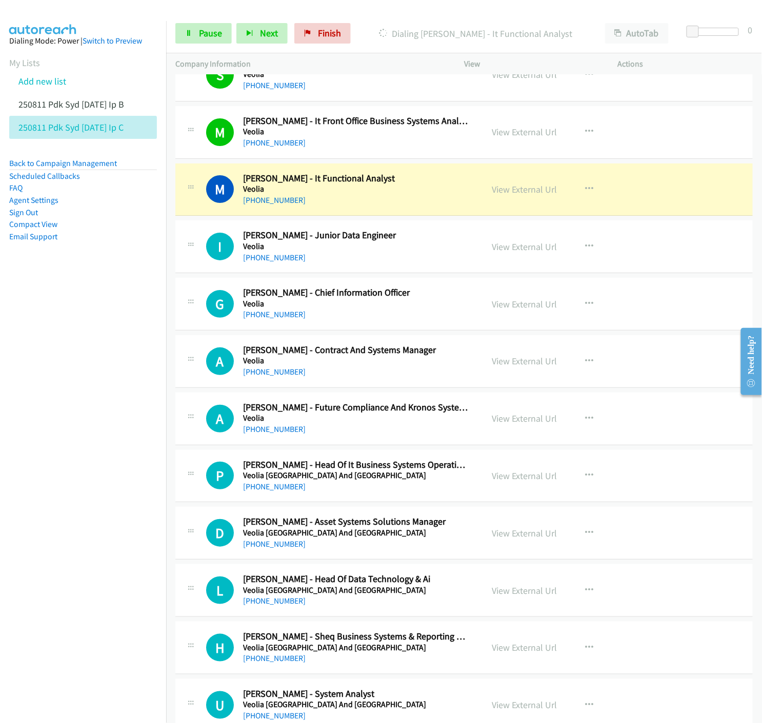
scroll to position [4557, 0]
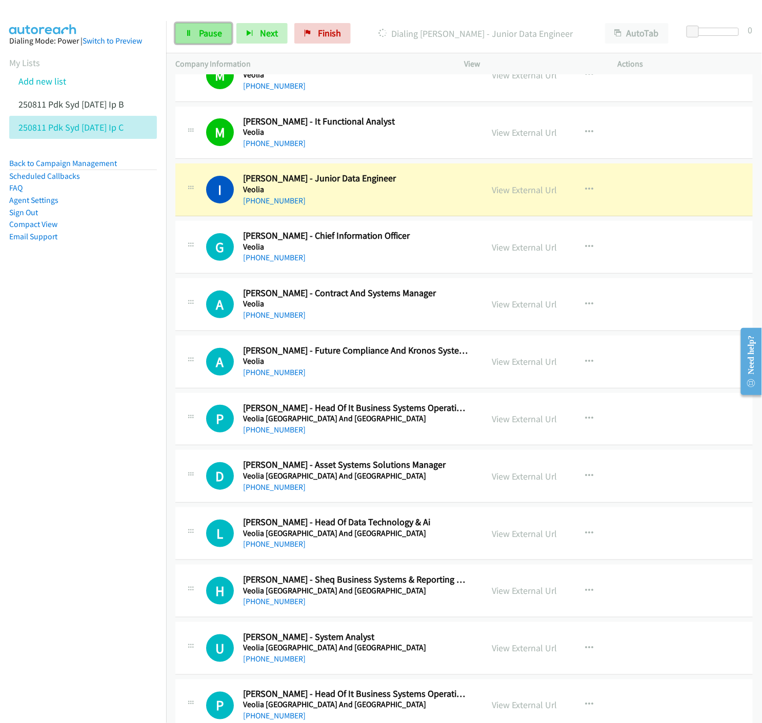
click at [190, 33] on icon at bounding box center [188, 33] width 7 height 7
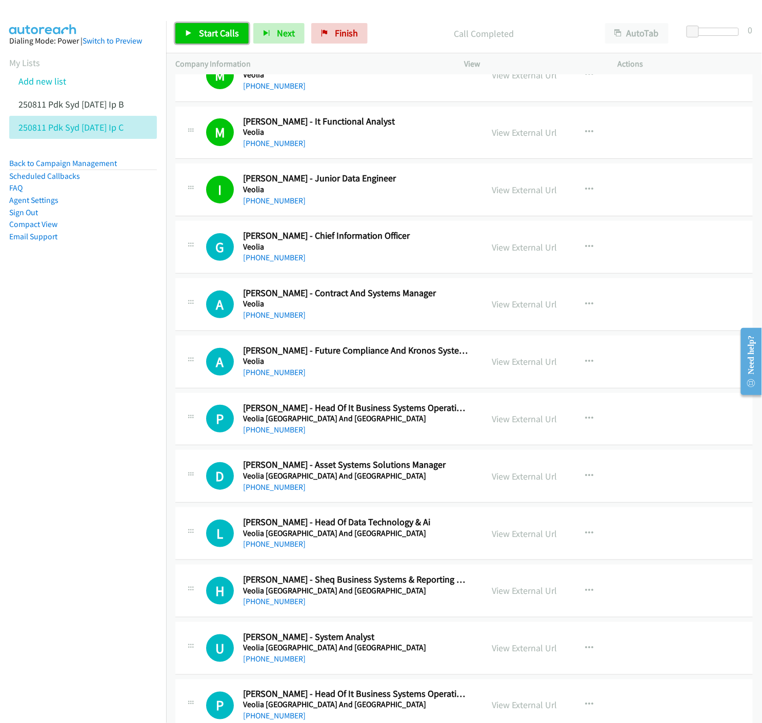
click at [192, 33] on icon at bounding box center [188, 33] width 7 height 7
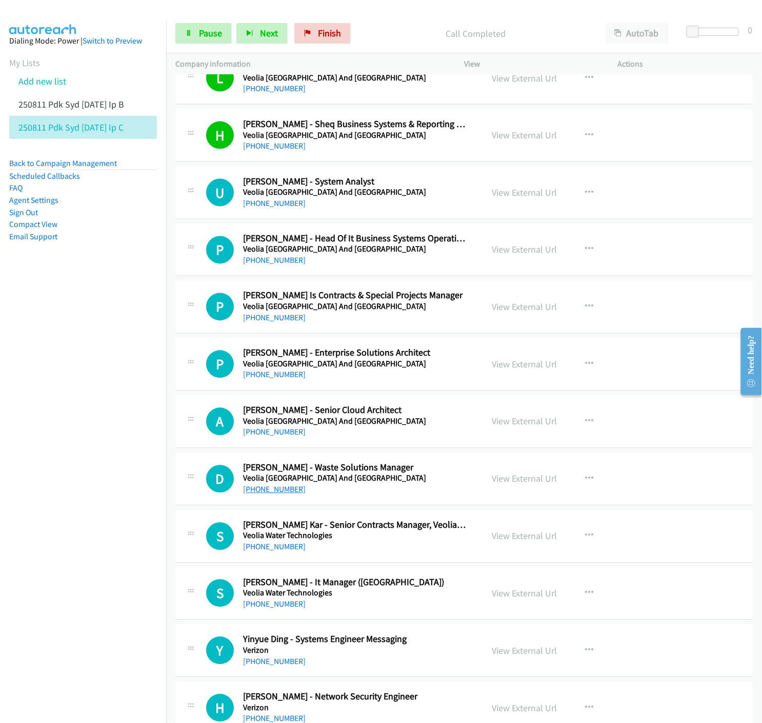
scroll to position [5069, 0]
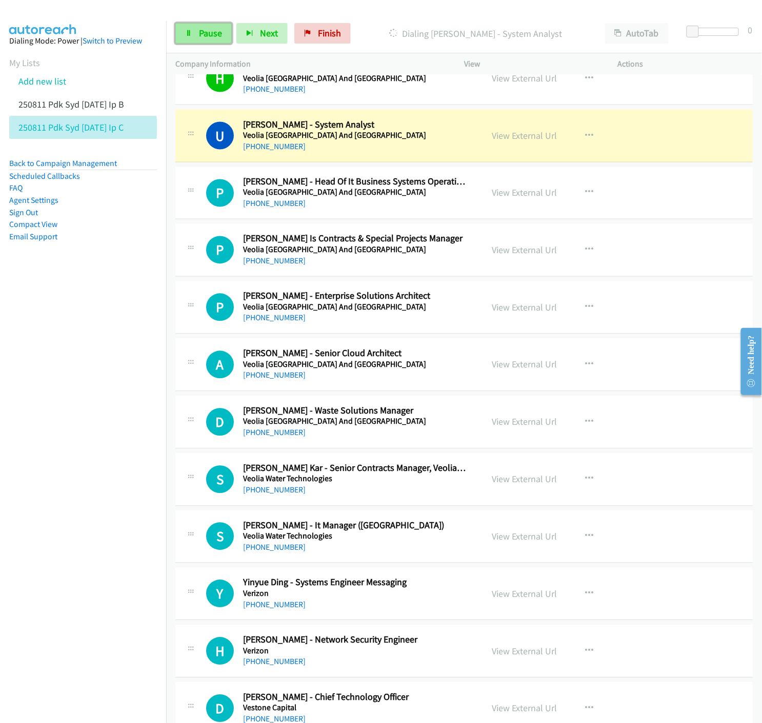
click at [206, 35] on span "Pause" at bounding box center [210, 33] width 23 height 12
click at [520, 137] on link "View External Url" at bounding box center [524, 136] width 65 height 12
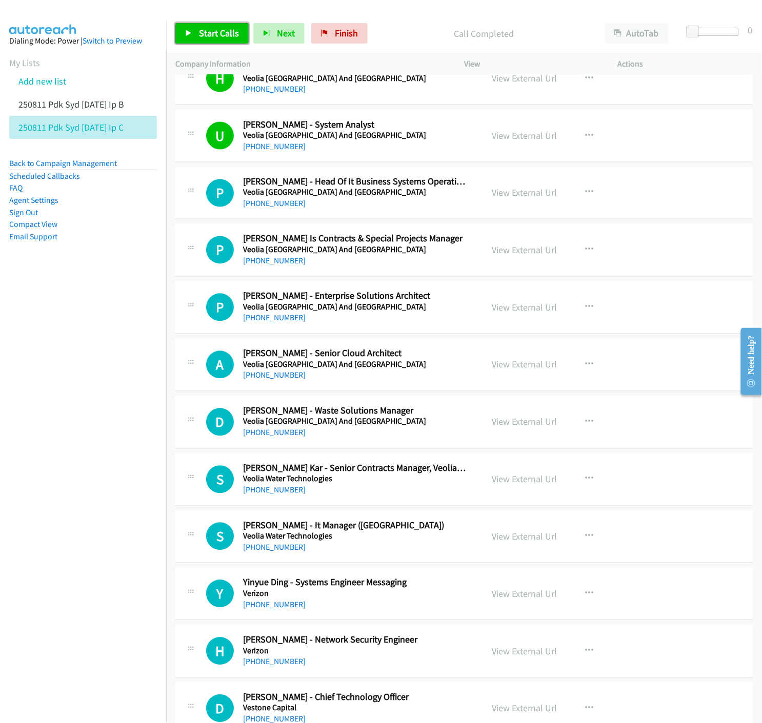
drag, startPoint x: 196, startPoint y: 29, endPoint x: 200, endPoint y: 36, distance: 7.8
click at [197, 29] on link "Start Calls" at bounding box center [211, 33] width 73 height 21
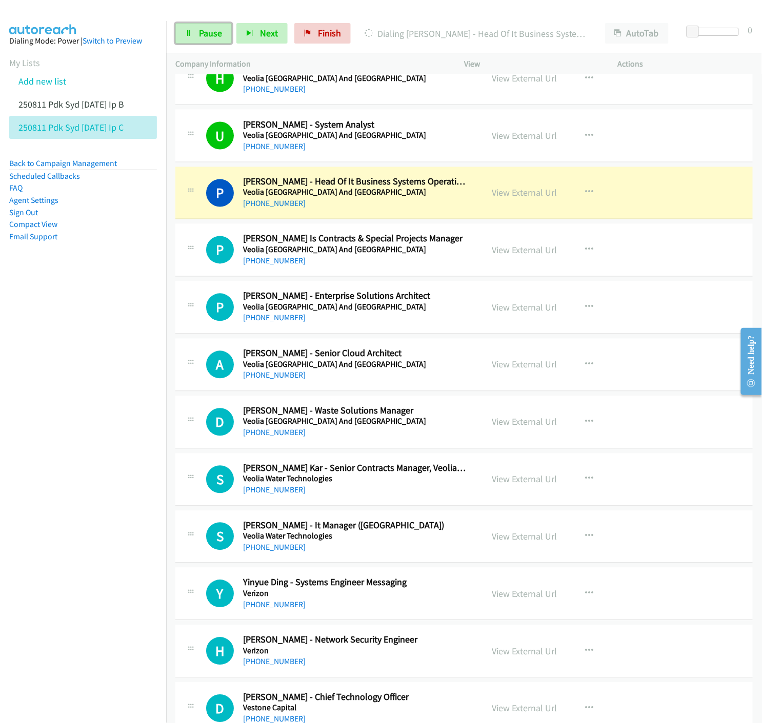
drag, startPoint x: 208, startPoint y: 38, endPoint x: 206, endPoint y: 46, distance: 8.0
click at [208, 38] on span "Pause" at bounding box center [210, 33] width 23 height 12
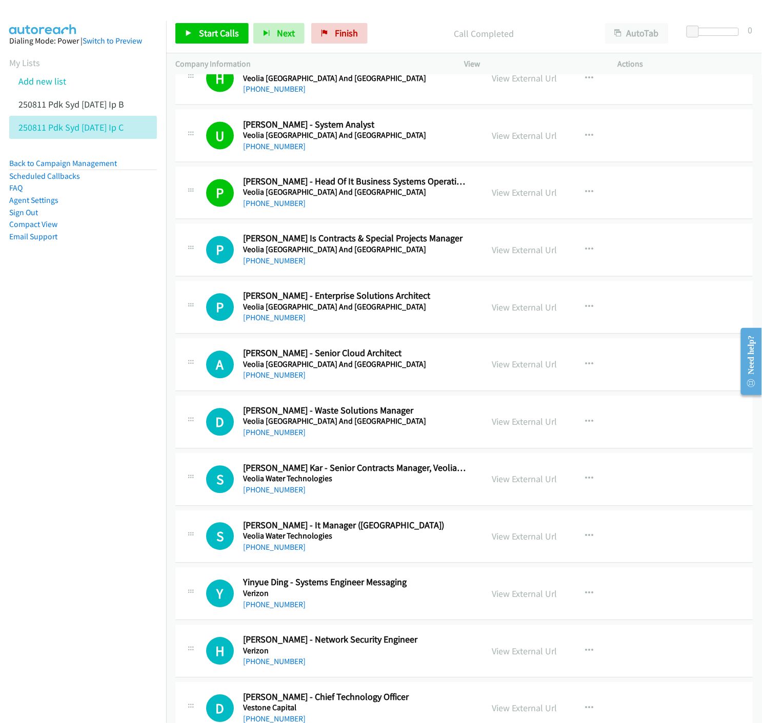
scroll to position [5127, 0]
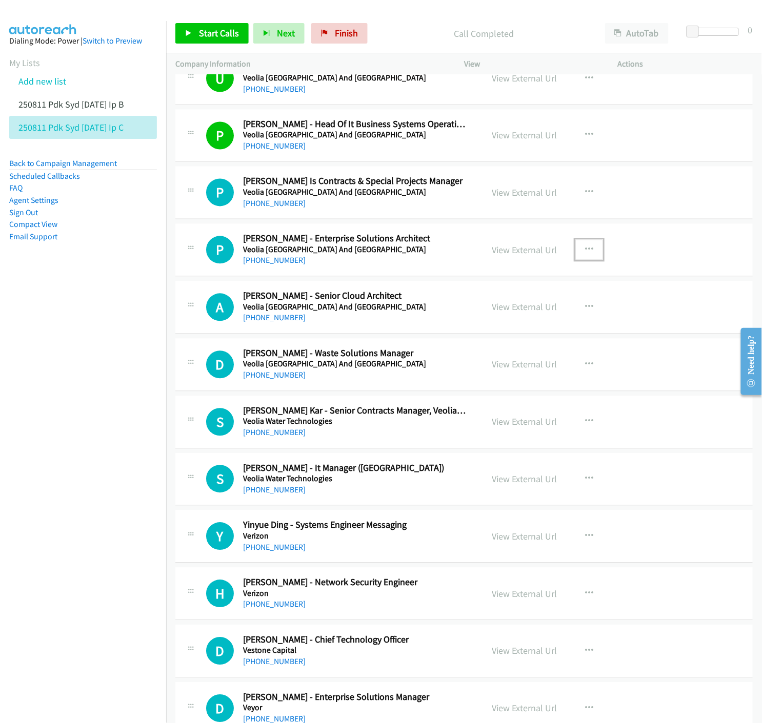
click at [587, 253] on icon "button" at bounding box center [589, 250] width 8 height 8
click at [476, 318] on icon at bounding box center [479, 317] width 7 height 7
click at [208, 32] on span "Start Calls" at bounding box center [219, 33] width 40 height 12
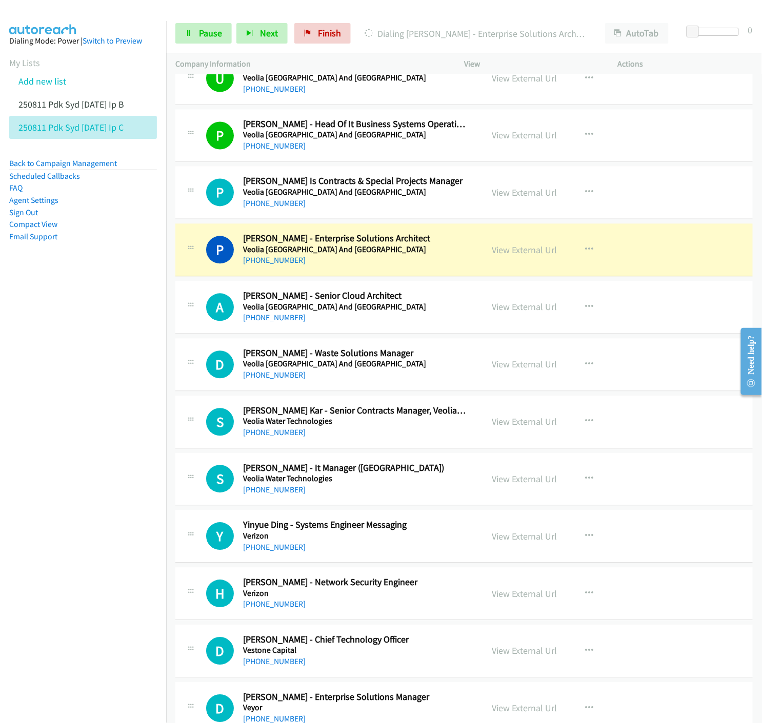
scroll to position [5184, 0]
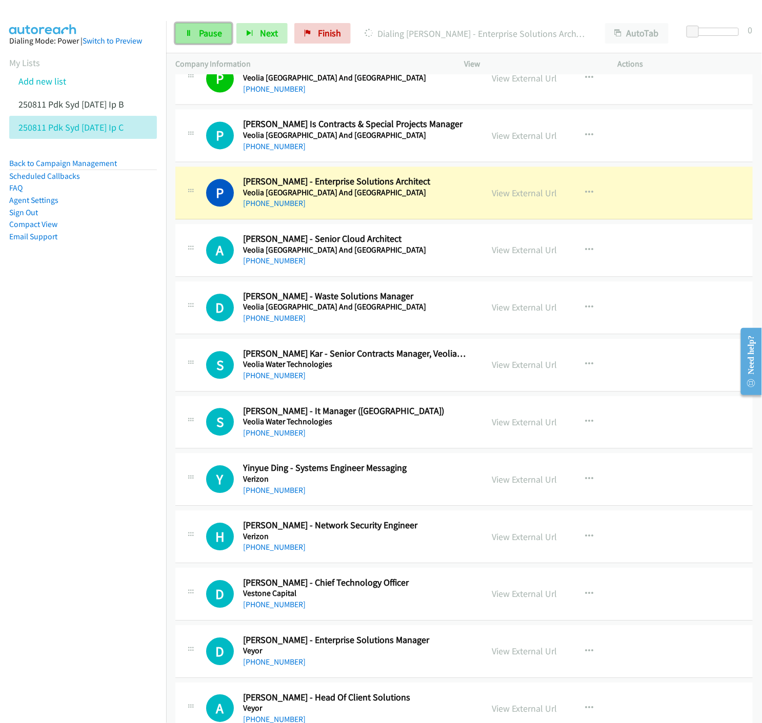
click at [206, 31] on span "Pause" at bounding box center [210, 33] width 23 height 12
click at [525, 193] on link "View External Url" at bounding box center [524, 194] width 65 height 12
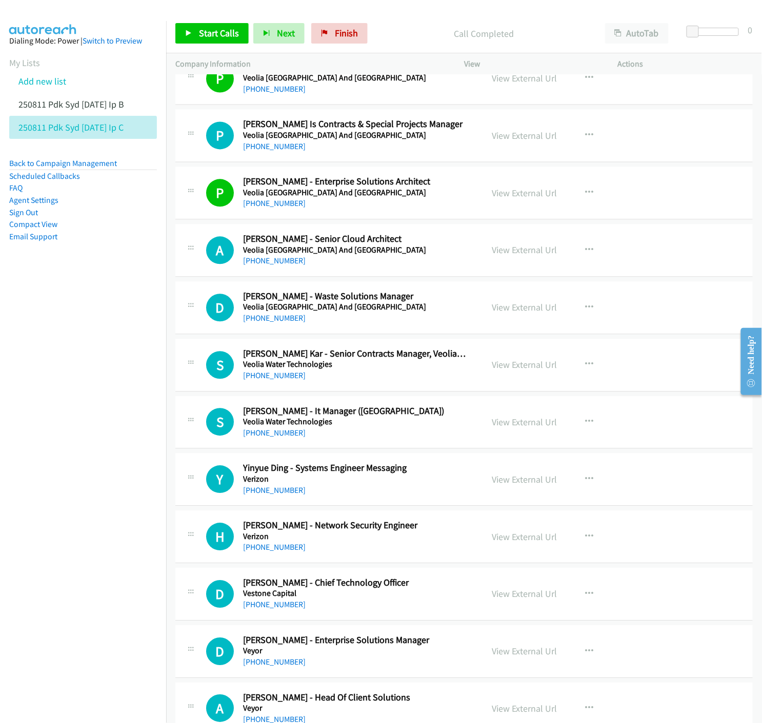
scroll to position [5240, 0]
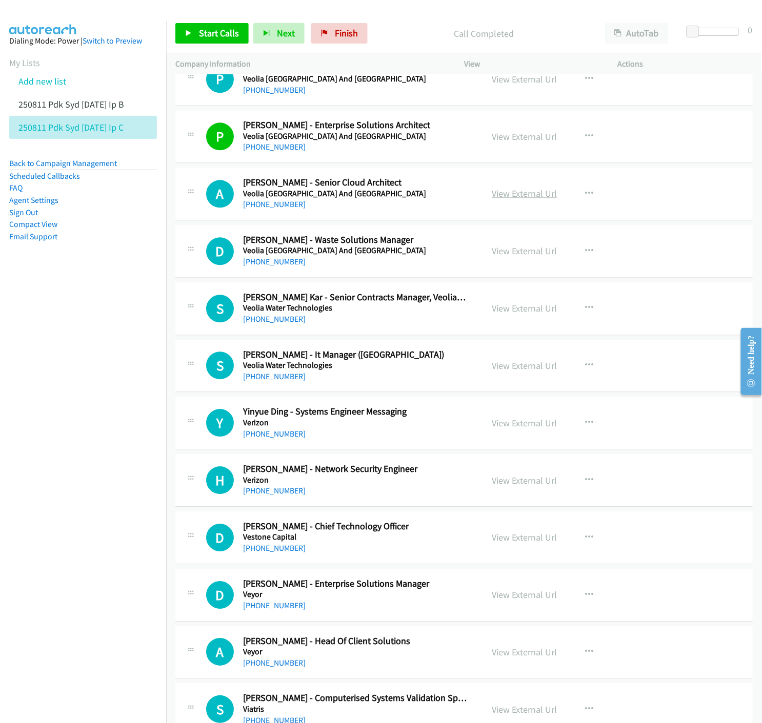
click at [505, 199] on link "View External Url" at bounding box center [524, 194] width 65 height 12
click at [188, 38] on link "Start Calls" at bounding box center [211, 33] width 73 height 21
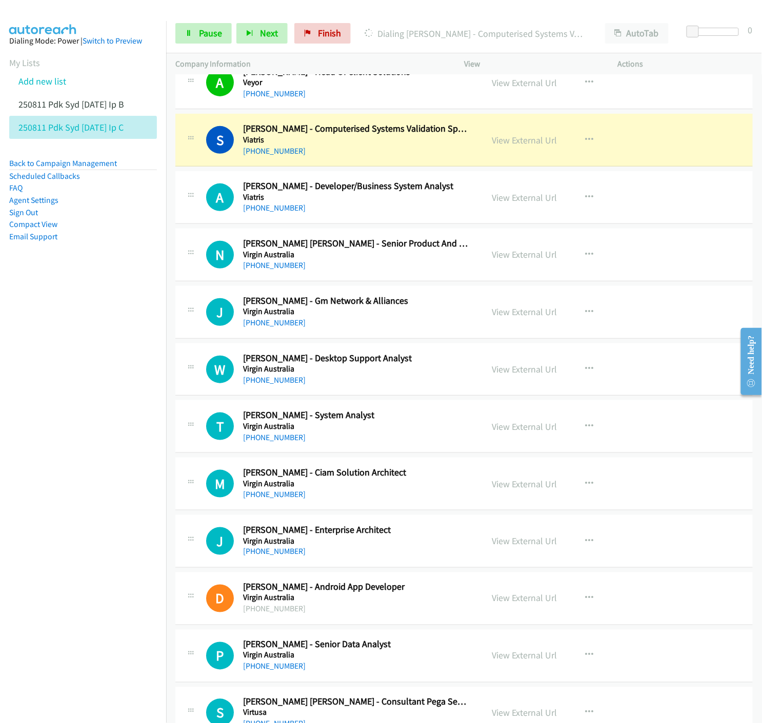
scroll to position [5867, 0]
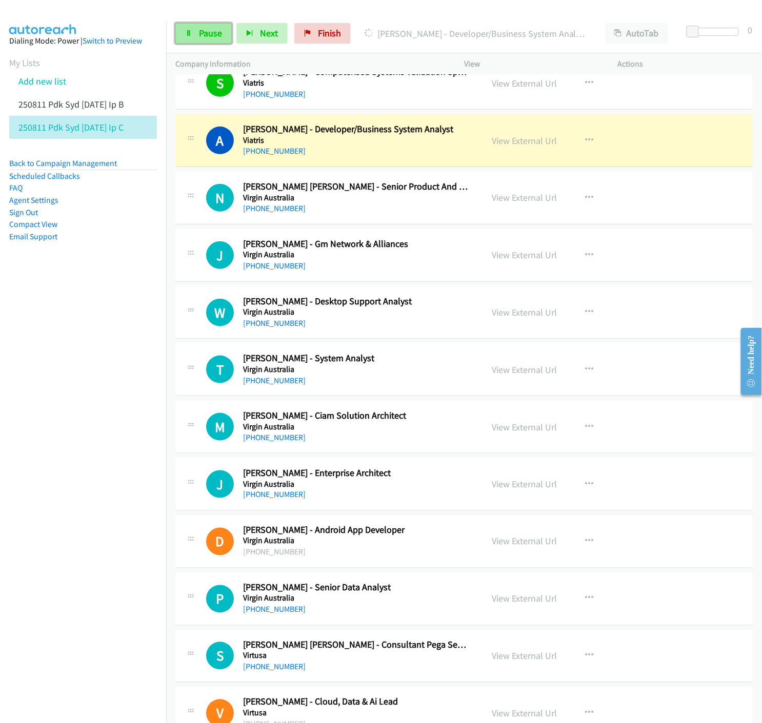
drag, startPoint x: 211, startPoint y: 31, endPoint x: 218, endPoint y: 38, distance: 10.2
click at [211, 30] on span "Pause" at bounding box center [210, 33] width 23 height 12
